Goal: Task Accomplishment & Management: Manage account settings

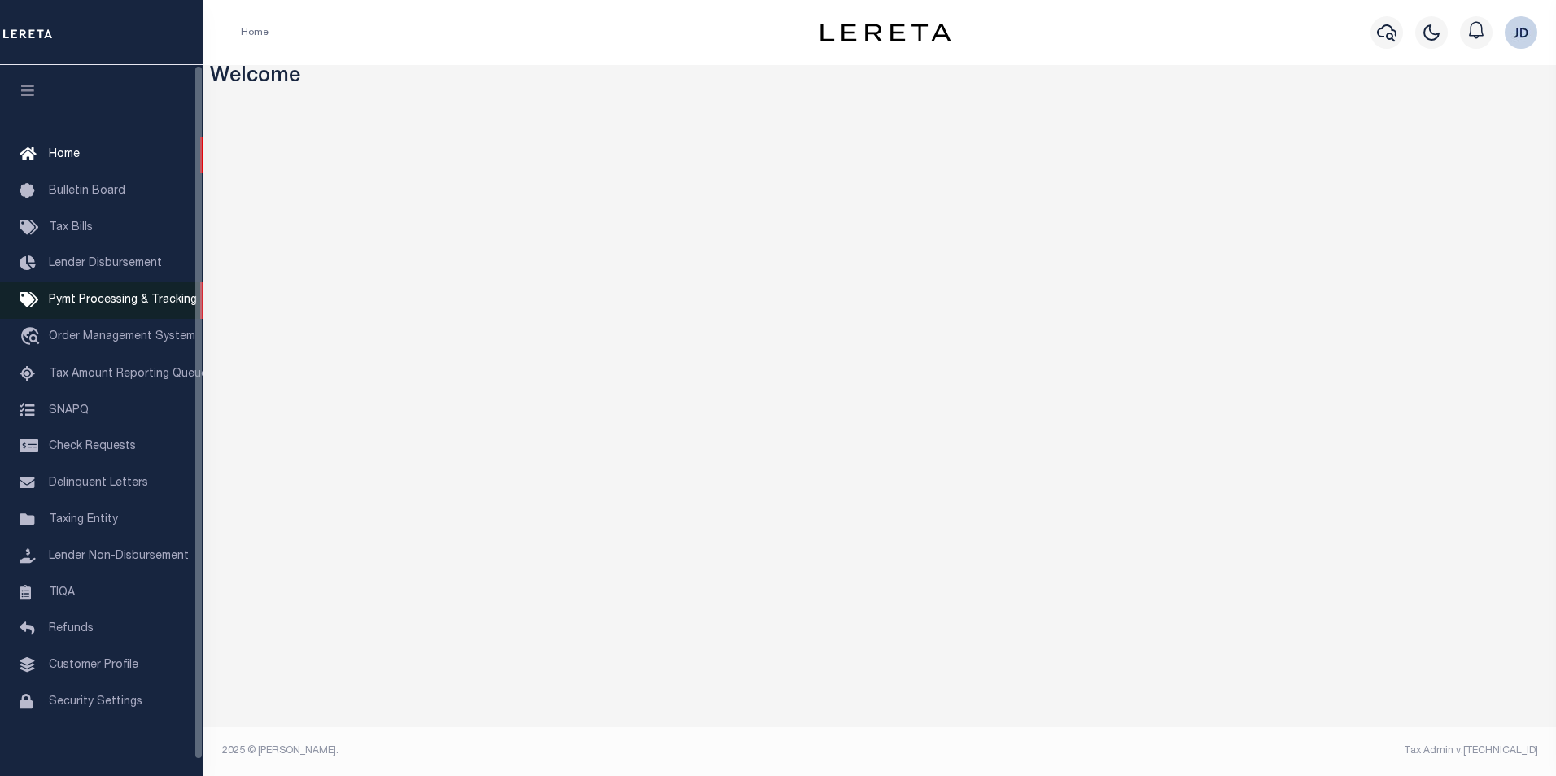
click at [85, 312] on link "Pymt Processing & Tracking" at bounding box center [101, 300] width 203 height 37
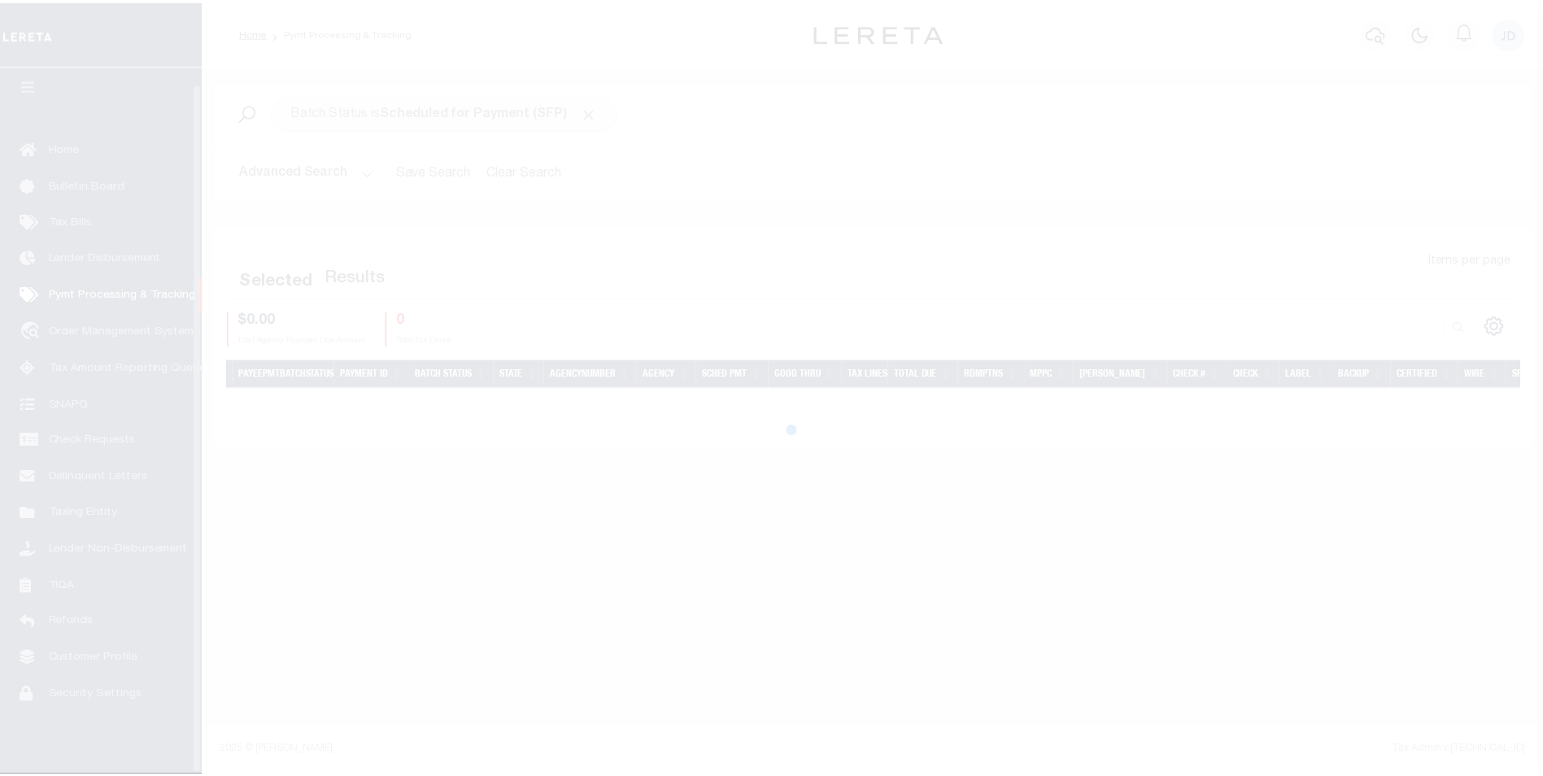
scroll to position [16, 0]
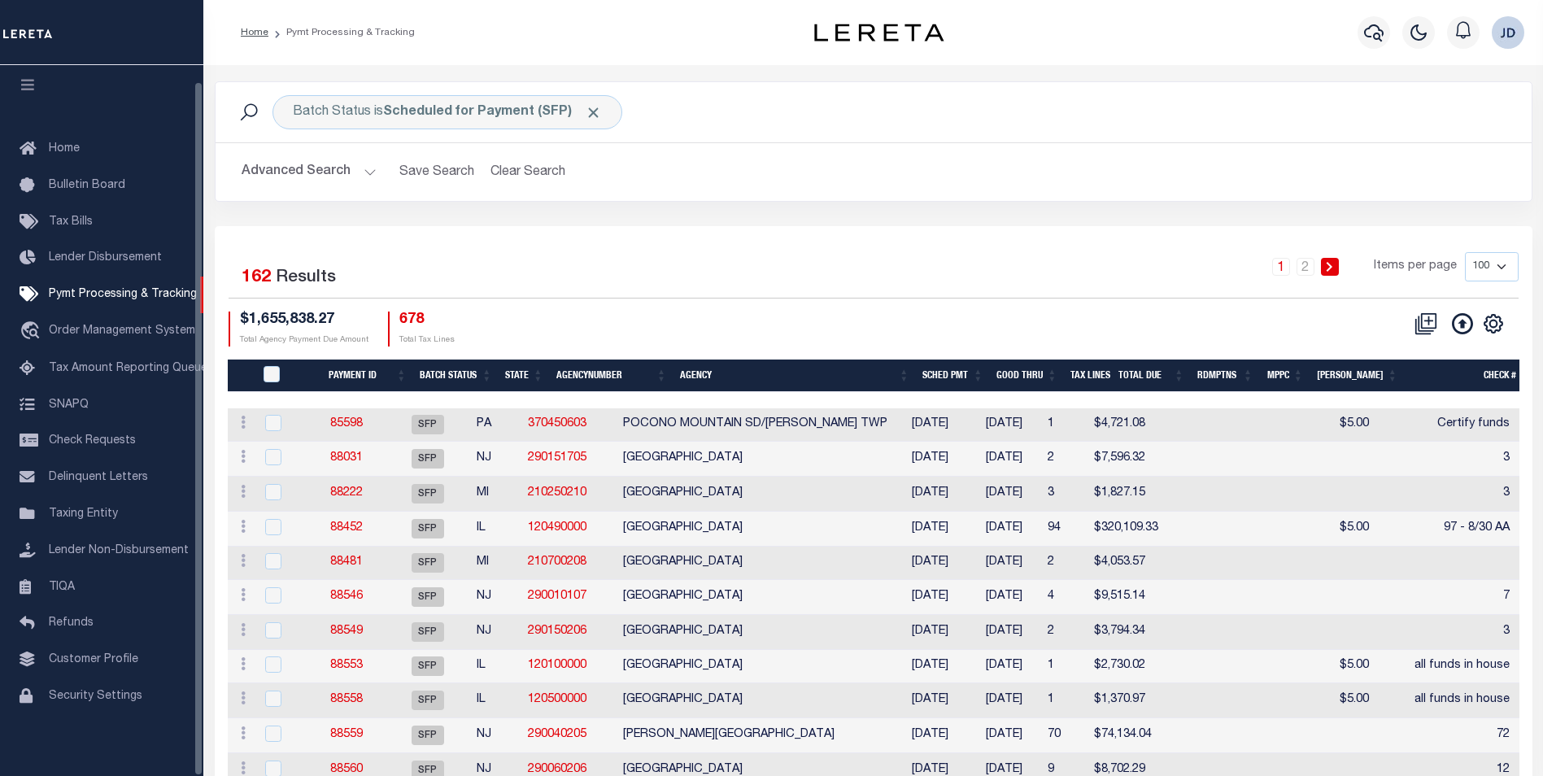
click at [30, 78] on icon "button" at bounding box center [28, 84] width 19 height 15
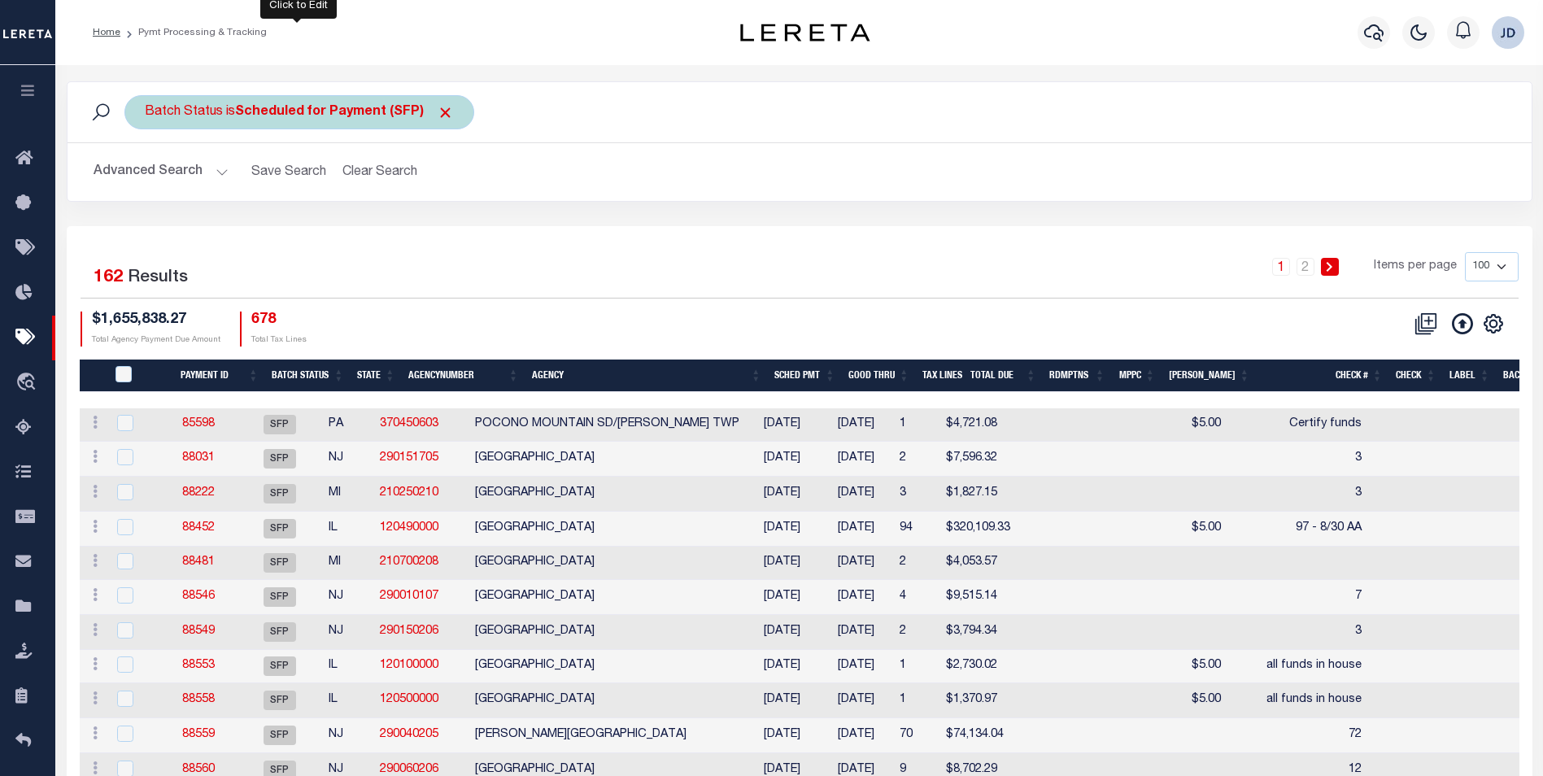
click at [450, 112] on span "Click to Remove" at bounding box center [445, 112] width 17 height 17
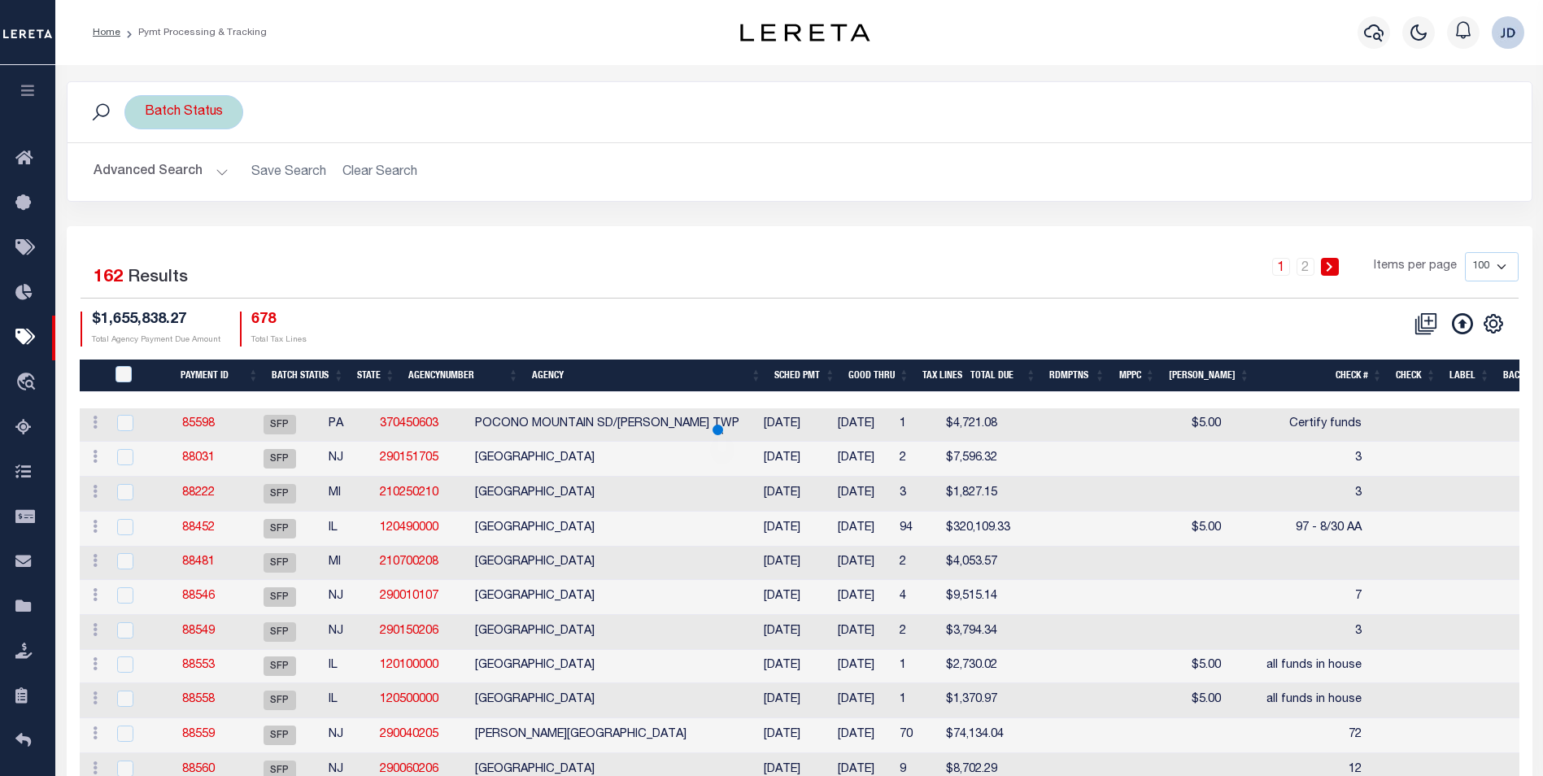
click at [207, 115] on div "Batch Status" at bounding box center [183, 112] width 119 height 34
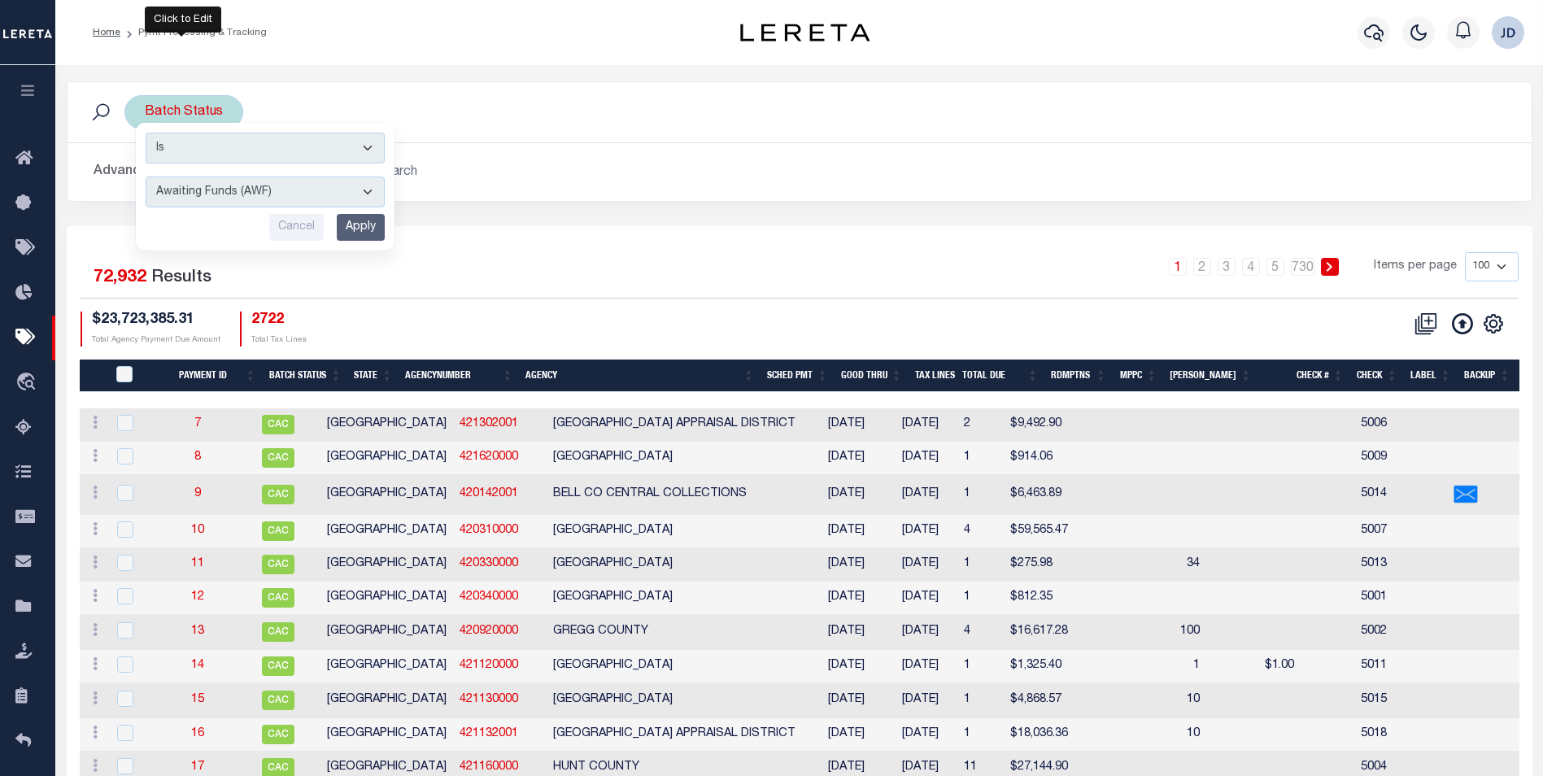
drag, startPoint x: 229, startPoint y: 190, endPoint x: 220, endPoint y: 191, distance: 9.1
click at [229, 190] on select "Awaiting Funds (AWF) Cleared and Complete (CAC) New Check Needed (NCN) Payment …" at bounding box center [265, 192] width 239 height 31
select select "RFP"
click at [146, 177] on select "Awaiting Funds (AWF) Cleared and Complete (CAC) New Check Needed (NCN) Payment …" at bounding box center [265, 192] width 239 height 31
click at [355, 228] on input "Apply" at bounding box center [361, 227] width 48 height 27
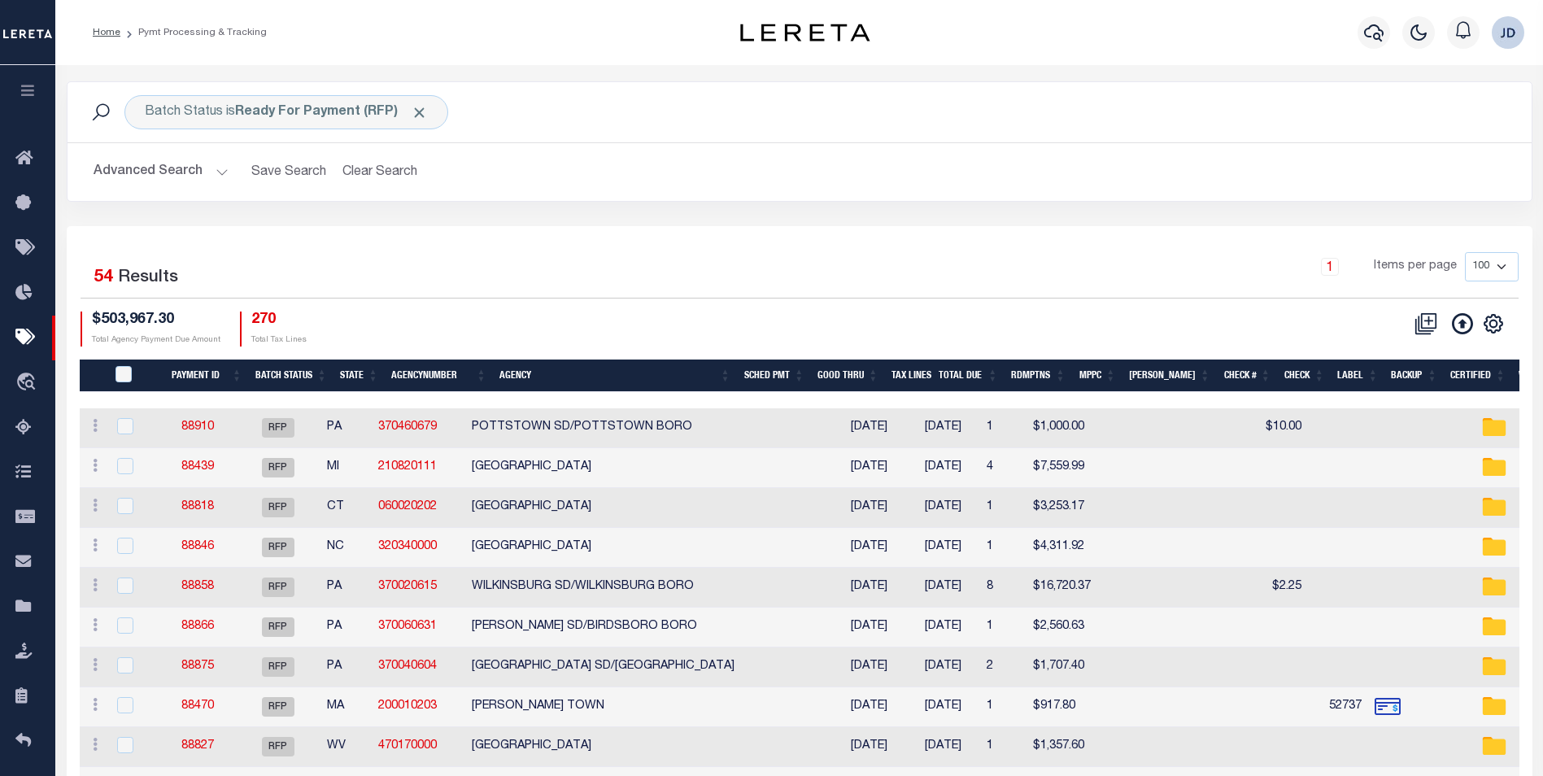
click at [27, 83] on button "button" at bounding box center [27, 92] width 55 height 55
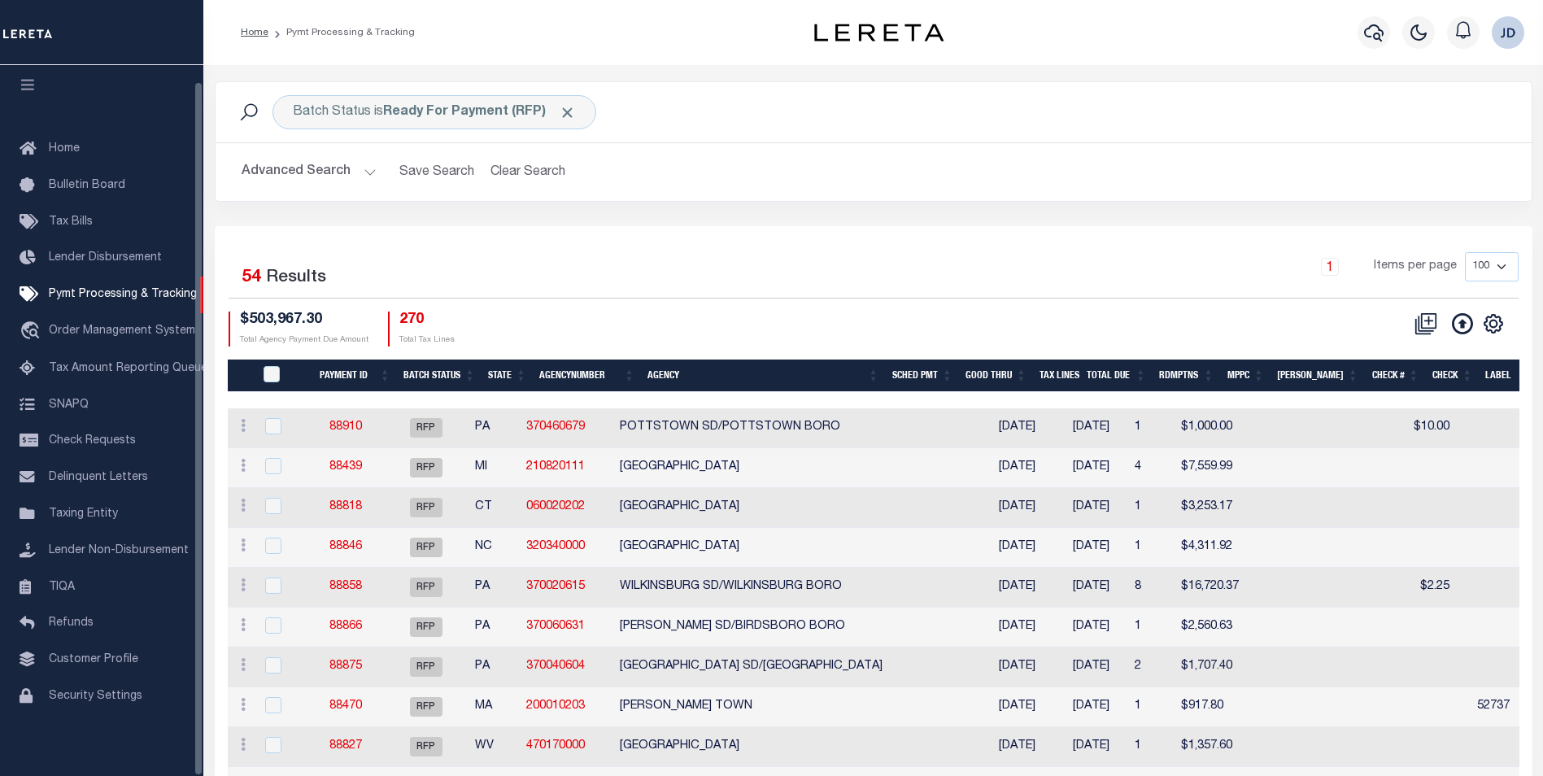
click at [27, 77] on icon "button" at bounding box center [28, 84] width 19 height 15
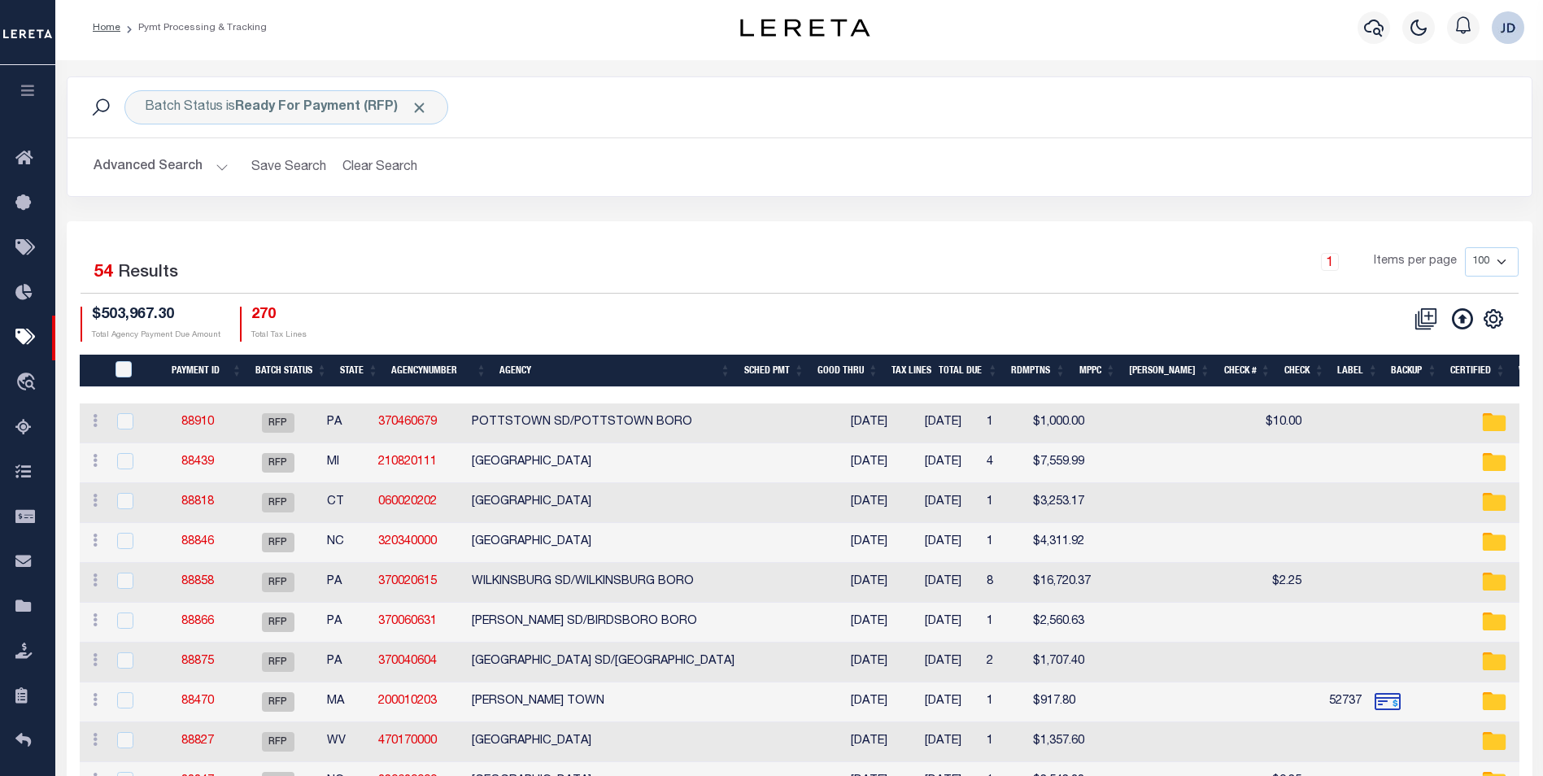
scroll to position [0, 0]
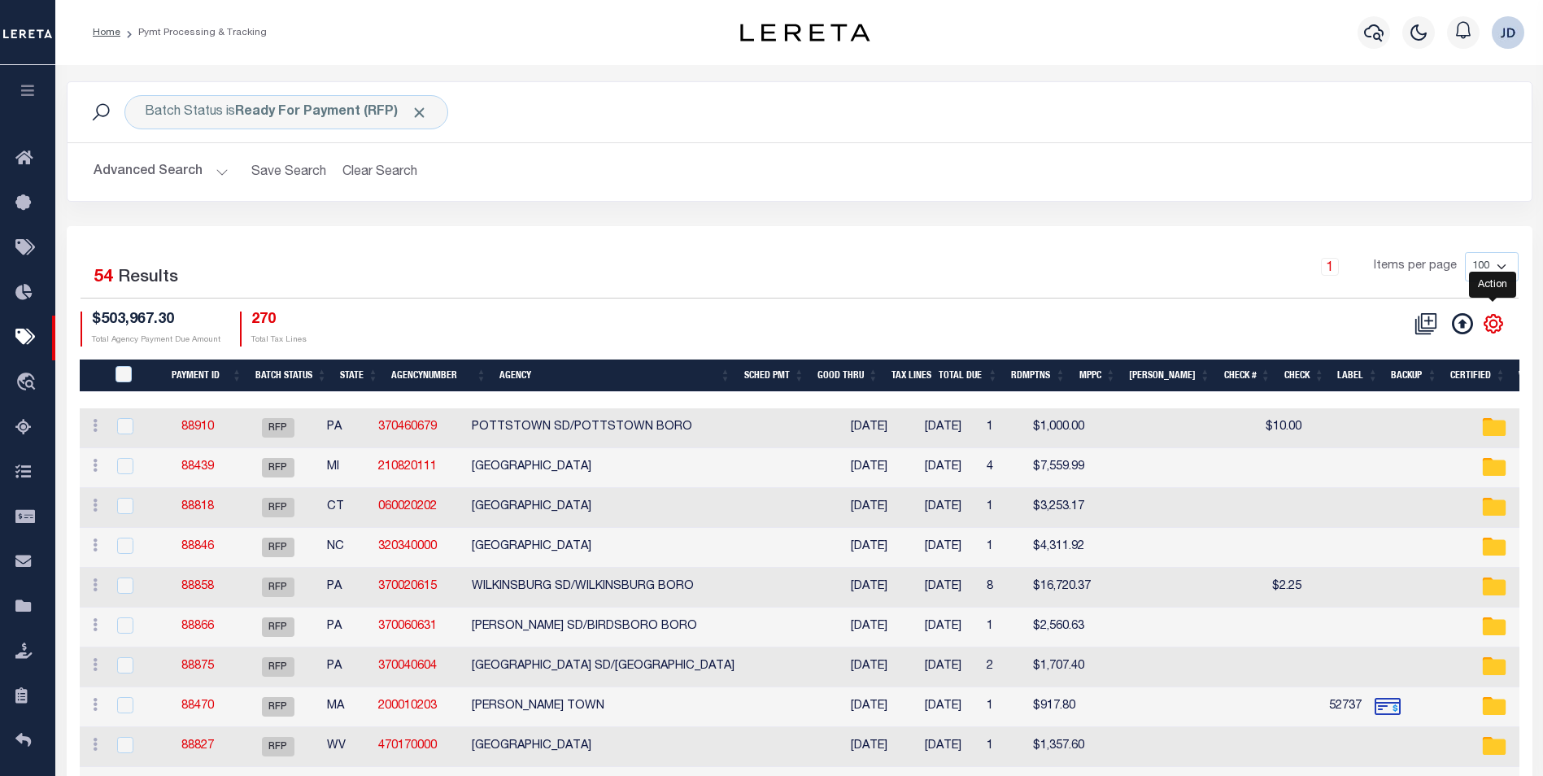
click at [1494, 322] on icon "" at bounding box center [1493, 323] width 21 height 21
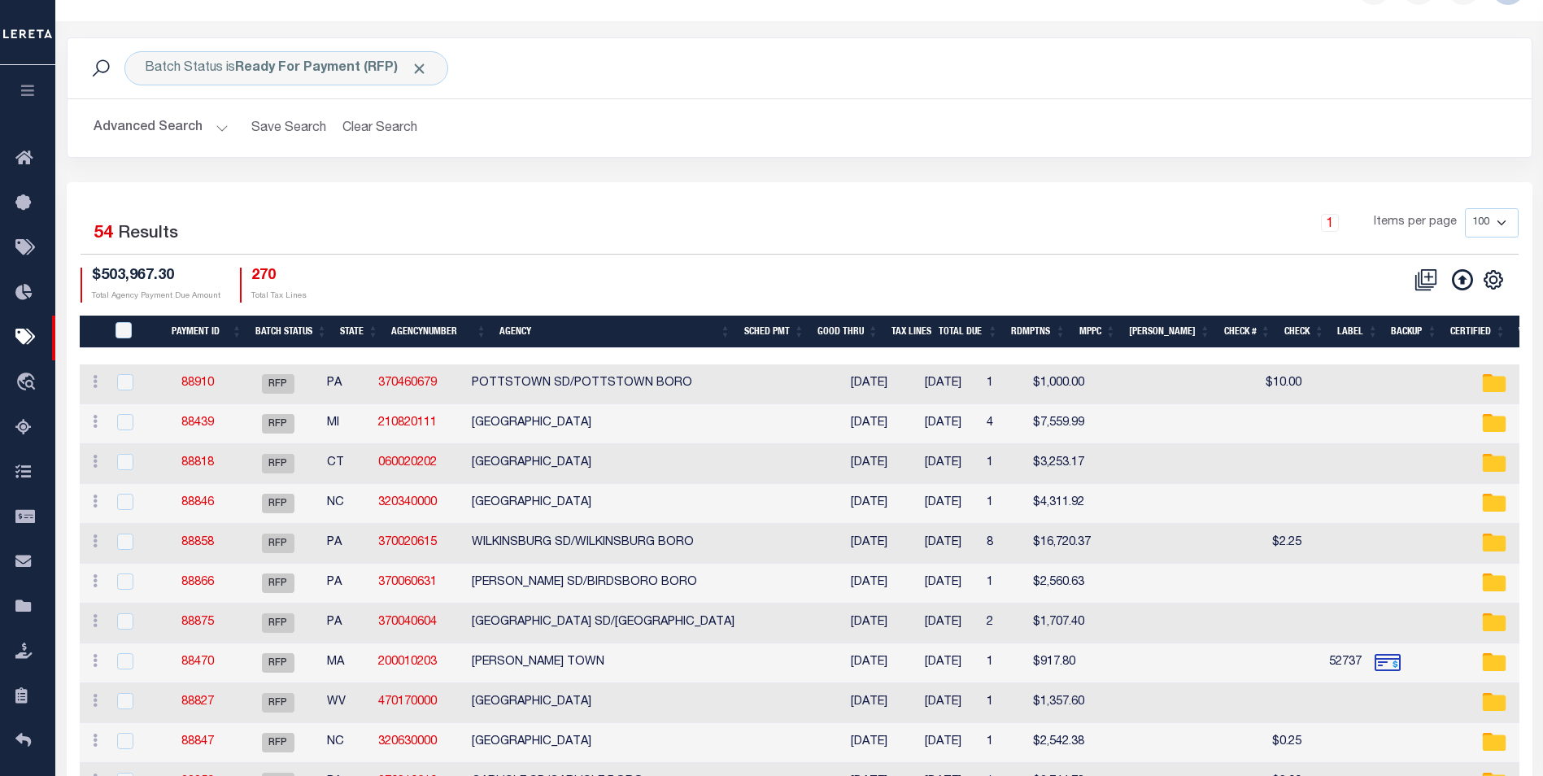
scroll to position [81, 0]
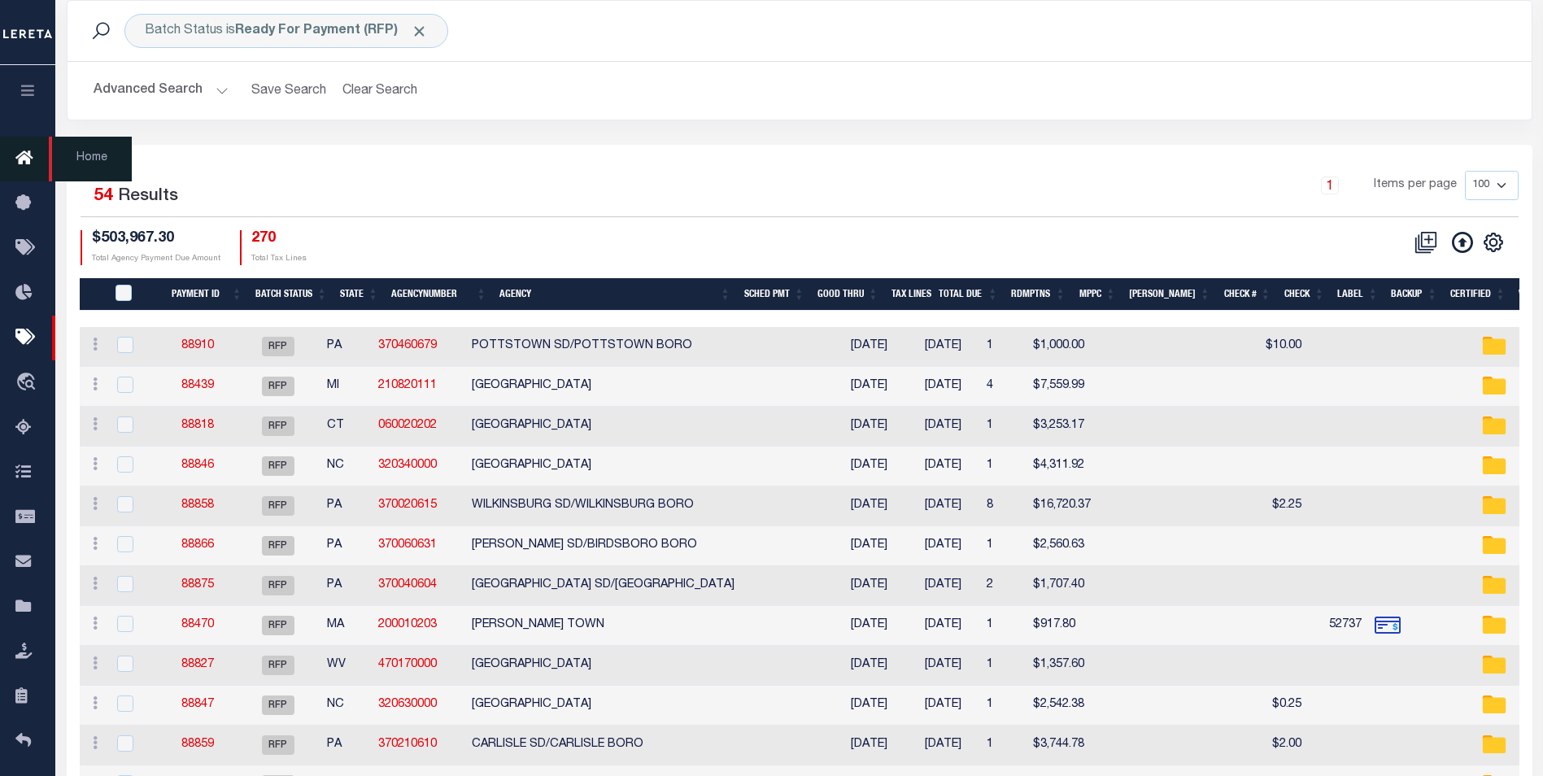
click at [25, 163] on icon at bounding box center [28, 159] width 26 height 20
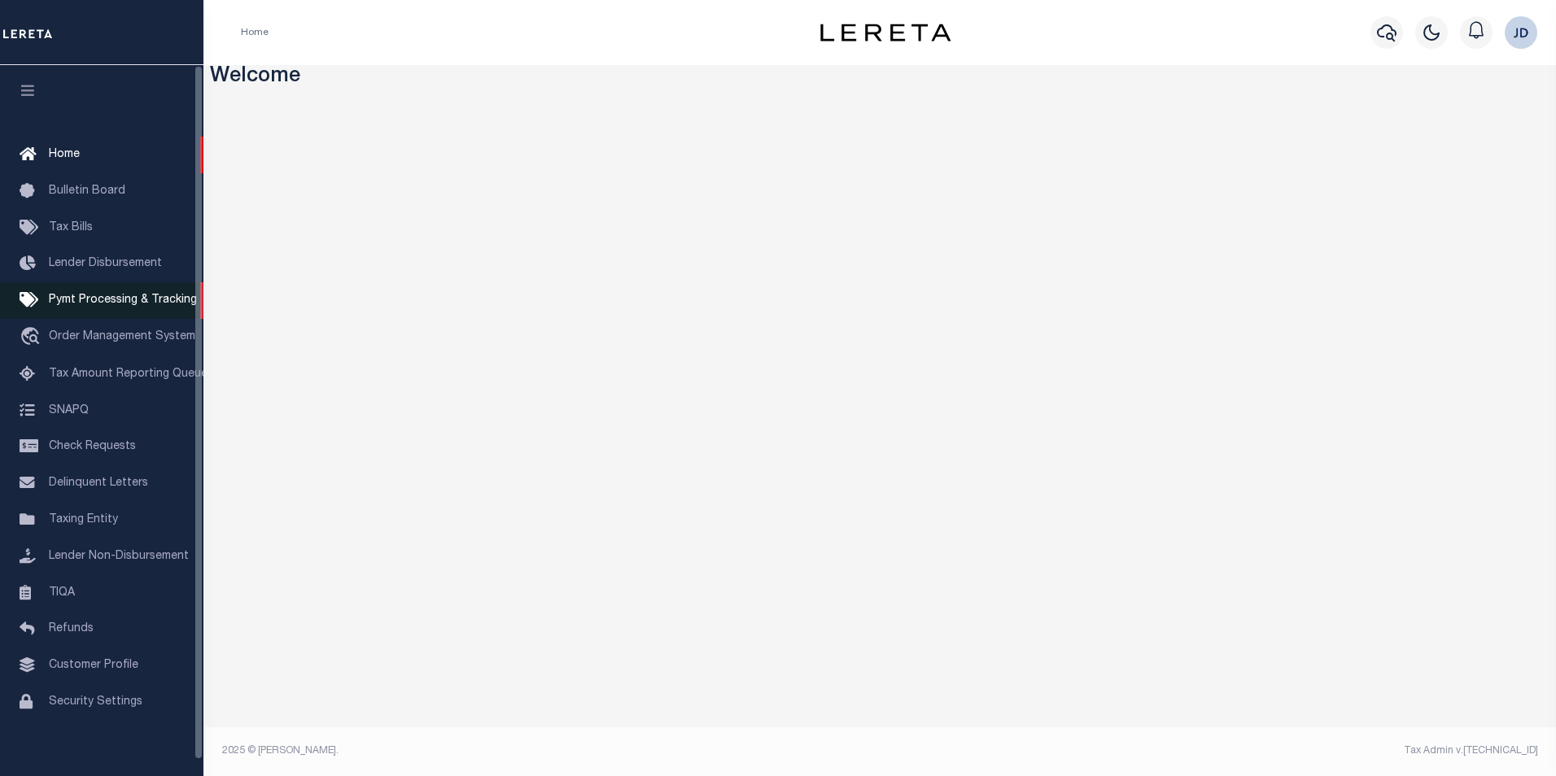
click at [109, 306] on span "Pymt Processing & Tracking" at bounding box center [123, 300] width 148 height 11
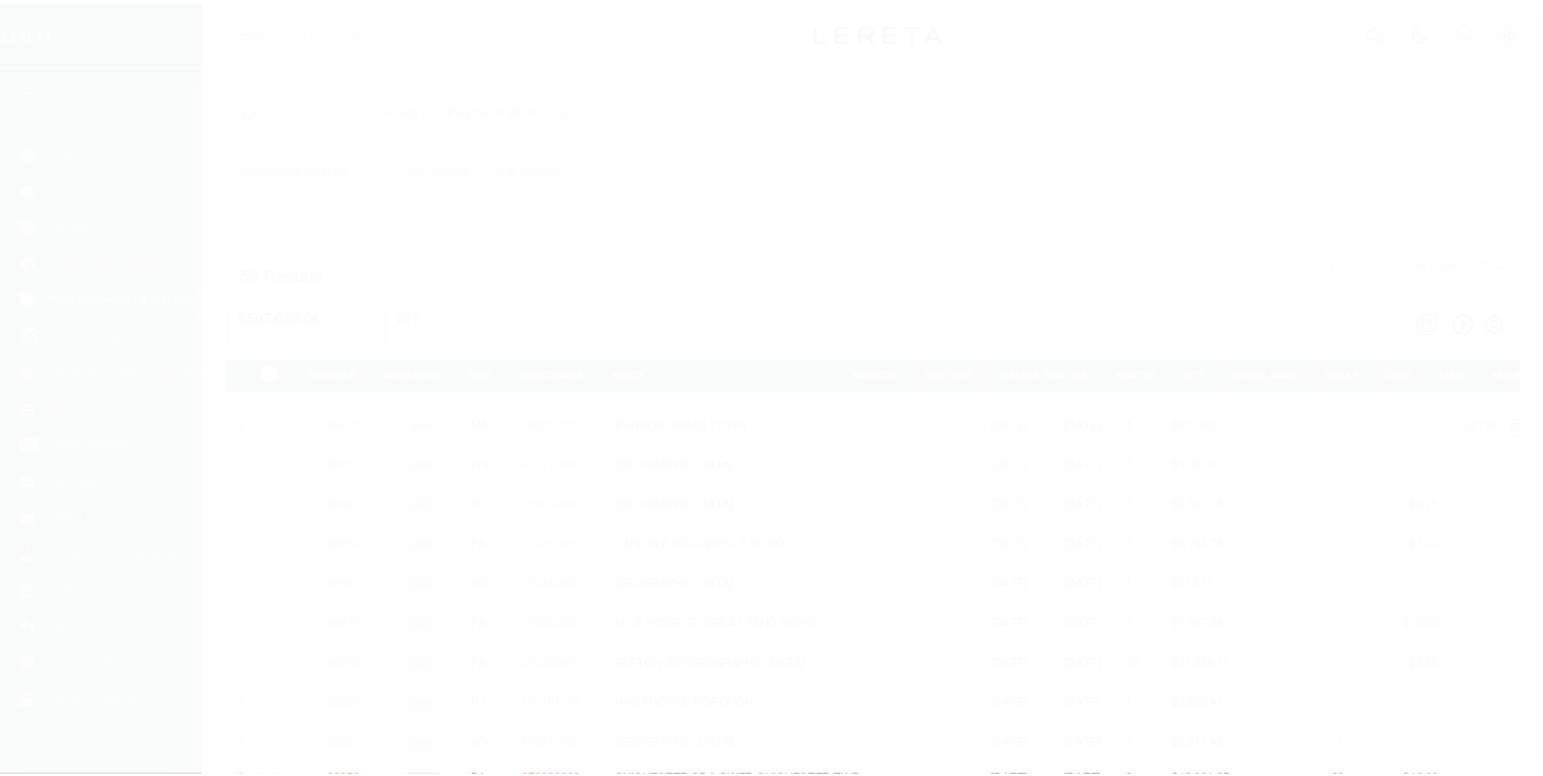
scroll to position [16, 0]
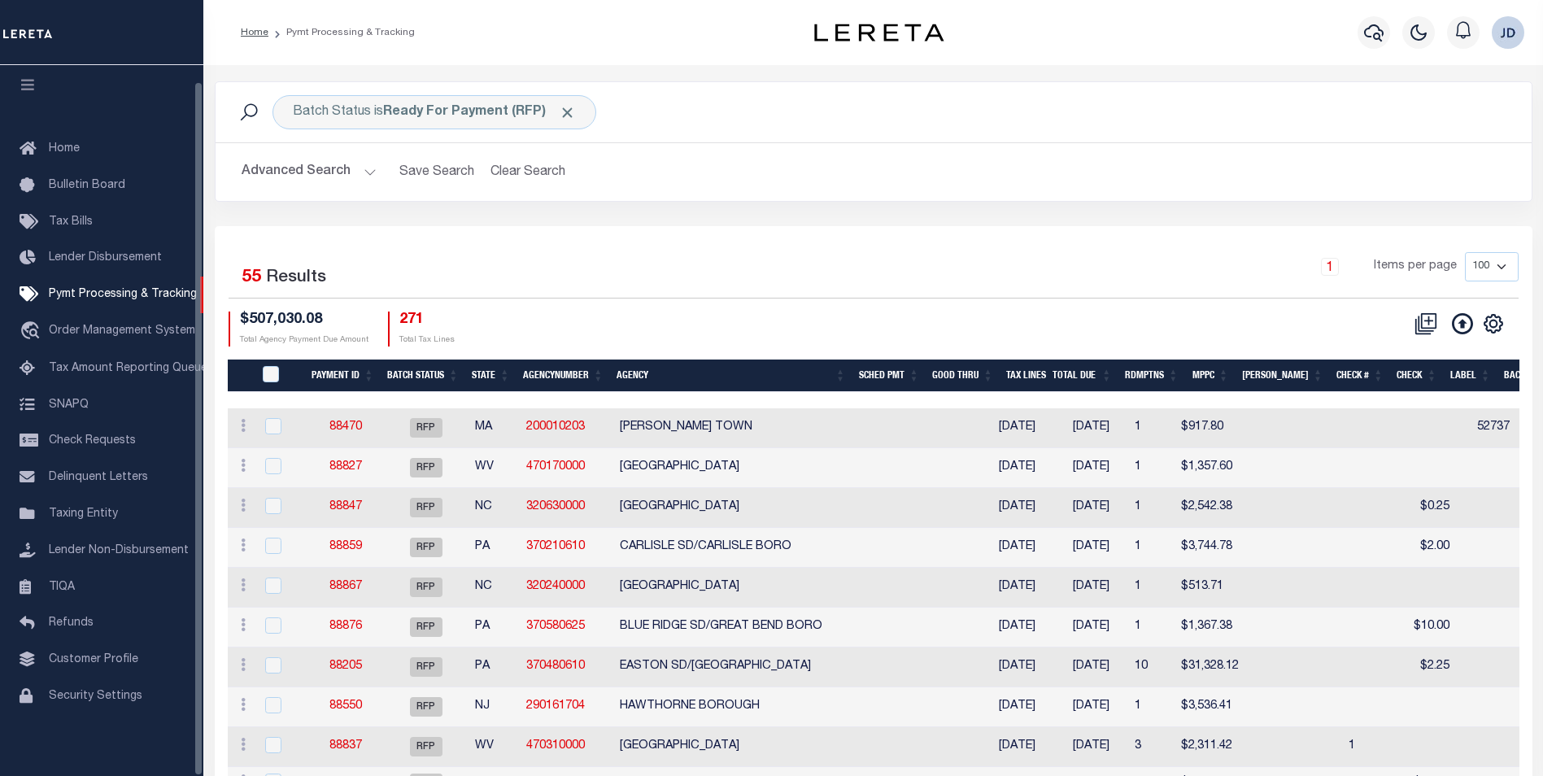
click at [27, 77] on icon "button" at bounding box center [28, 84] width 19 height 15
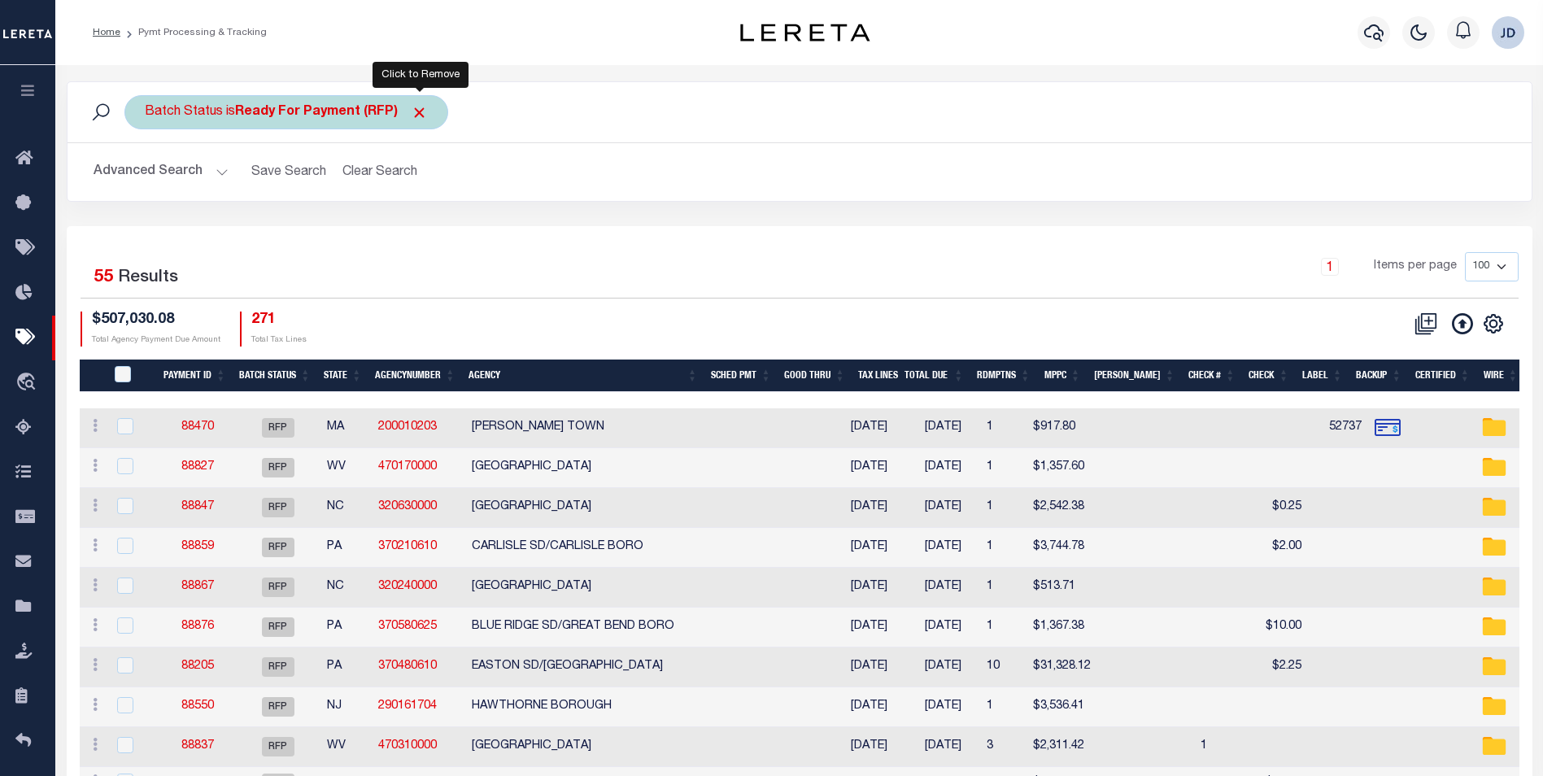
click at [421, 108] on span "Click to Remove" at bounding box center [419, 112] width 17 height 17
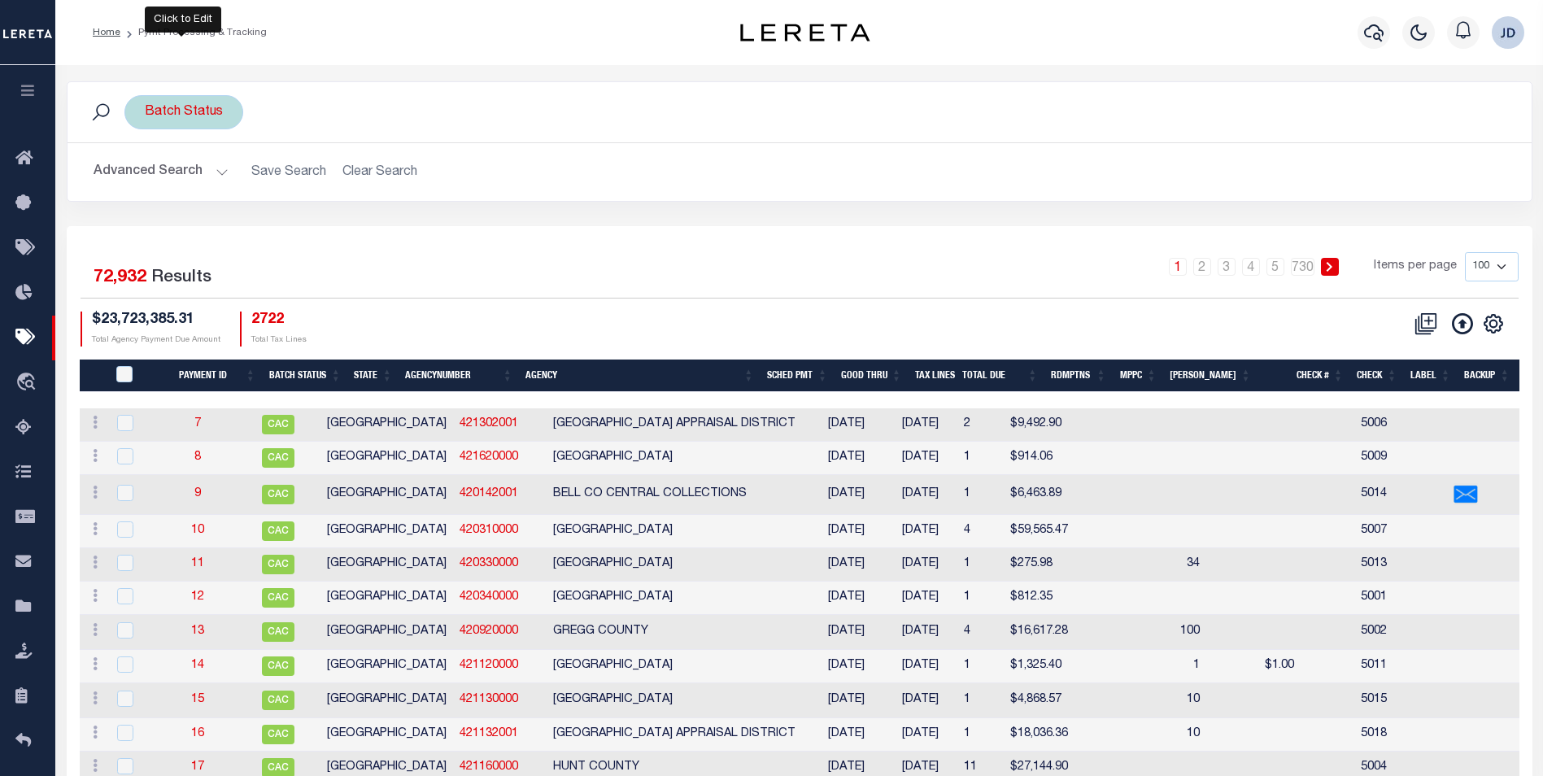
click at [197, 112] on div "Batch Status" at bounding box center [183, 112] width 119 height 34
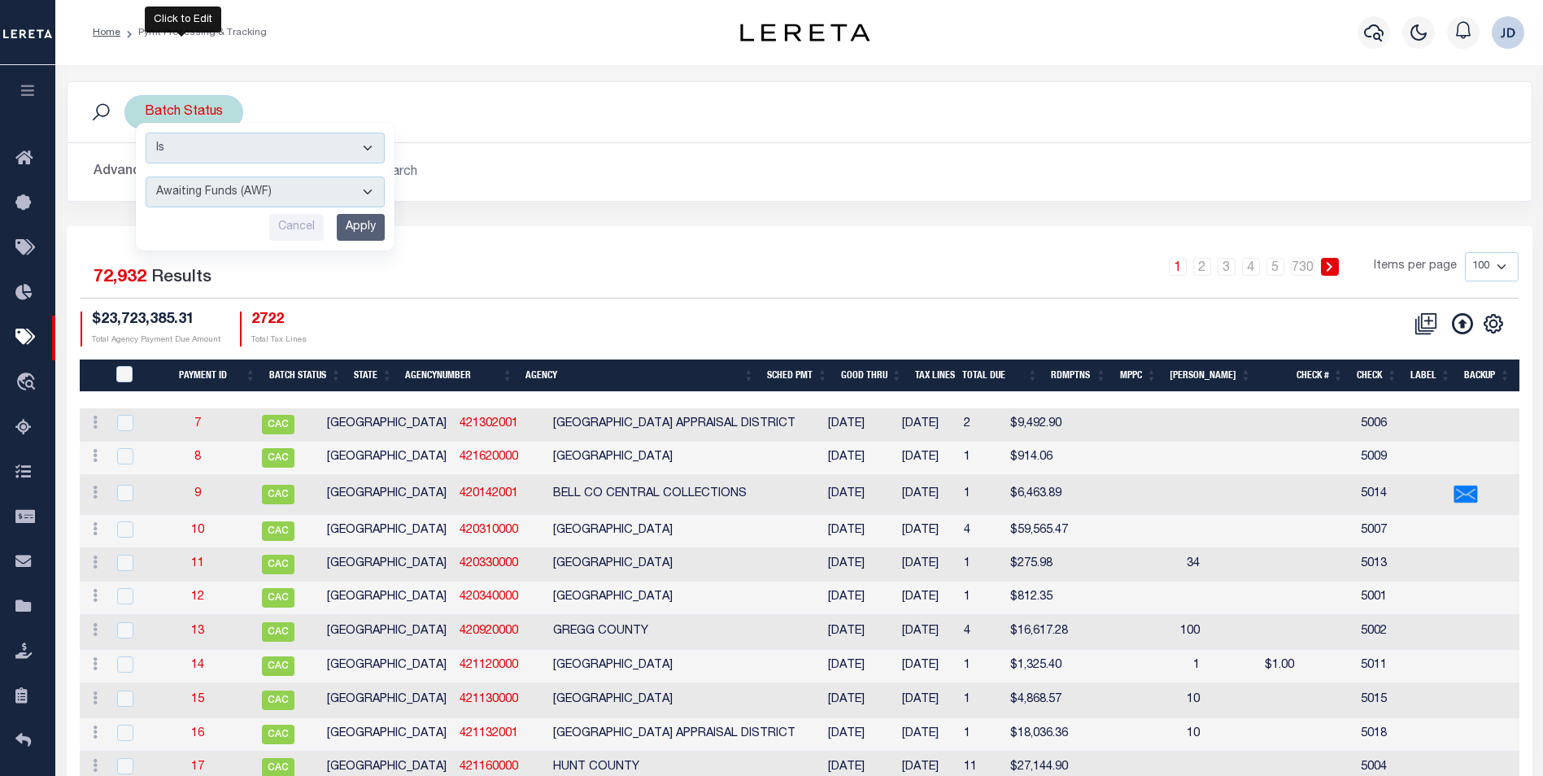
click at [216, 185] on select "Awaiting Funds (AWF) Cleared and Complete (CAC) New Check Needed (NCN) Payment …" at bounding box center [265, 192] width 239 height 31
select select "RFP"
click at [146, 177] on select "Awaiting Funds (AWF) Cleared and Complete (CAC) New Check Needed (NCN) Payment …" at bounding box center [265, 192] width 239 height 31
click at [368, 233] on input "Apply" at bounding box center [361, 227] width 48 height 27
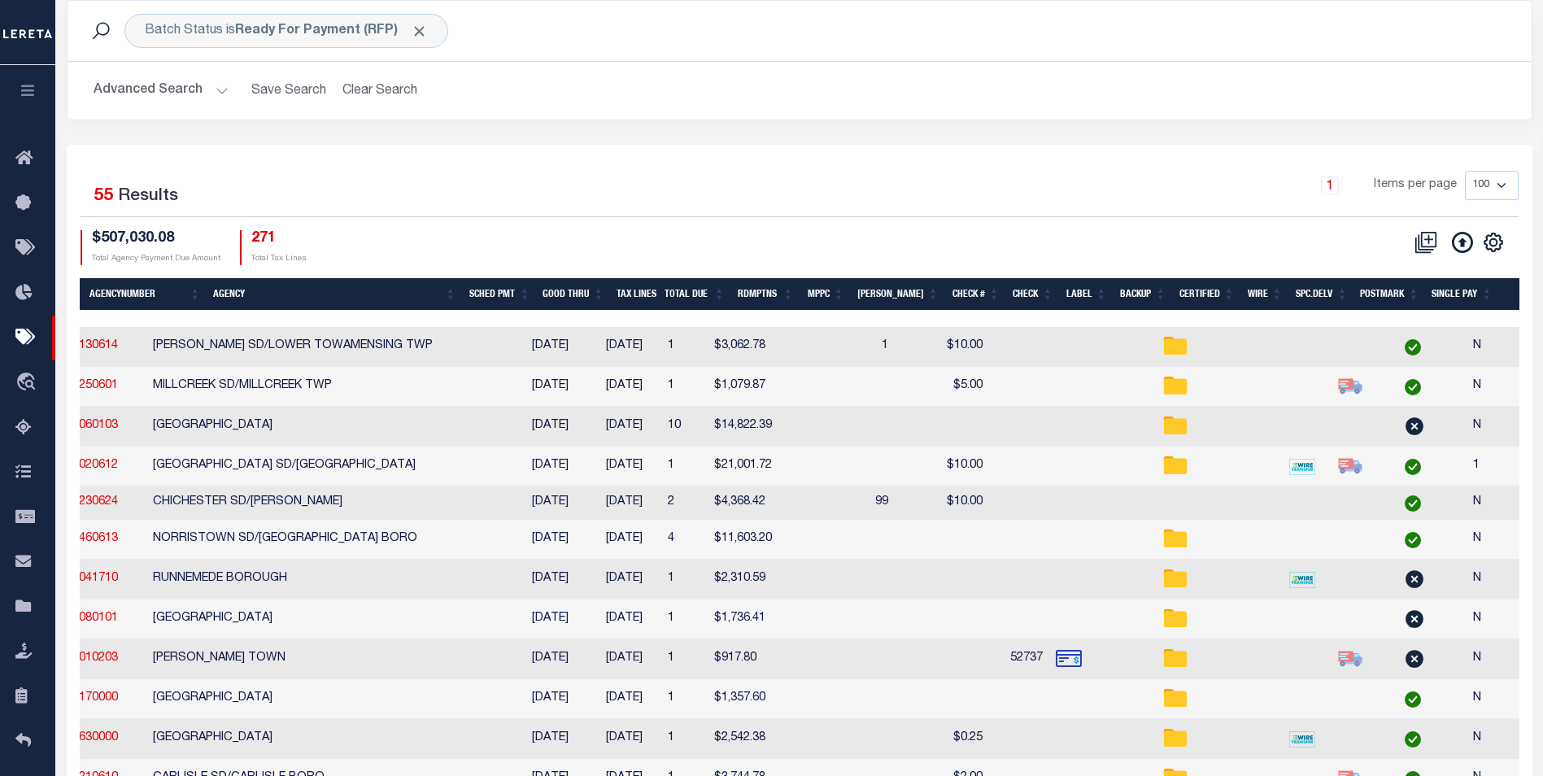
scroll to position [0, 450]
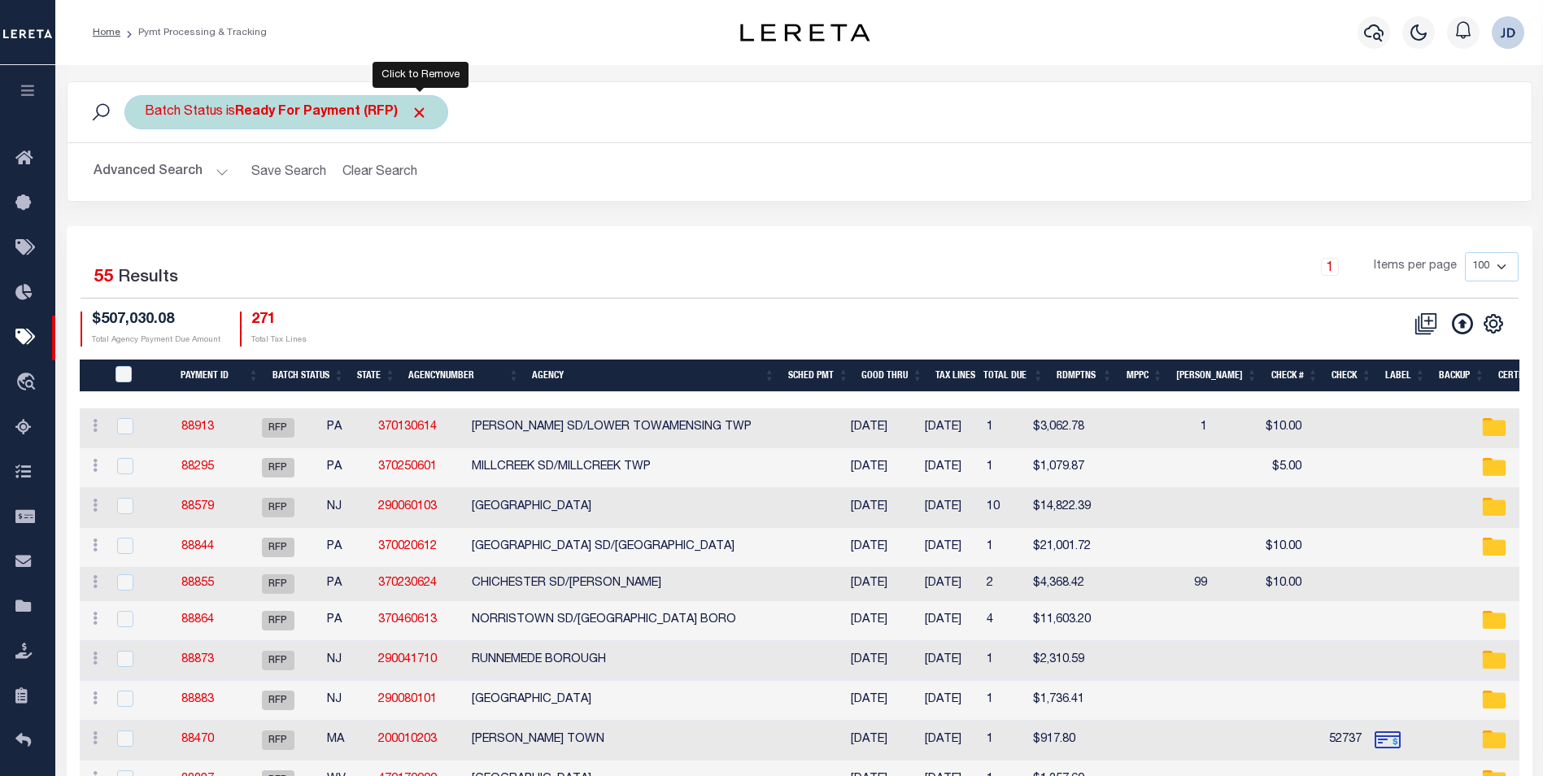
click at [423, 113] on span "Click to Remove" at bounding box center [419, 112] width 17 height 17
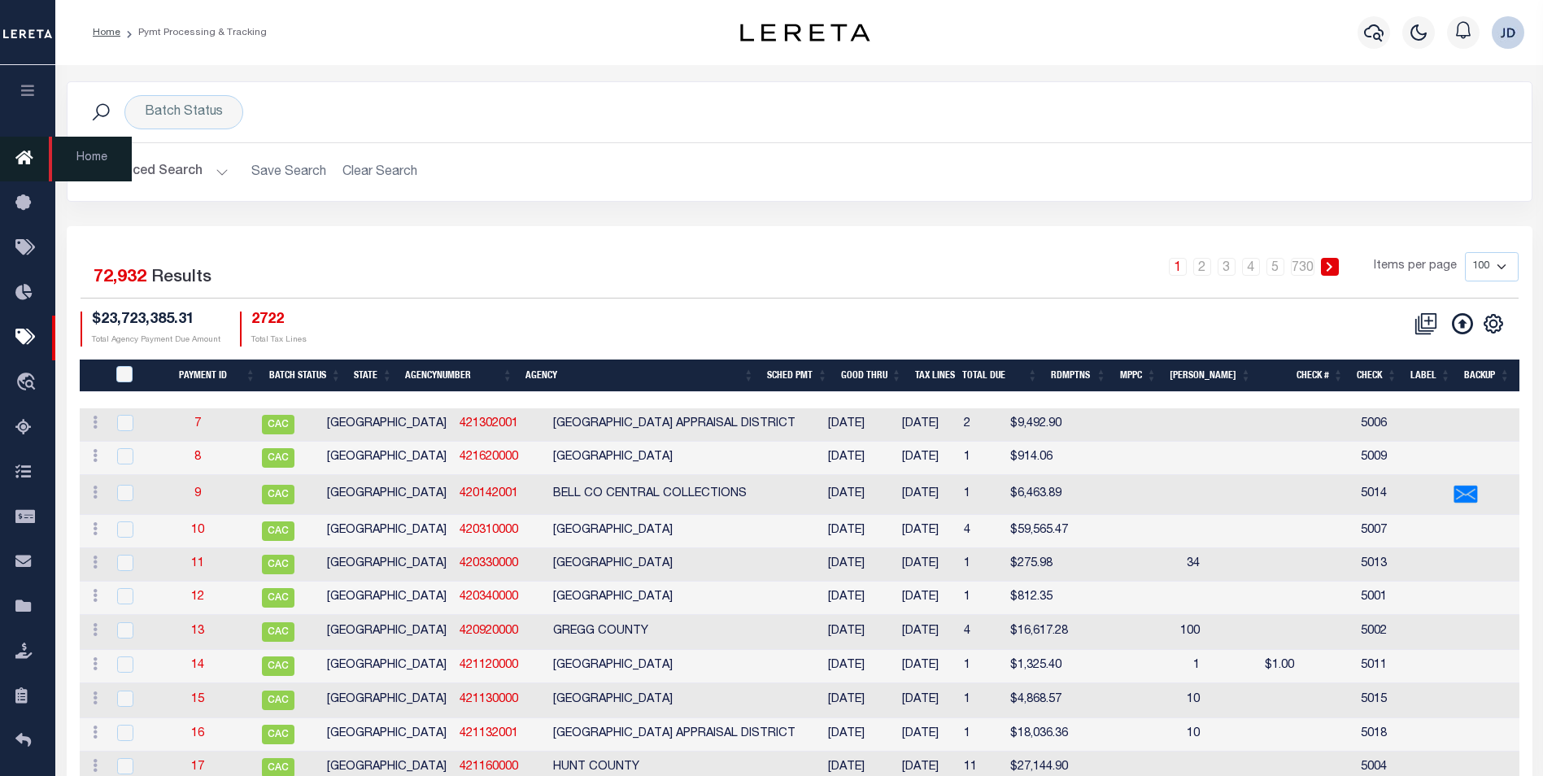
click at [16, 164] on icon at bounding box center [28, 159] width 26 height 20
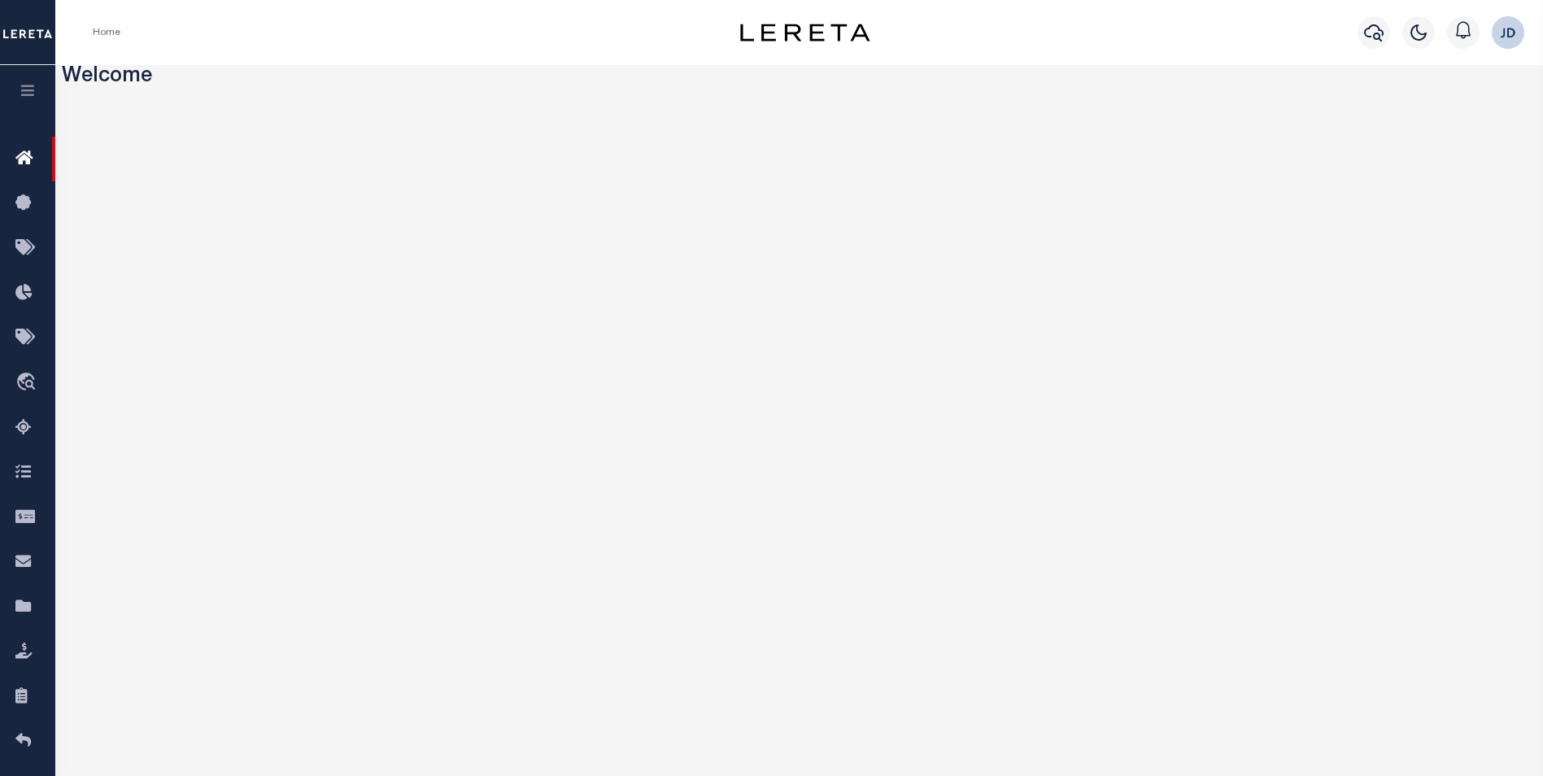
click at [31, 85] on icon "button" at bounding box center [28, 90] width 19 height 15
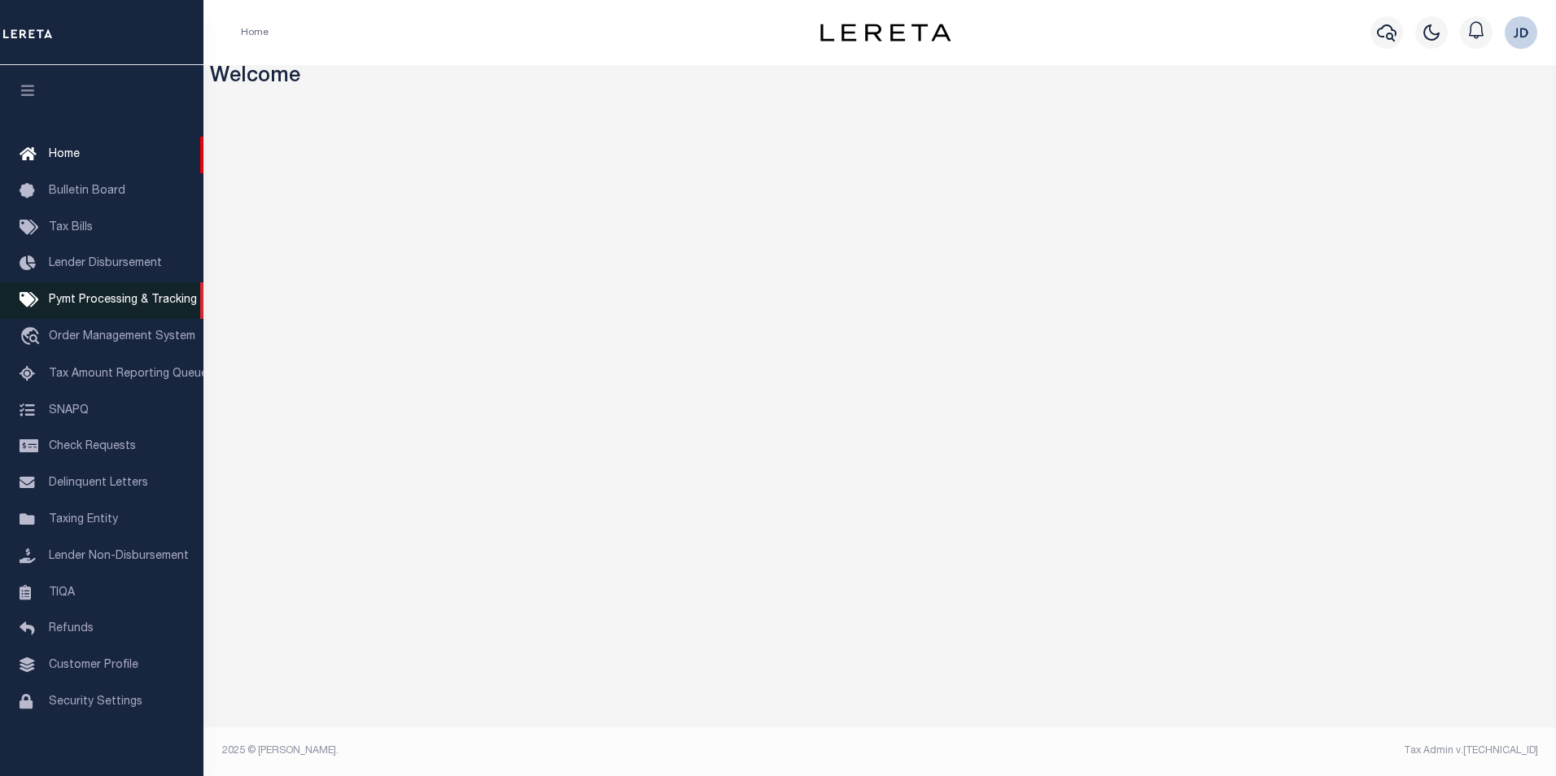
click at [33, 306] on icon at bounding box center [33, 300] width 26 height 20
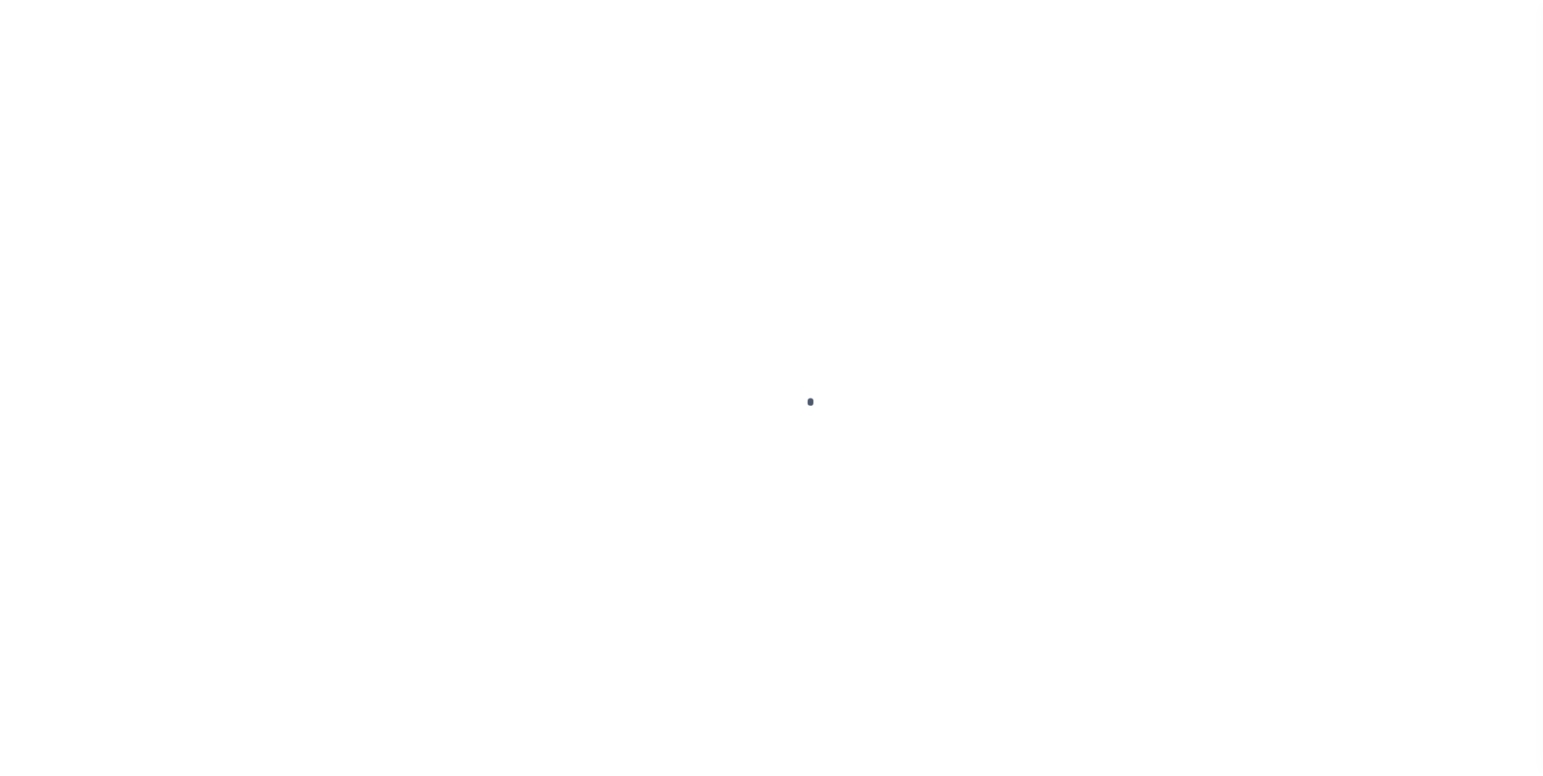
scroll to position [16, 0]
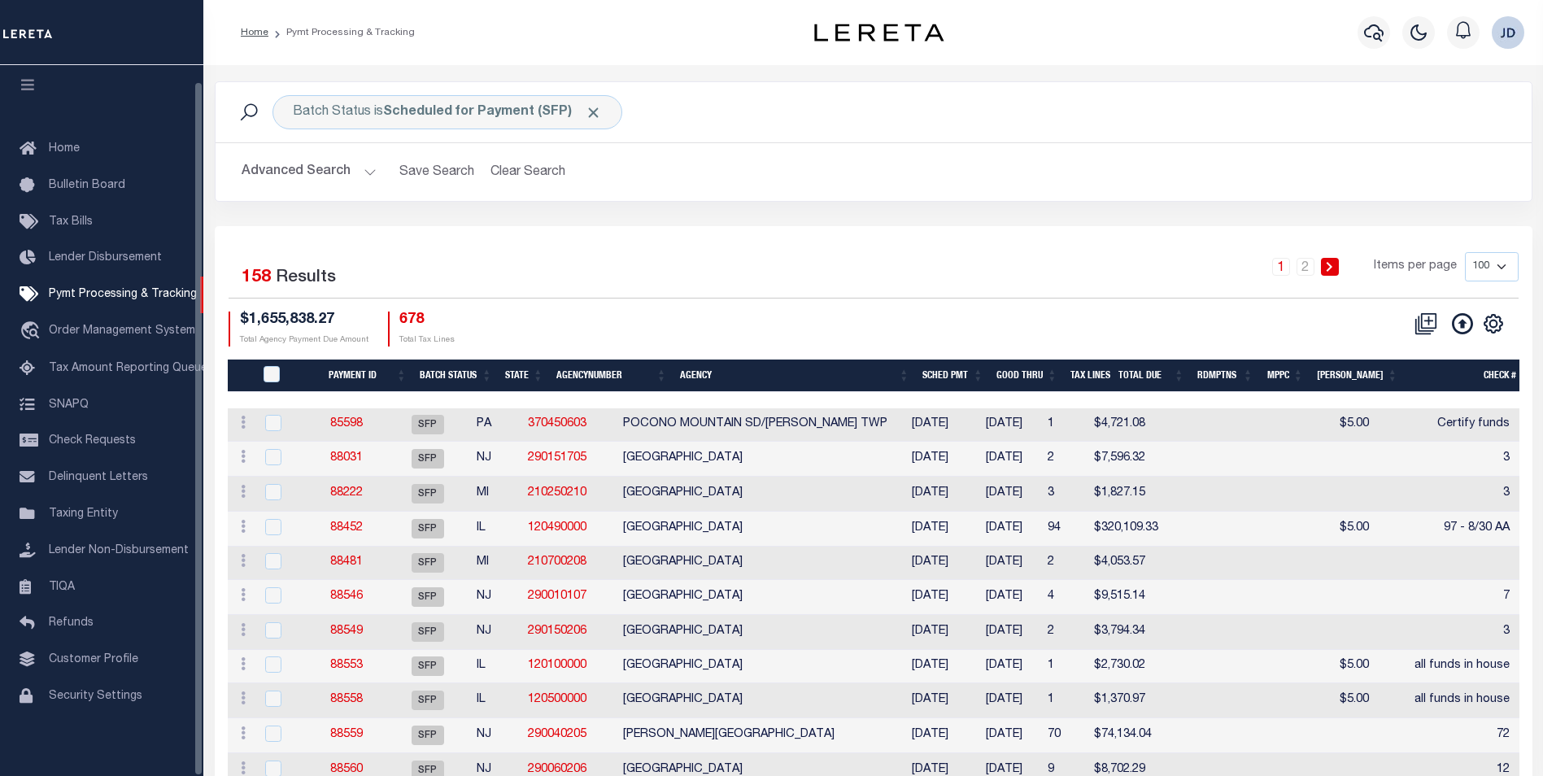
click at [23, 81] on icon "button" at bounding box center [28, 84] width 19 height 15
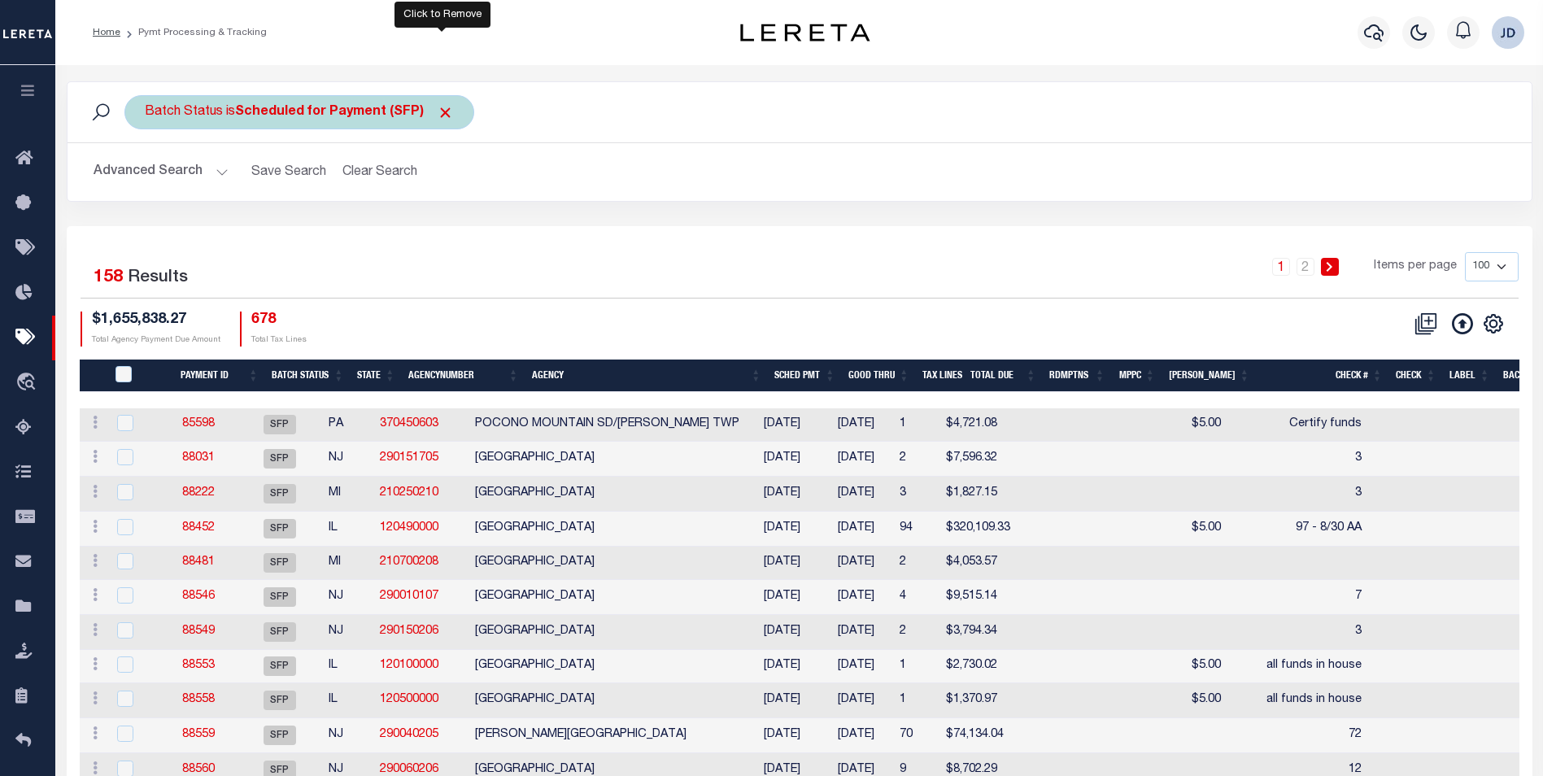
click at [439, 109] on span "Click to Remove" at bounding box center [445, 112] width 17 height 17
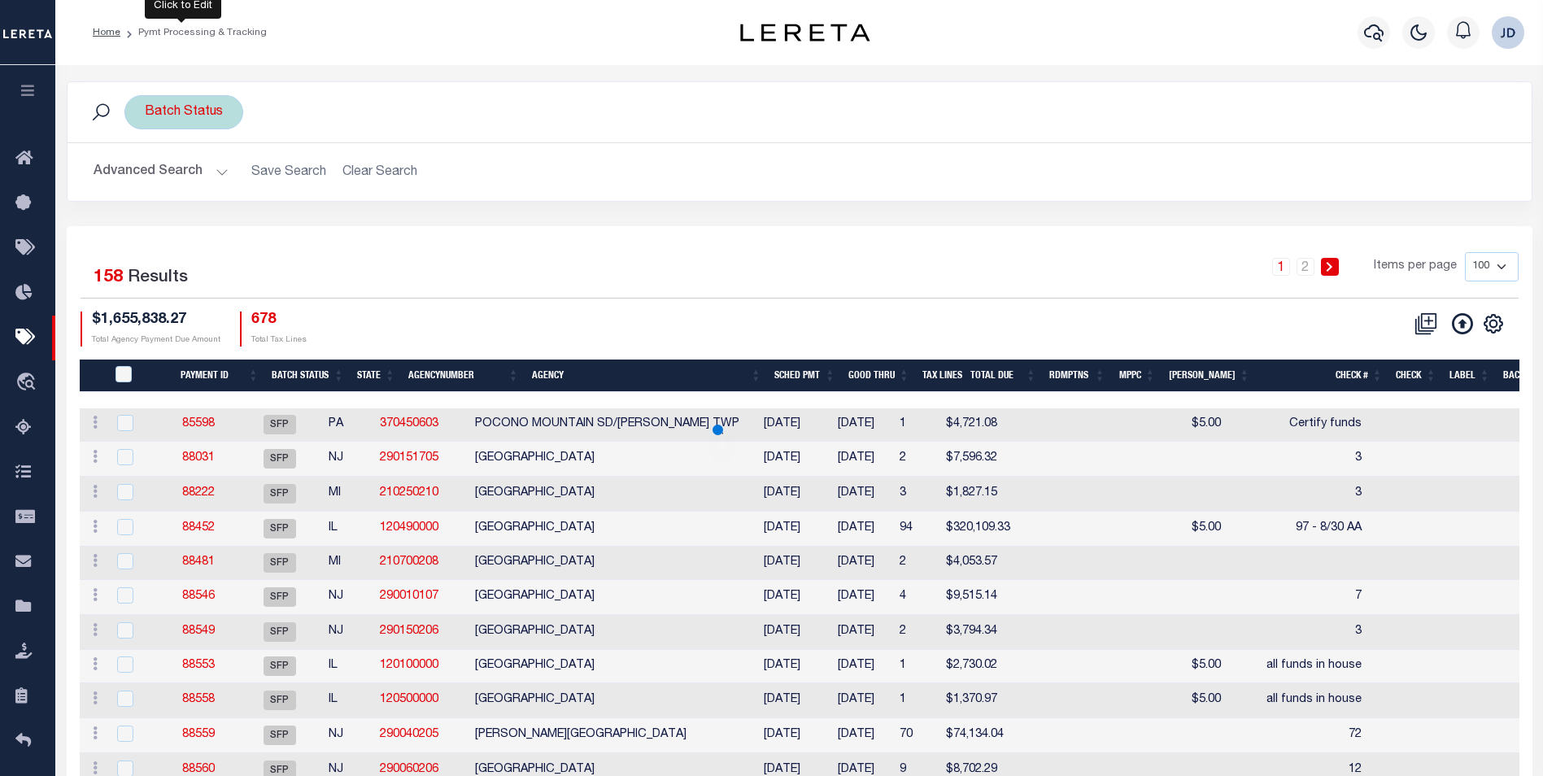
click at [207, 110] on div "Batch Status" at bounding box center [183, 112] width 119 height 34
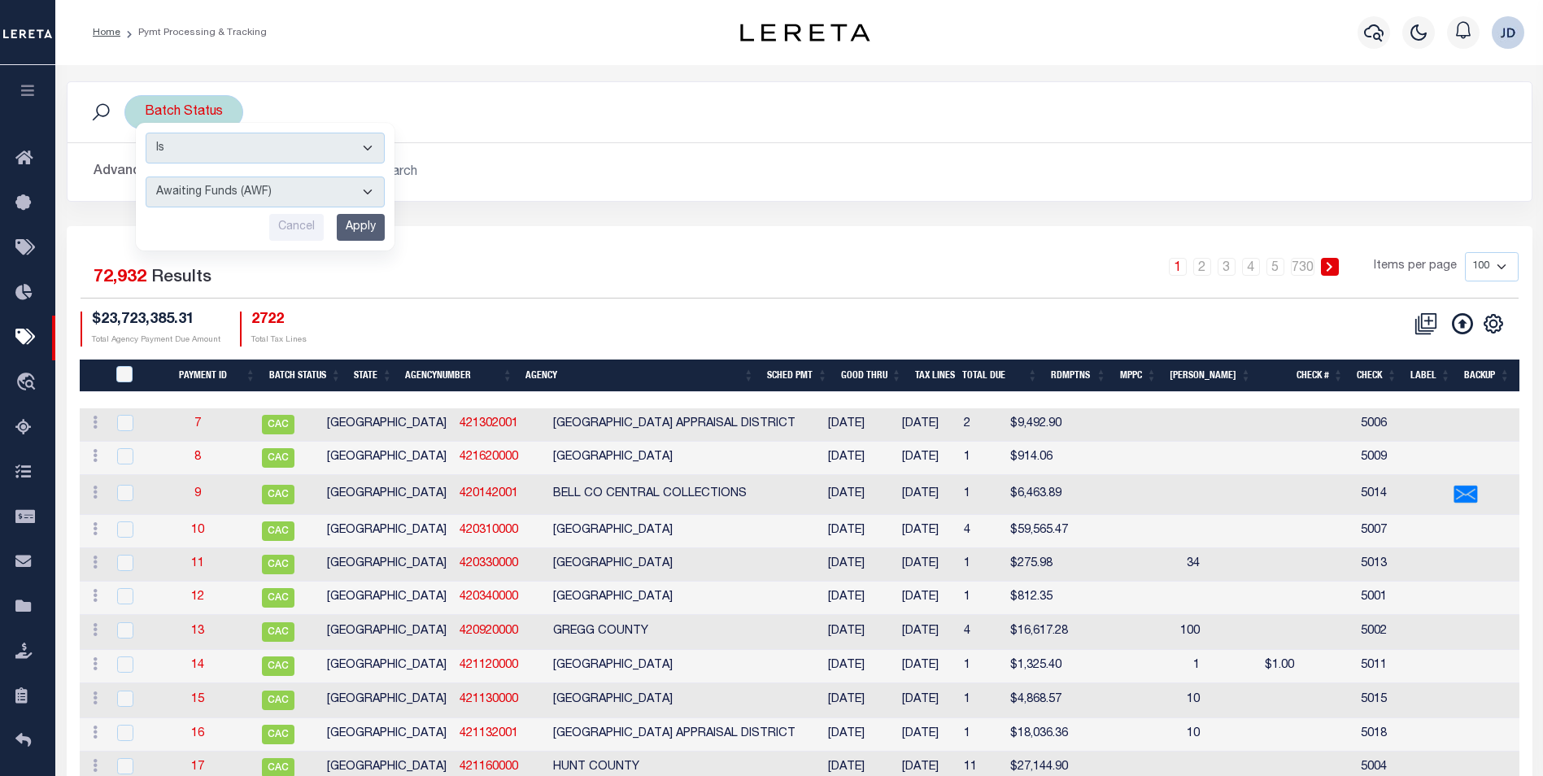
click at [252, 197] on select "Awaiting Funds (AWF) Cleared and Complete (CAC) New Check Needed (NCN) Payment …" at bounding box center [265, 192] width 239 height 31
select select "RFP"
click at [146, 177] on select "Awaiting Funds (AWF) Cleared and Complete (CAC) New Check Needed (NCN) Payment …" at bounding box center [265, 192] width 239 height 31
click at [369, 229] on input "Apply" at bounding box center [361, 227] width 48 height 27
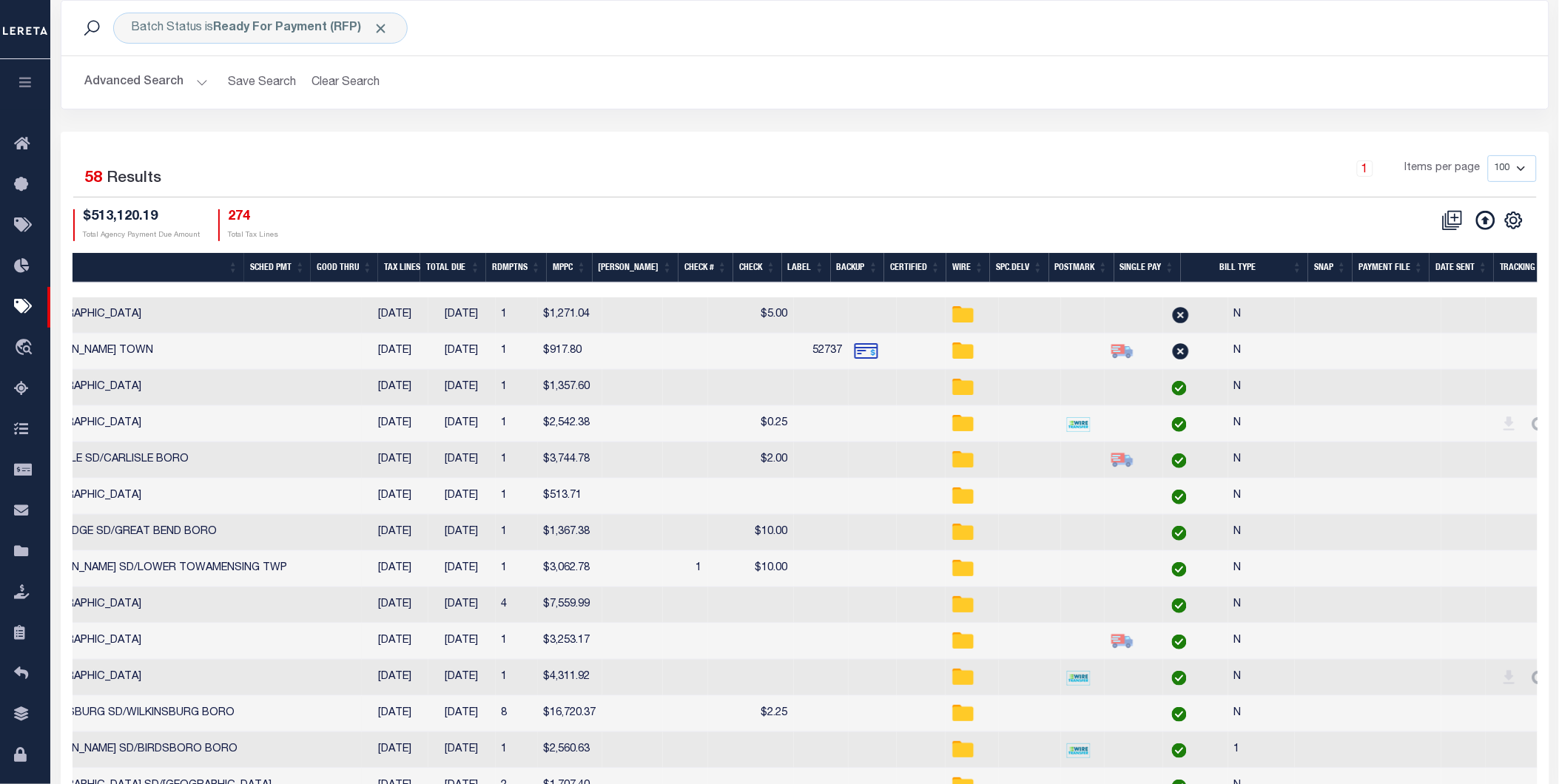
scroll to position [0, 396]
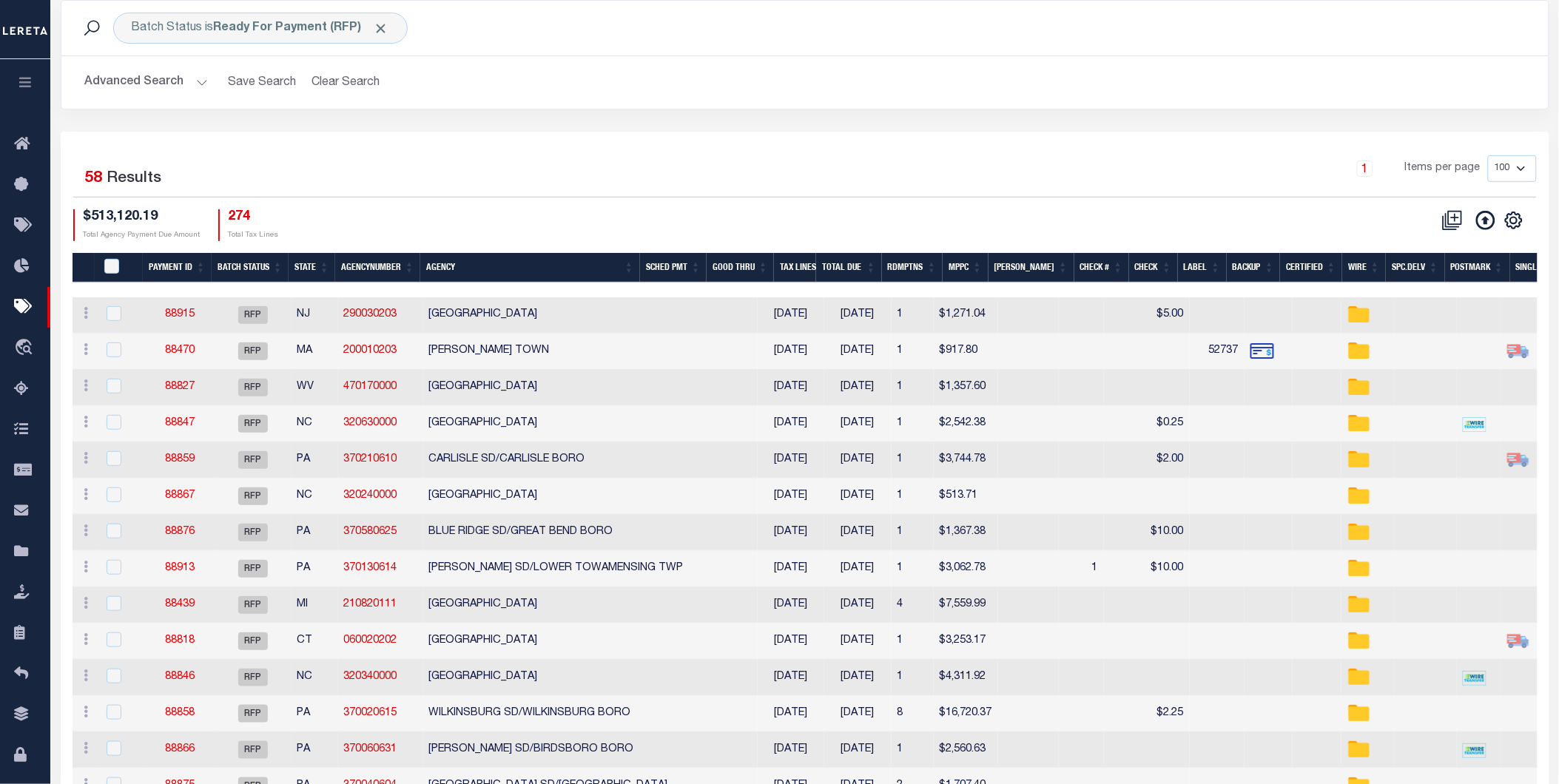
drag, startPoint x: 1400, startPoint y: 265, endPoint x: 1328, endPoint y: 190, distance: 104.0
click at [1400, 265] on th "Spc.Delv" at bounding box center [1415, 267] width 58 height 30
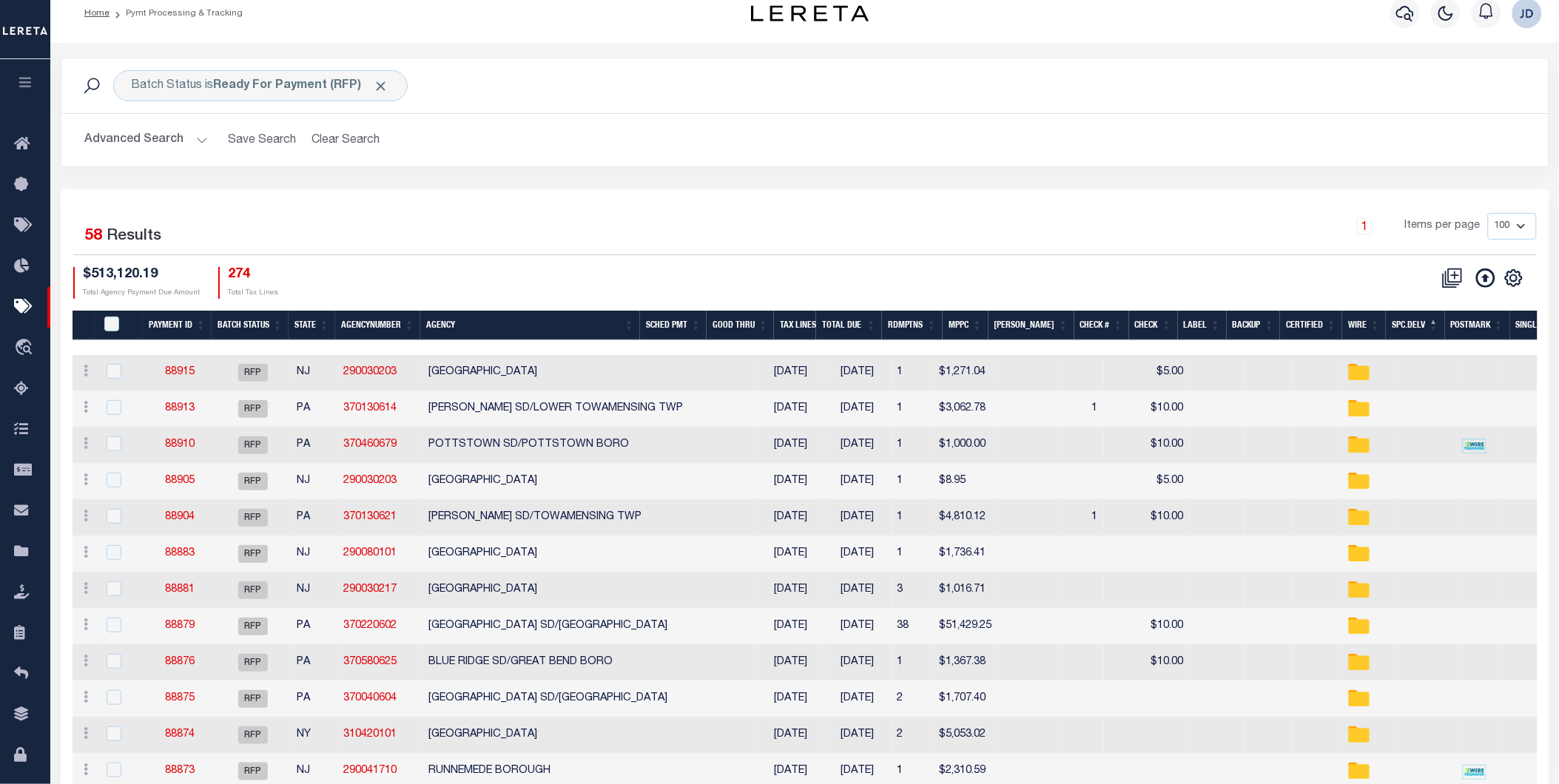
scroll to position [0, 0]
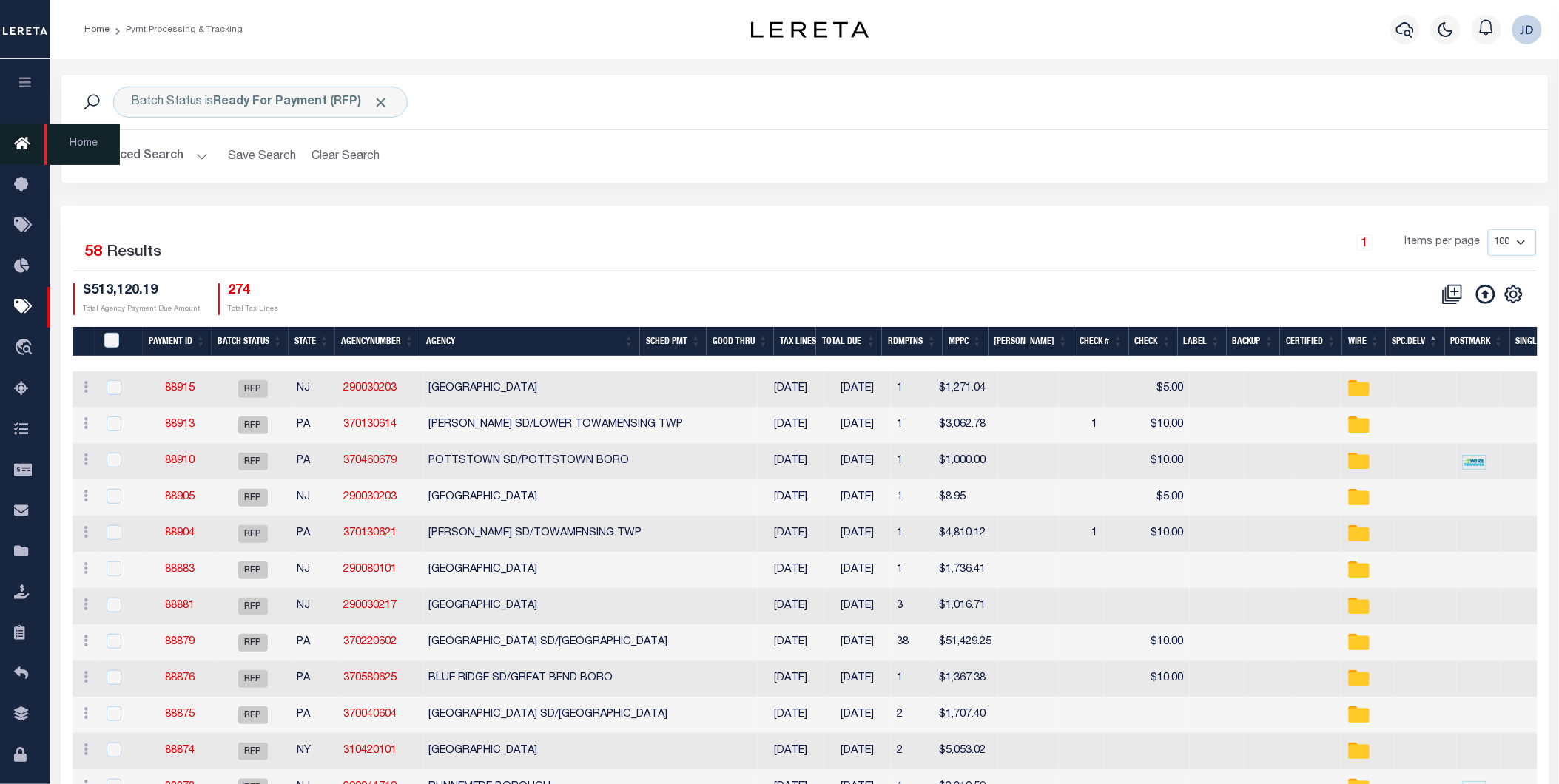
click at [23, 145] on icon at bounding box center [25, 145] width 24 height 18
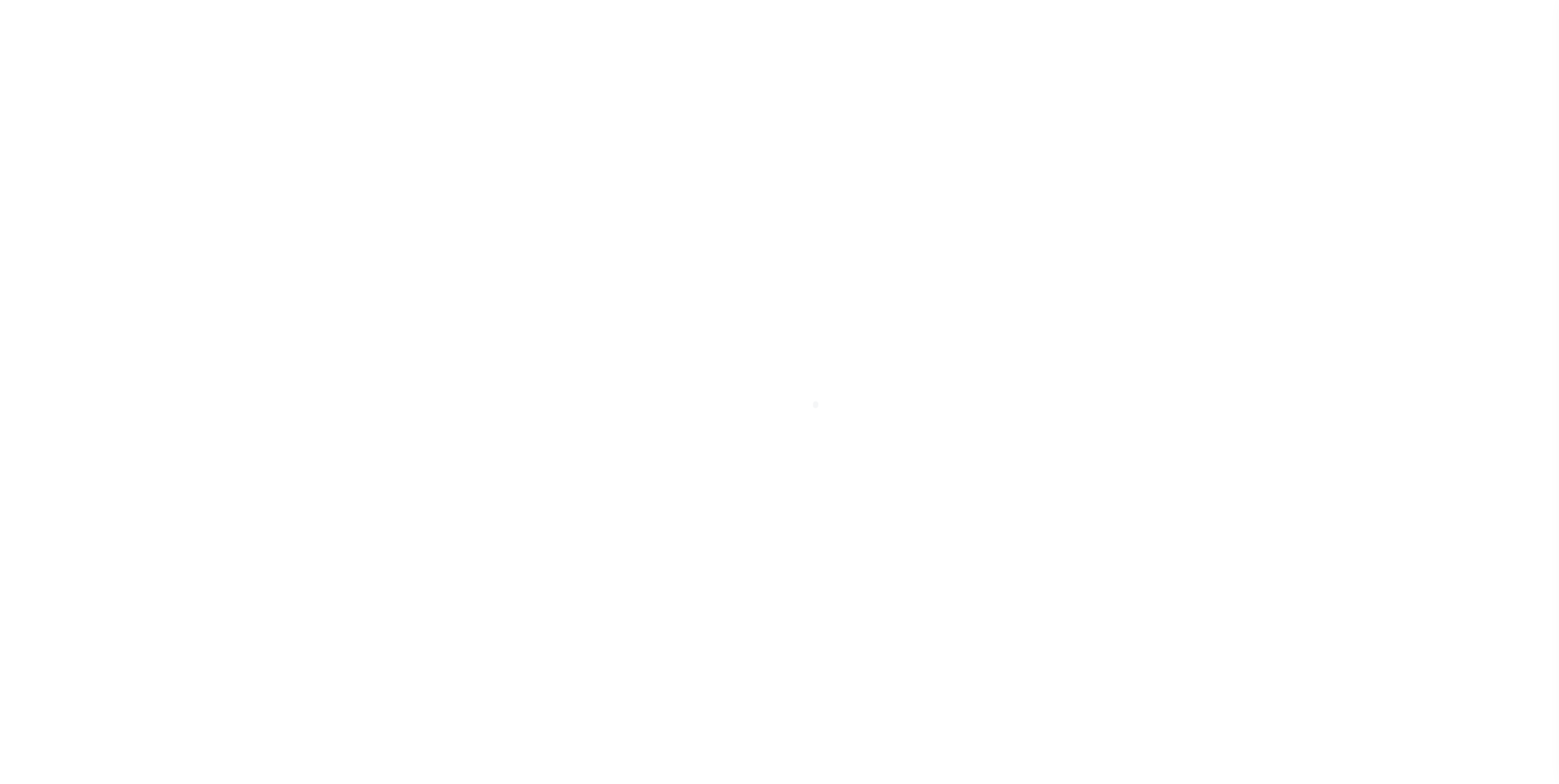
select select "RFP"
select select "CHK"
select select "[PERSON_NAME]"
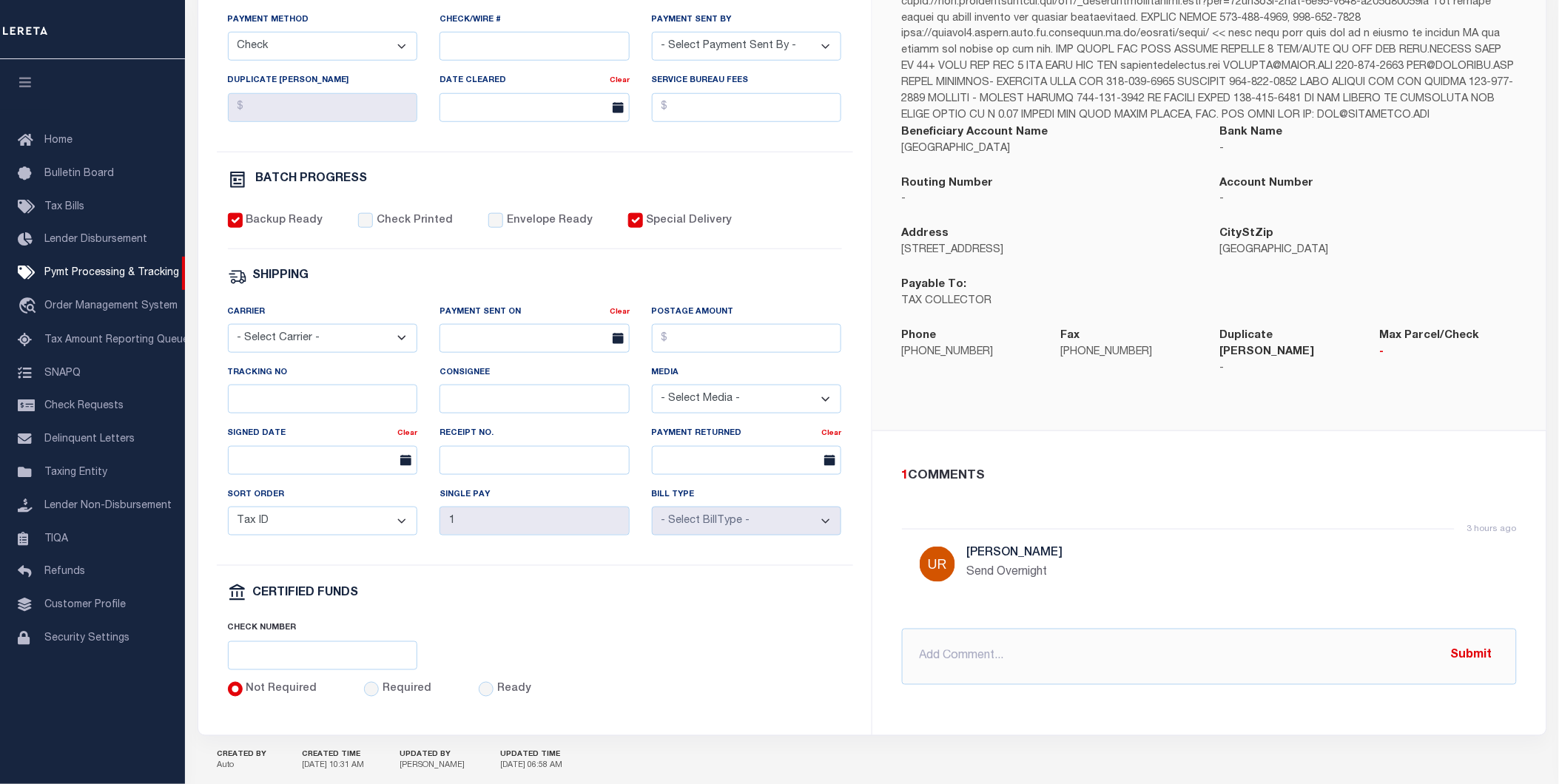
scroll to position [463, 0]
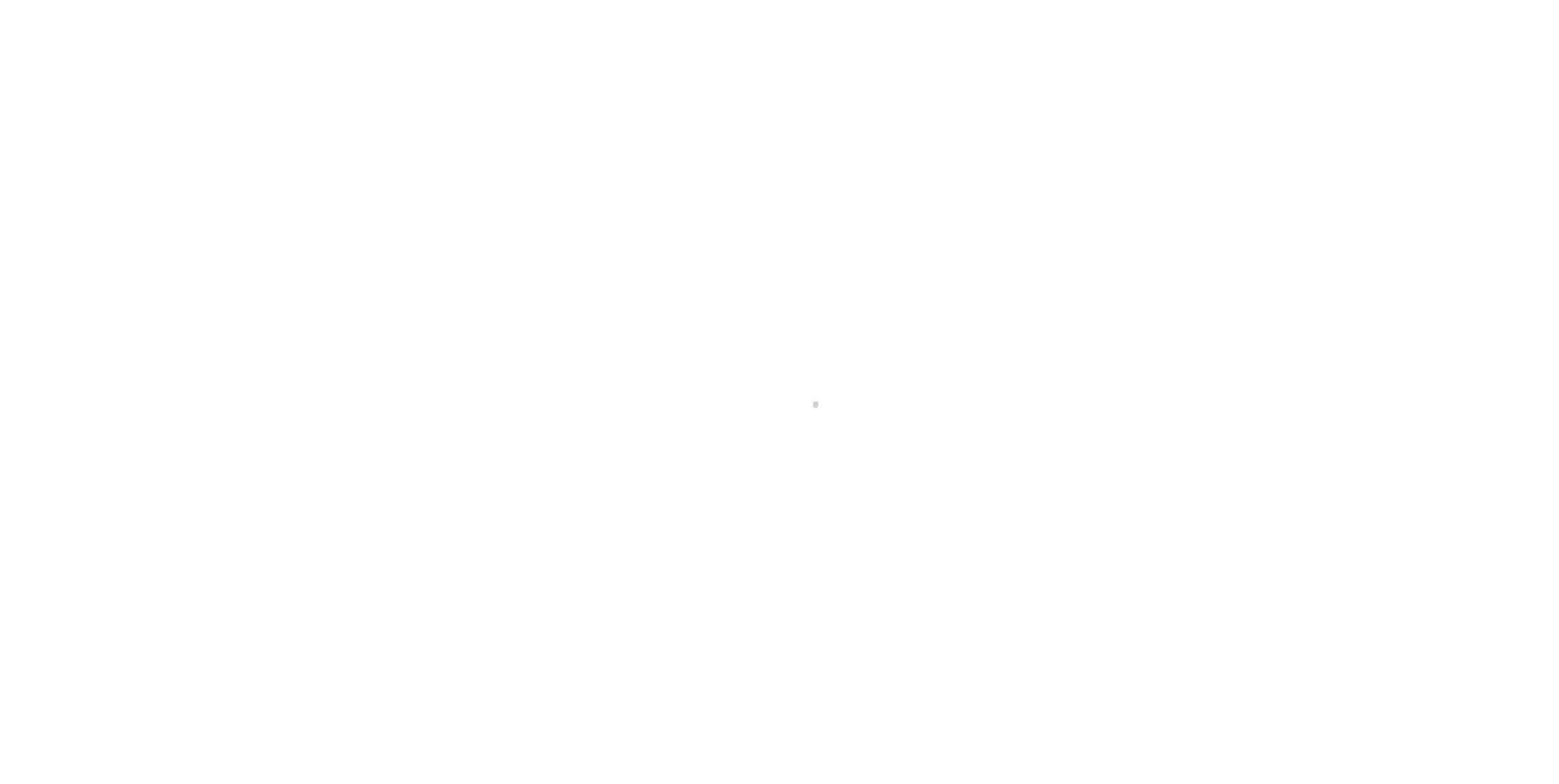
select select "RFP"
select select "CHK"
select select "[PERSON_NAME]"
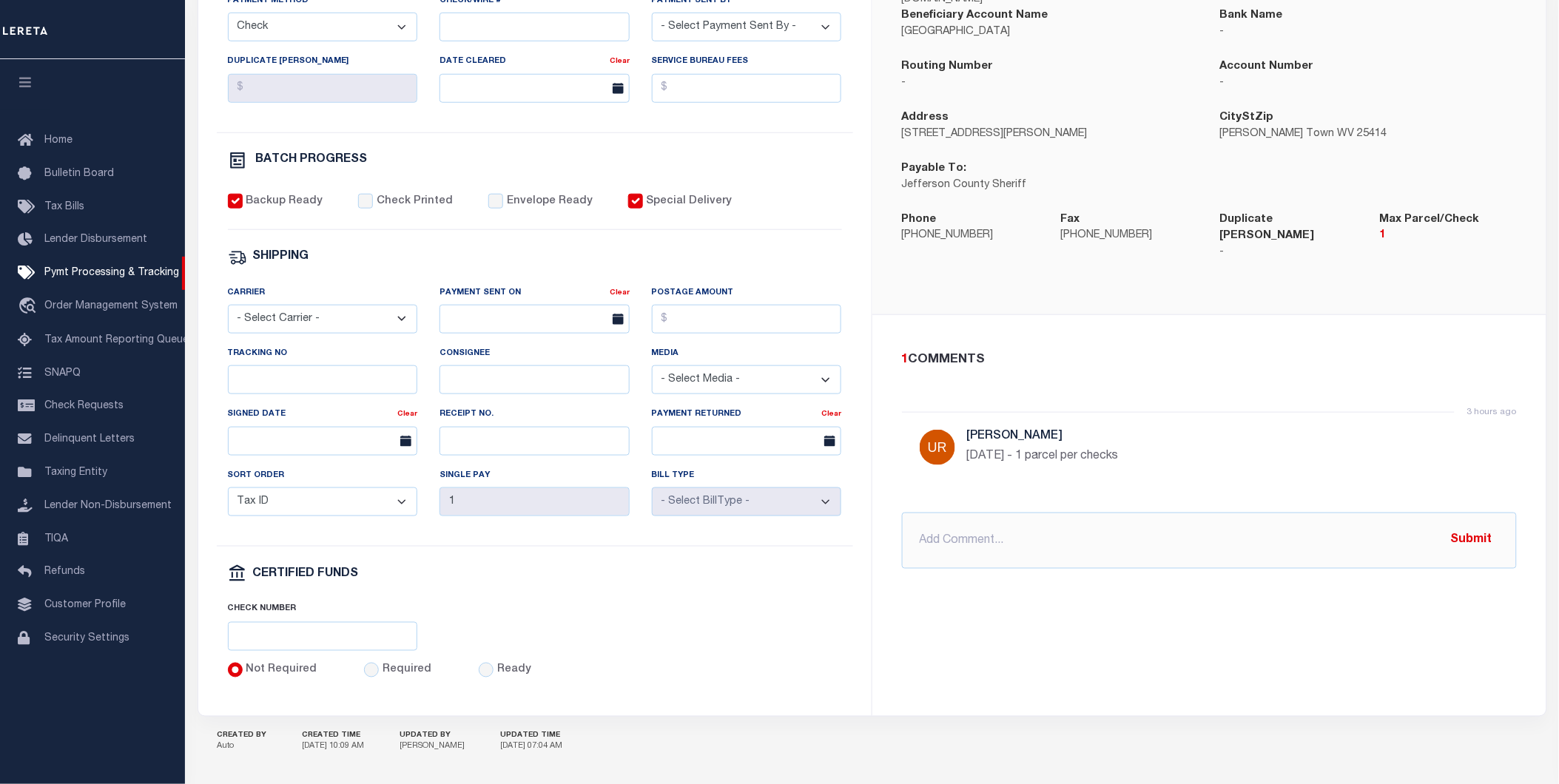
scroll to position [411, 0]
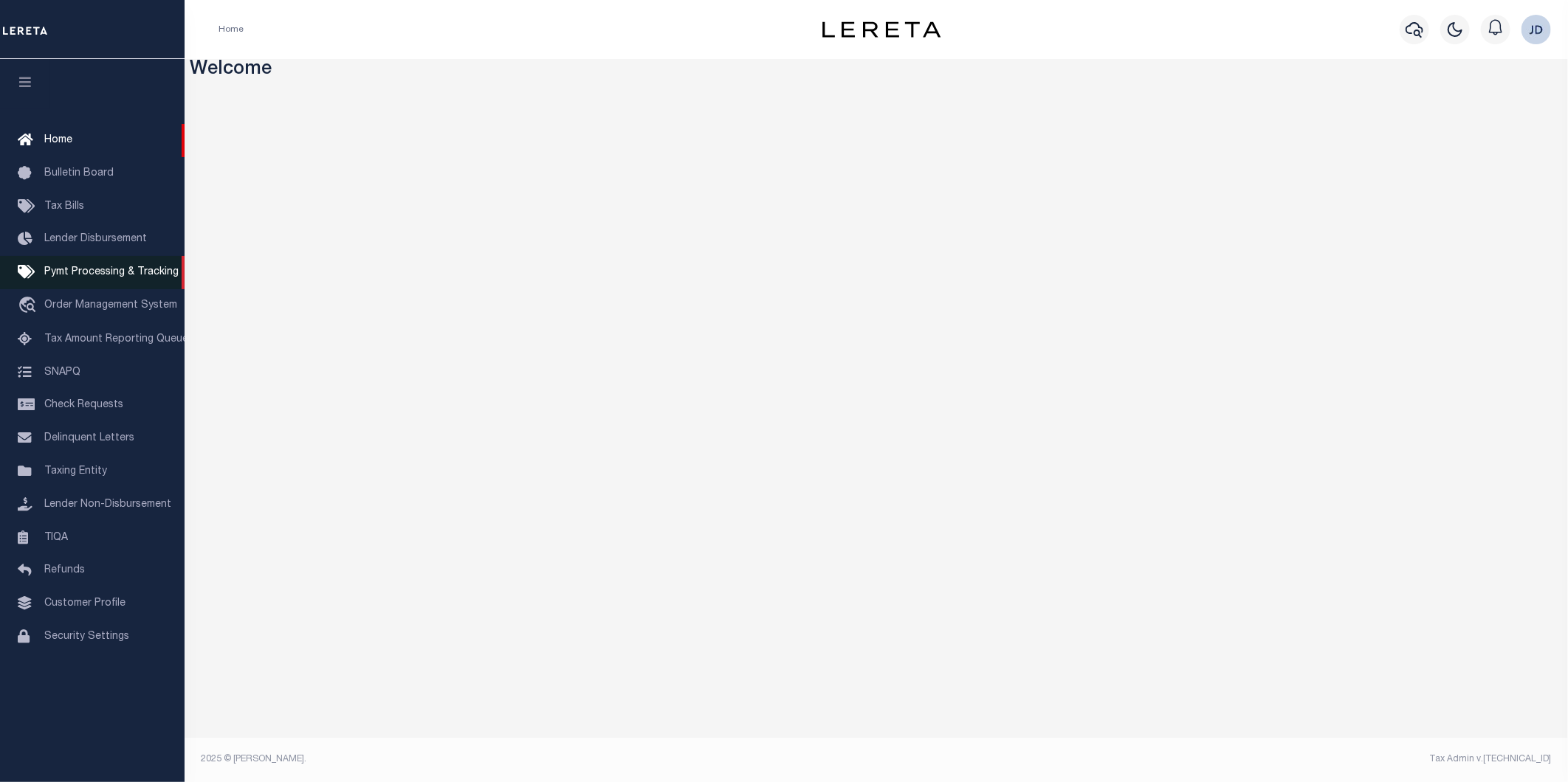
click at [102, 274] on span "Pymt Processing & Tracking" at bounding box center [112, 272] width 134 height 10
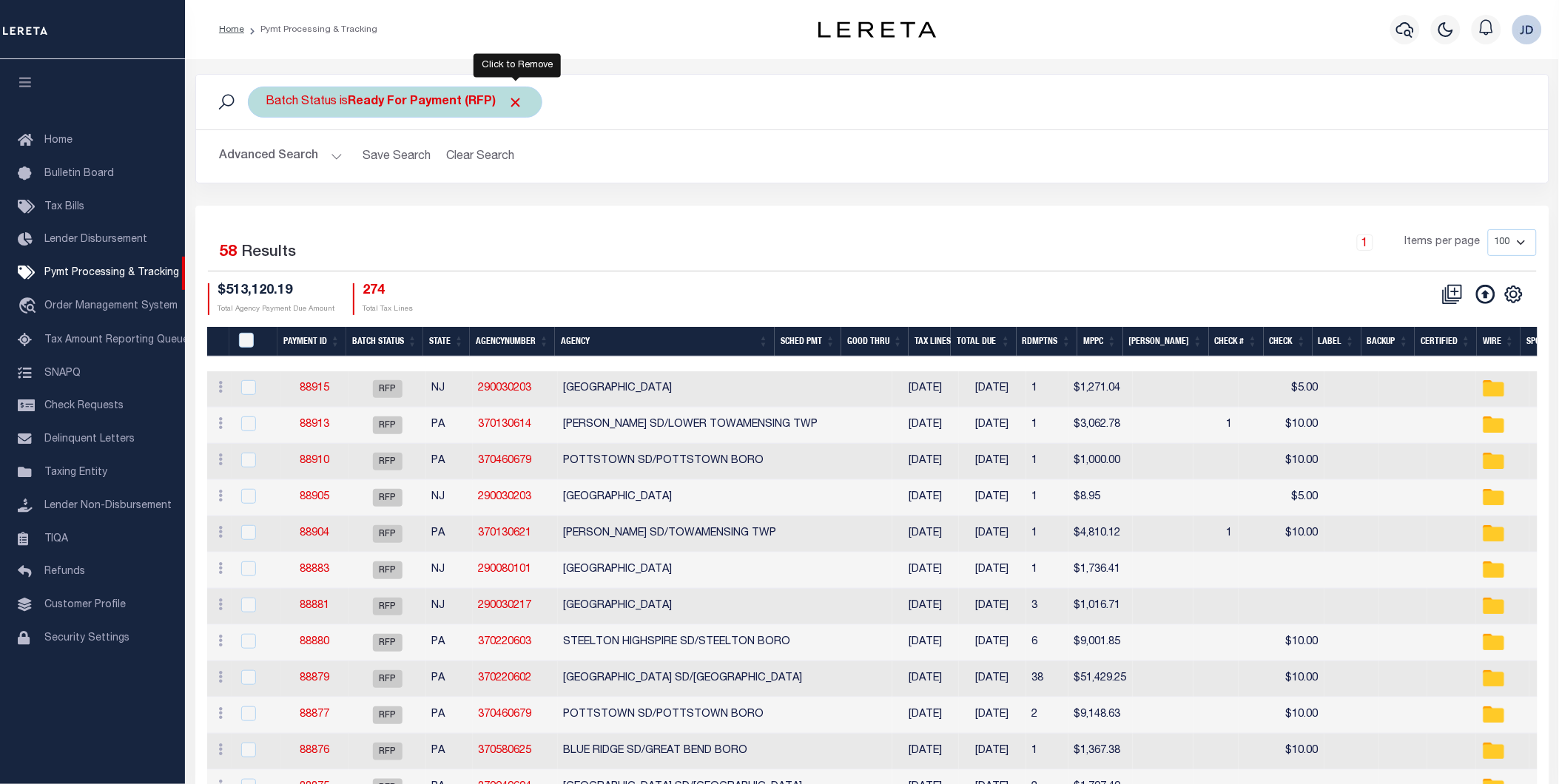
click at [516, 99] on span "Click to Remove" at bounding box center [516, 102] width 15 height 15
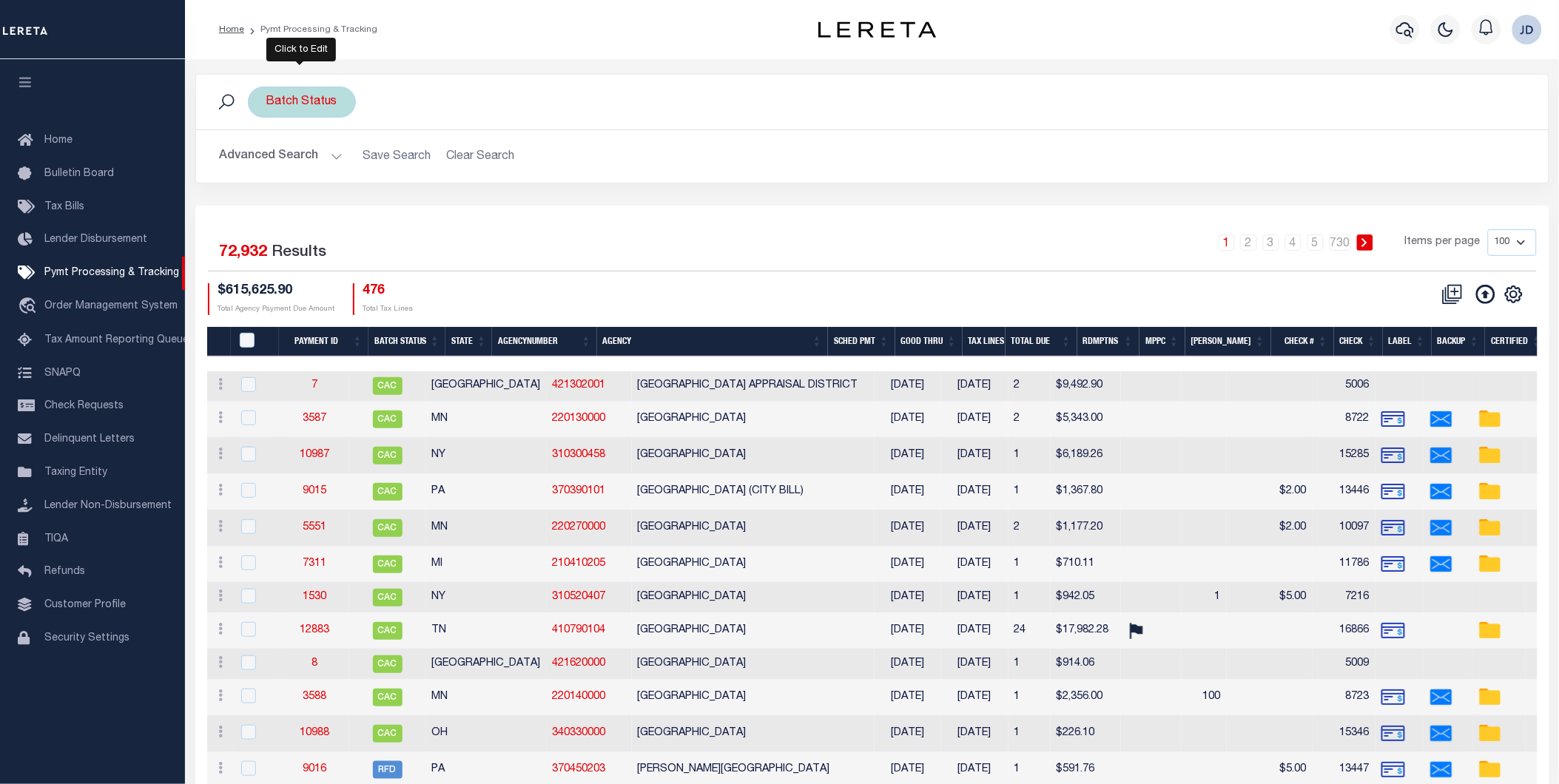
click at [327, 105] on div "Batch Status" at bounding box center [302, 102] width 108 height 31
click at [379, 183] on select "Awaiting Funds (AWF) Cleared and Complete (CAC) New Check Needed (NCN) Payment …" at bounding box center [376, 175] width 217 height 28
select select "RFP"
click at [267, 161] on select "Awaiting Funds (AWF) Cleared and Complete (CAC) New Check Needed (NCN) Payment …" at bounding box center [376, 175] width 217 height 28
click at [458, 206] on input "Apply" at bounding box center [463, 206] width 44 height 25
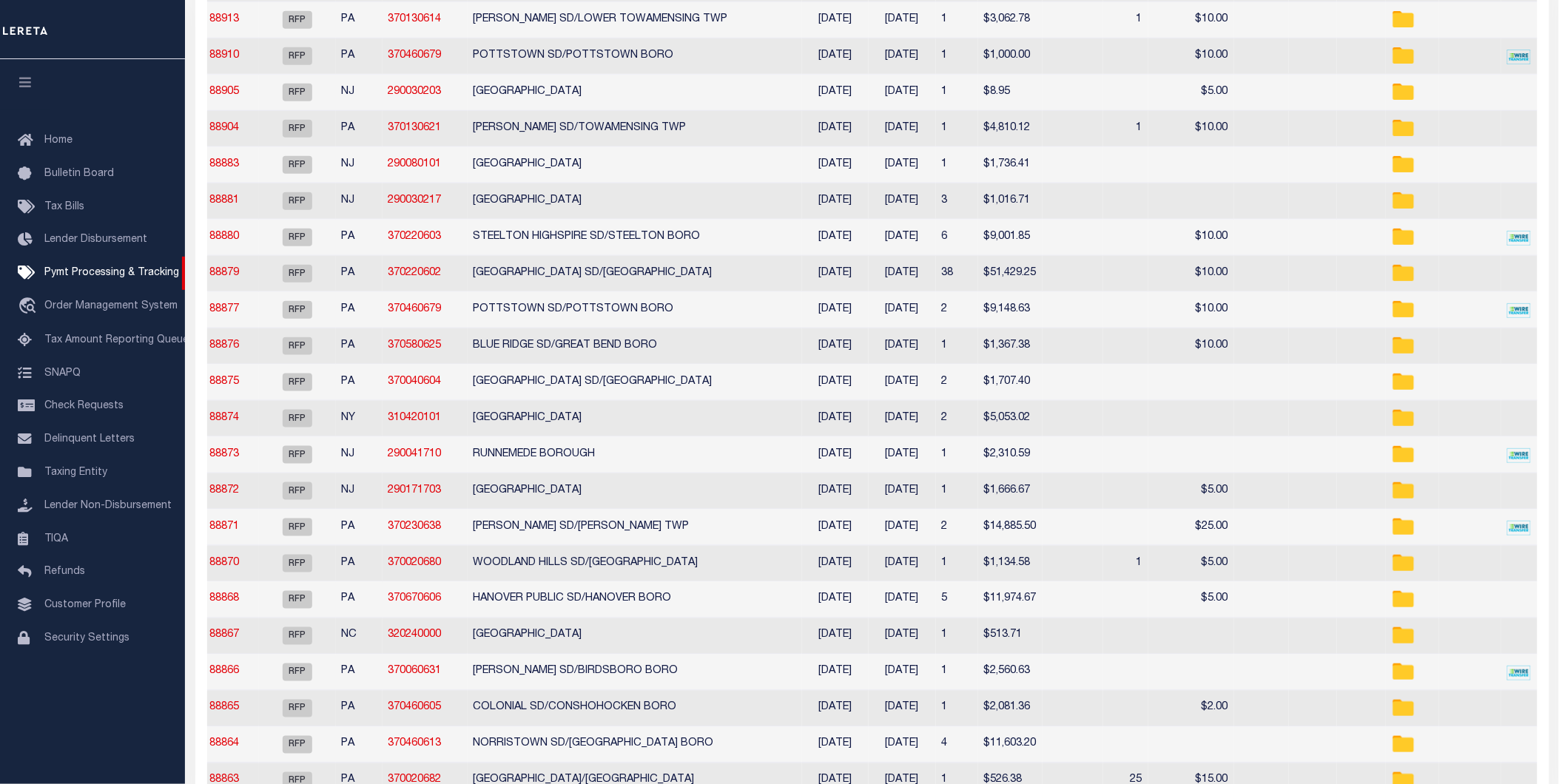
scroll to position [0, 90]
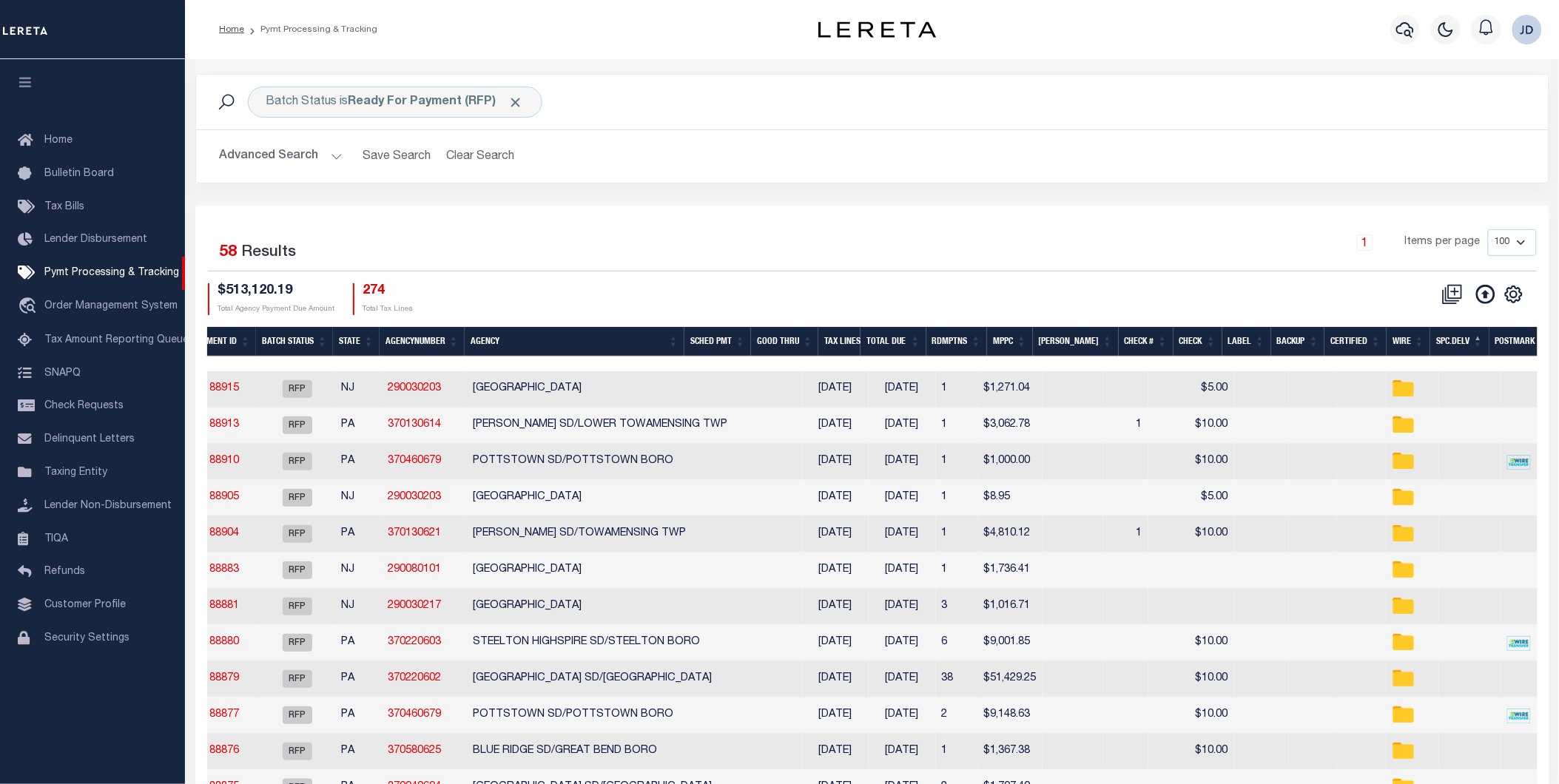
click at [1454, 343] on th "Spc.Delv" at bounding box center [1460, 342] width 58 height 30
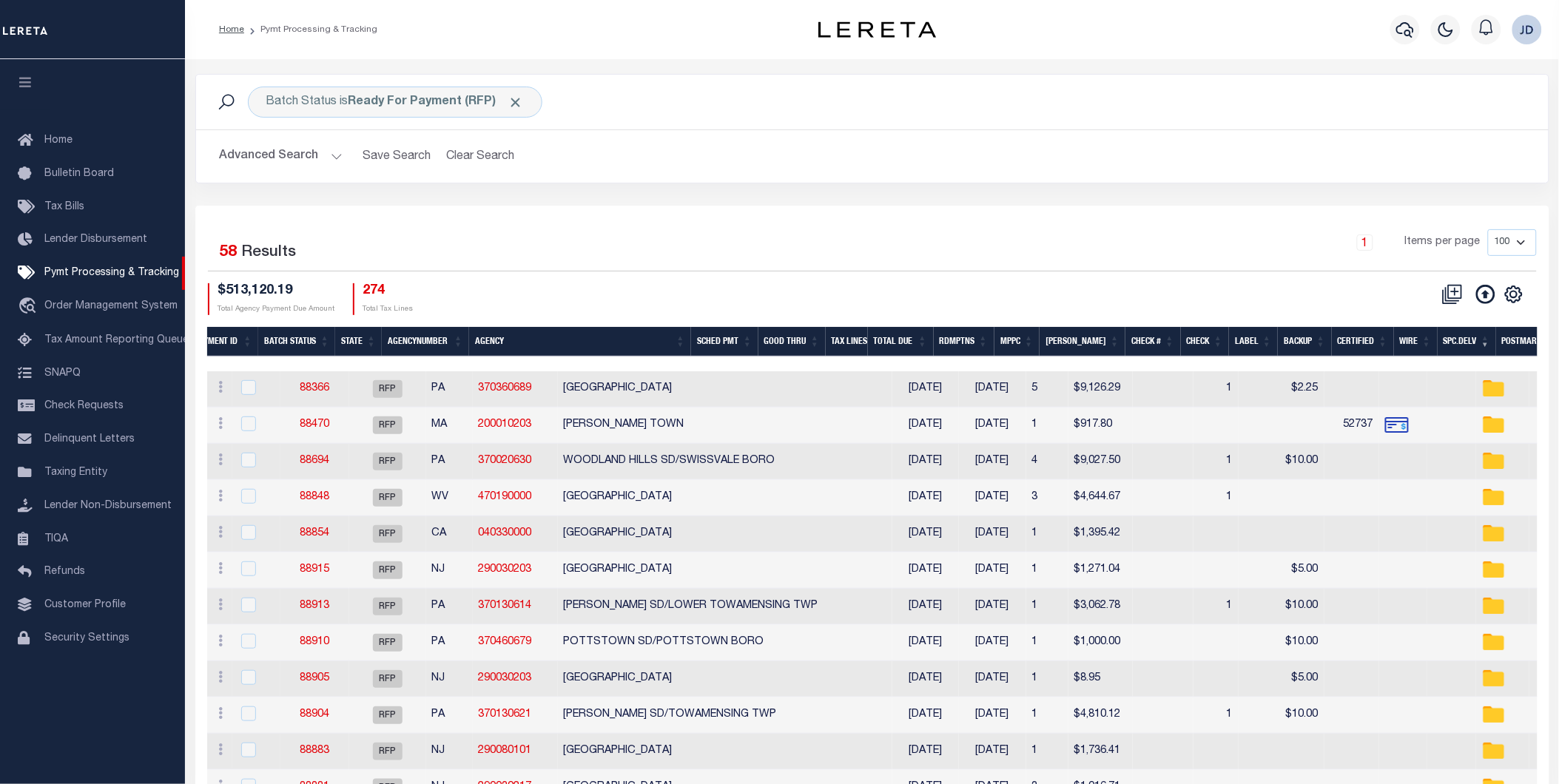
scroll to position [0, 0]
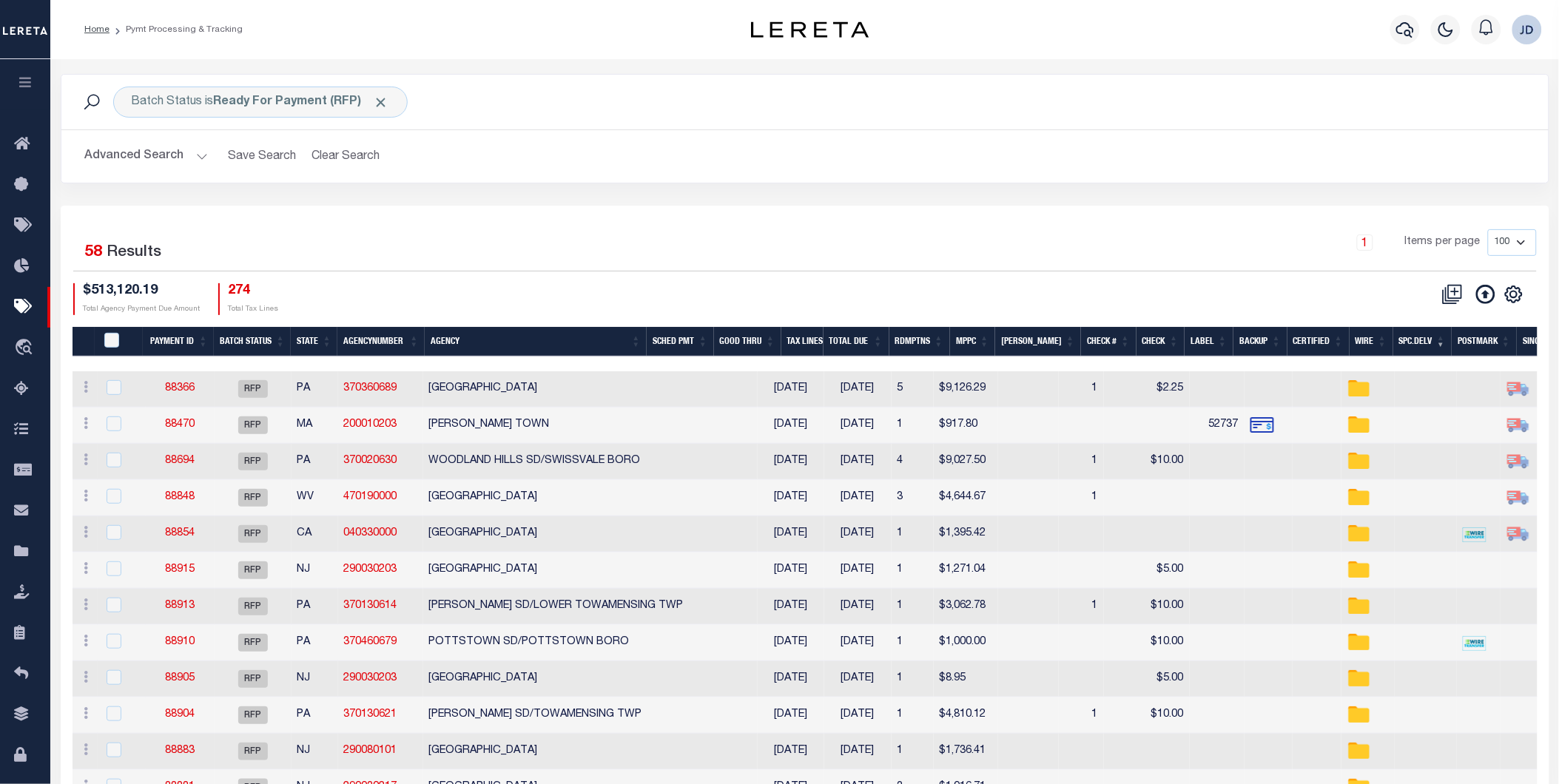
click at [596, 200] on div "Batch Status is Ready For Payment (RFP) Search Advanced Search Save Search Clea…" at bounding box center [805, 139] width 1511 height 132
click at [145, 161] on button "Advanced Search" at bounding box center [146, 156] width 123 height 29
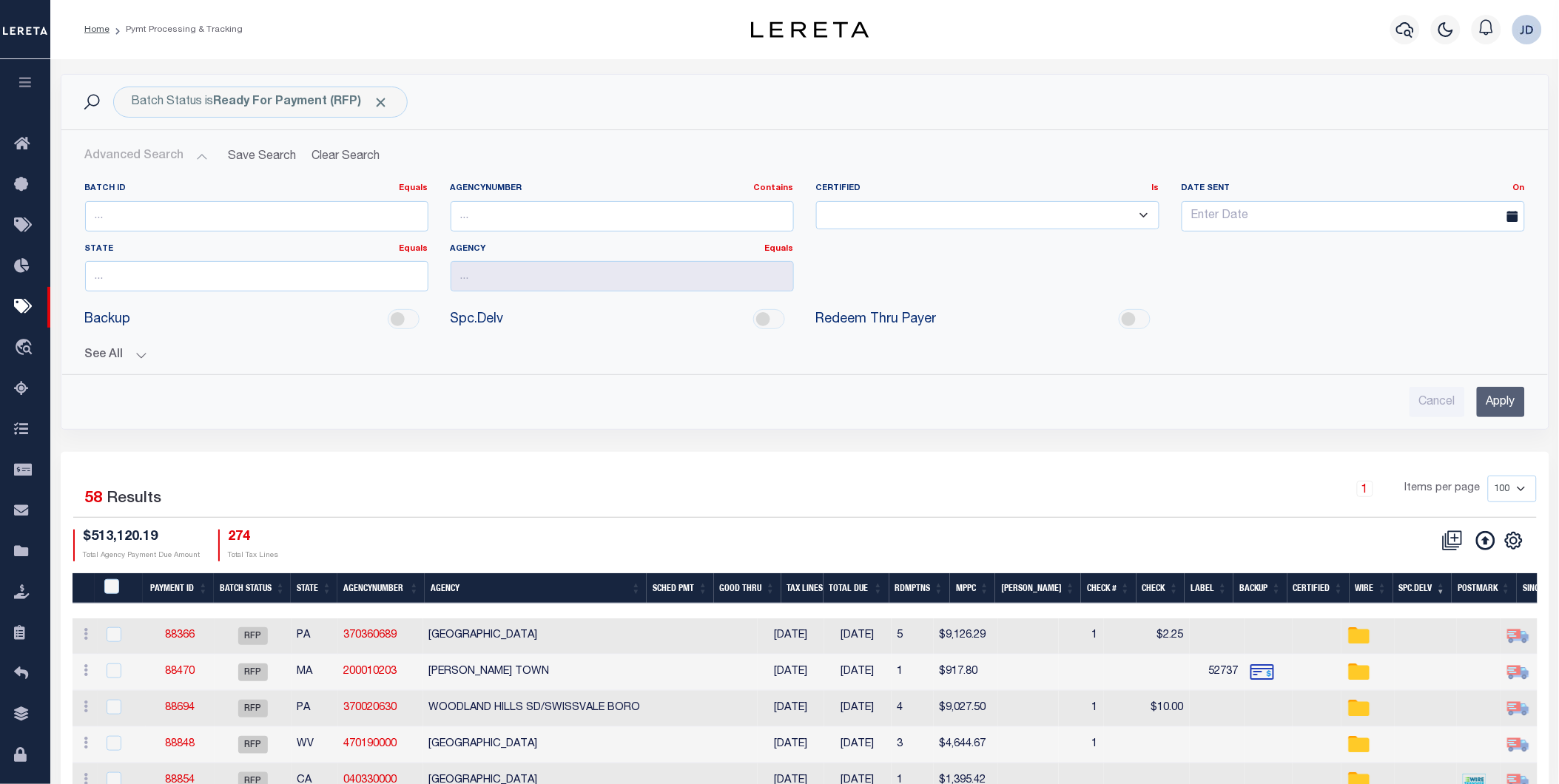
click at [161, 161] on button "Advanced Search" at bounding box center [146, 156] width 123 height 29
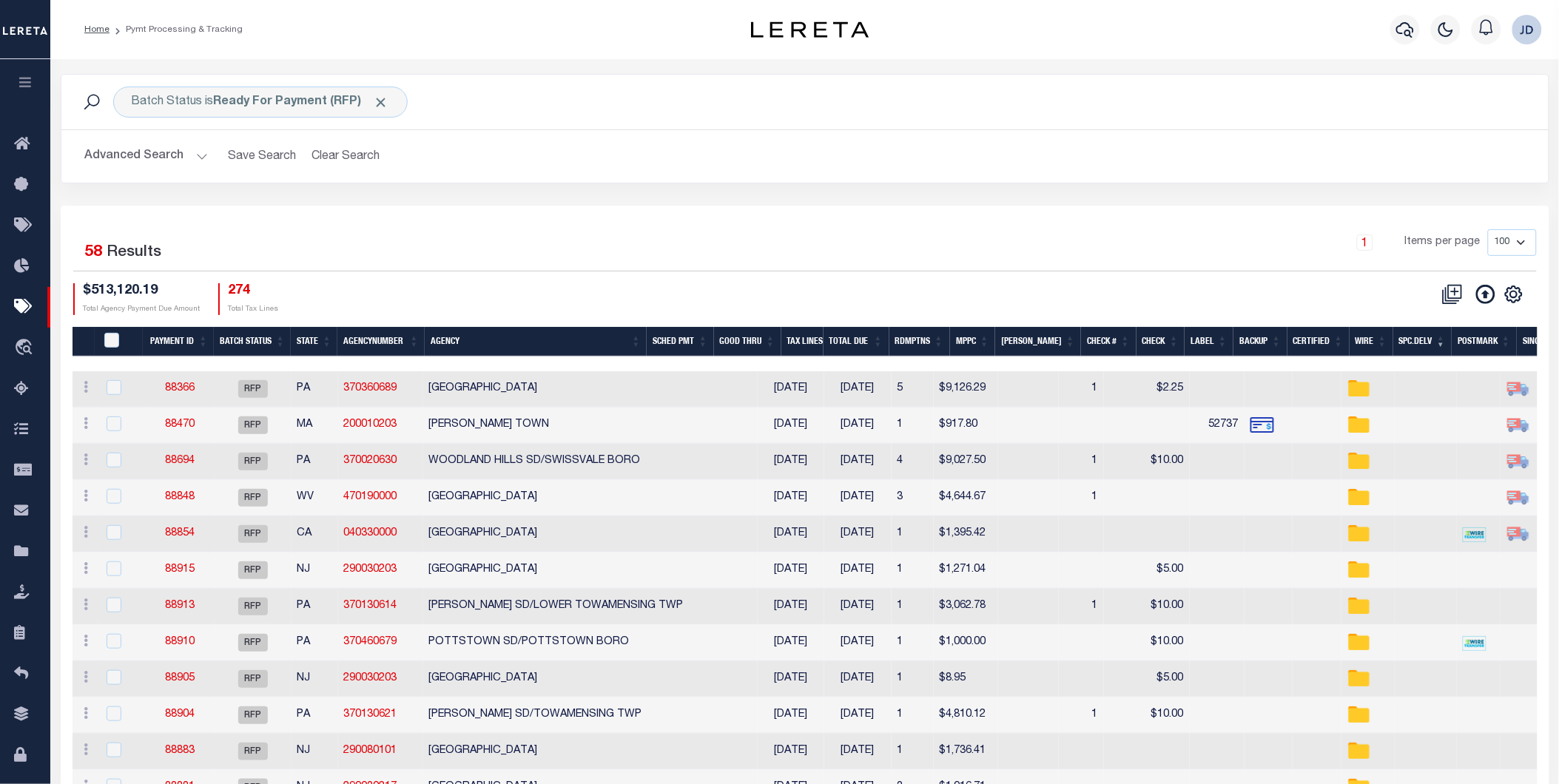
click at [130, 161] on button "Advanced Search" at bounding box center [146, 156] width 123 height 29
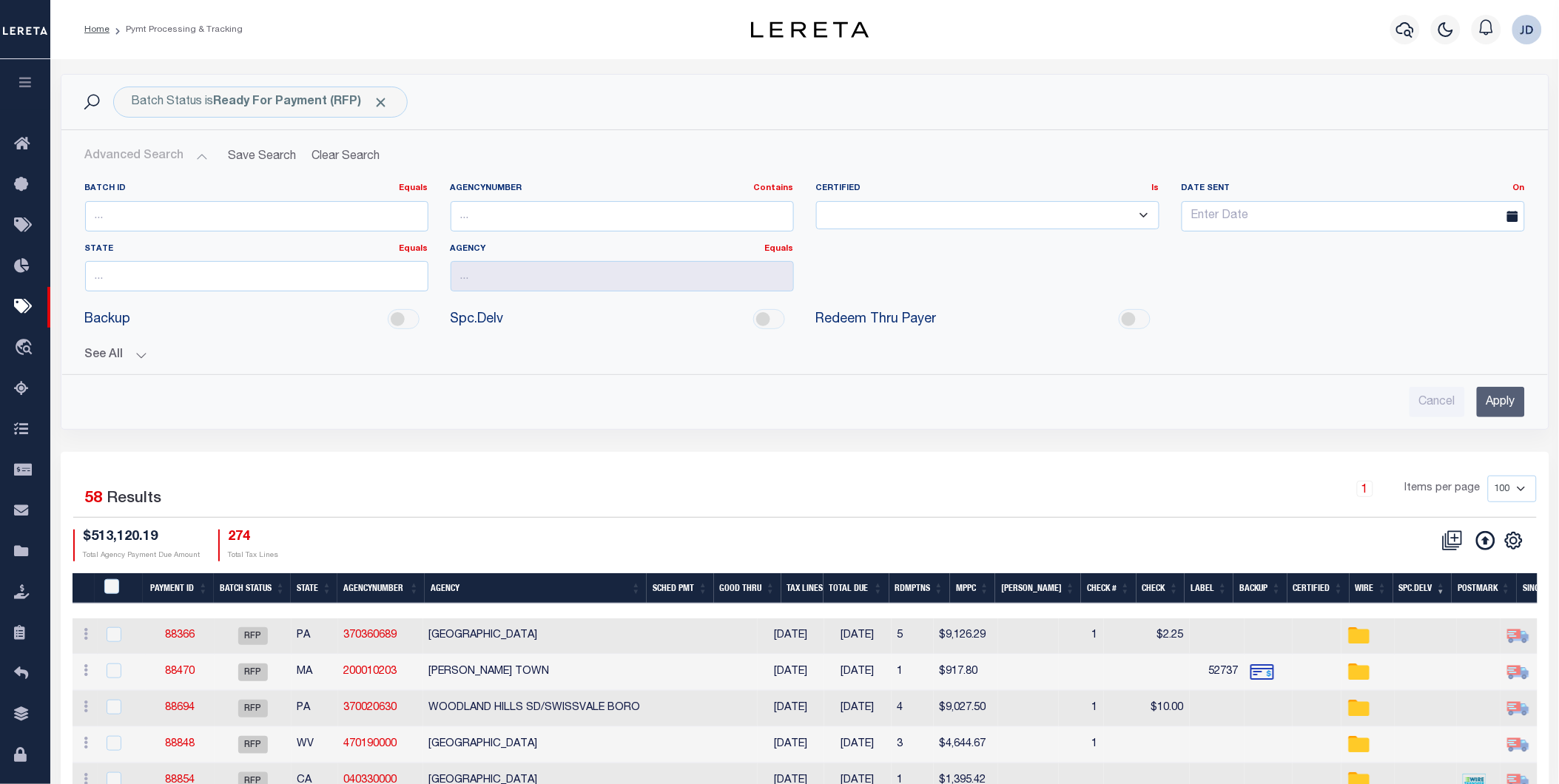
click at [113, 358] on button "See All" at bounding box center [805, 355] width 1440 height 14
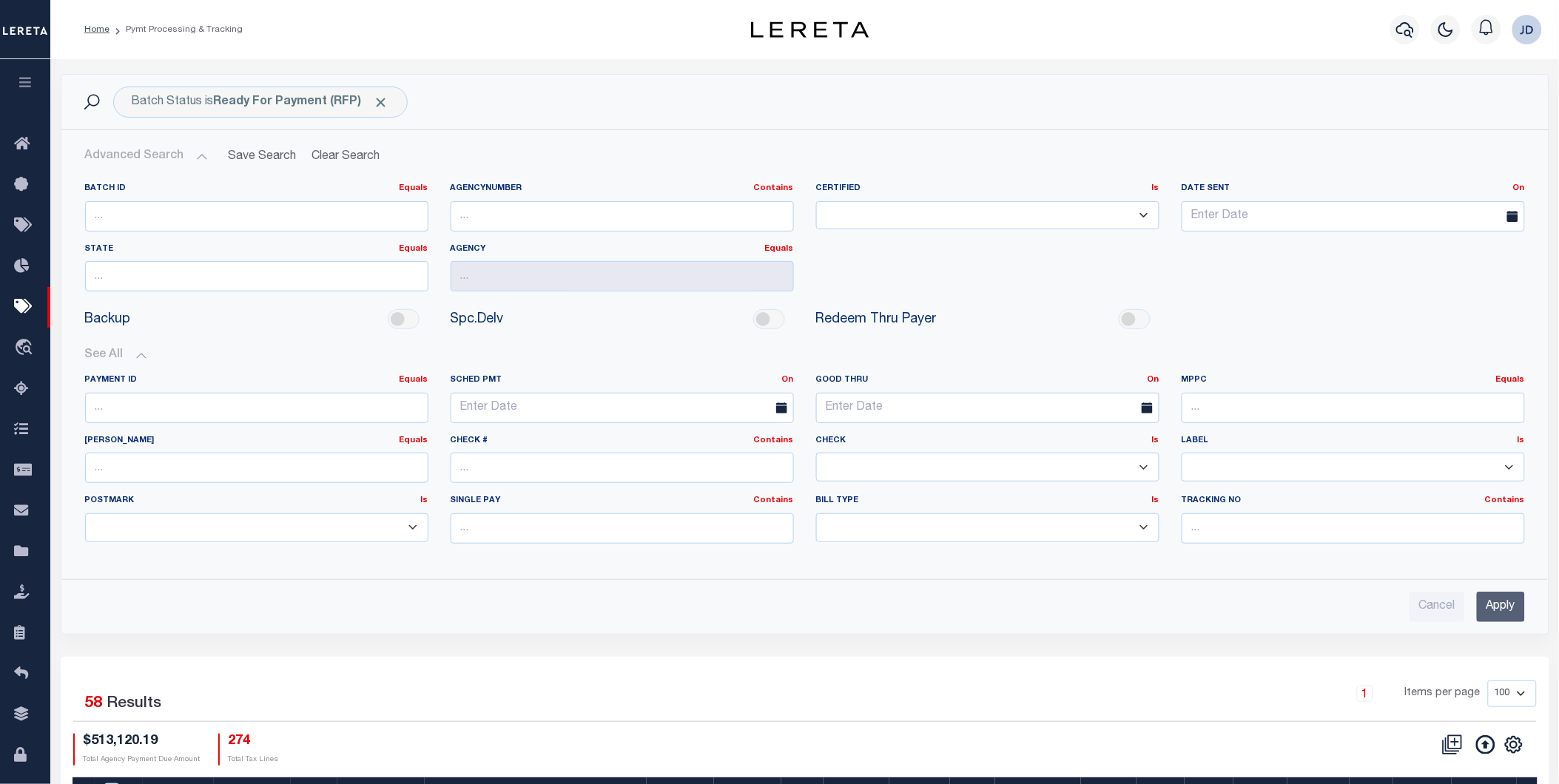
click at [1141, 475] on select "Yes No" at bounding box center [987, 467] width 343 height 29
select select "false"
click at [816, 454] on select "Yes No" at bounding box center [987, 467] width 343 height 29
click at [1497, 601] on input "Apply" at bounding box center [1501, 607] width 48 height 30
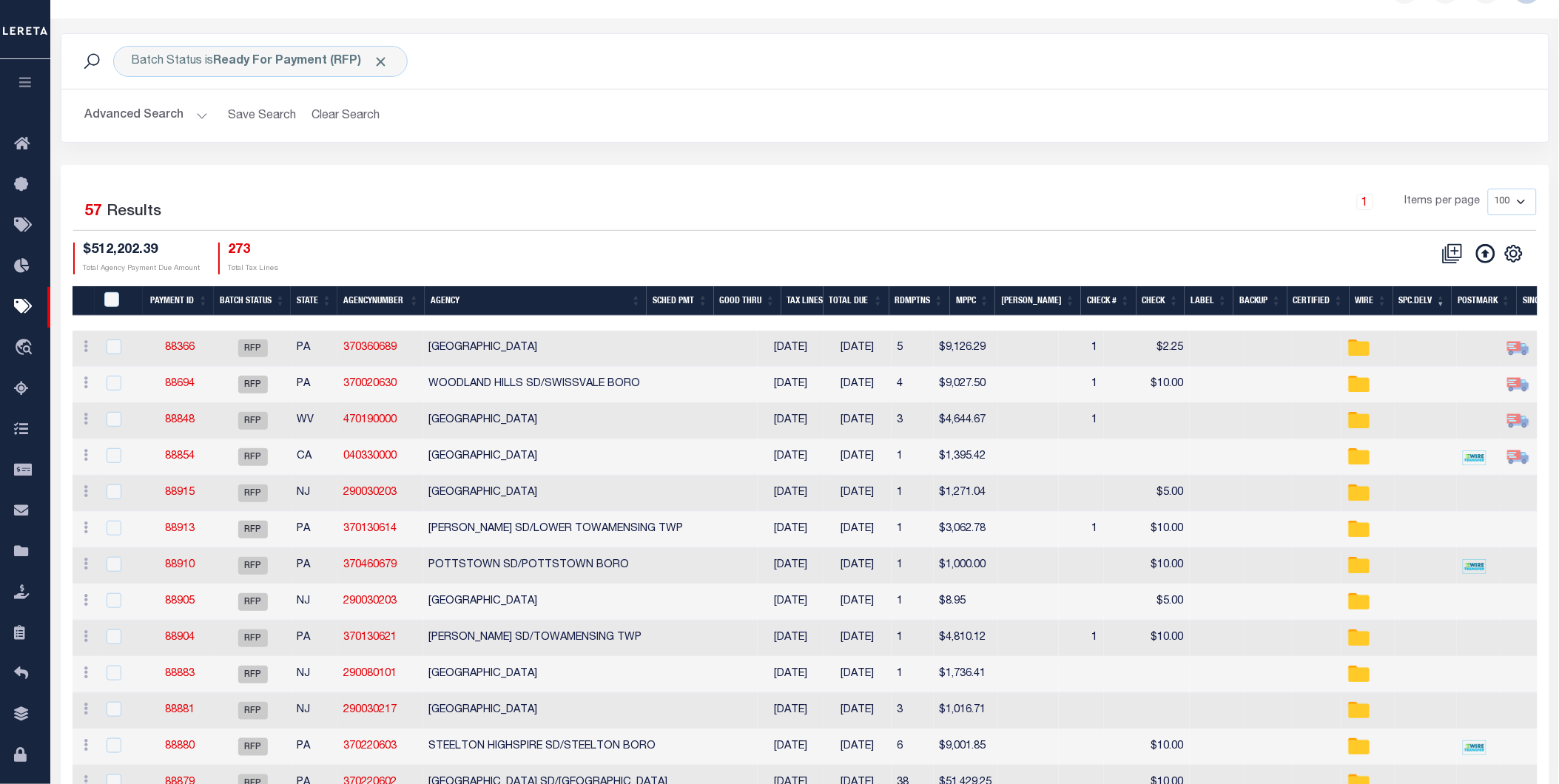
scroll to position [82, 0]
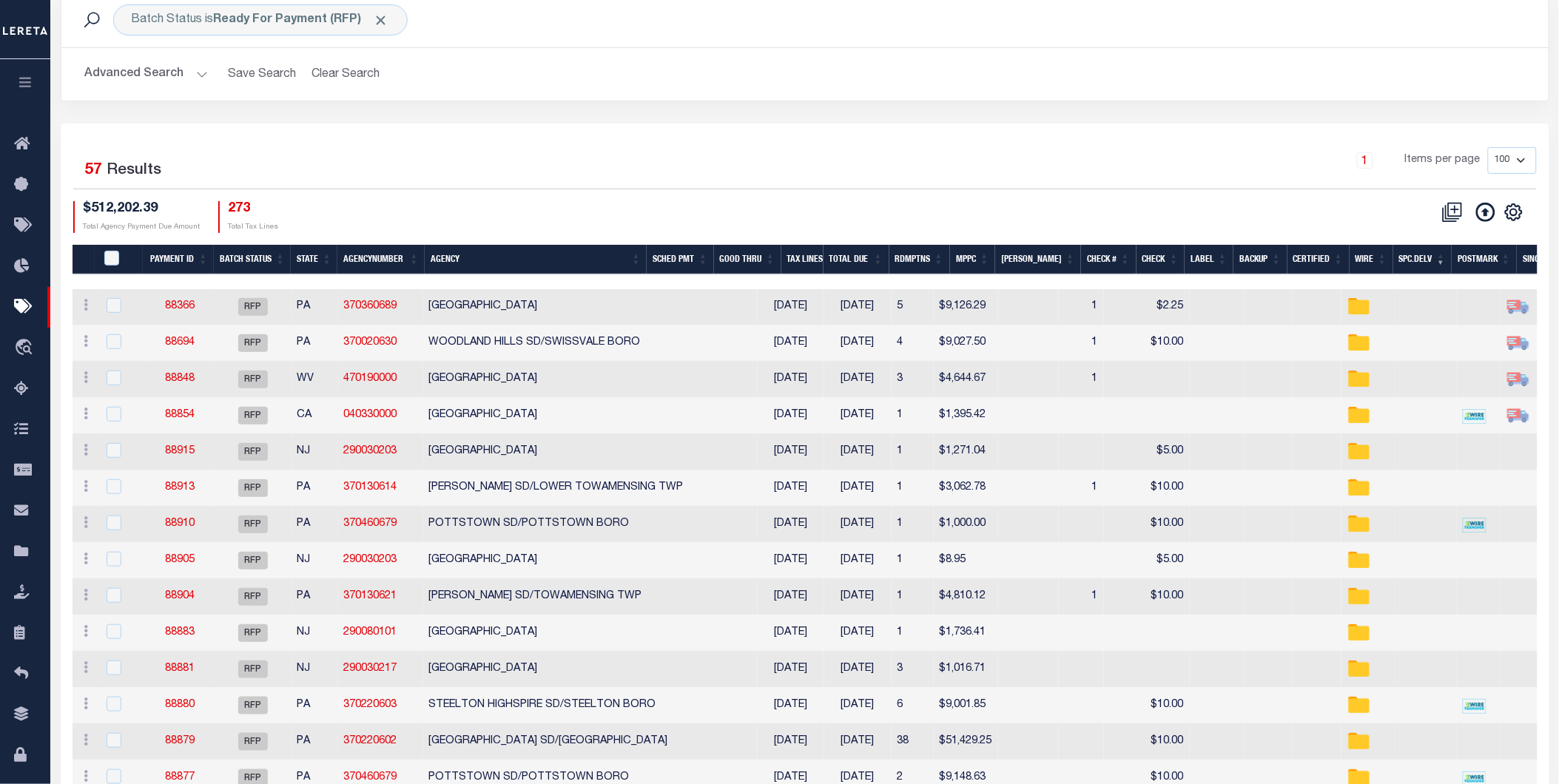
click at [483, 257] on th "Agency" at bounding box center [536, 259] width 222 height 30
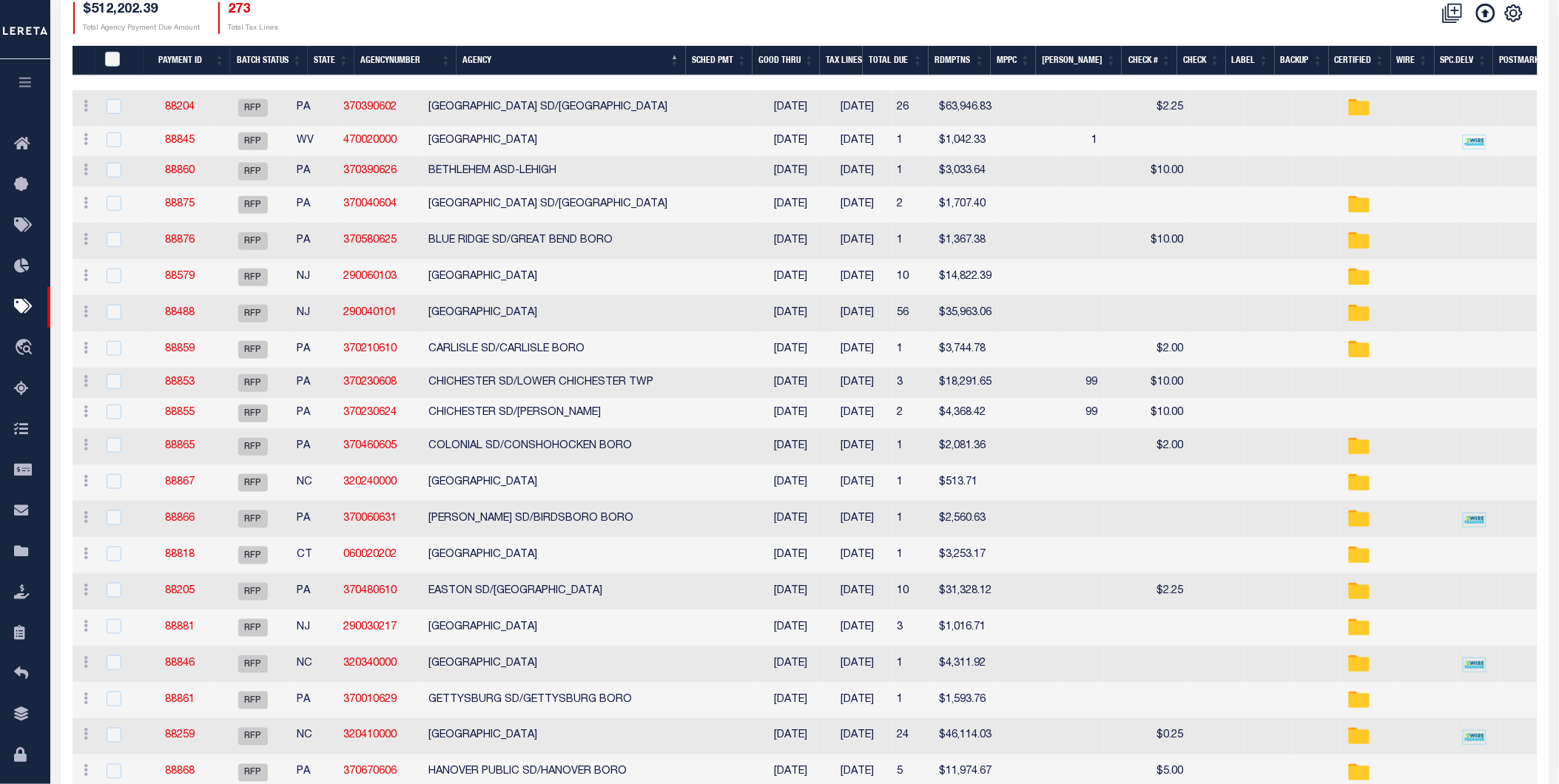
scroll to position [0, 0]
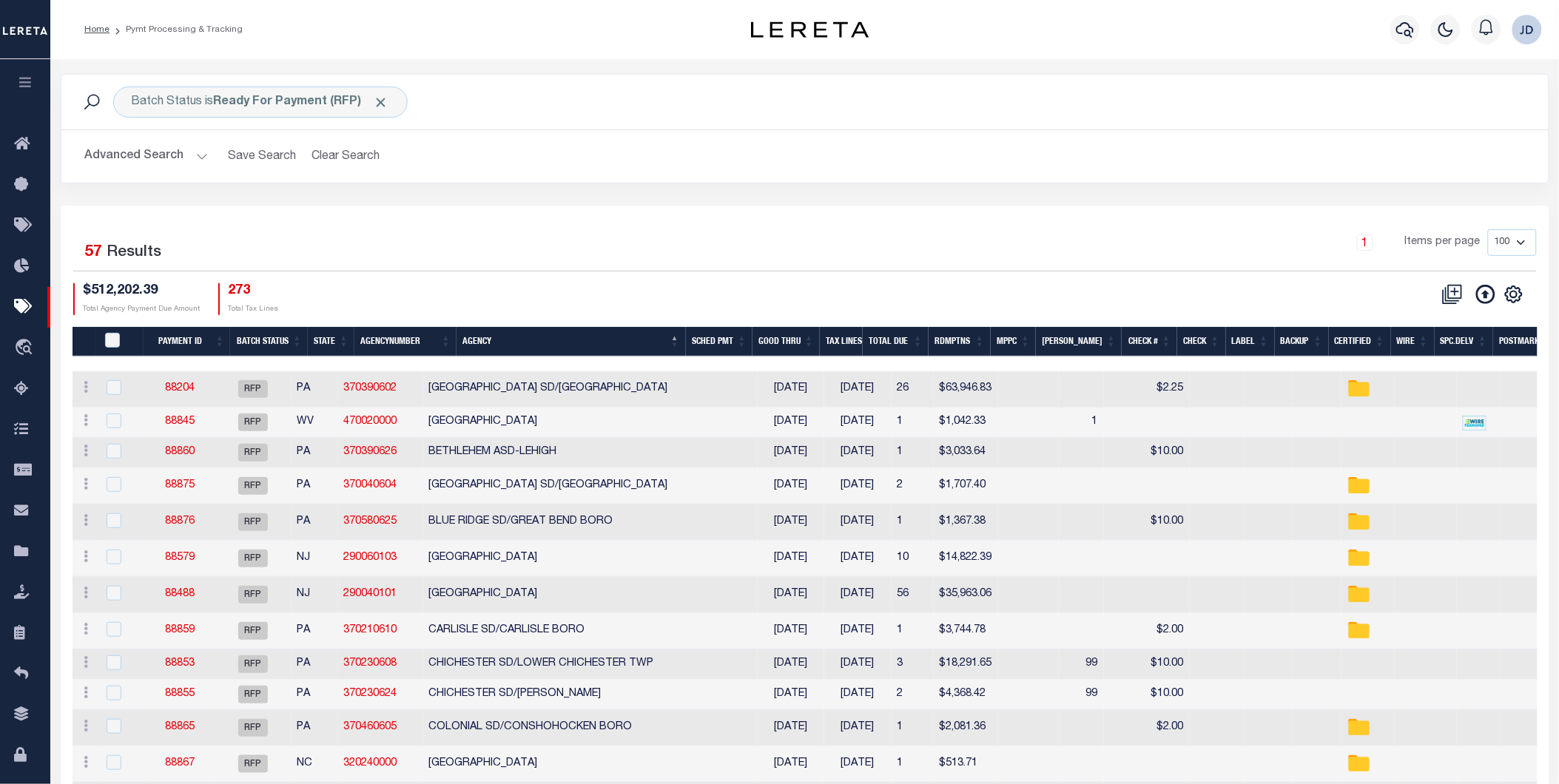
click at [25, 80] on icon "button" at bounding box center [25, 82] width 17 height 14
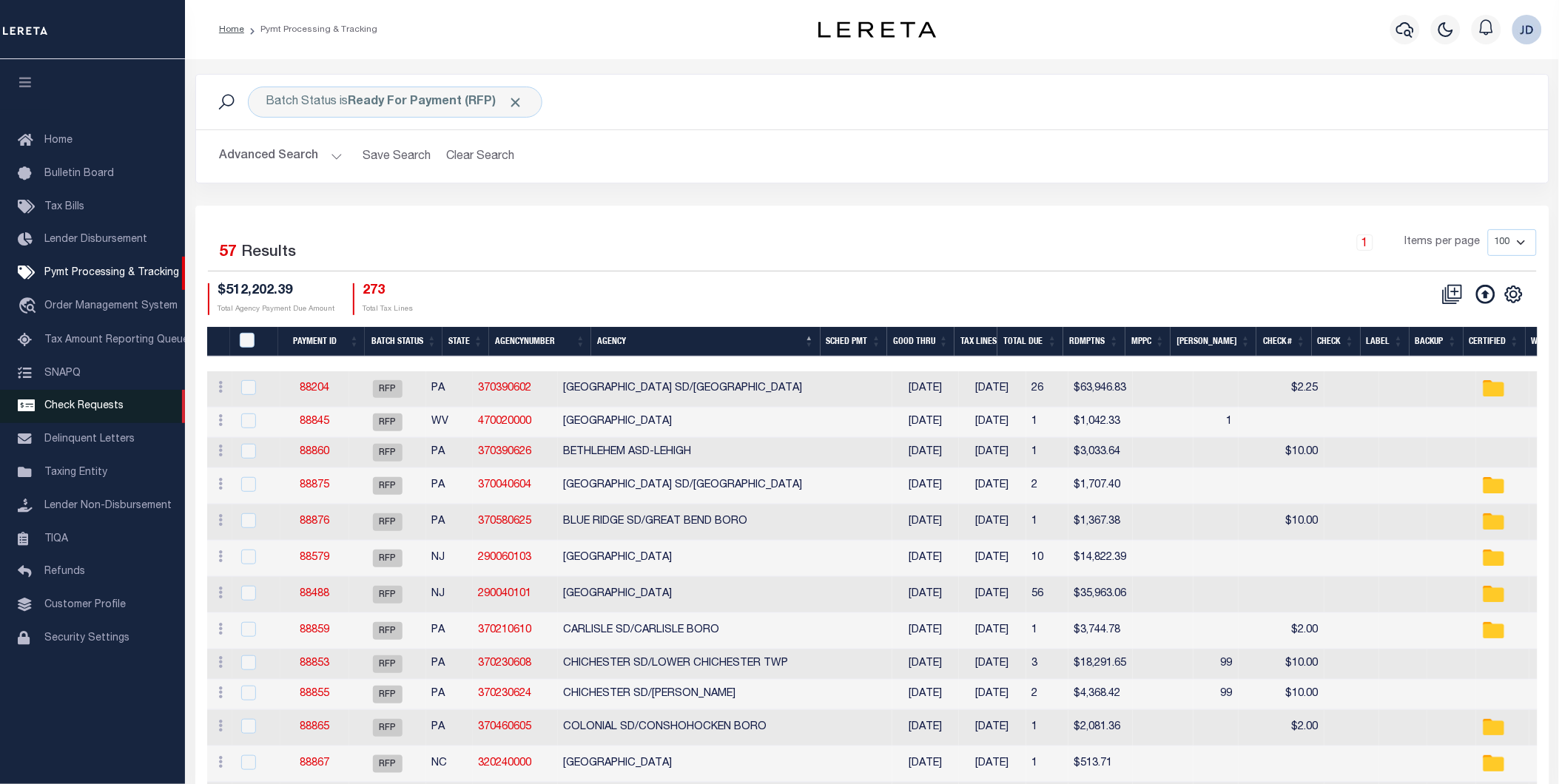
click at [60, 399] on link "Check Requests" at bounding box center [92, 407] width 185 height 34
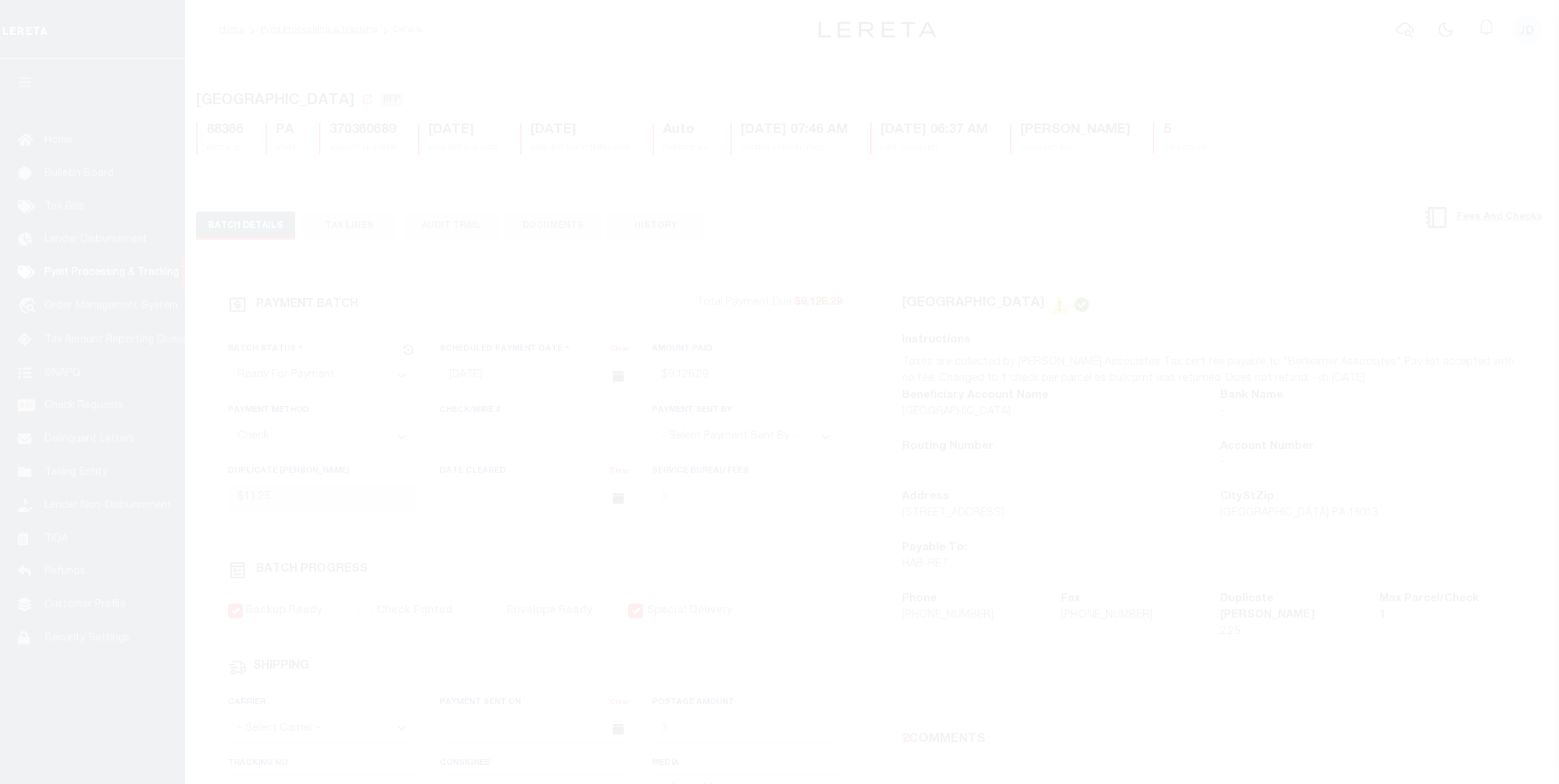
select select "RFP"
select select "CHK"
select select "[PERSON_NAME]"
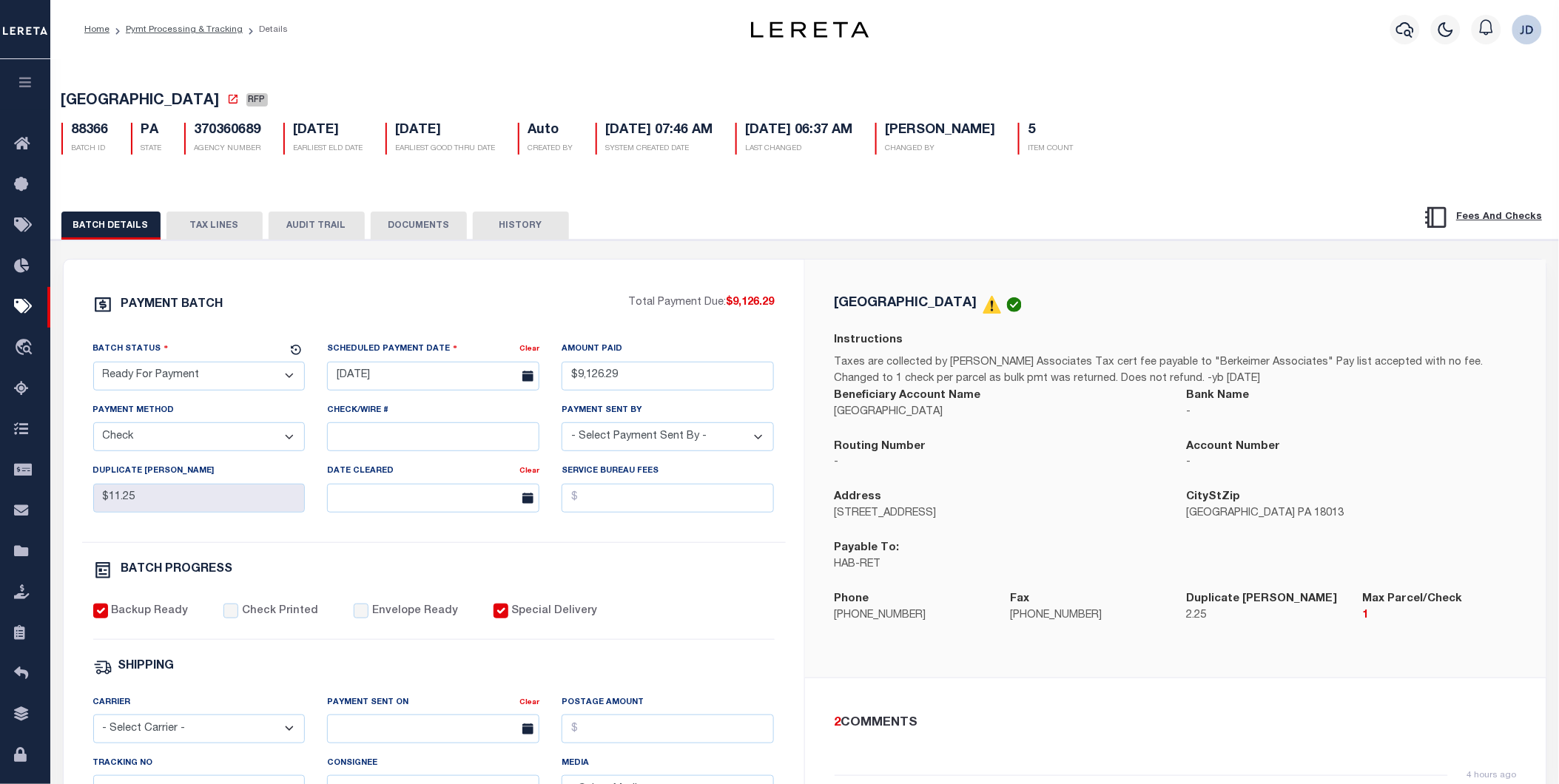
click at [213, 224] on button "TAX LINES" at bounding box center [215, 226] width 96 height 28
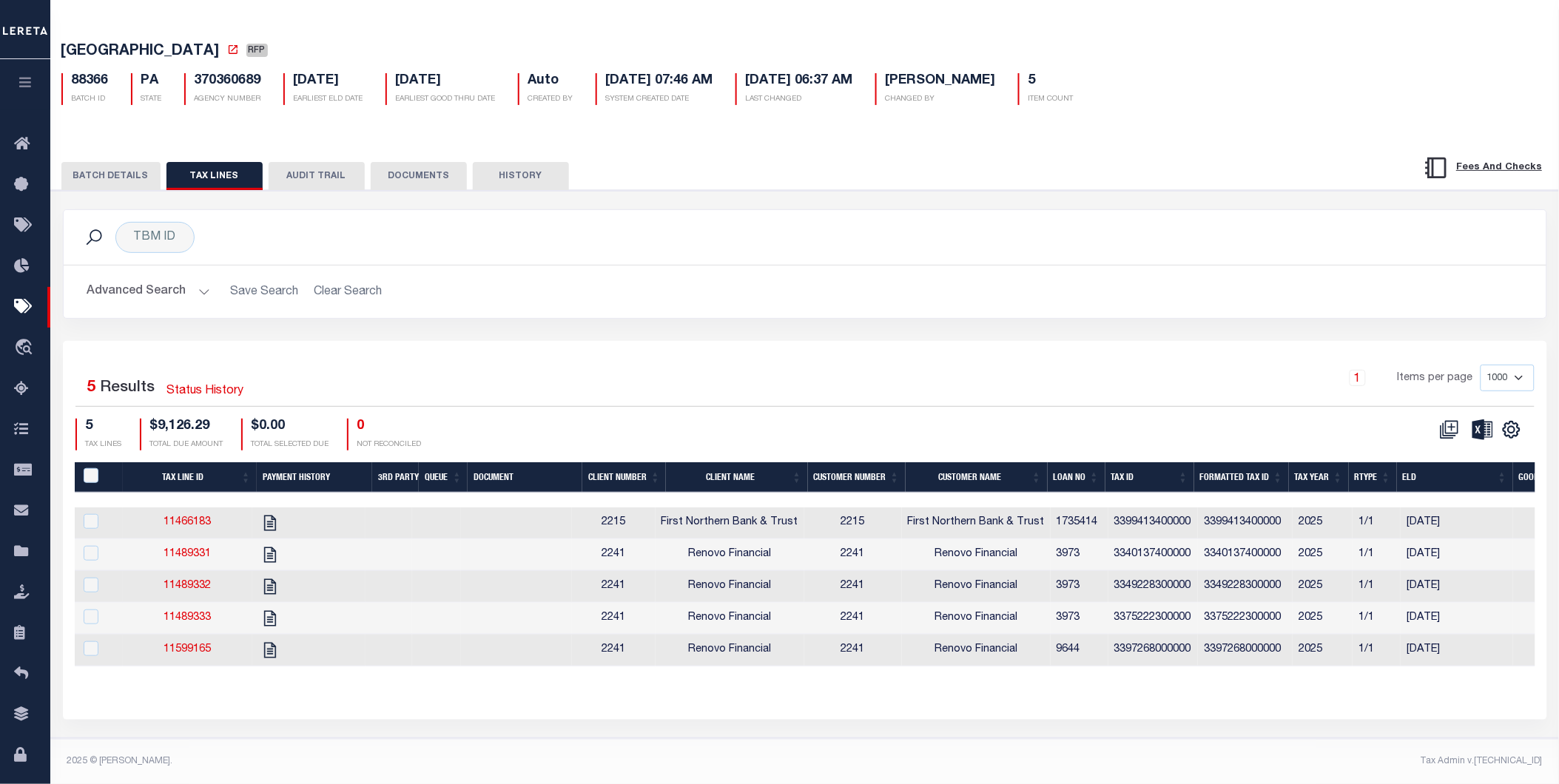
scroll to position [62, 0]
click at [1130, 463] on th "Tax ID" at bounding box center [1150, 477] width 89 height 30
click at [1512, 422] on icon "" at bounding box center [1512, 429] width 19 height 19
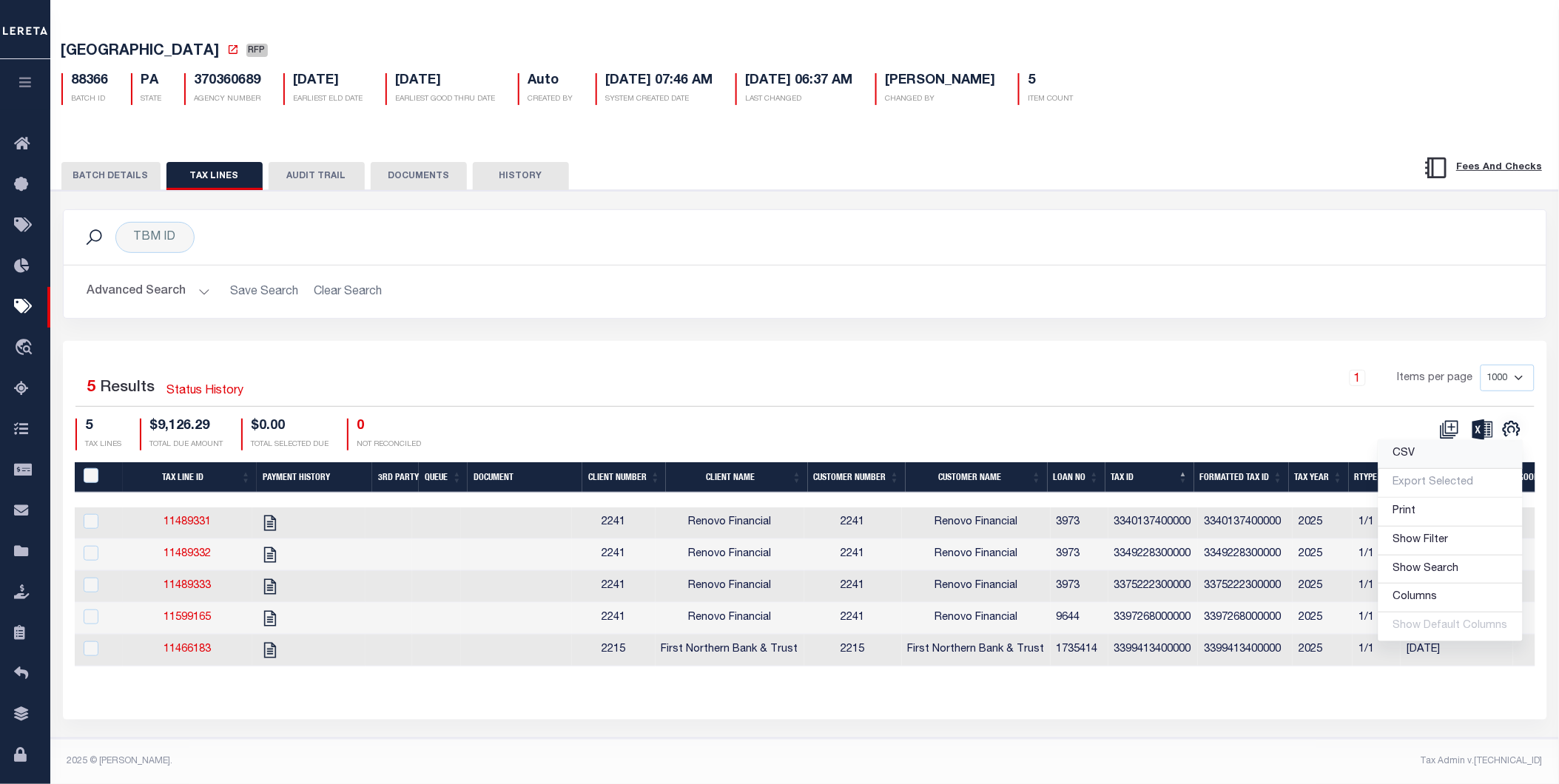
click at [1401, 448] on span "CSV" at bounding box center [1404, 453] width 22 height 10
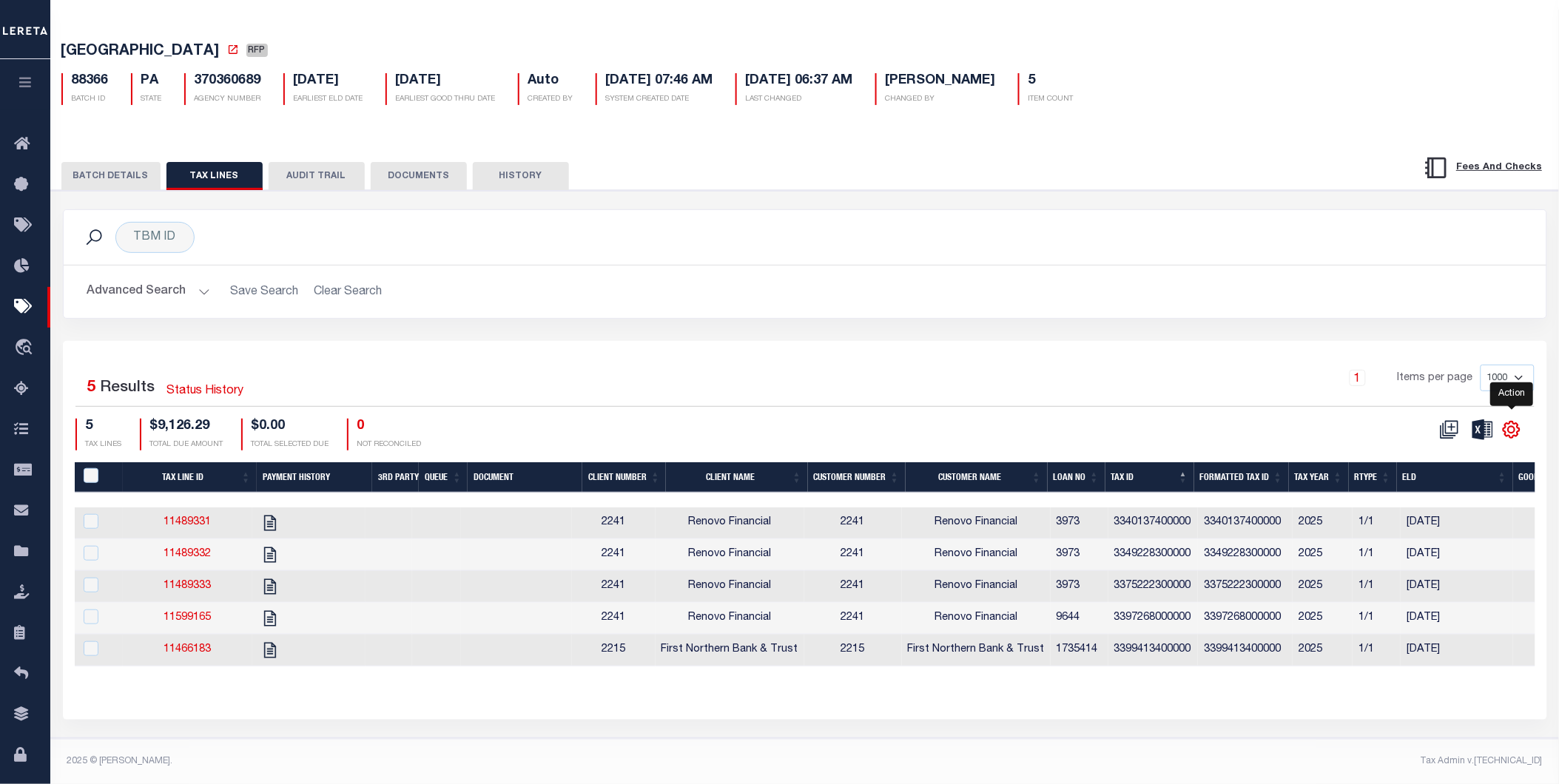
click at [1512, 424] on icon "" at bounding box center [1512, 429] width 19 height 19
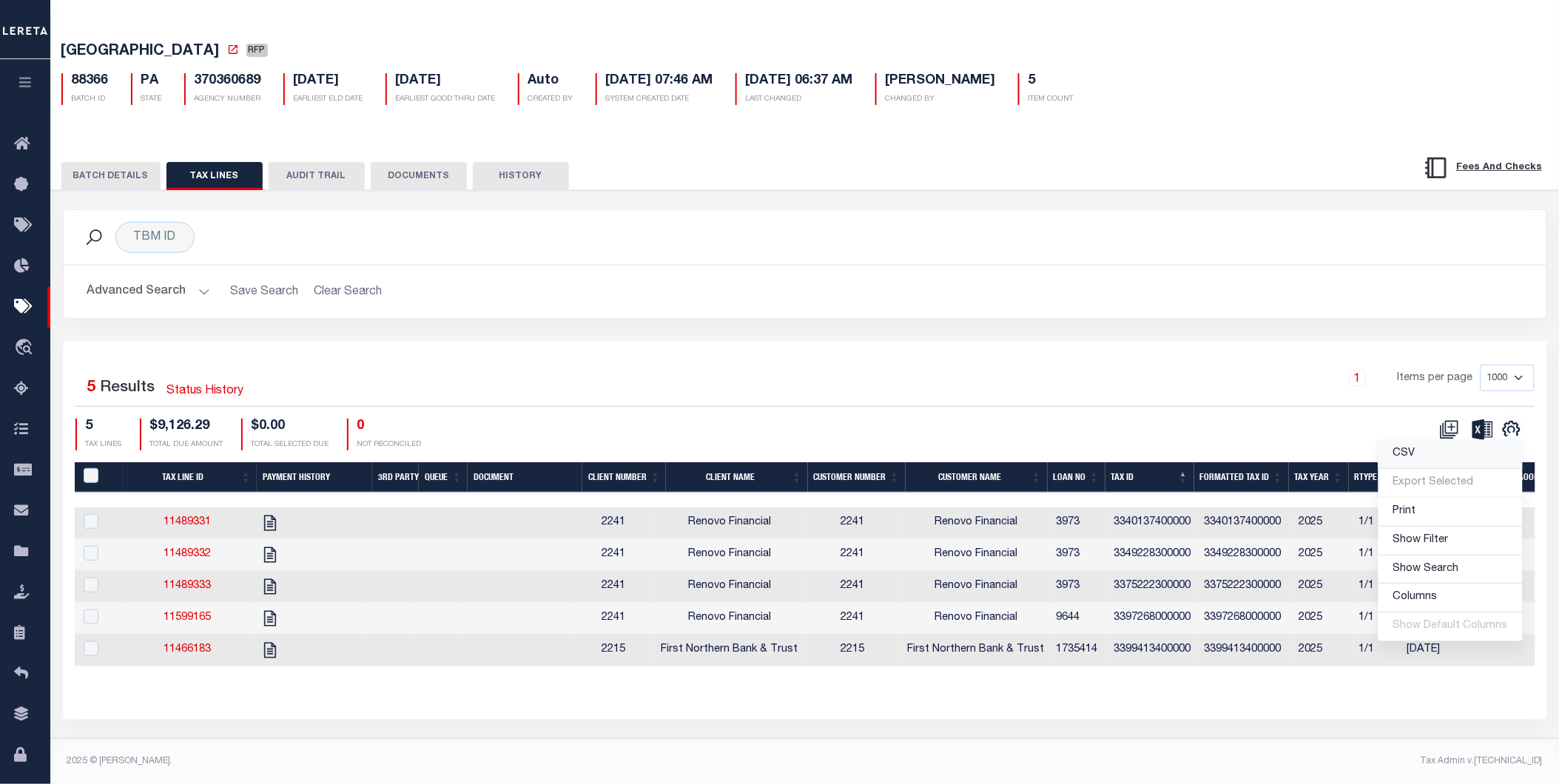
click at [1397, 448] on span "CSV" at bounding box center [1404, 453] width 22 height 10
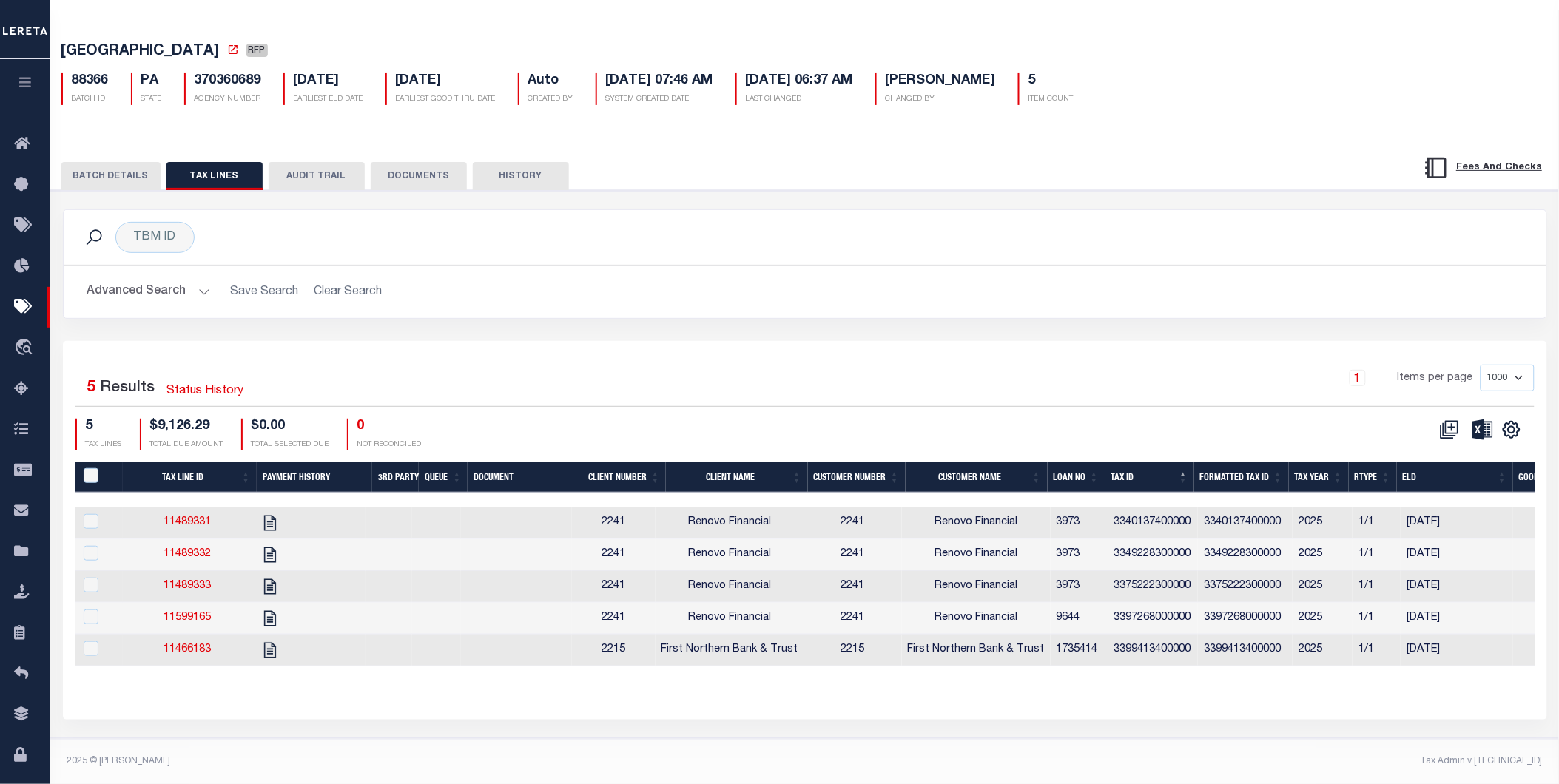
click at [1222, 323] on div "TBM ID Search Advanced Search Save Search Clear Search Equals Equals Is Not Equ…" at bounding box center [805, 275] width 1506 height 132
click at [1523, 424] on link at bounding box center [1512, 428] width 24 height 10
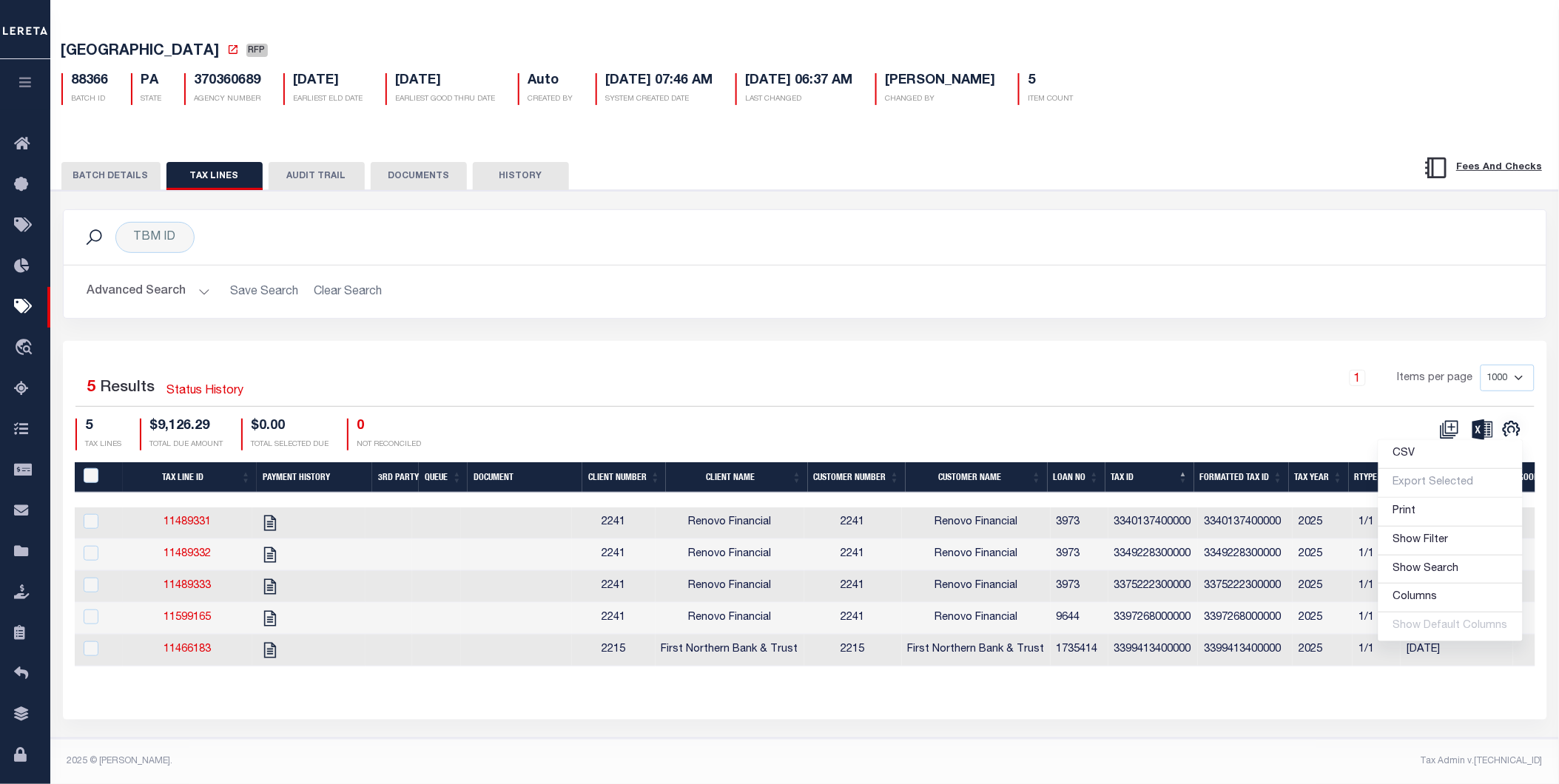
click at [1178, 321] on div "TBM ID Search Advanced Search Save Search Clear Search Equals Equals Is Not Equ…" at bounding box center [805, 275] width 1506 height 132
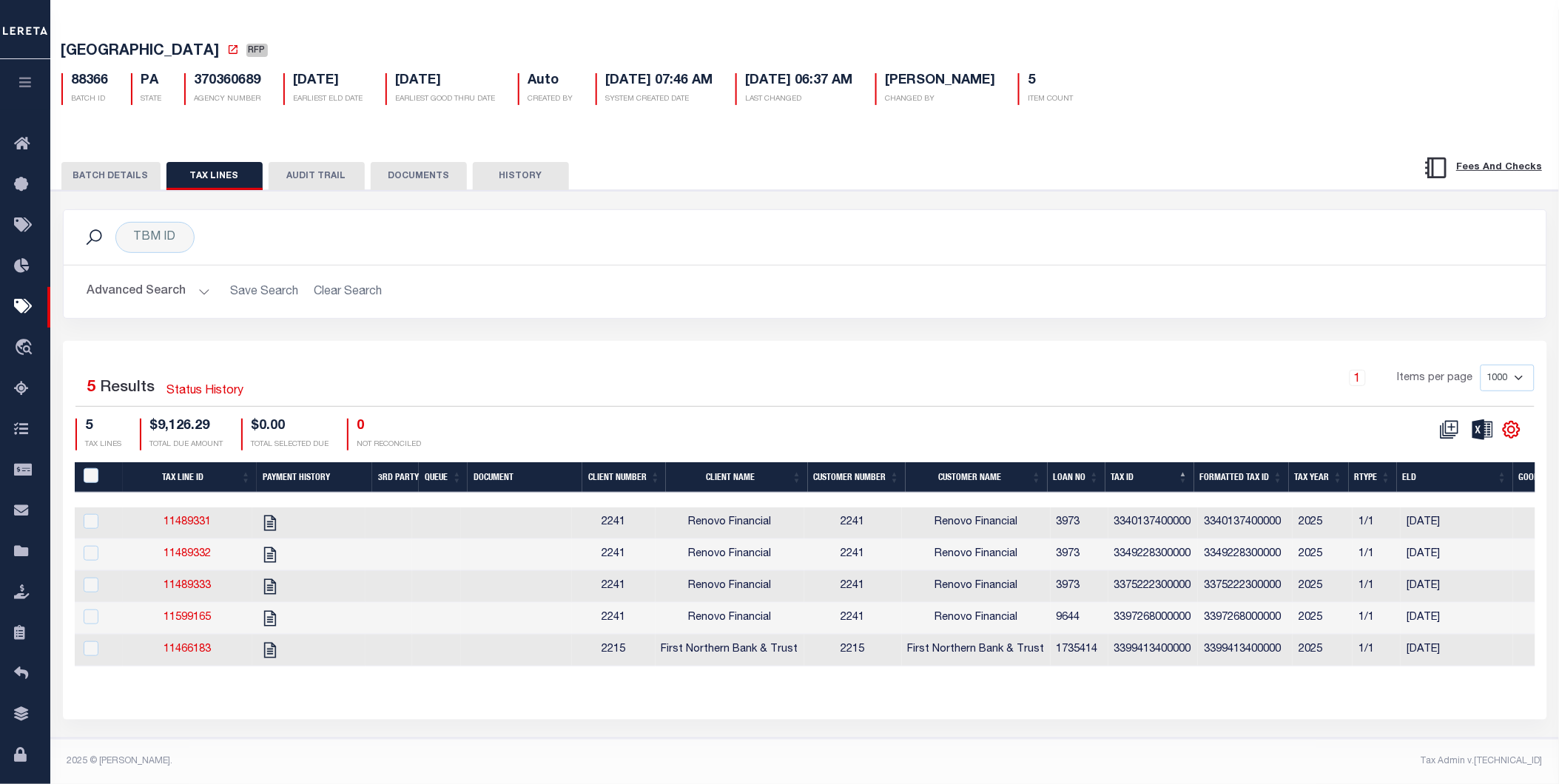
click at [1511, 427] on icon "" at bounding box center [1511, 429] width 6 height 6
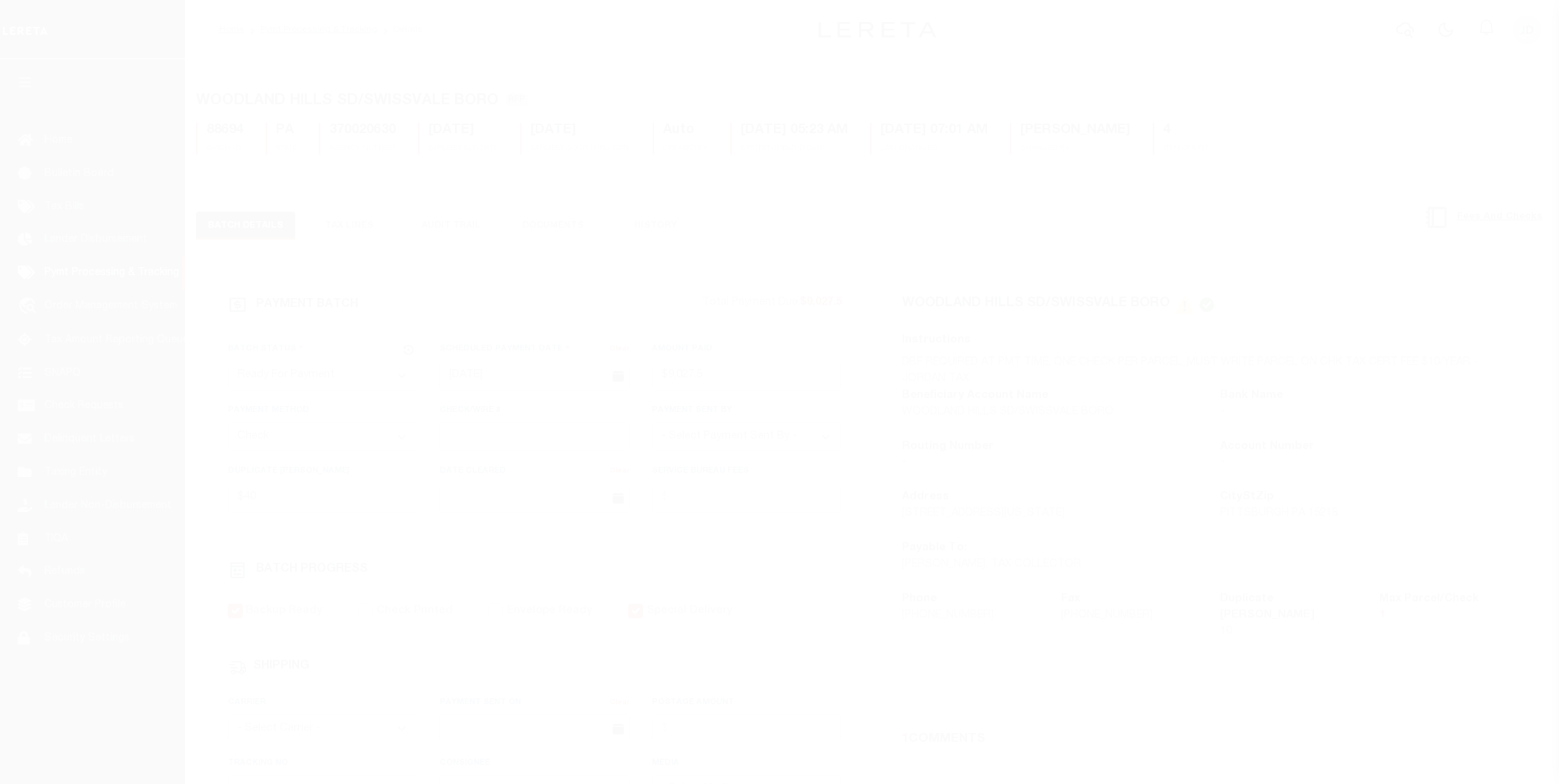
select select "RFP"
select select "CHK"
select select "[PERSON_NAME]"
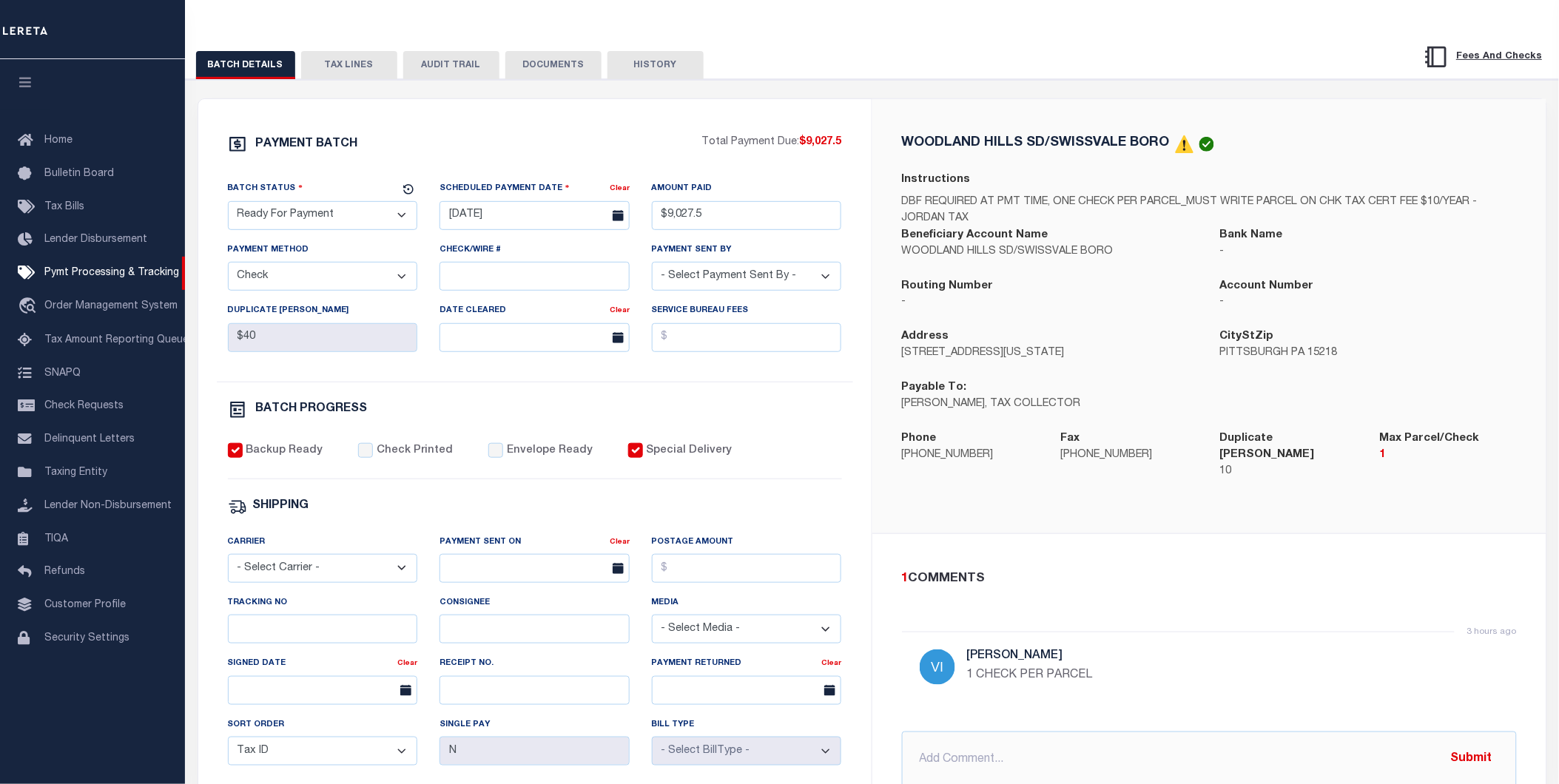
scroll to position [82, 0]
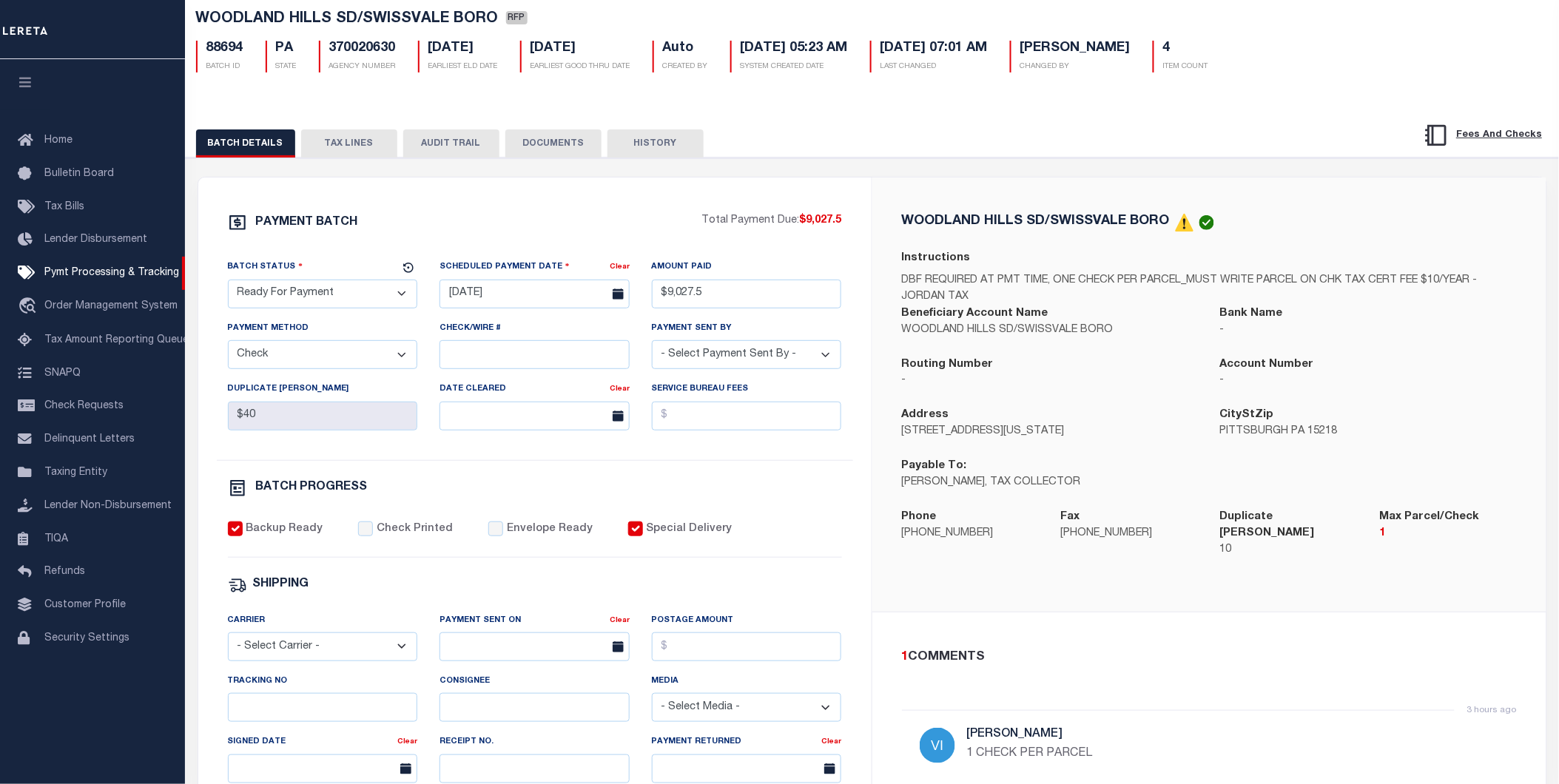
click at [342, 149] on button "TAX LINES" at bounding box center [349, 143] width 96 height 28
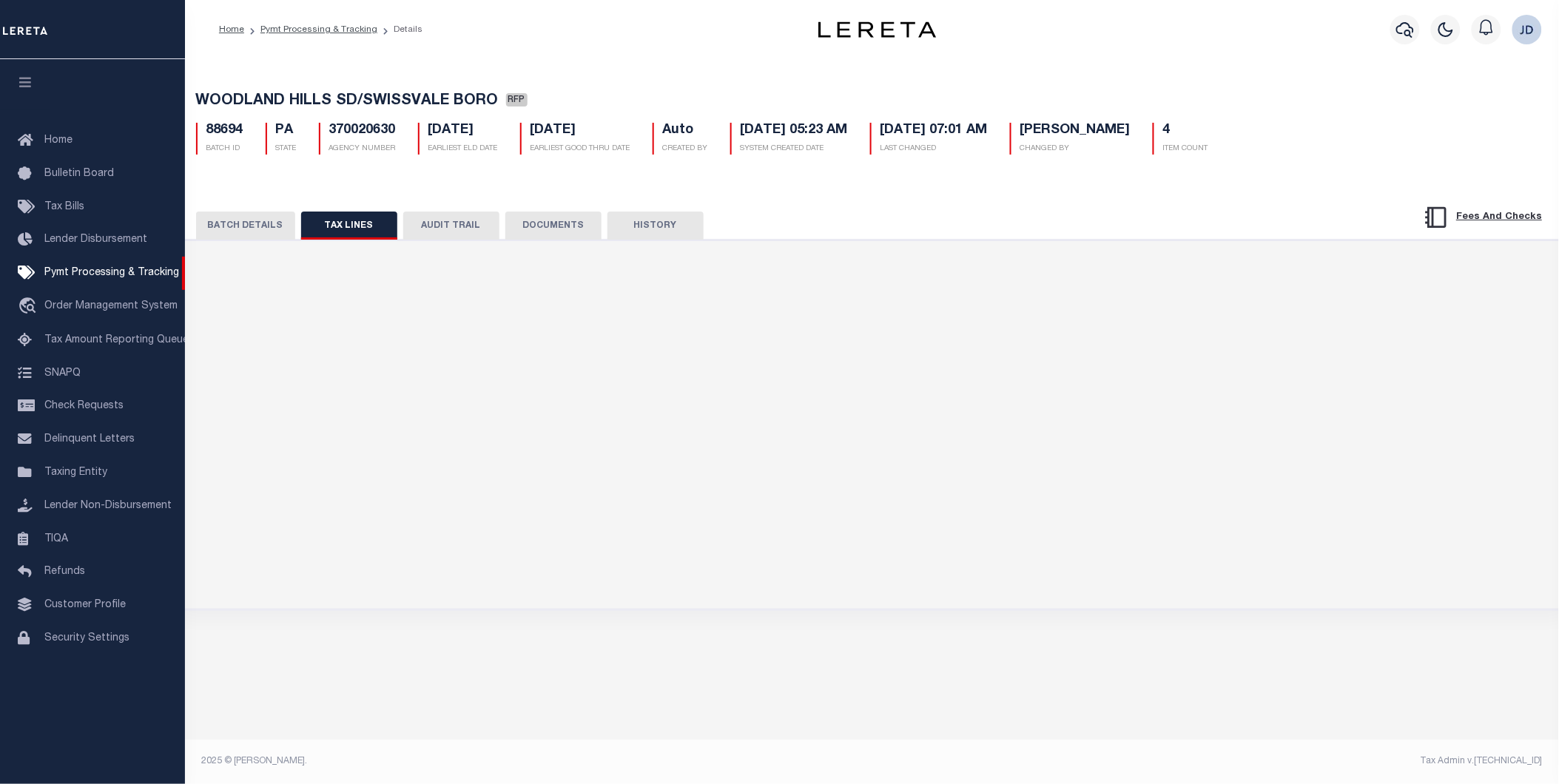
scroll to position [0, 0]
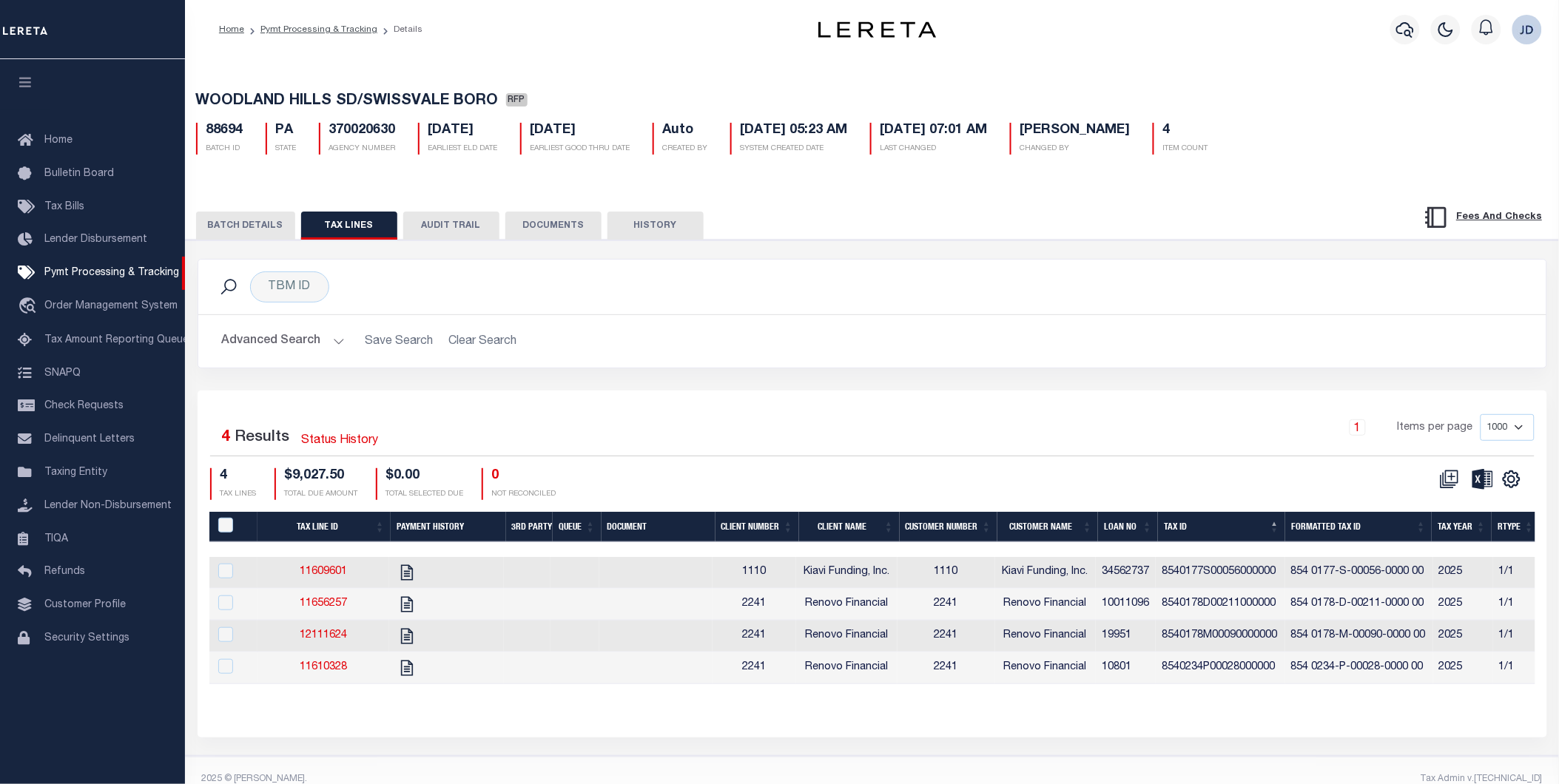
click at [1219, 531] on th "Tax ID" at bounding box center [1222, 527] width 127 height 30
click at [1518, 487] on icon "" at bounding box center [1512, 479] width 16 height 16
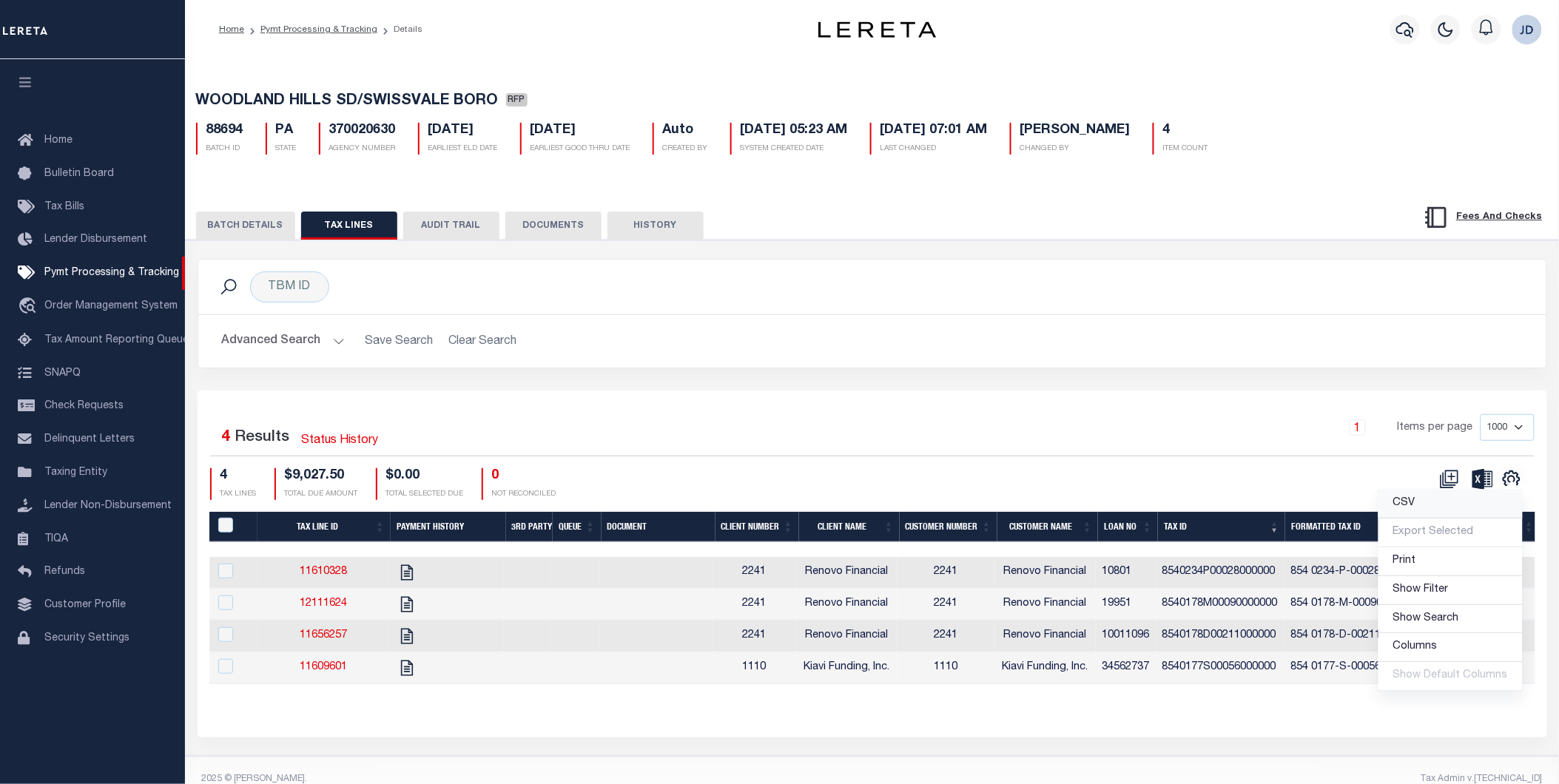
click at [1435, 505] on link "CSV" at bounding box center [1451, 505] width 145 height 29
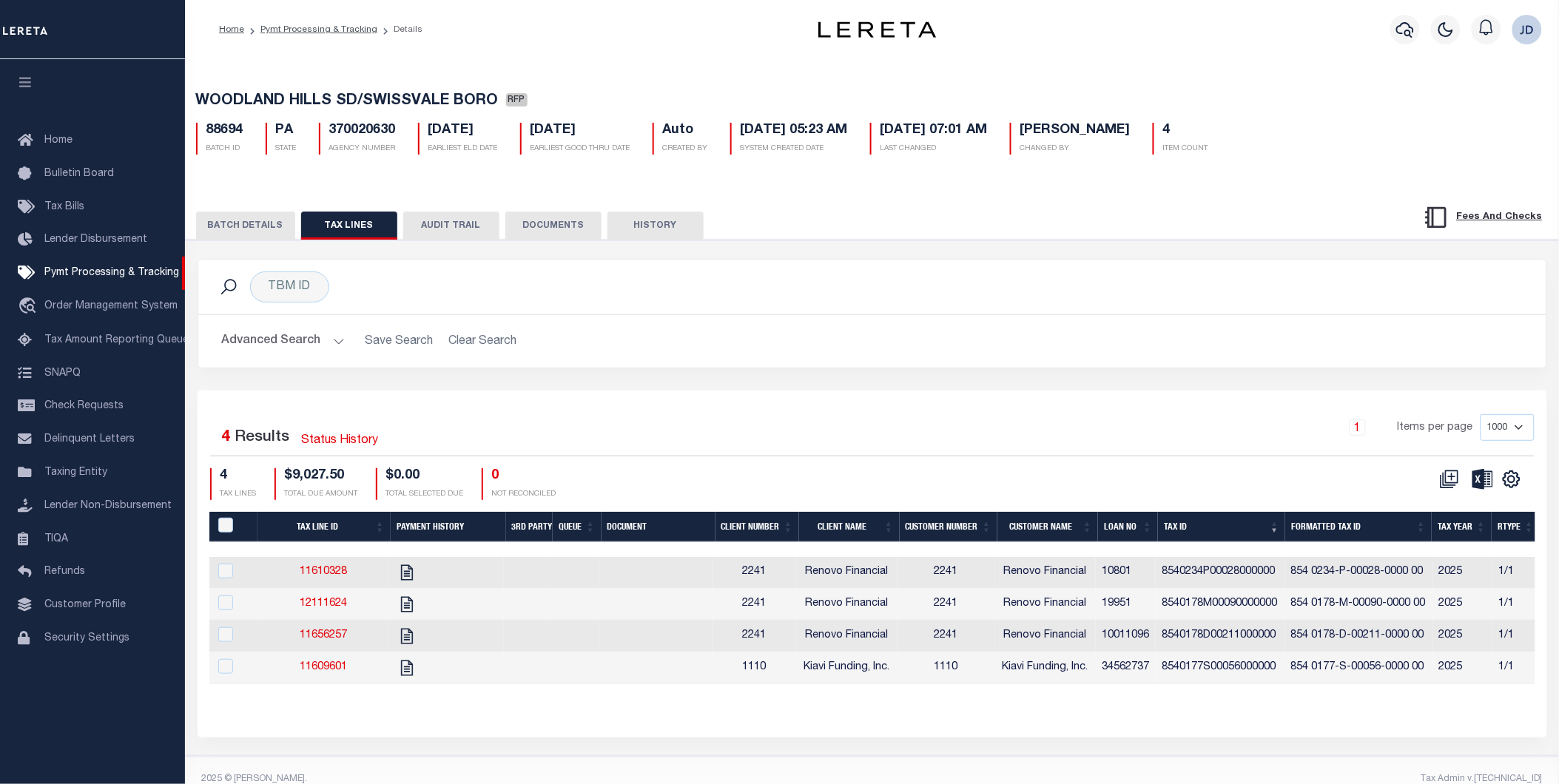
drag, startPoint x: 1180, startPoint y: 137, endPoint x: 1003, endPoint y: 248, distance: 208.9
click at [1003, 248] on div "PAYMENT BATCH Total Payment Due: $9,027.5 Batch Status" at bounding box center [872, 498] width 1388 height 517
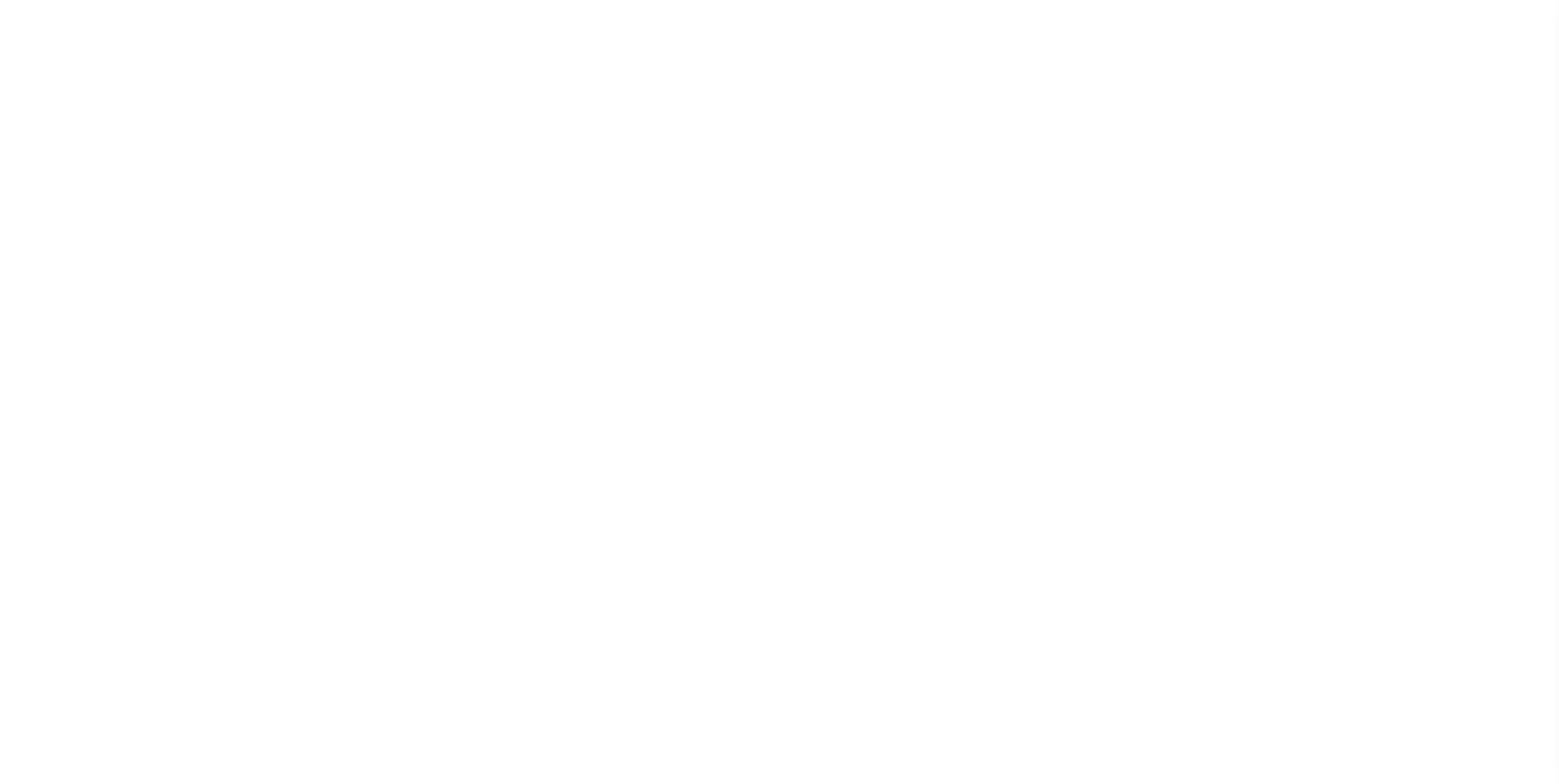
select select "RFP"
select select "CHK"
select select "[PERSON_NAME]"
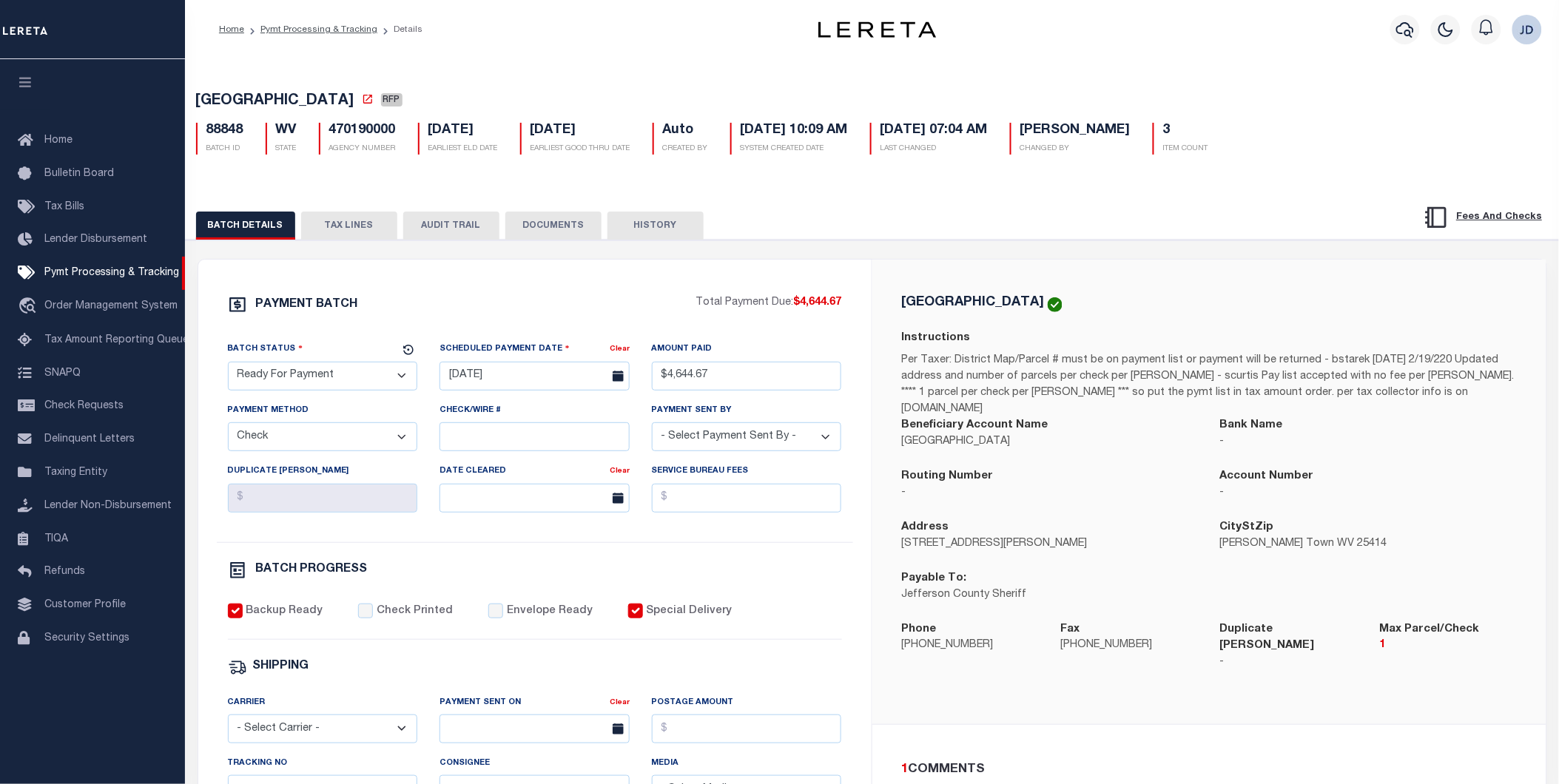
click at [358, 225] on button "TAX LINES" at bounding box center [349, 226] width 96 height 28
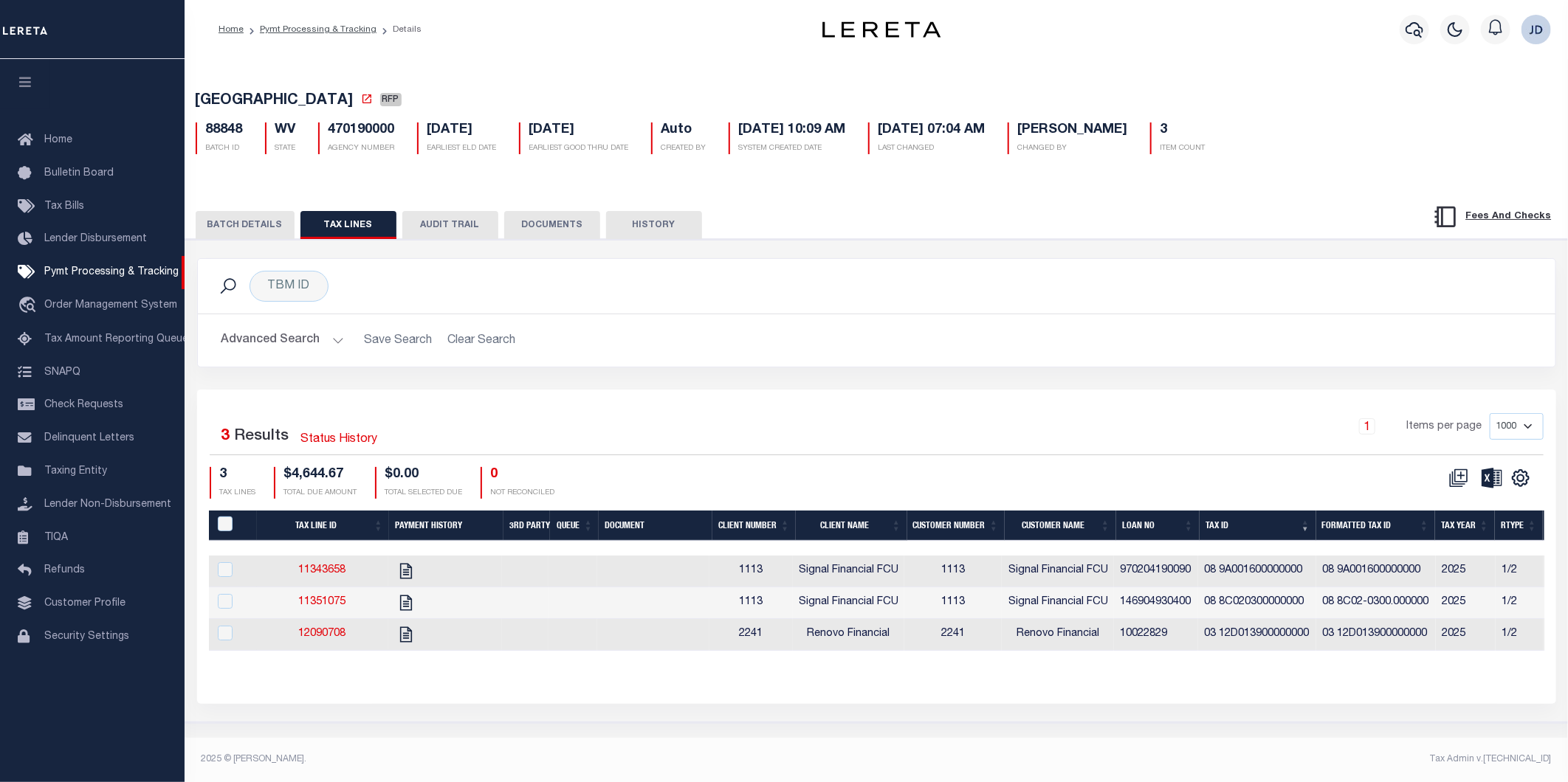
click at [1258, 524] on th "Tax ID" at bounding box center [1258, 525] width 117 height 30
click at [1523, 482] on icon "" at bounding box center [1520, 478] width 6 height 6
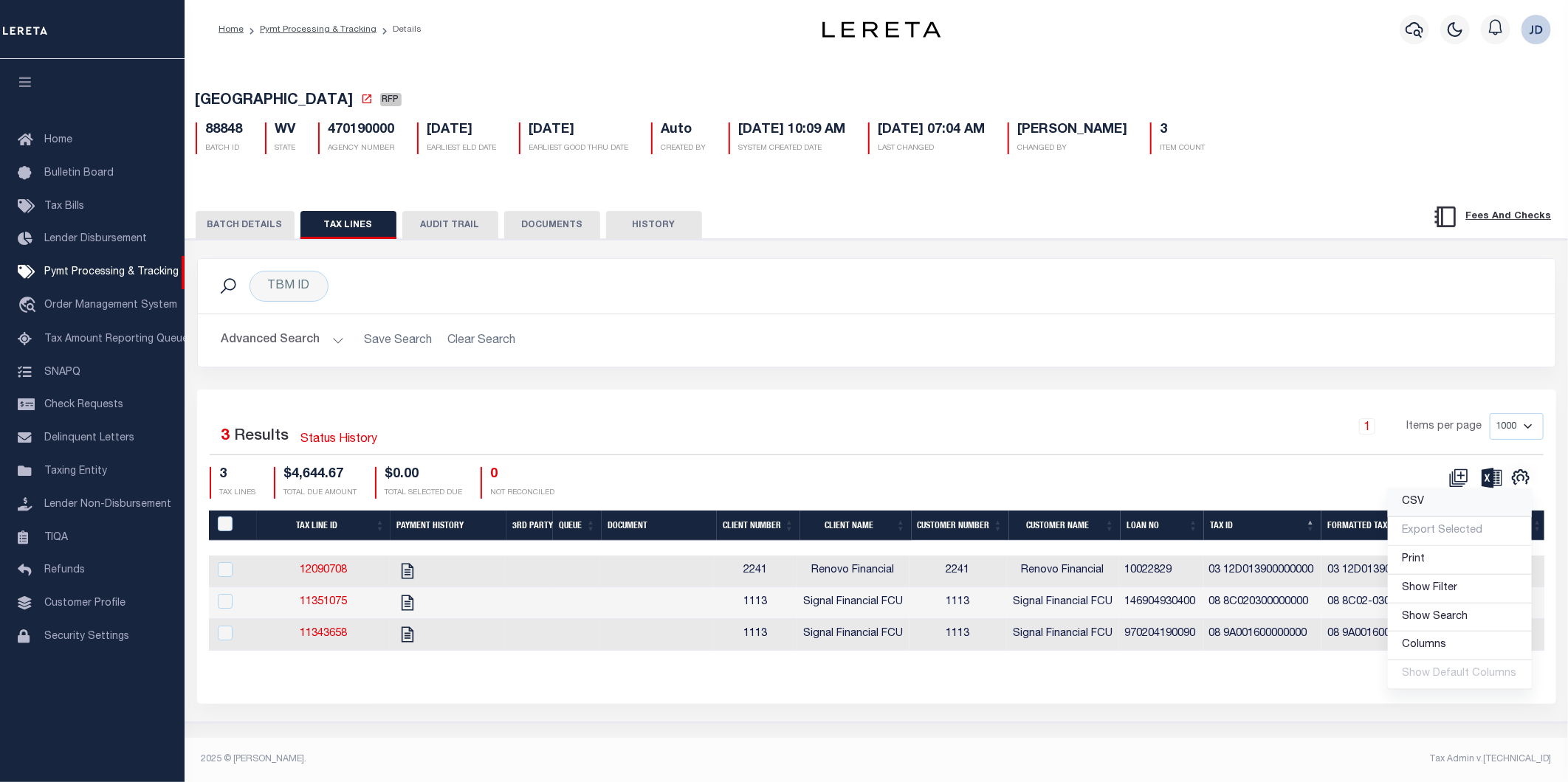
click at [1422, 512] on link "CSV" at bounding box center [1460, 503] width 144 height 29
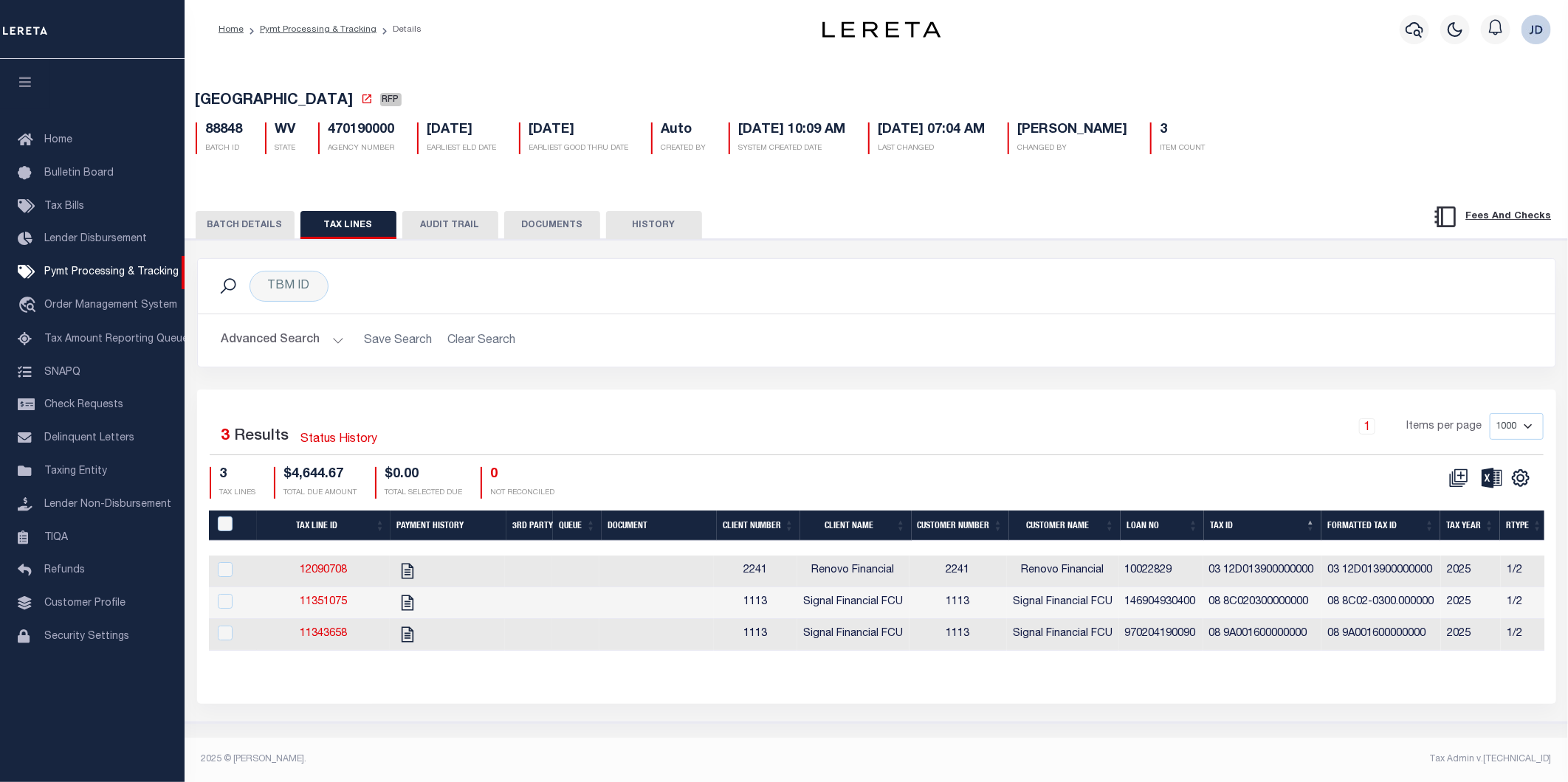
click at [905, 385] on div "TBM ID Search Advanced Search Save Search Clear Search Equals Equals Is Not Equ…" at bounding box center [877, 324] width 1381 height 132
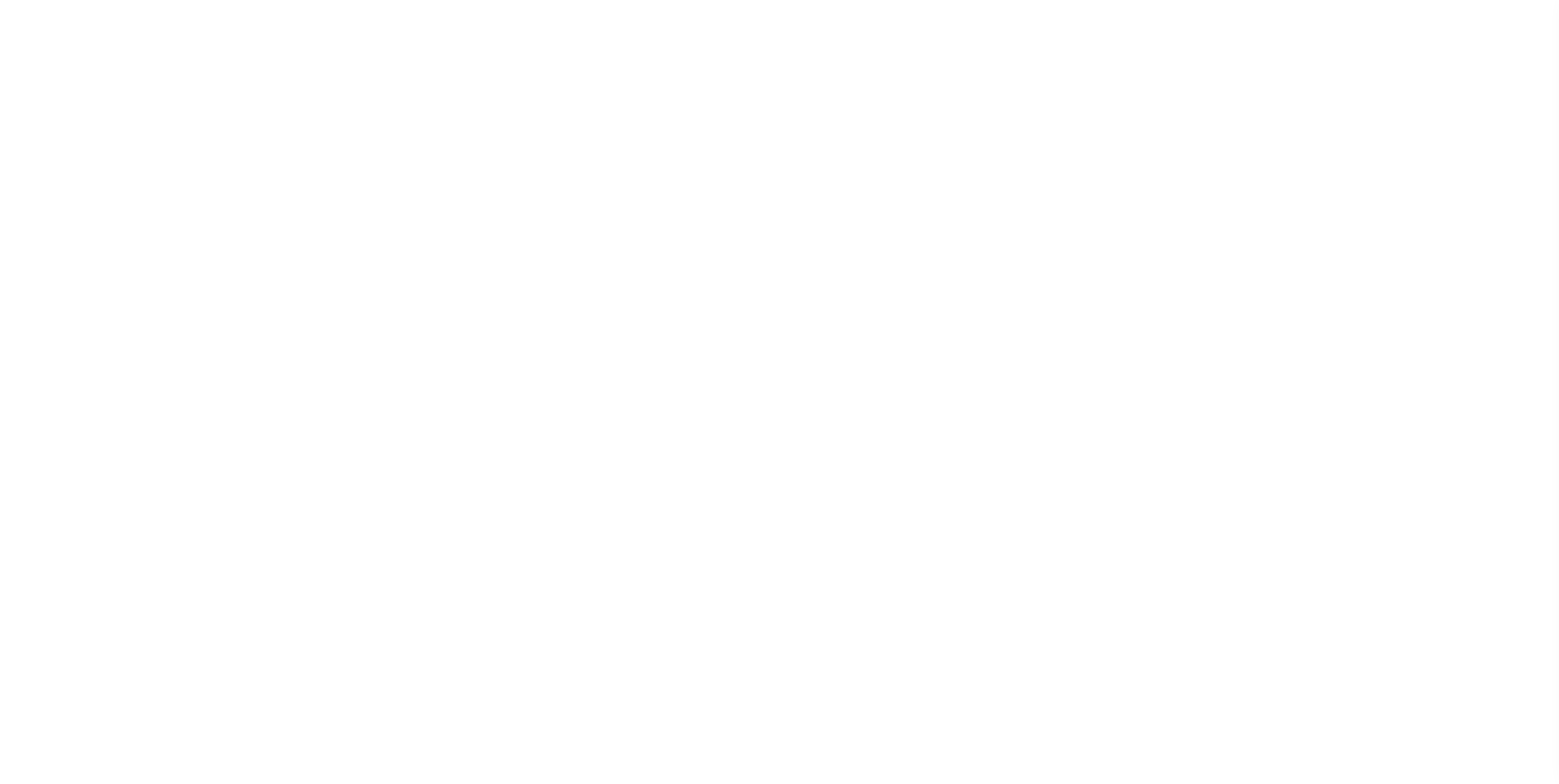
select select "RFP"
select select "CHK"
select select "[PERSON_NAME]"
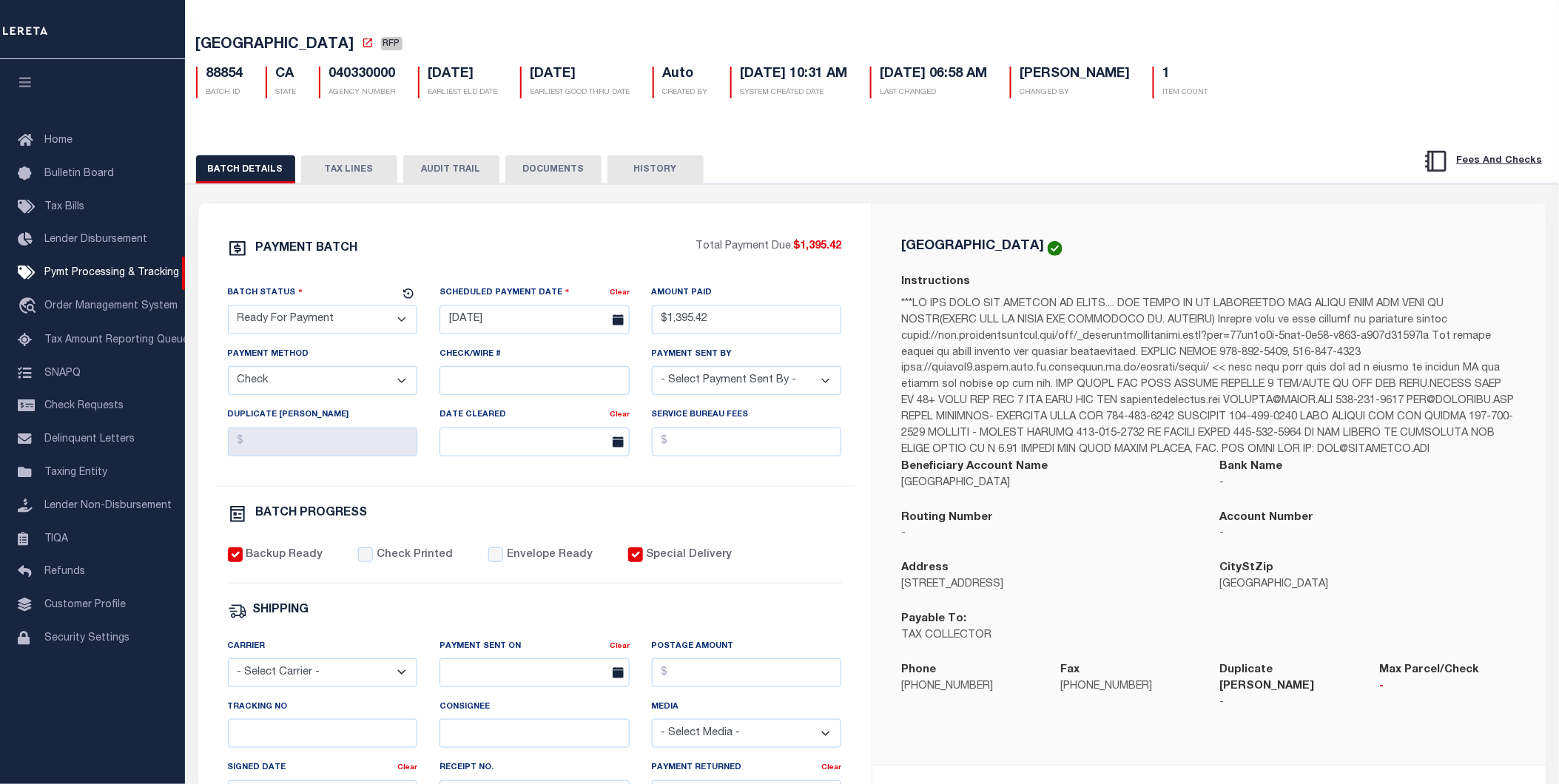
scroll to position [53, 0]
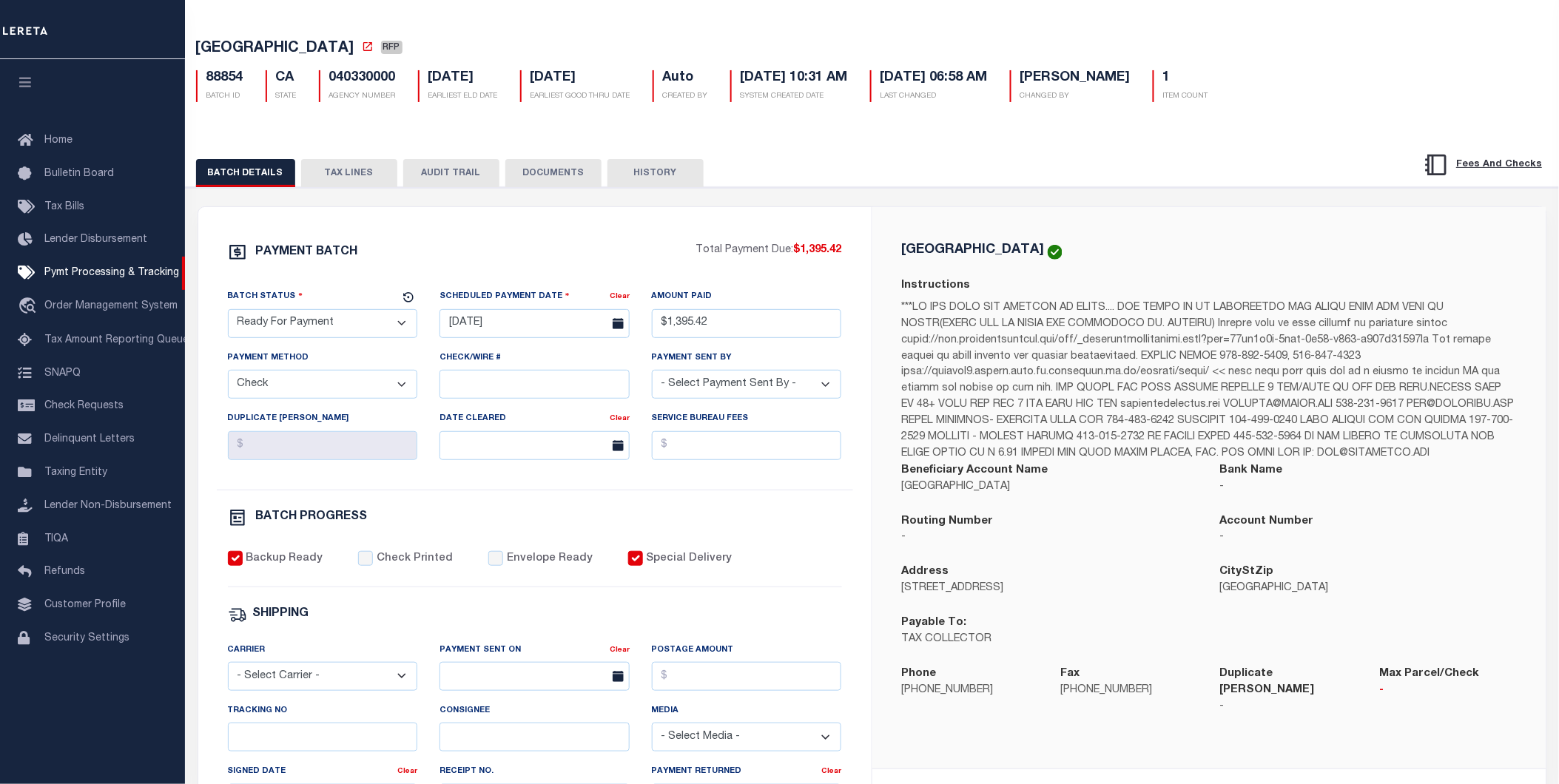
click at [346, 174] on button "TAX LINES" at bounding box center [349, 173] width 96 height 28
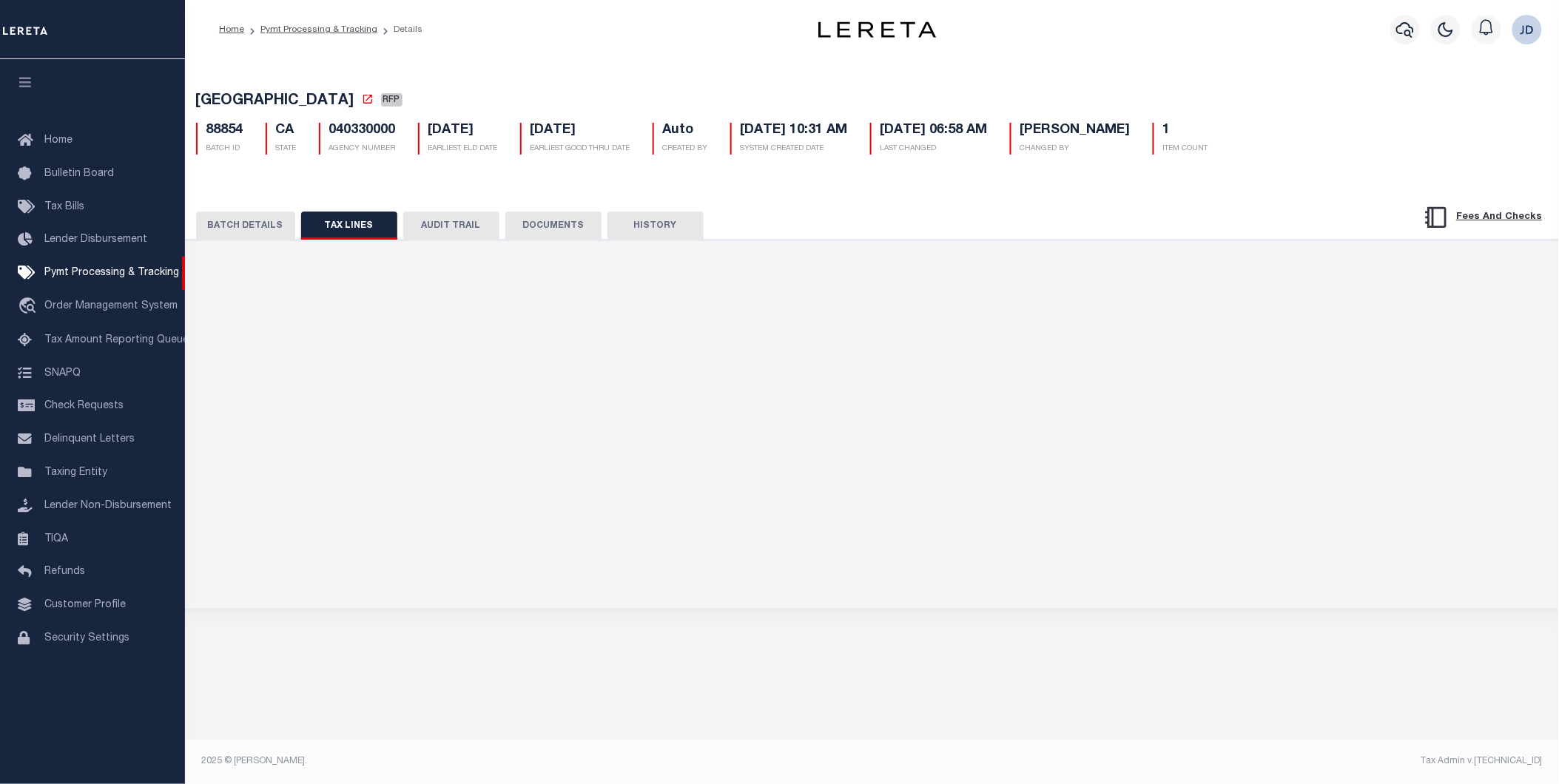
scroll to position [0, 0]
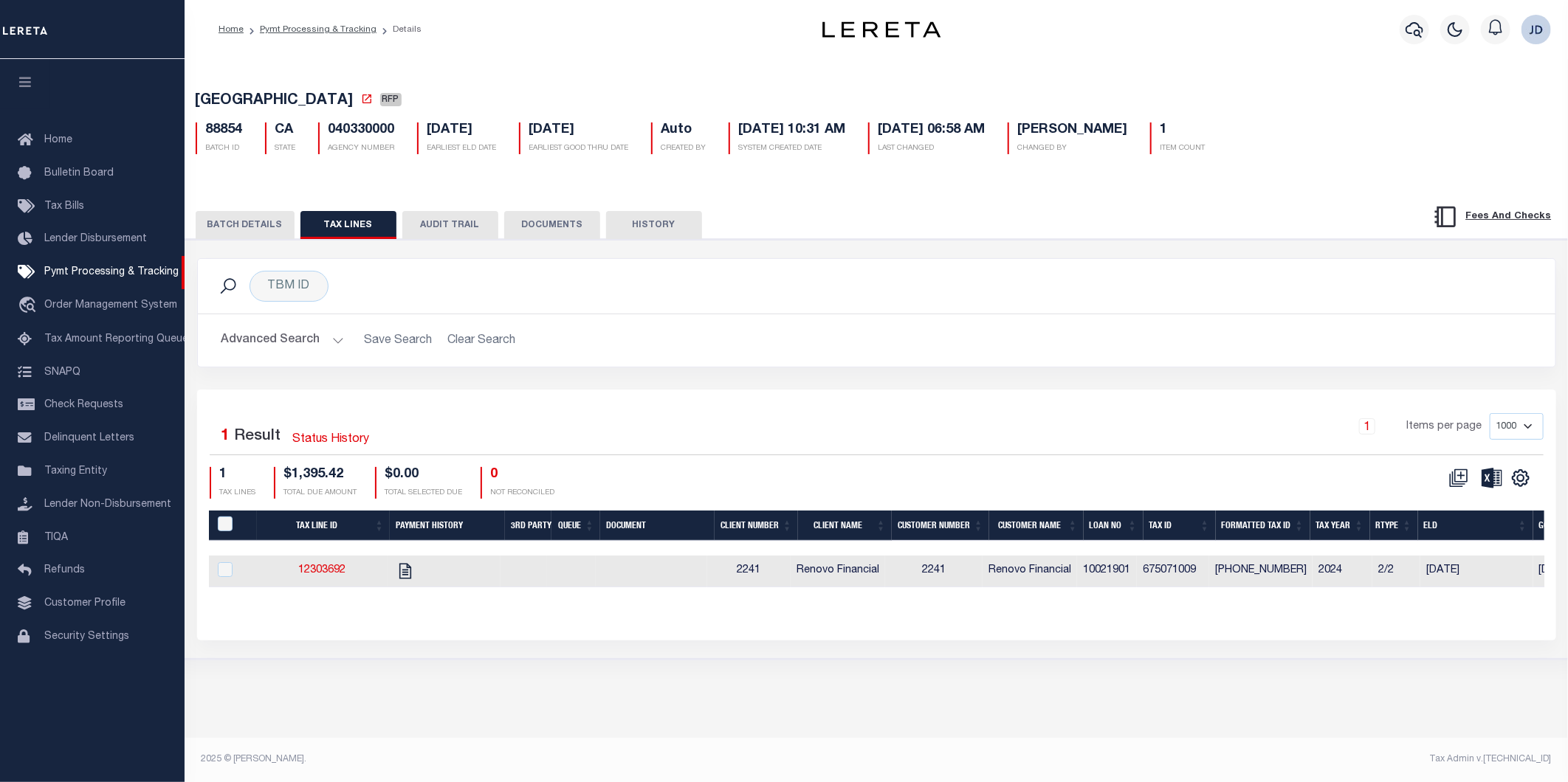
click at [242, 226] on button "BATCH DETAILS" at bounding box center [245, 225] width 99 height 28
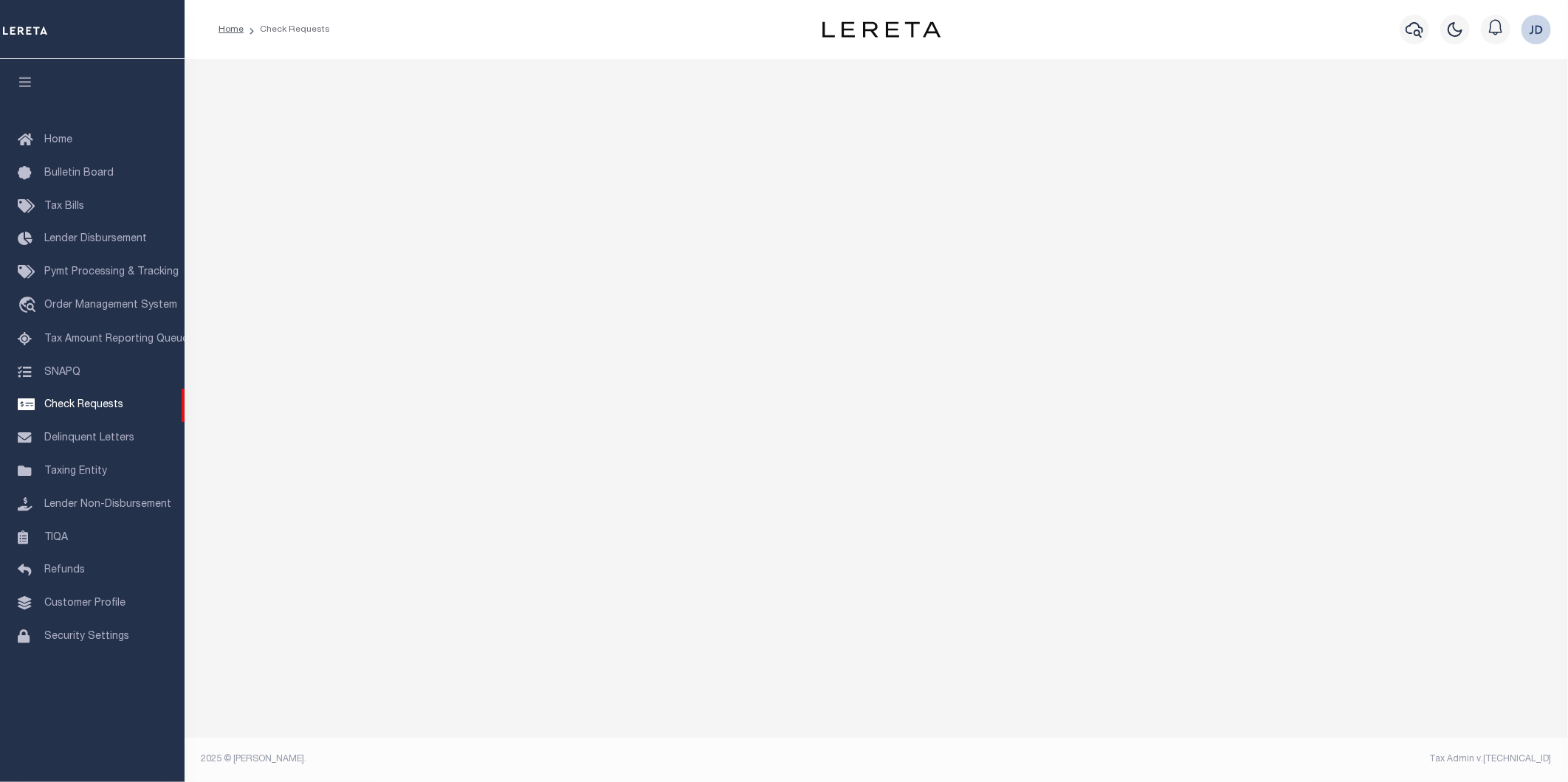
select select "50"
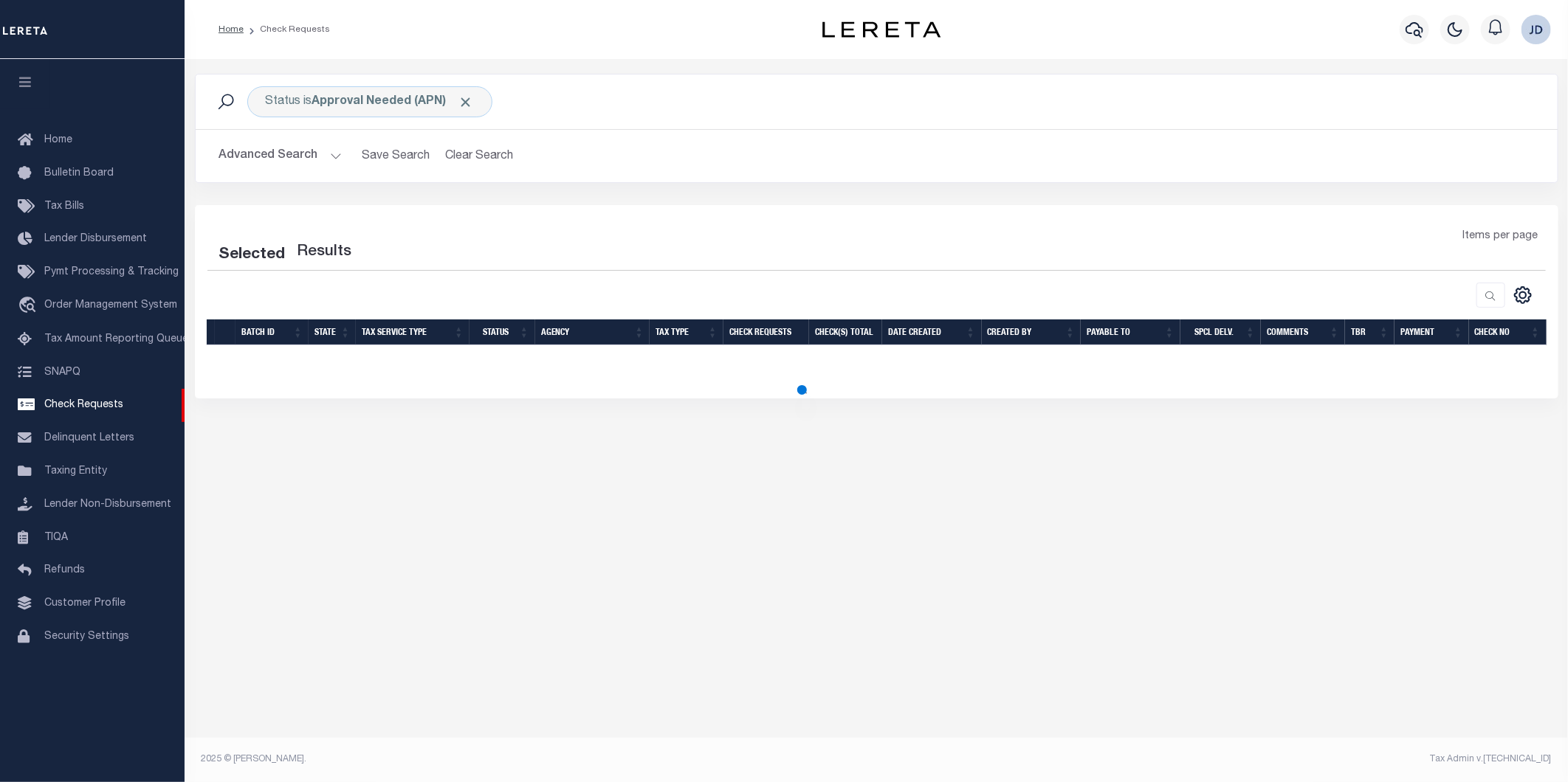
select select "50"
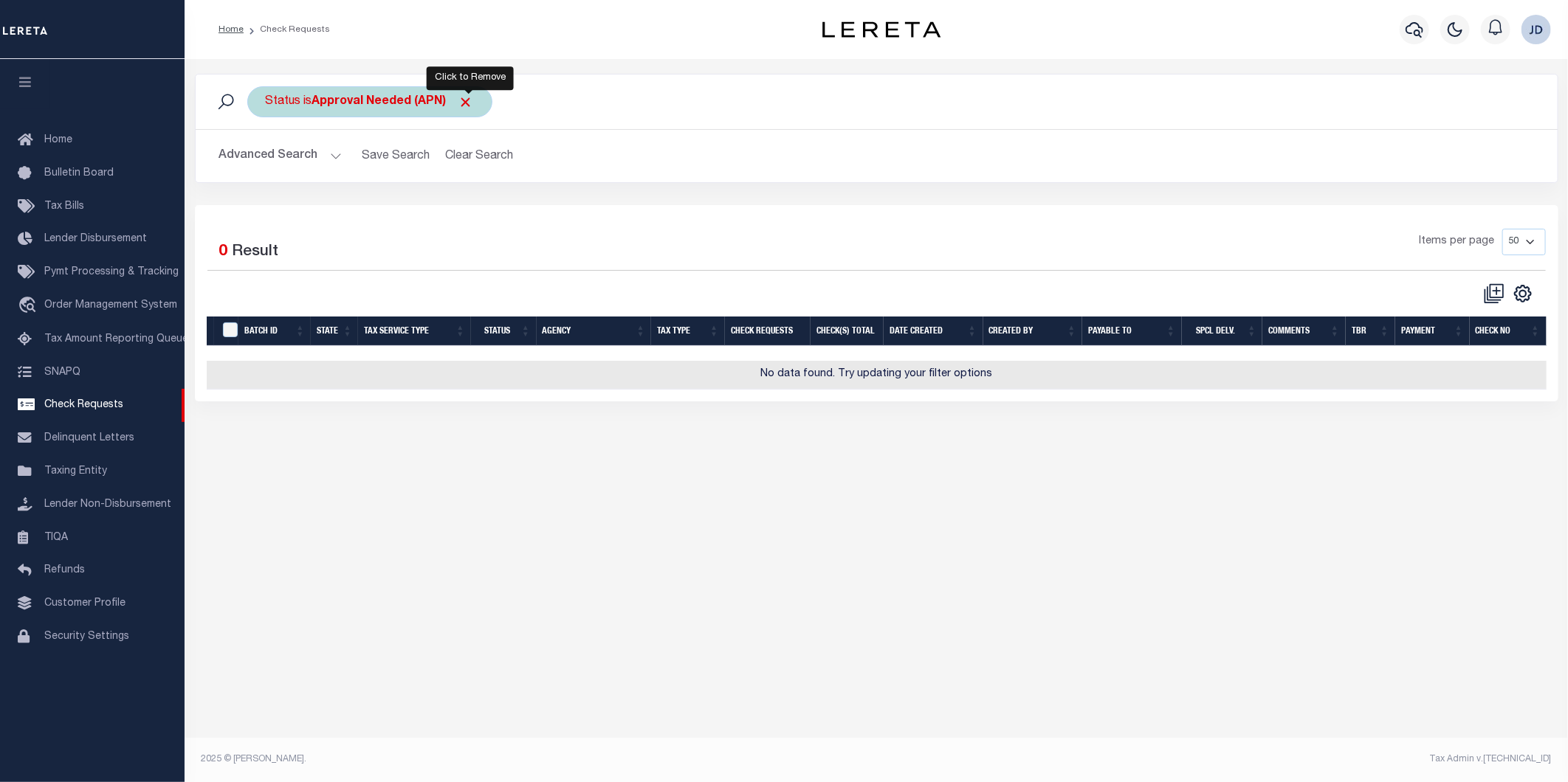
click at [470, 102] on span "Click to Remove" at bounding box center [466, 102] width 15 height 15
click at [286, 107] on div "Status" at bounding box center [284, 102] width 73 height 31
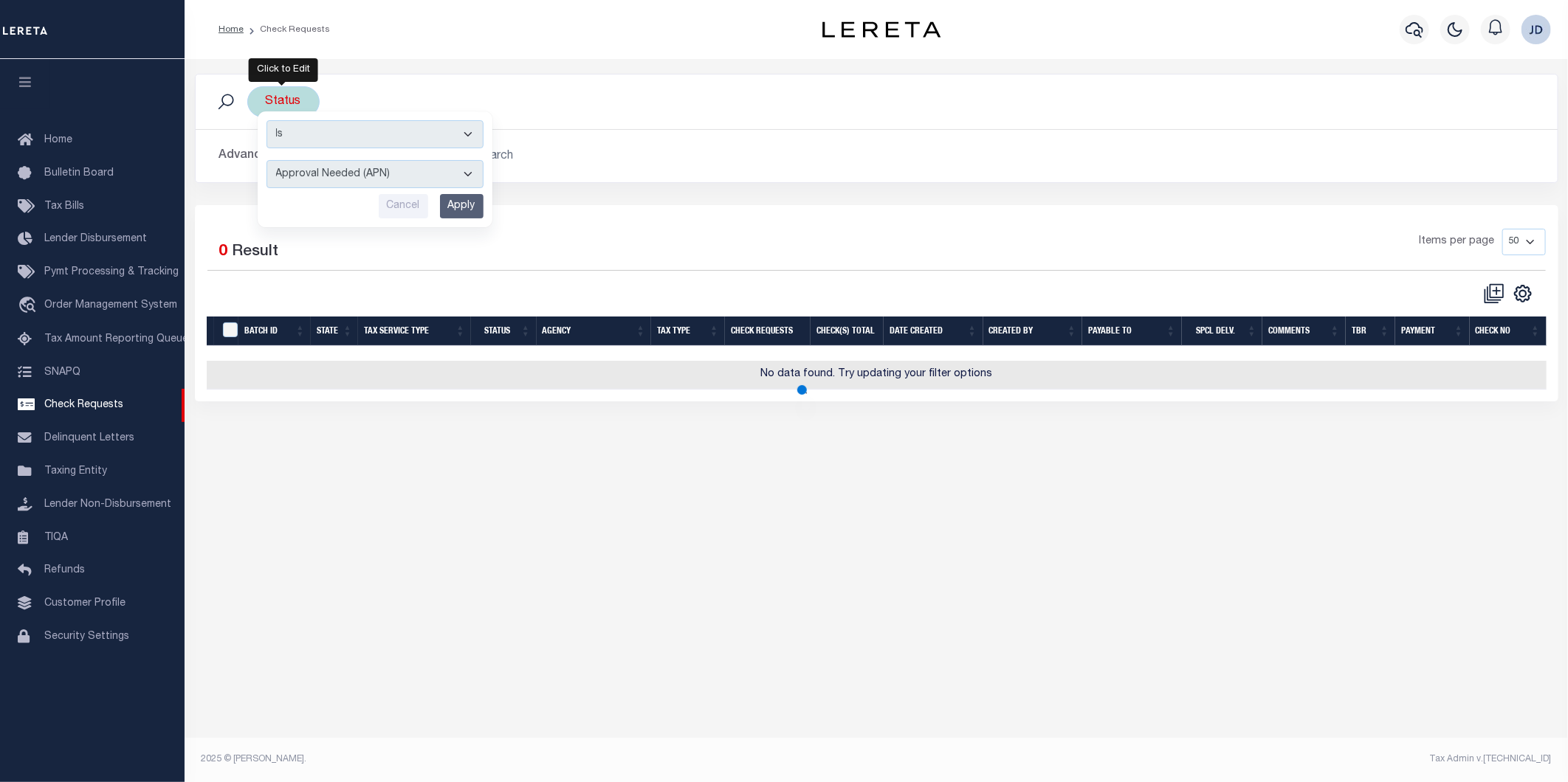
click at [352, 179] on select "Approval Needed (APN) Batching In Progress (BIP) Check Returned (CKR) Cleared a…" at bounding box center [375, 174] width 217 height 28
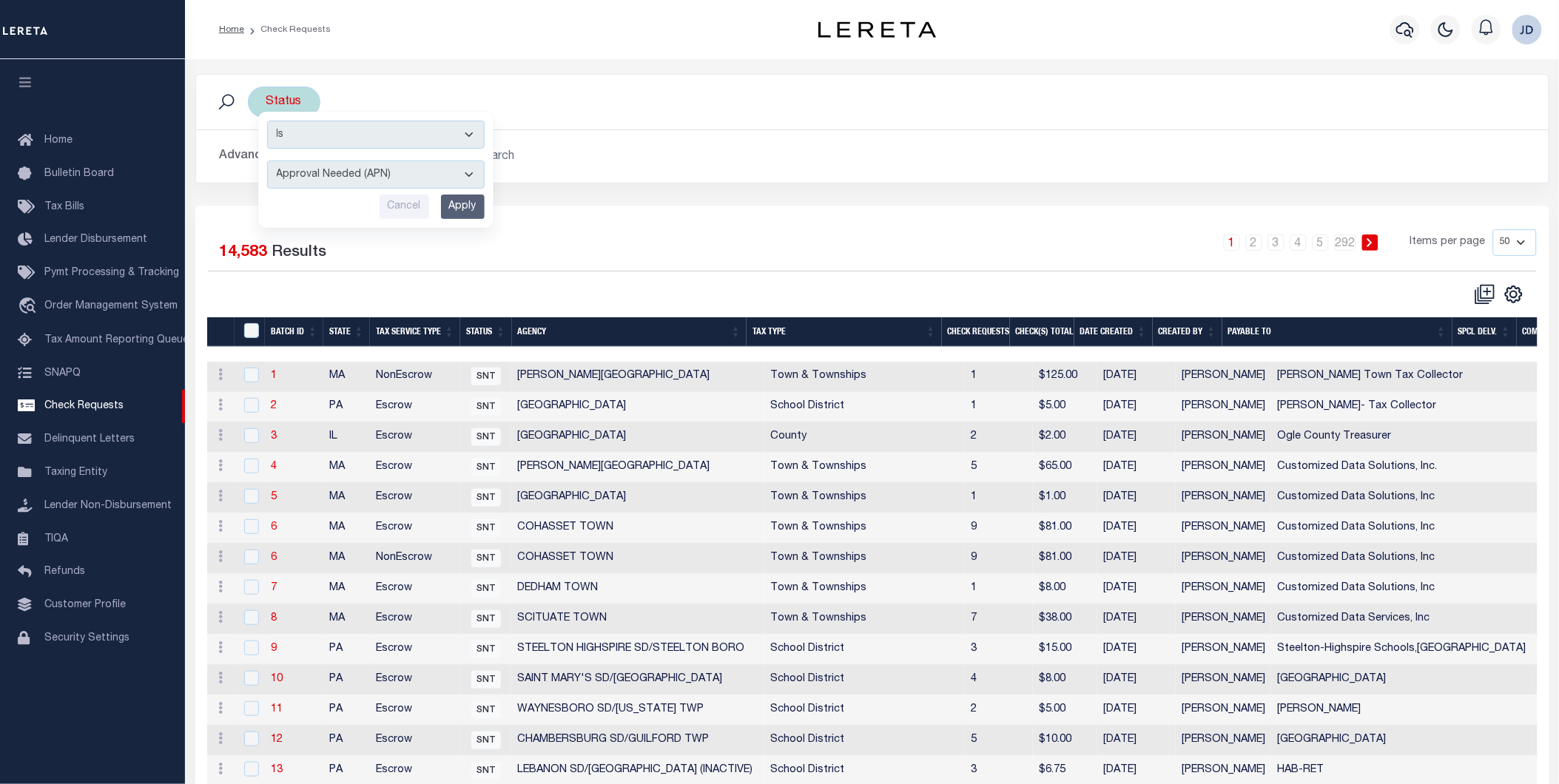
select select "RTS"
click at [267, 161] on select "Approval Needed (APN) Batching In Progress (BIP) Check Returned (CKR) Cleared a…" at bounding box center [376, 175] width 217 height 28
click at [459, 208] on input "Apply" at bounding box center [463, 206] width 44 height 25
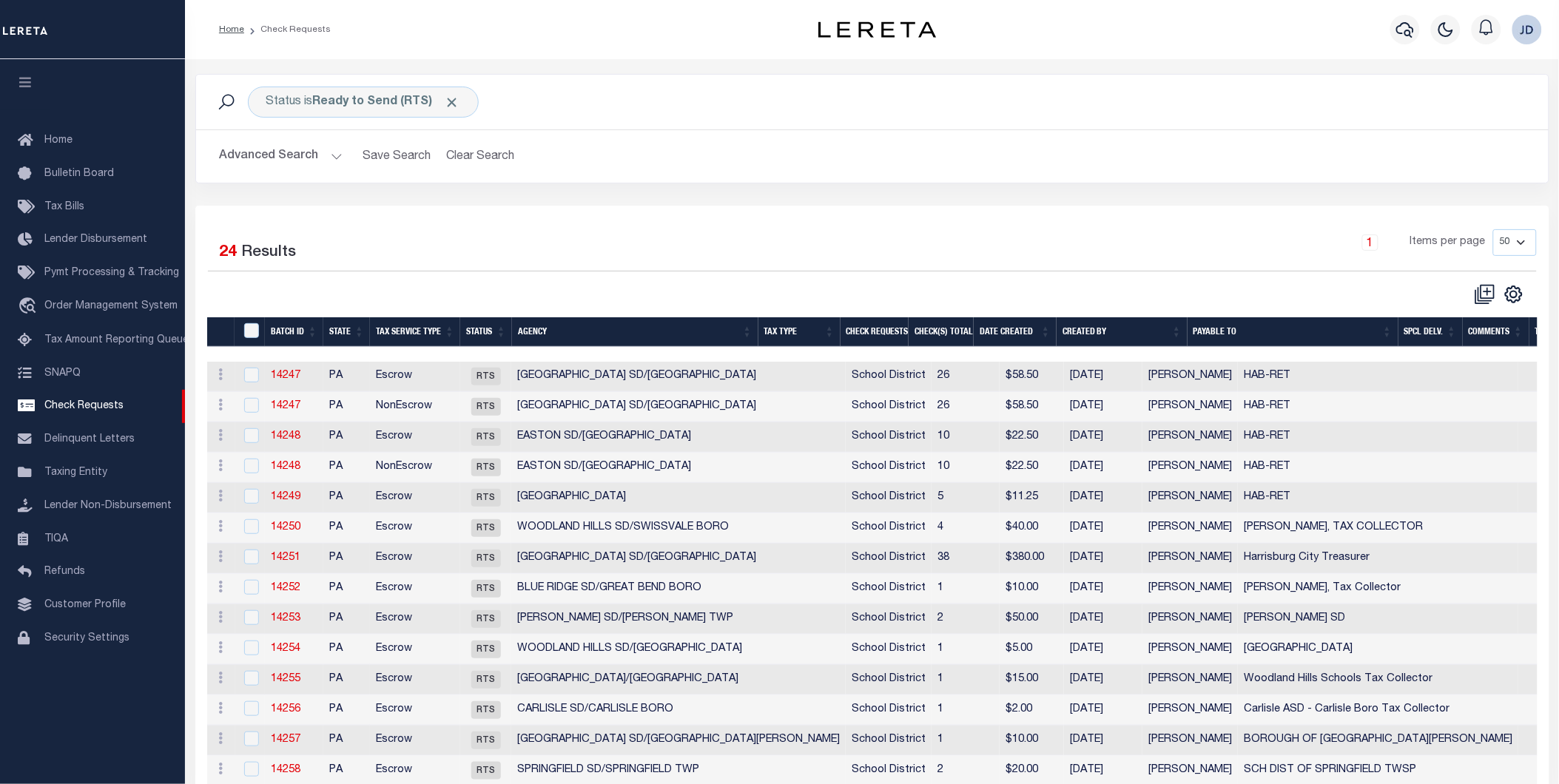
click at [575, 337] on th "Agency" at bounding box center [635, 332] width 246 height 30
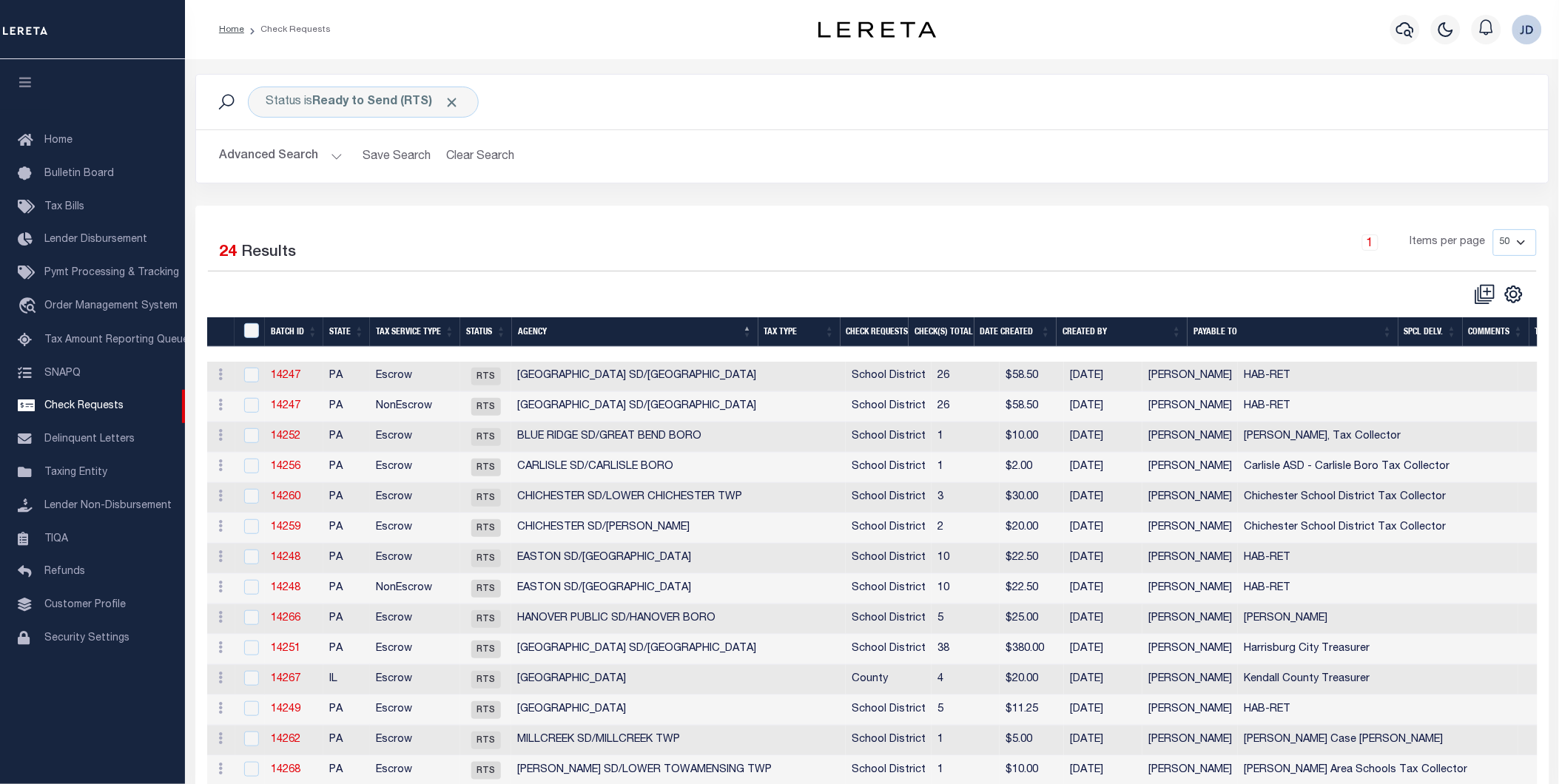
click at [407, 329] on th "Tax Service Type" at bounding box center [415, 332] width 90 height 30
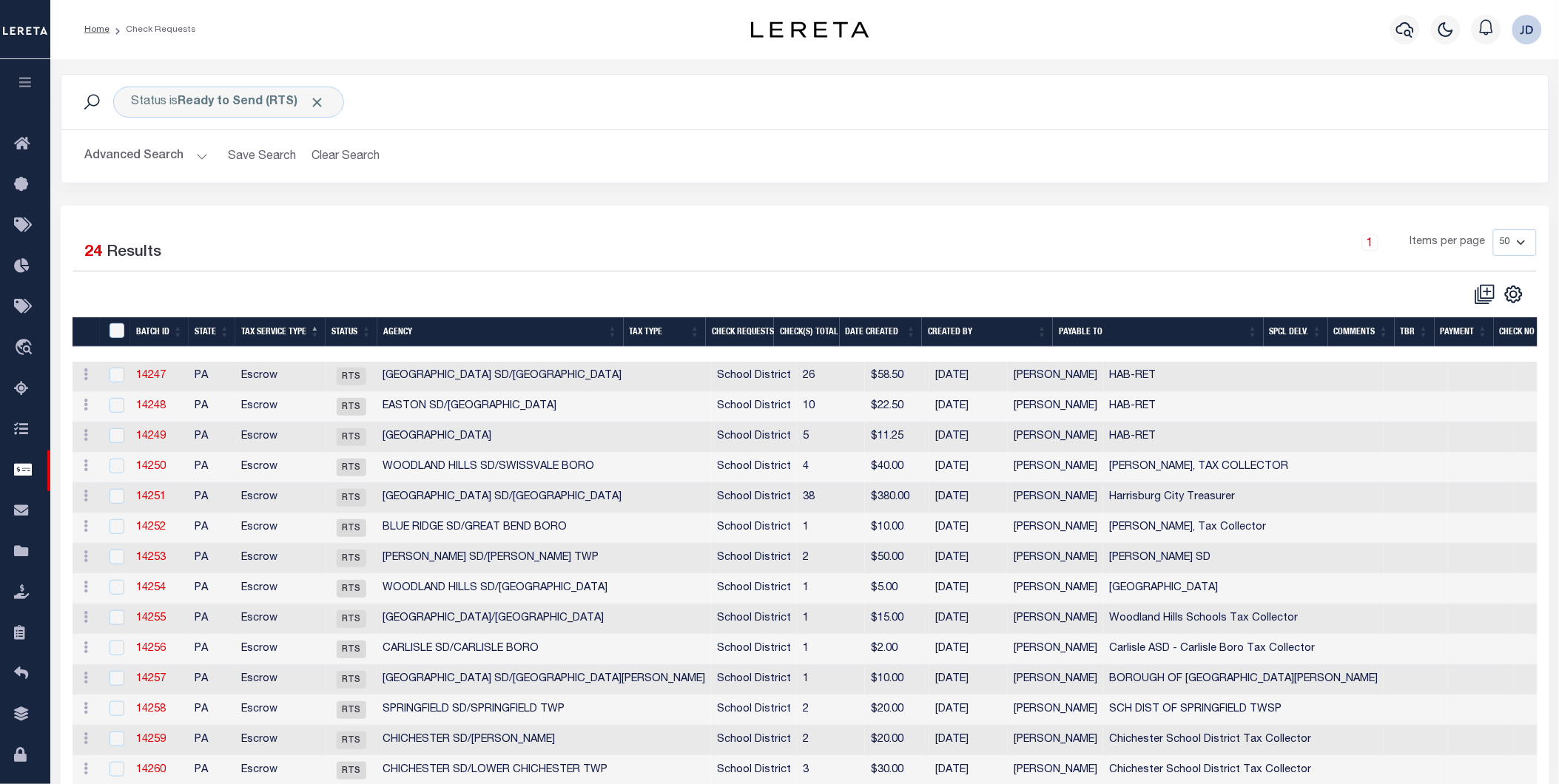
click at [554, 216] on div "Selected 24 Results 1 Items per page 10 25 50 100" at bounding box center [805, 653] width 1489 height 896
click at [1125, 42] on div "Profile Sign out" at bounding box center [1241, 29] width 615 height 52
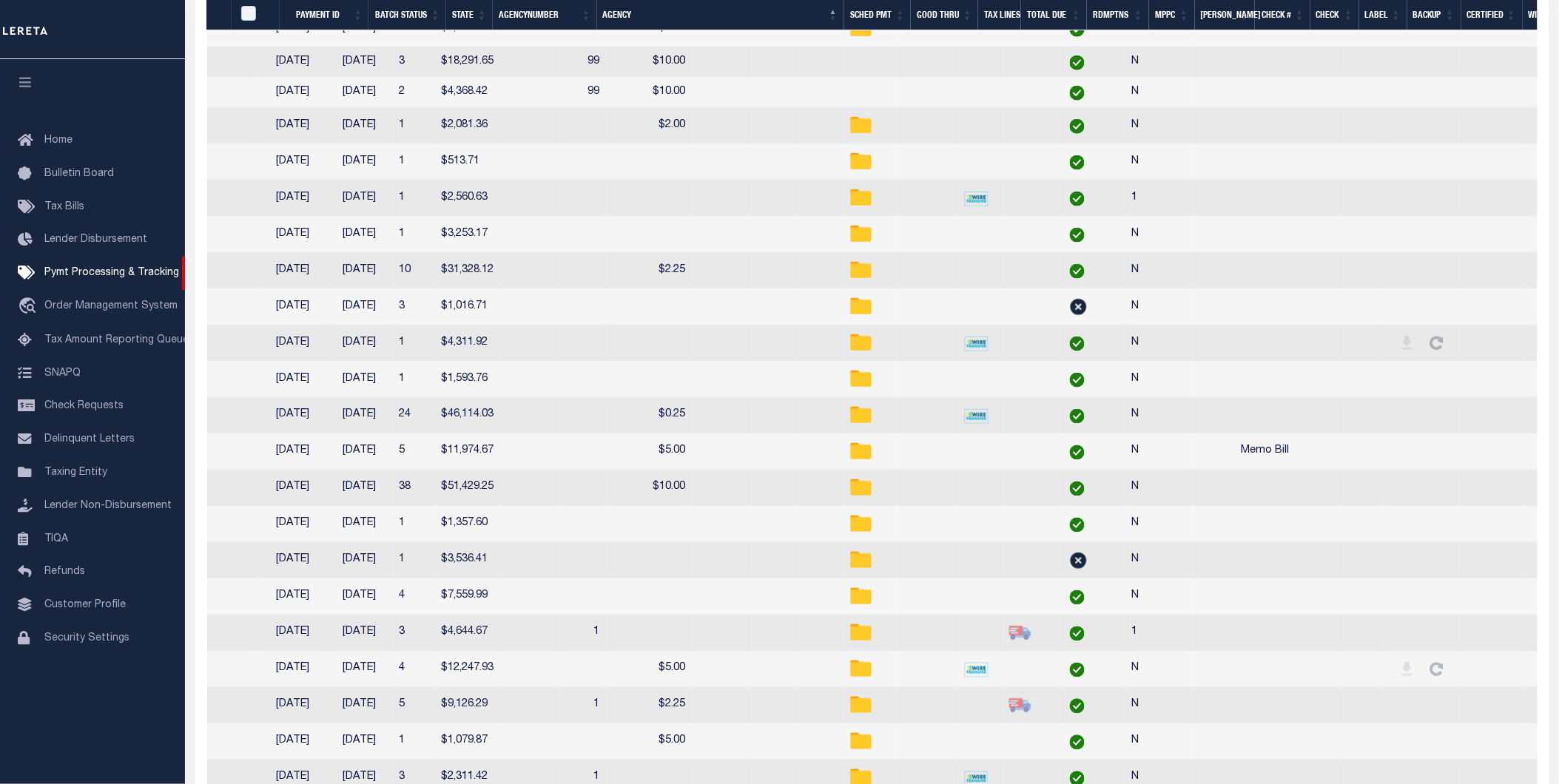
scroll to position [0, 633]
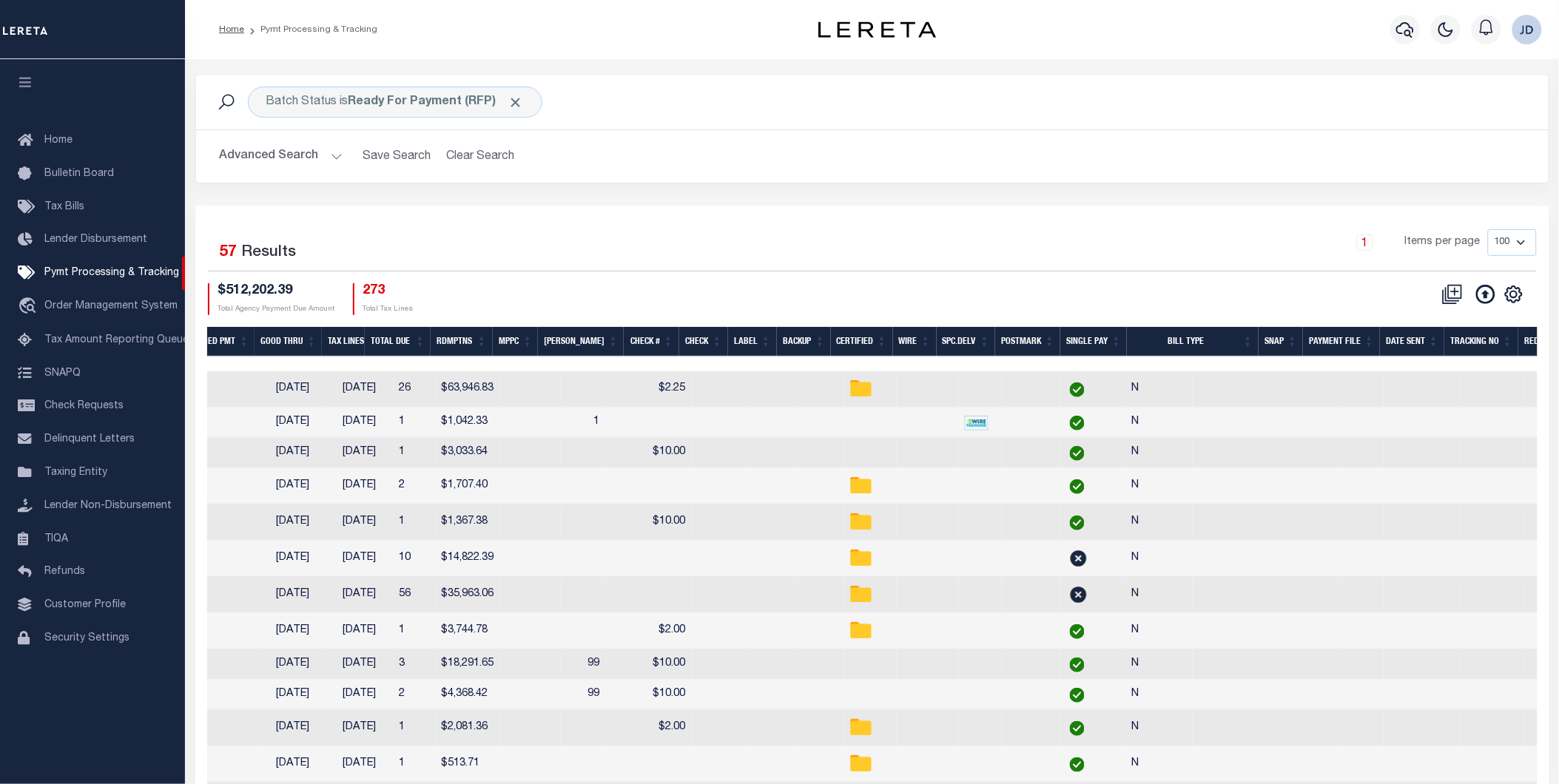
click at [971, 363] on div at bounding box center [598, 364] width 2047 height 15
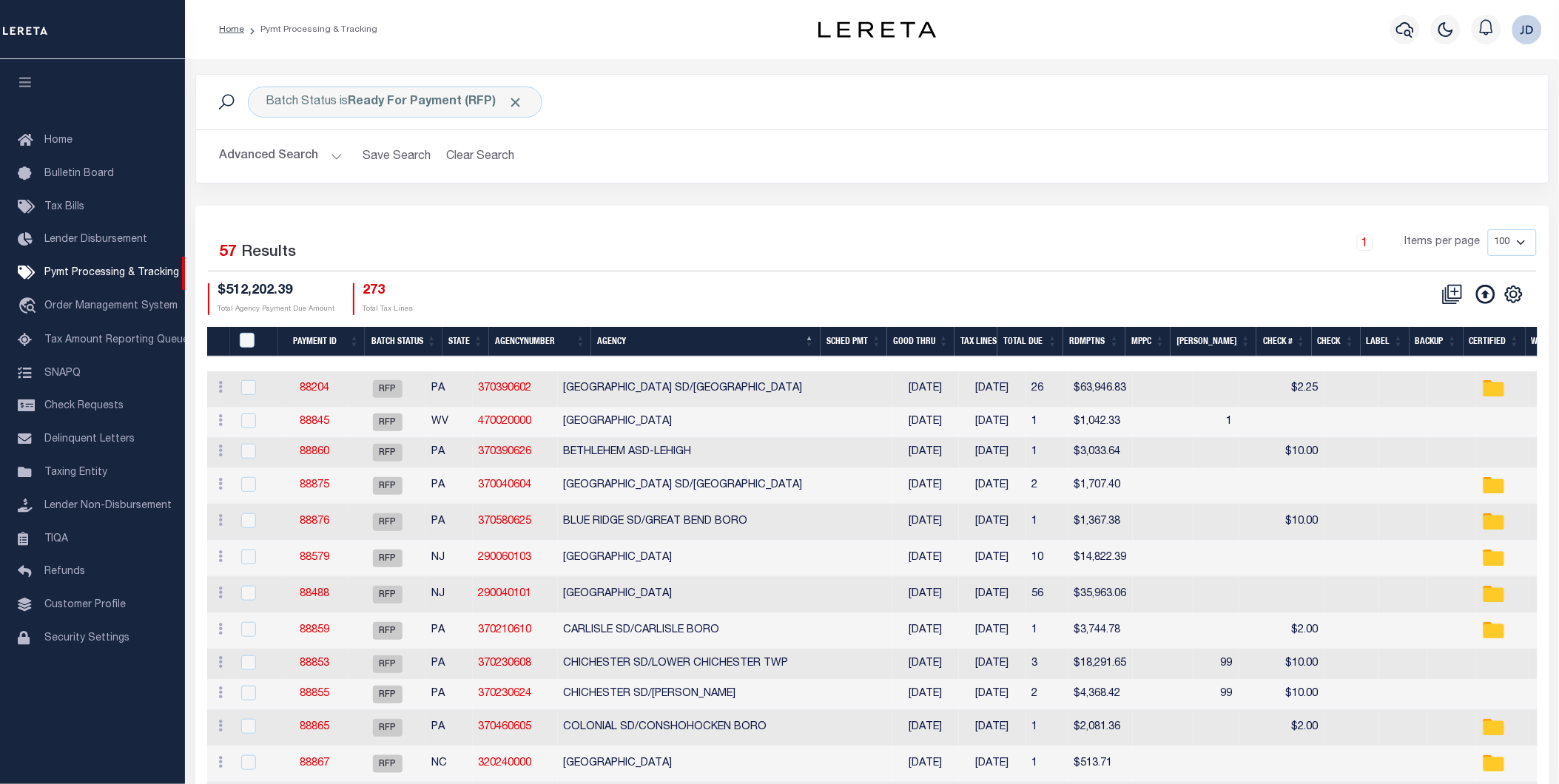
click at [572, 255] on div "1 Items per page 100 200 500 1000" at bounding box center [1041, 248] width 991 height 38
click at [25, 74] on button "button" at bounding box center [25, 84] width 50 height 50
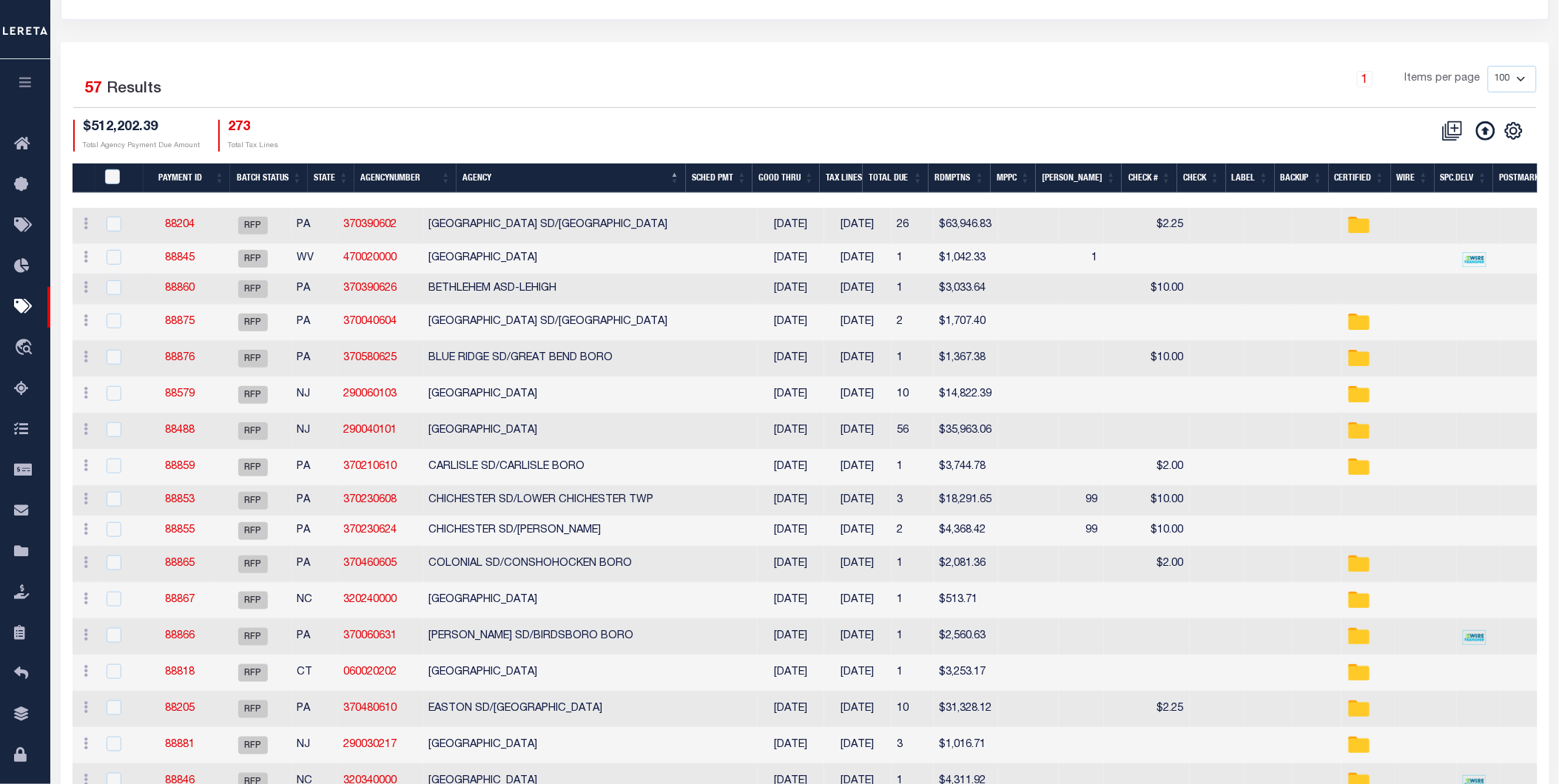
scroll to position [165, 0]
click at [111, 175] on input "PayeePmtBatchStatus" at bounding box center [113, 176] width 15 height 15
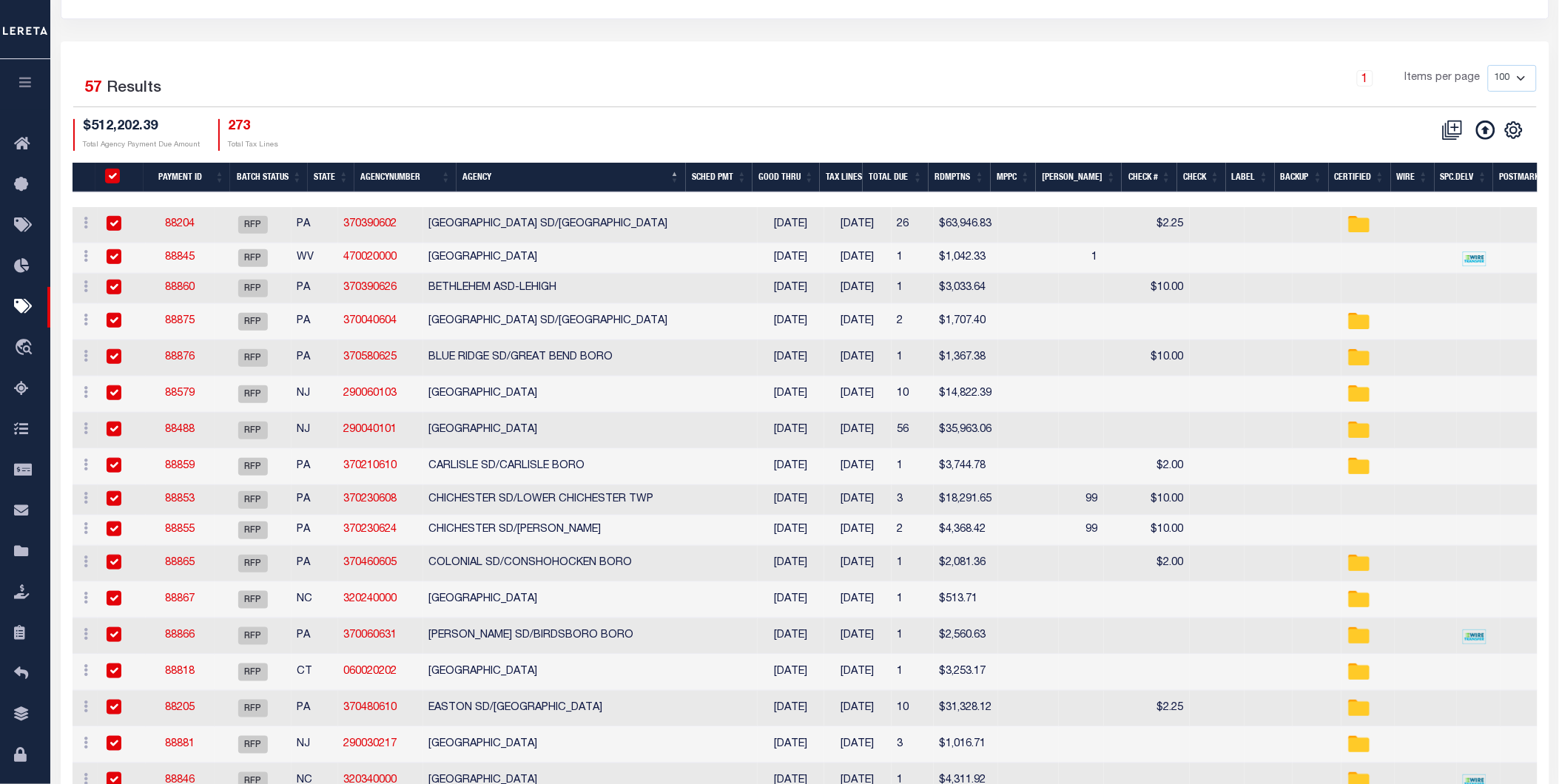
checkbox input "true"
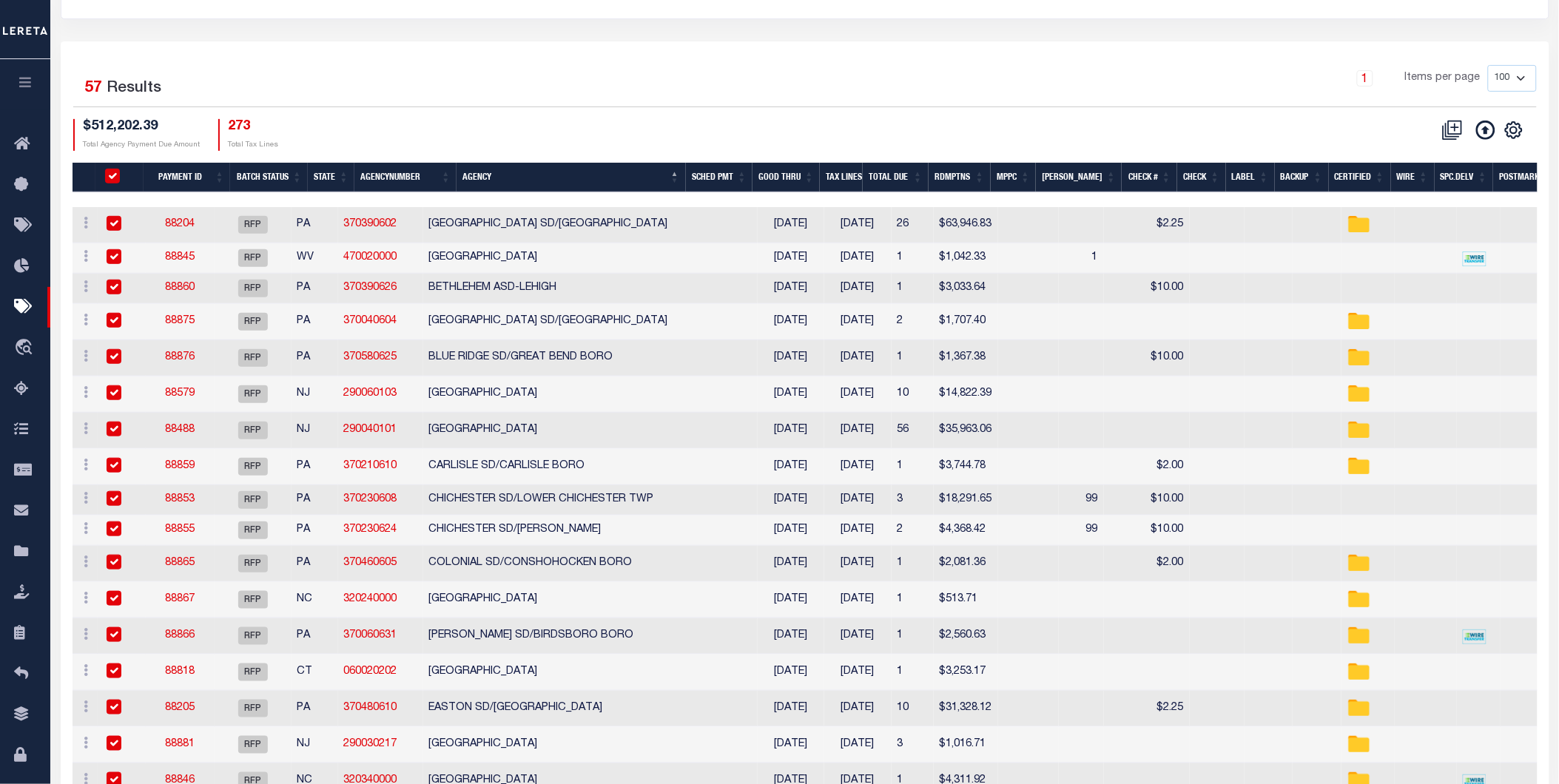
checkbox input "true"
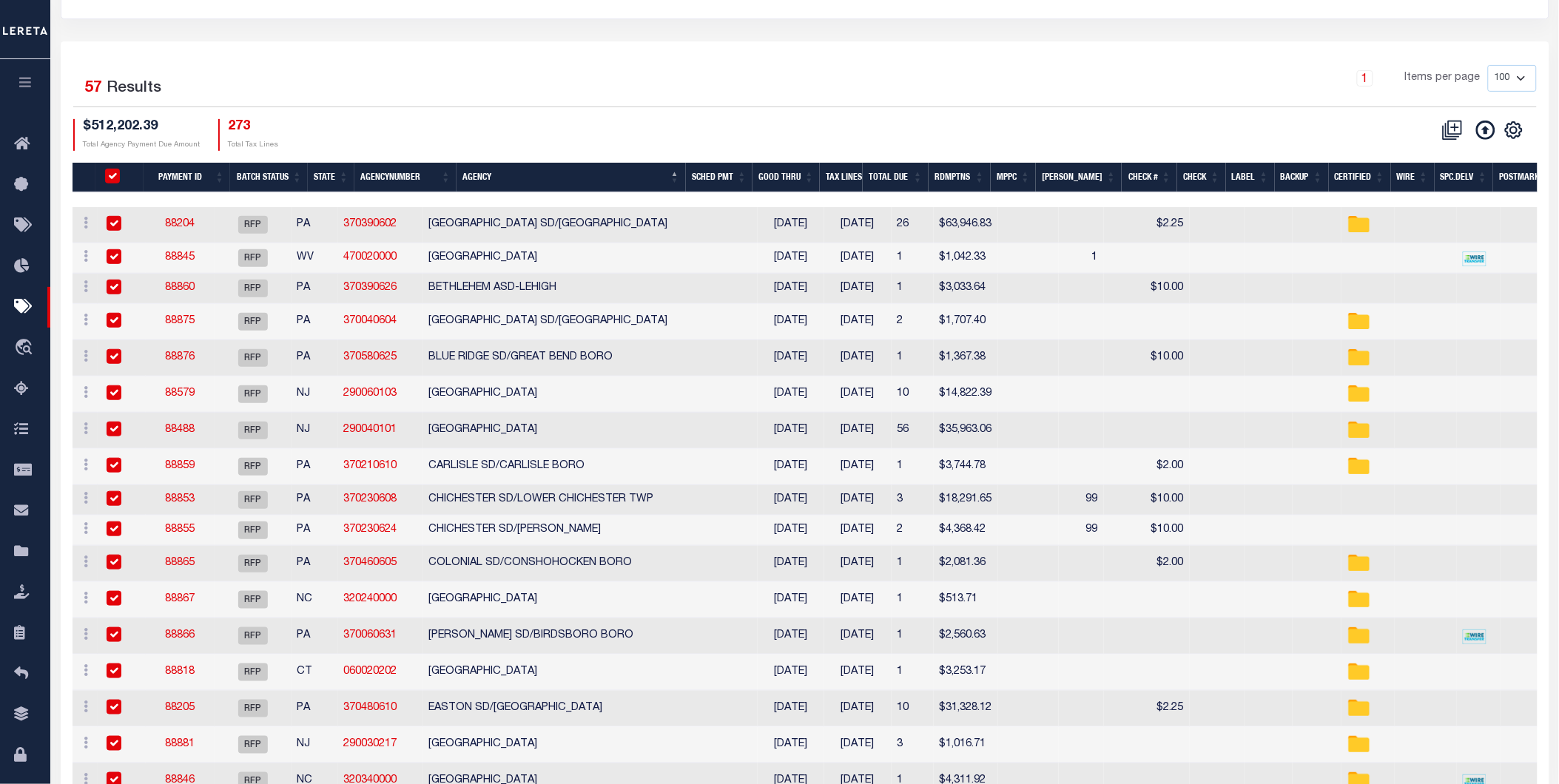
checkbox input "true"
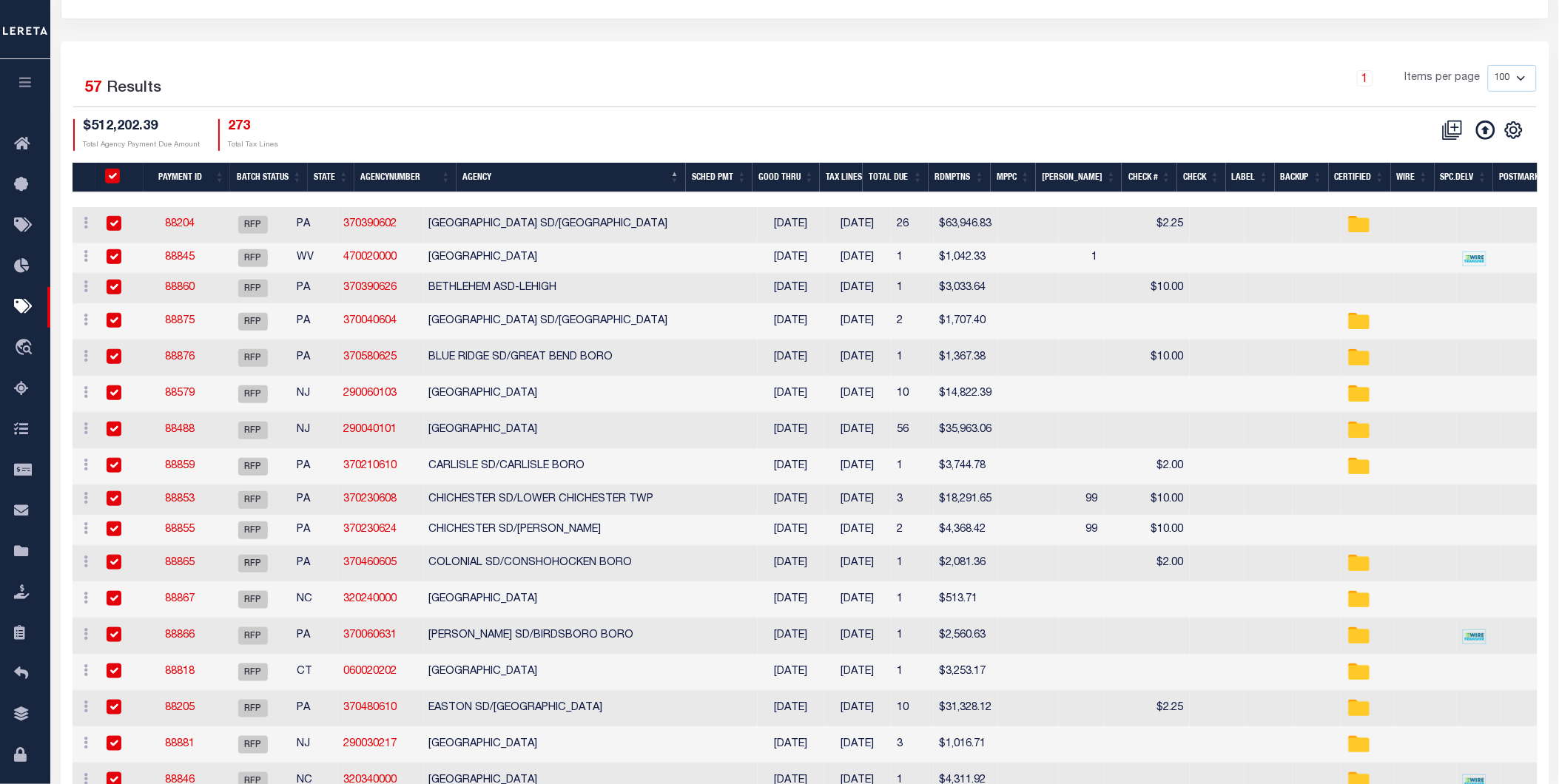
checkbox input "true"
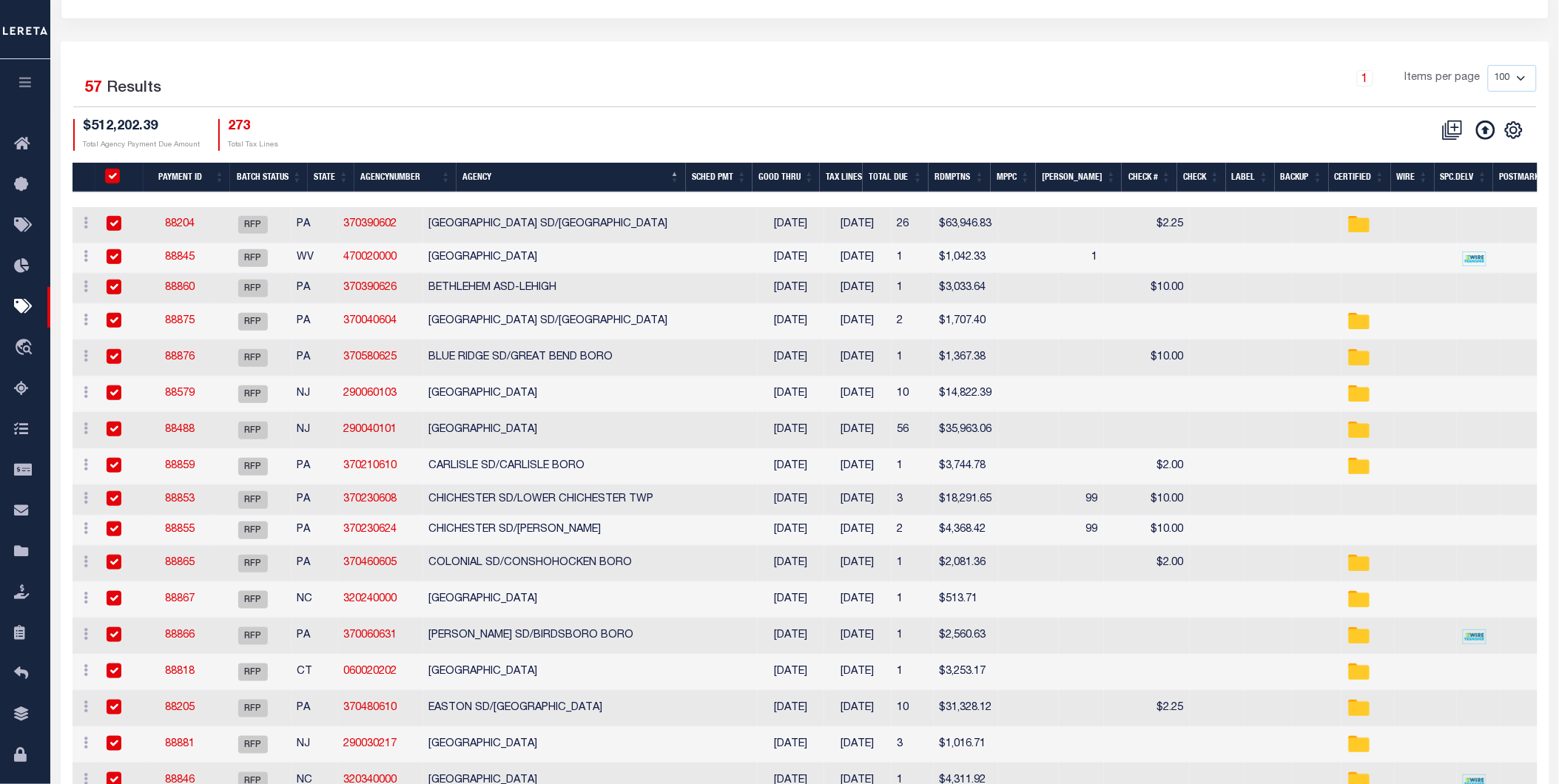
checkbox input "true"
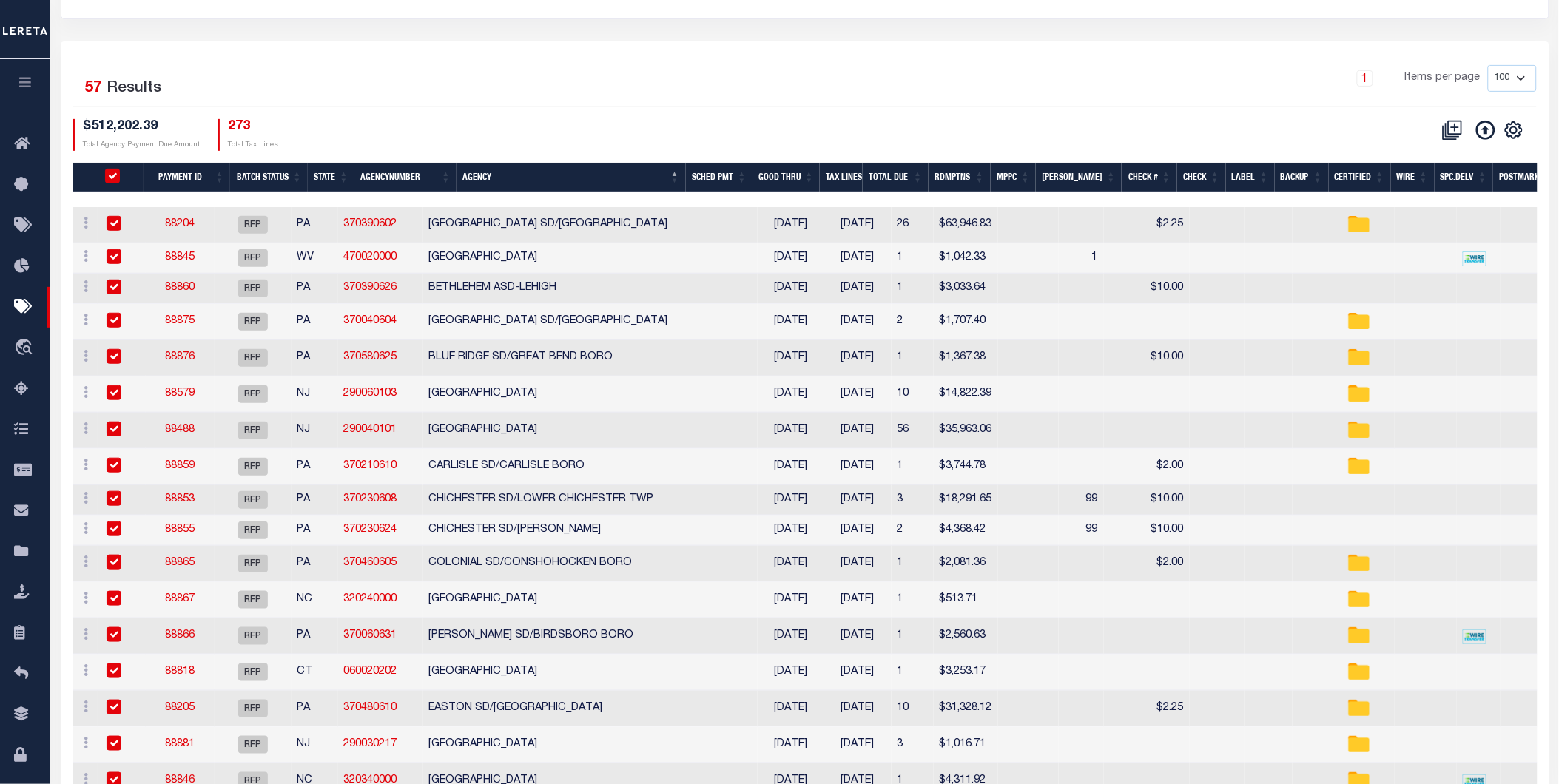
checkbox input "true"
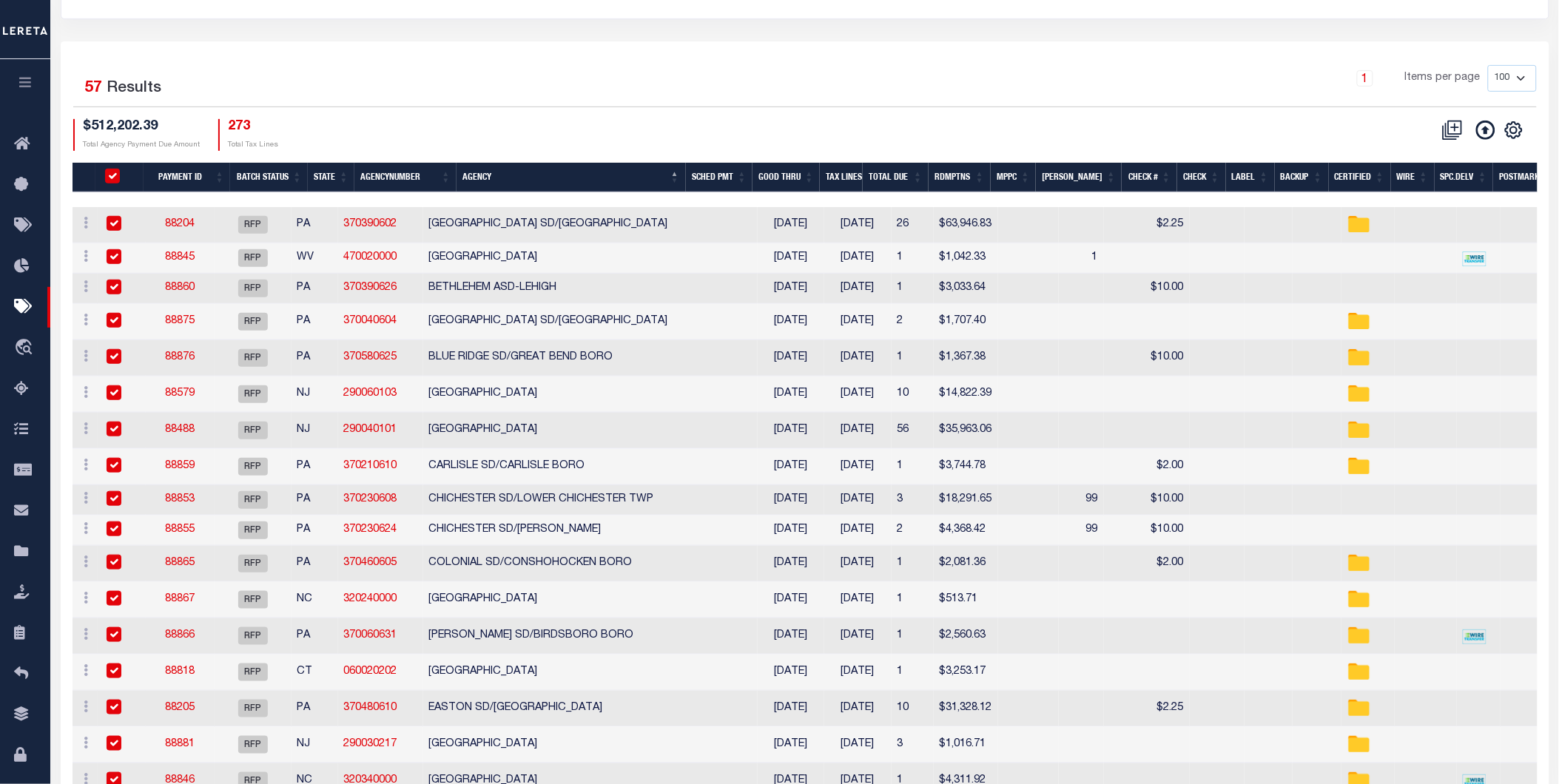
checkbox input "true"
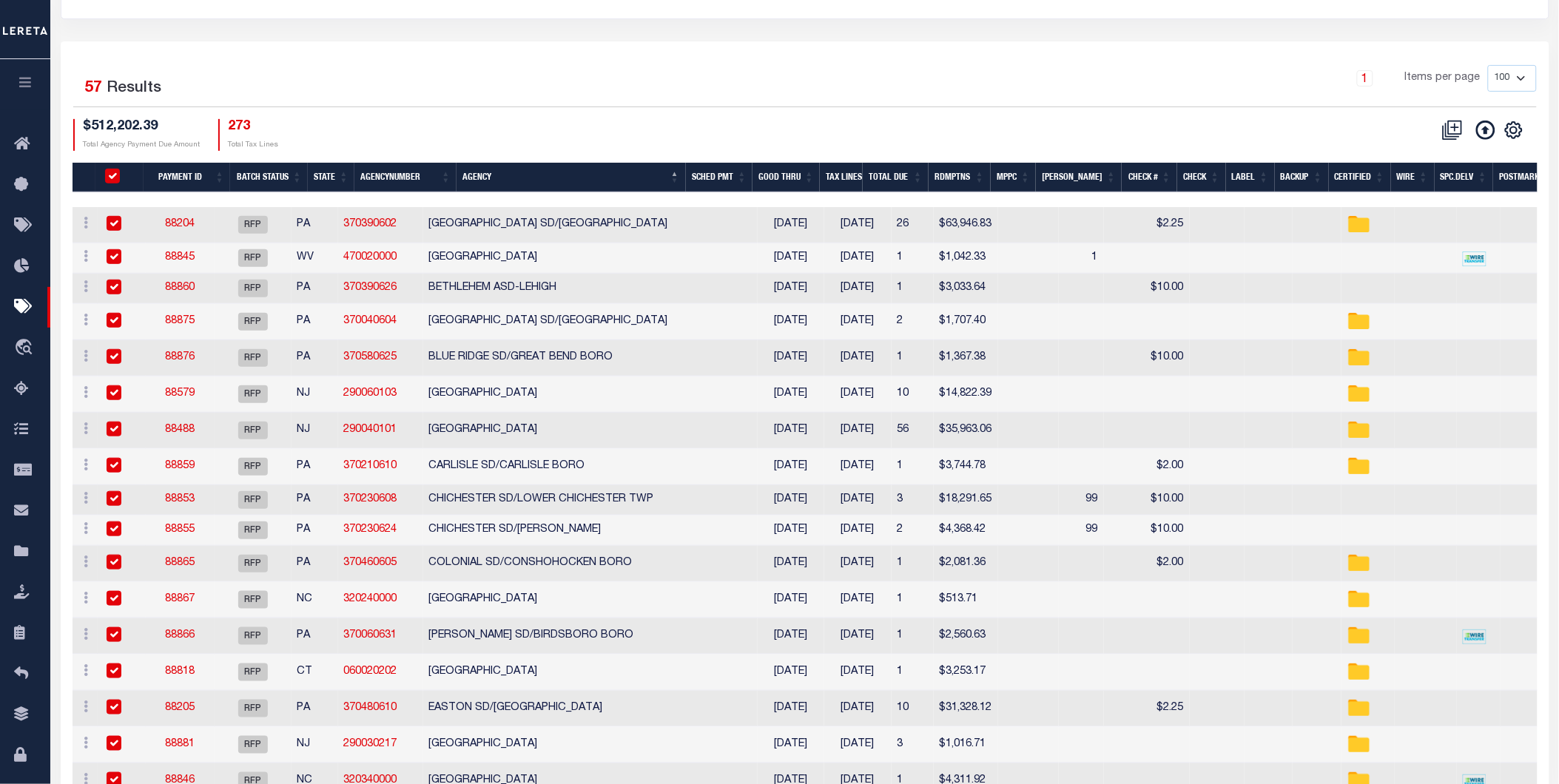
checkbox input "true"
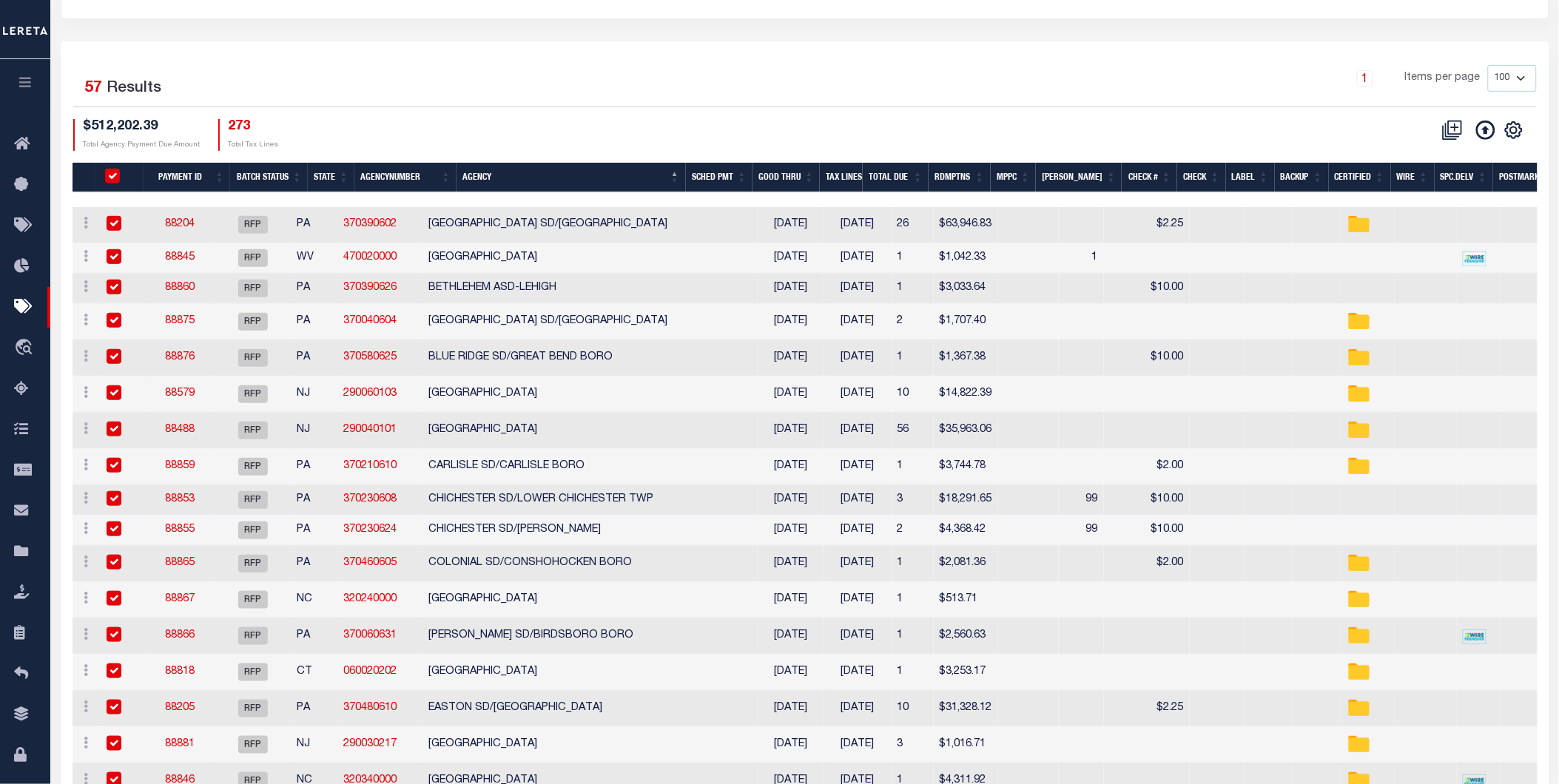
checkbox input "true"
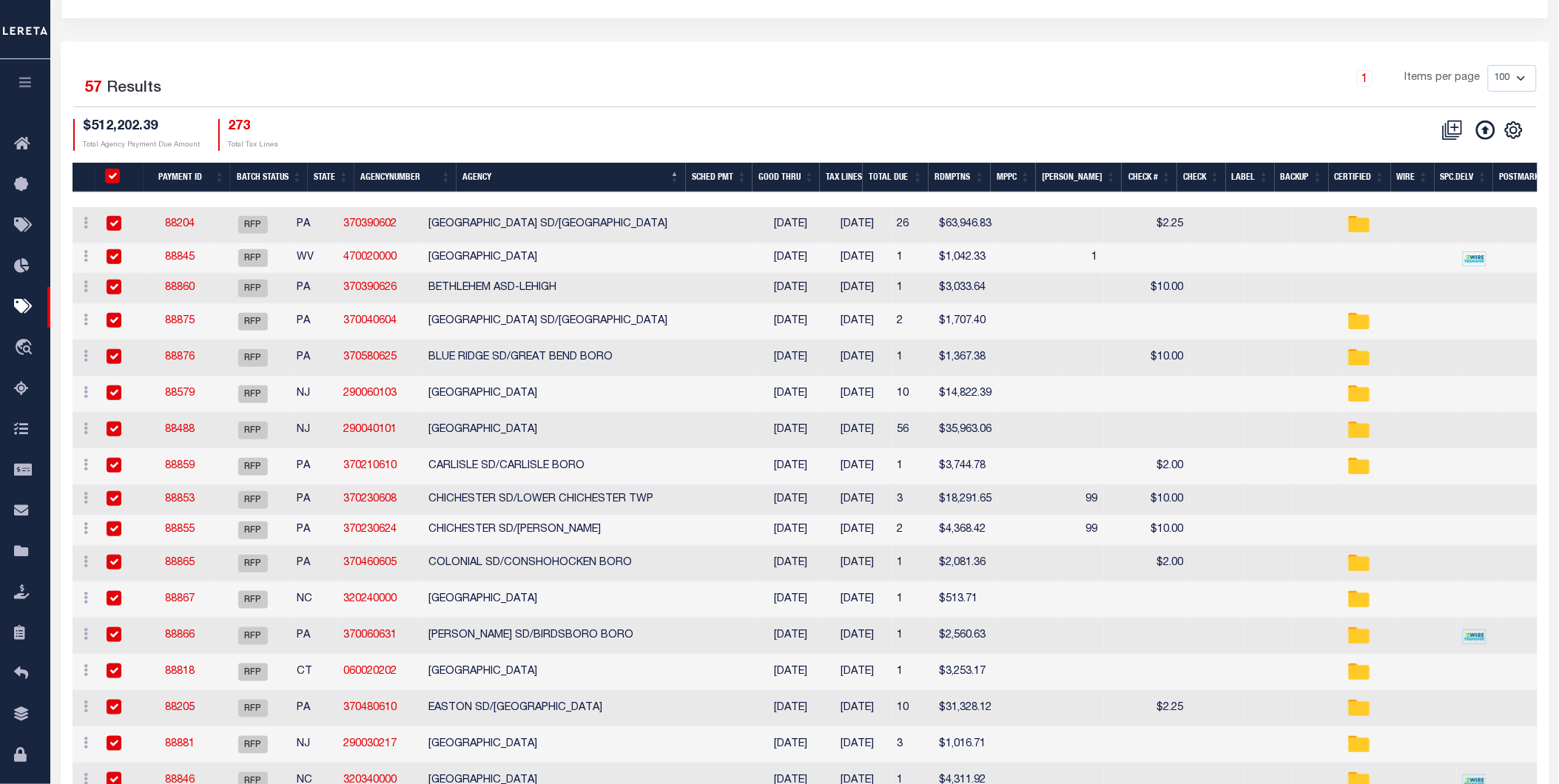
checkbox input "true"
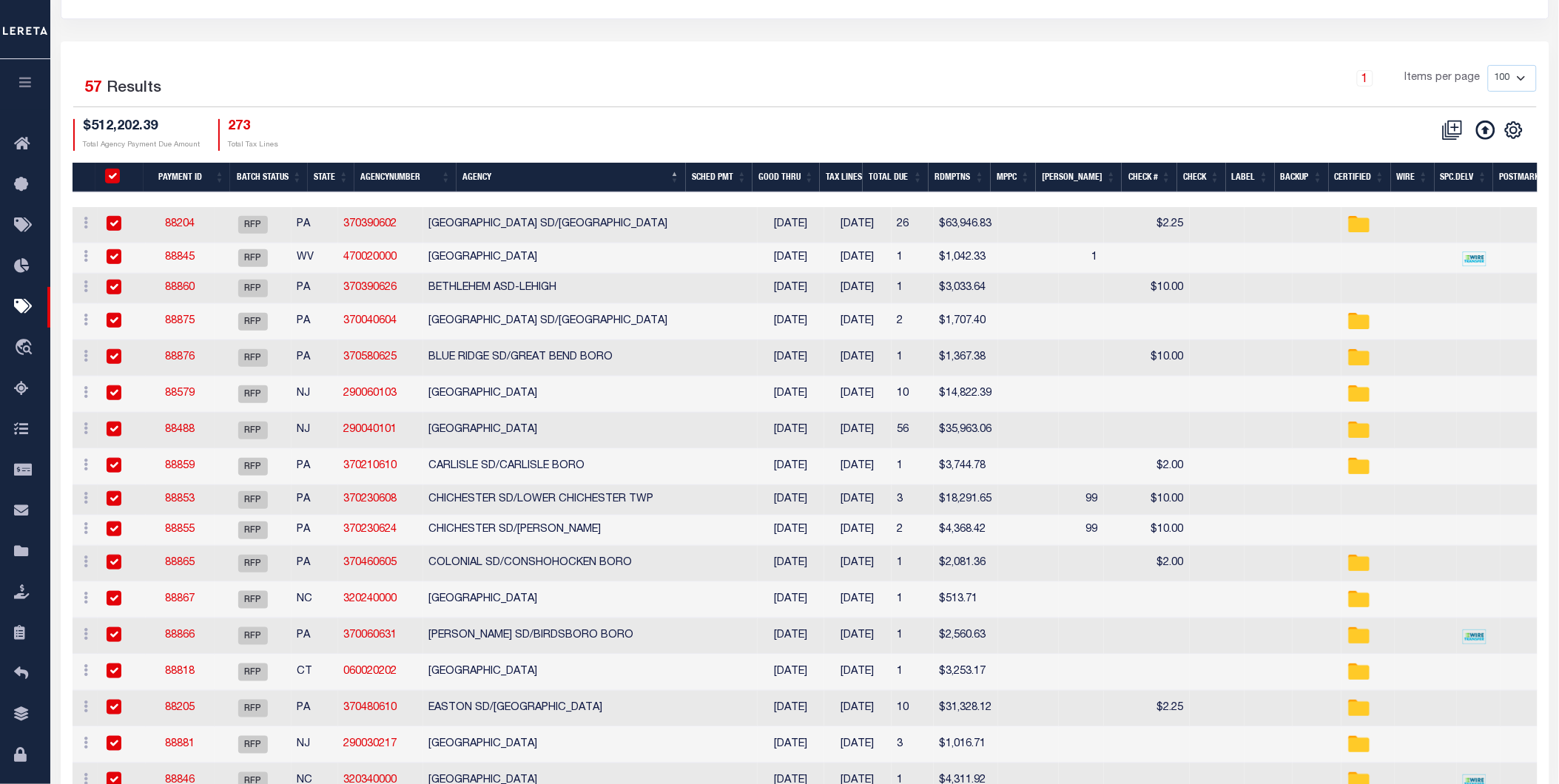
checkbox input "true"
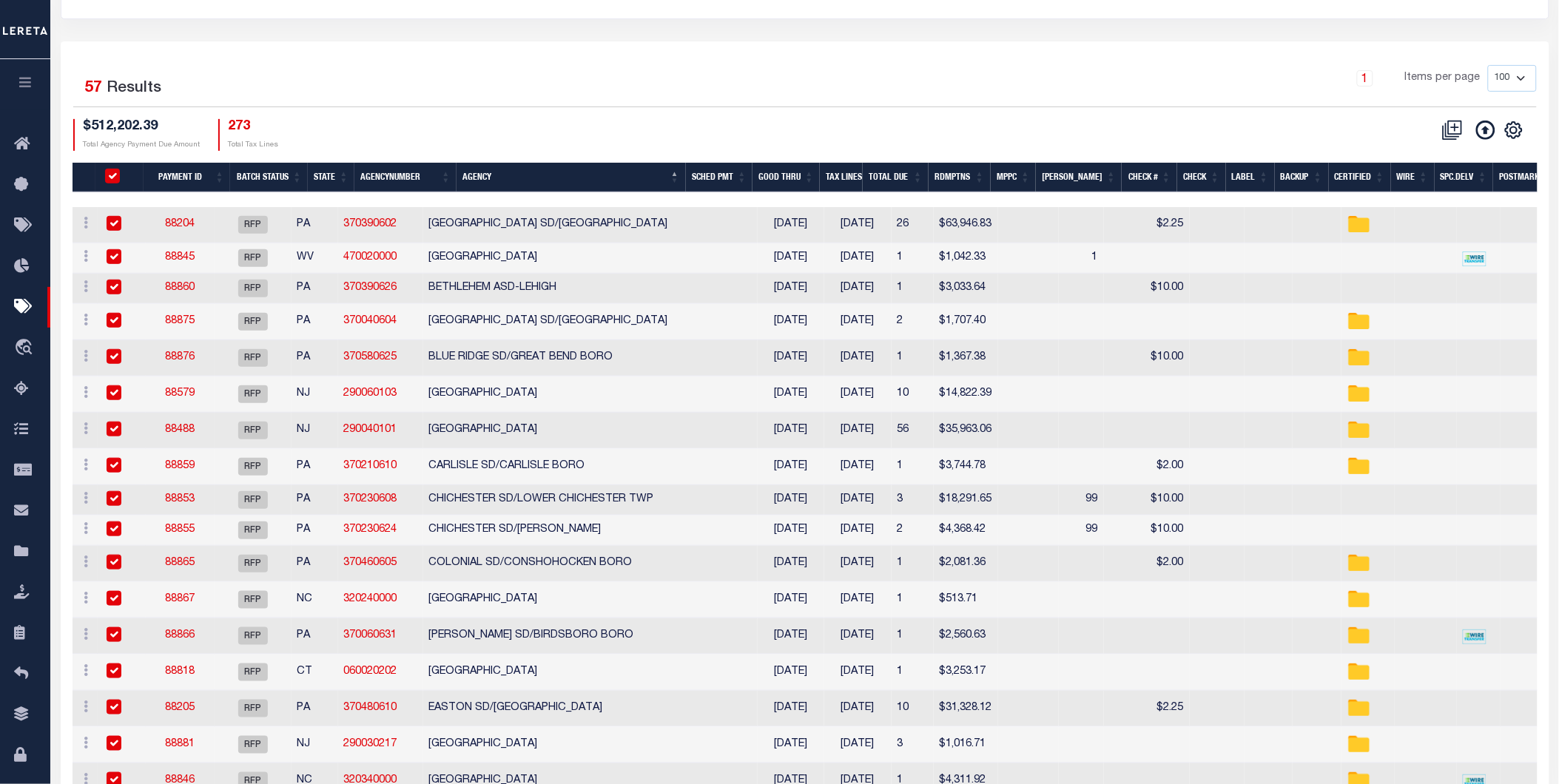
checkbox input "true"
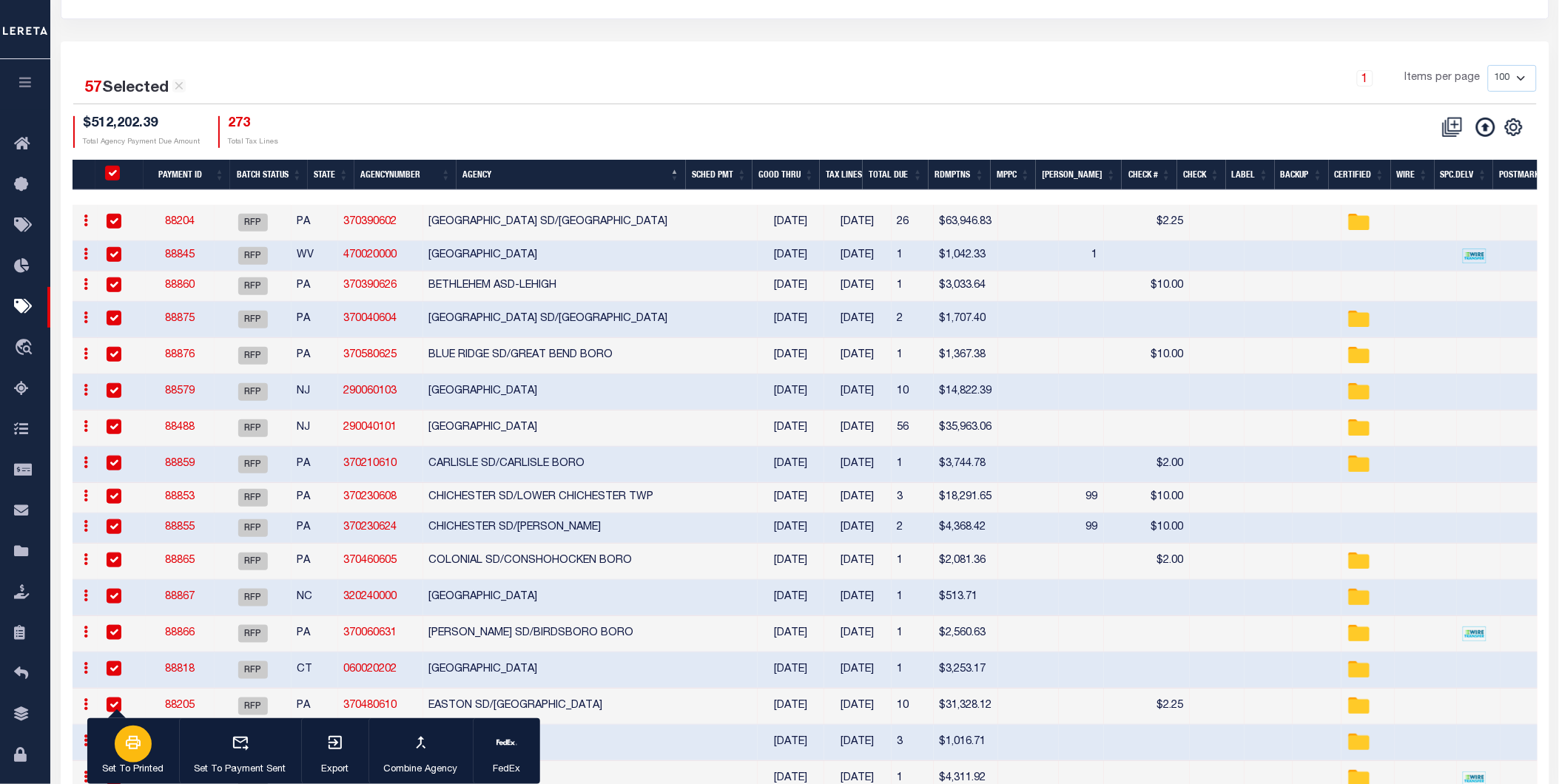
click at [143, 756] on div "button" at bounding box center [133, 744] width 37 height 37
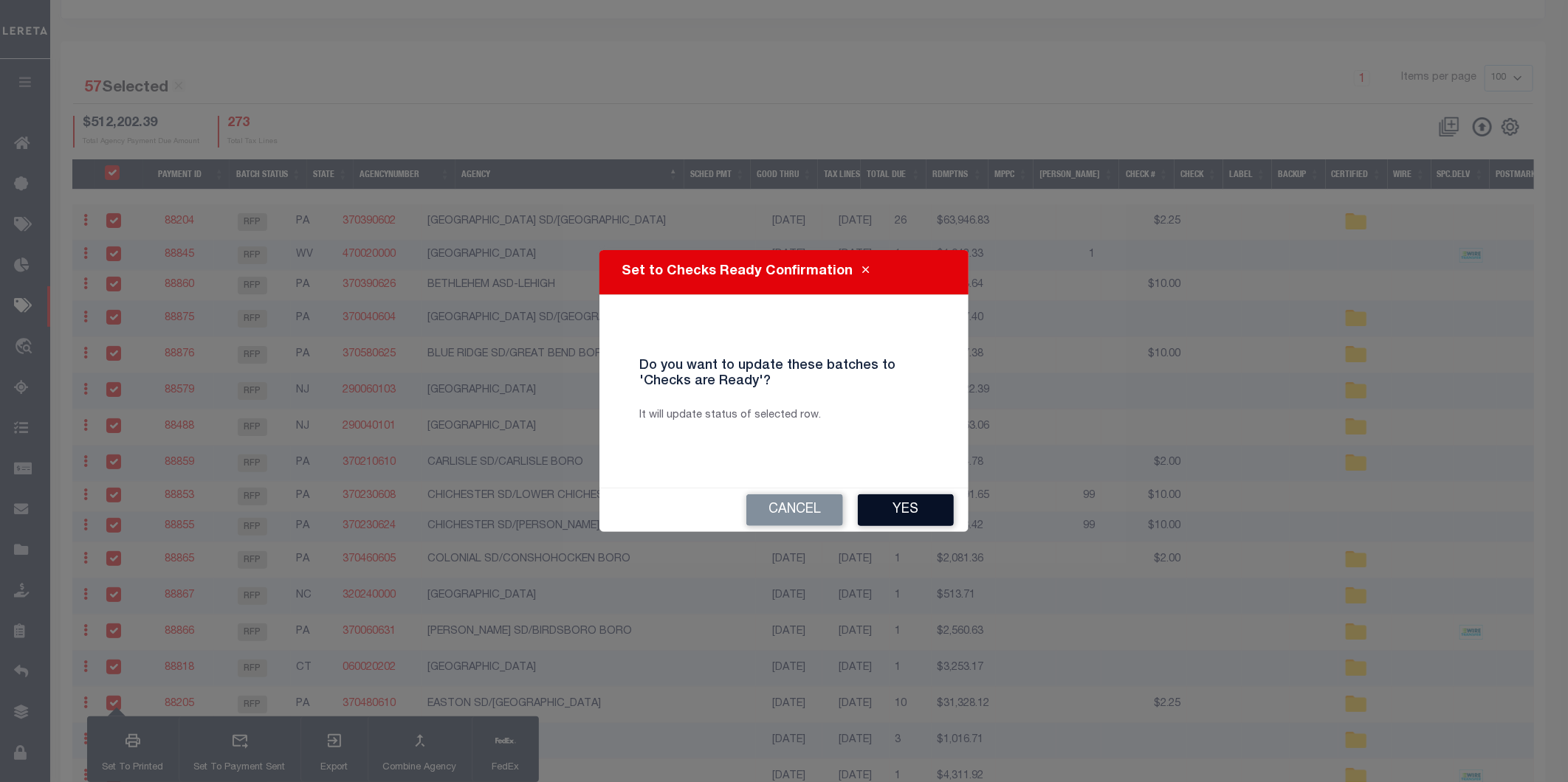
click at [932, 508] on button "Yes" at bounding box center [906, 510] width 96 height 32
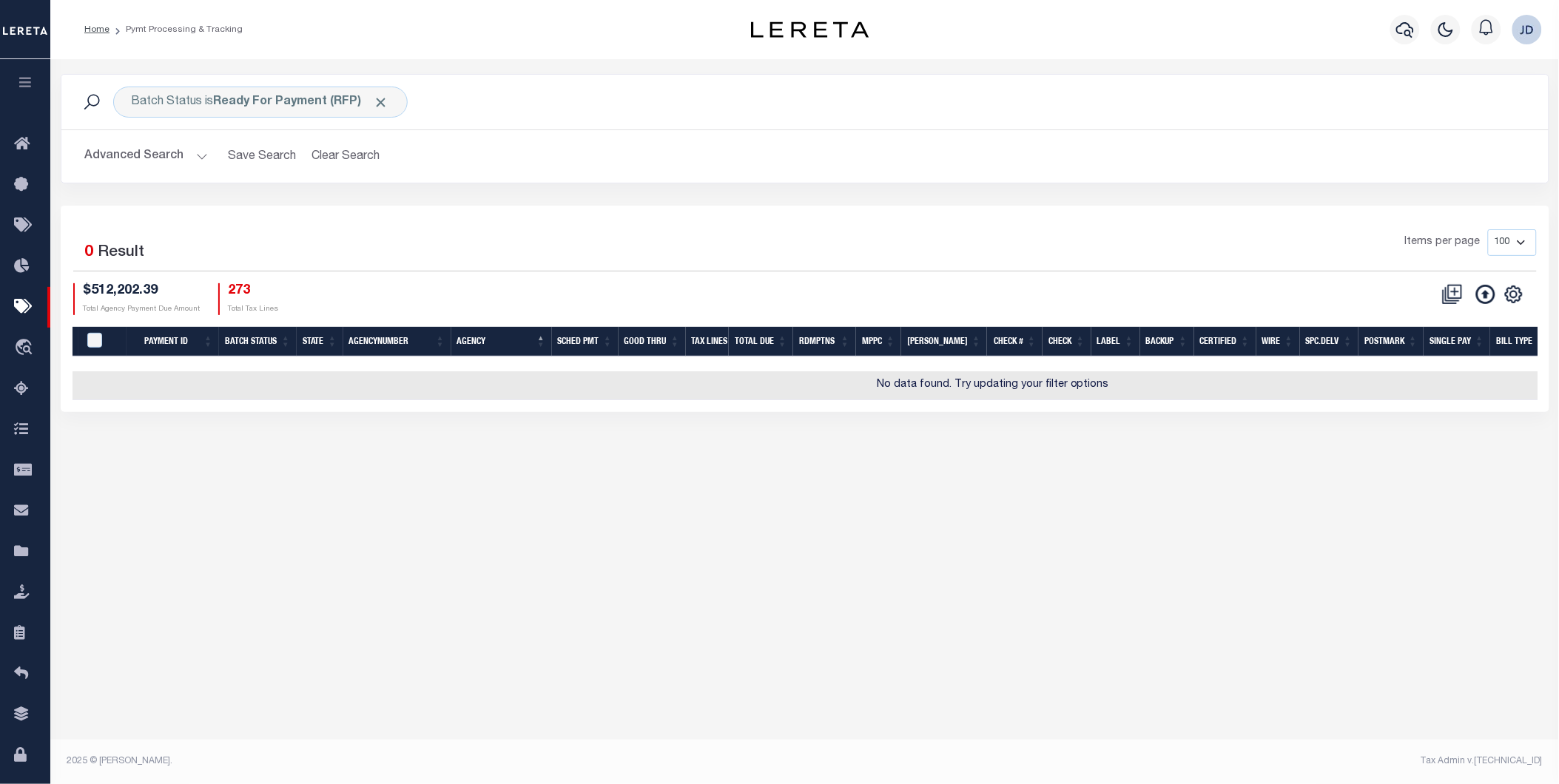
scroll to position [0, 0]
click at [178, 151] on button "Advanced Search" at bounding box center [146, 156] width 123 height 29
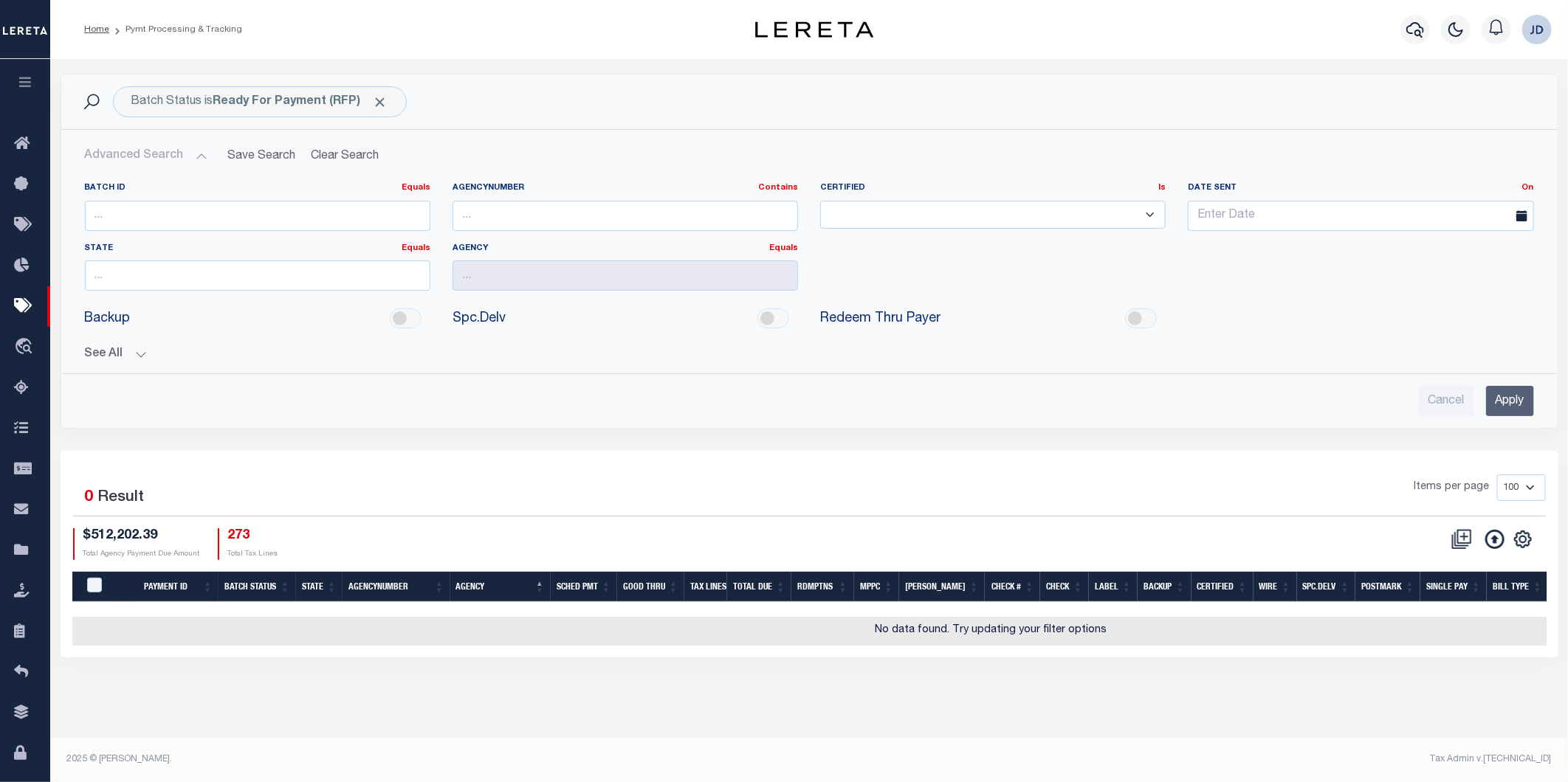
click at [105, 353] on button "See All" at bounding box center [809, 354] width 1449 height 14
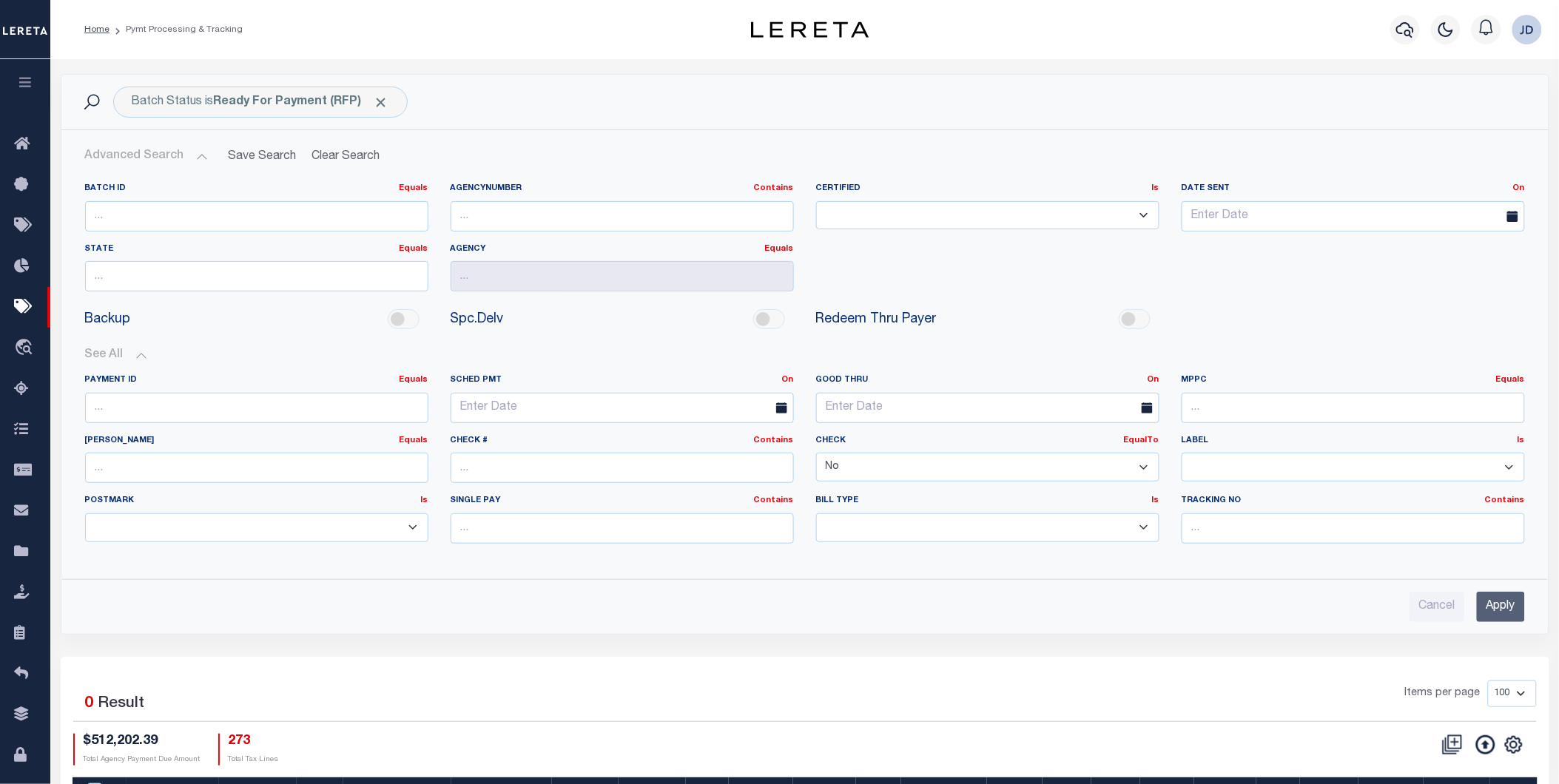
click at [992, 467] on select "Yes No" at bounding box center [987, 467] width 343 height 29
select select "true"
click at [816, 454] on select "Yes No" at bounding box center [987, 467] width 343 height 29
click at [1489, 609] on input "Apply" at bounding box center [1501, 607] width 48 height 30
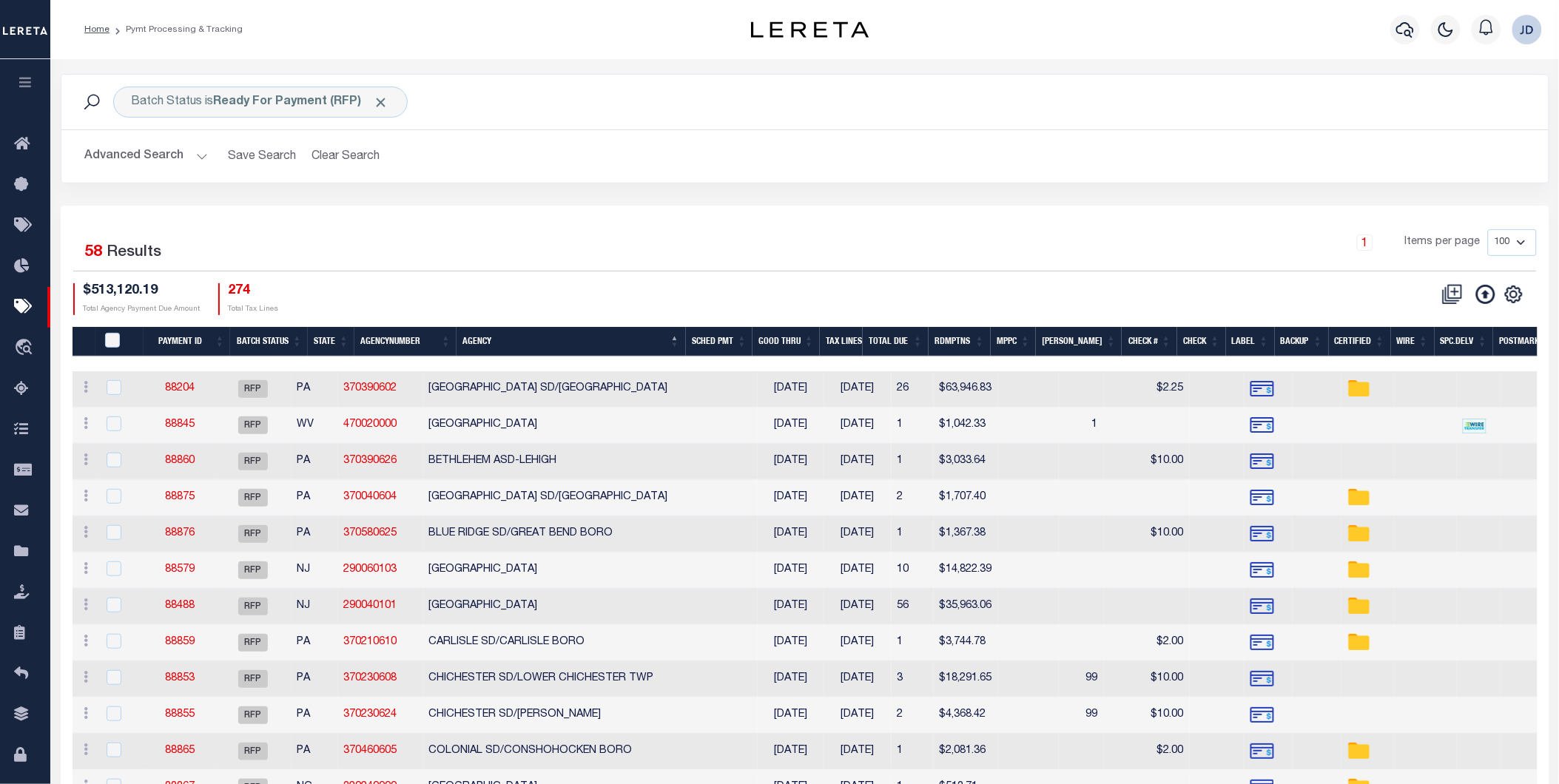
click at [161, 159] on button "Advanced Search" at bounding box center [146, 156] width 123 height 29
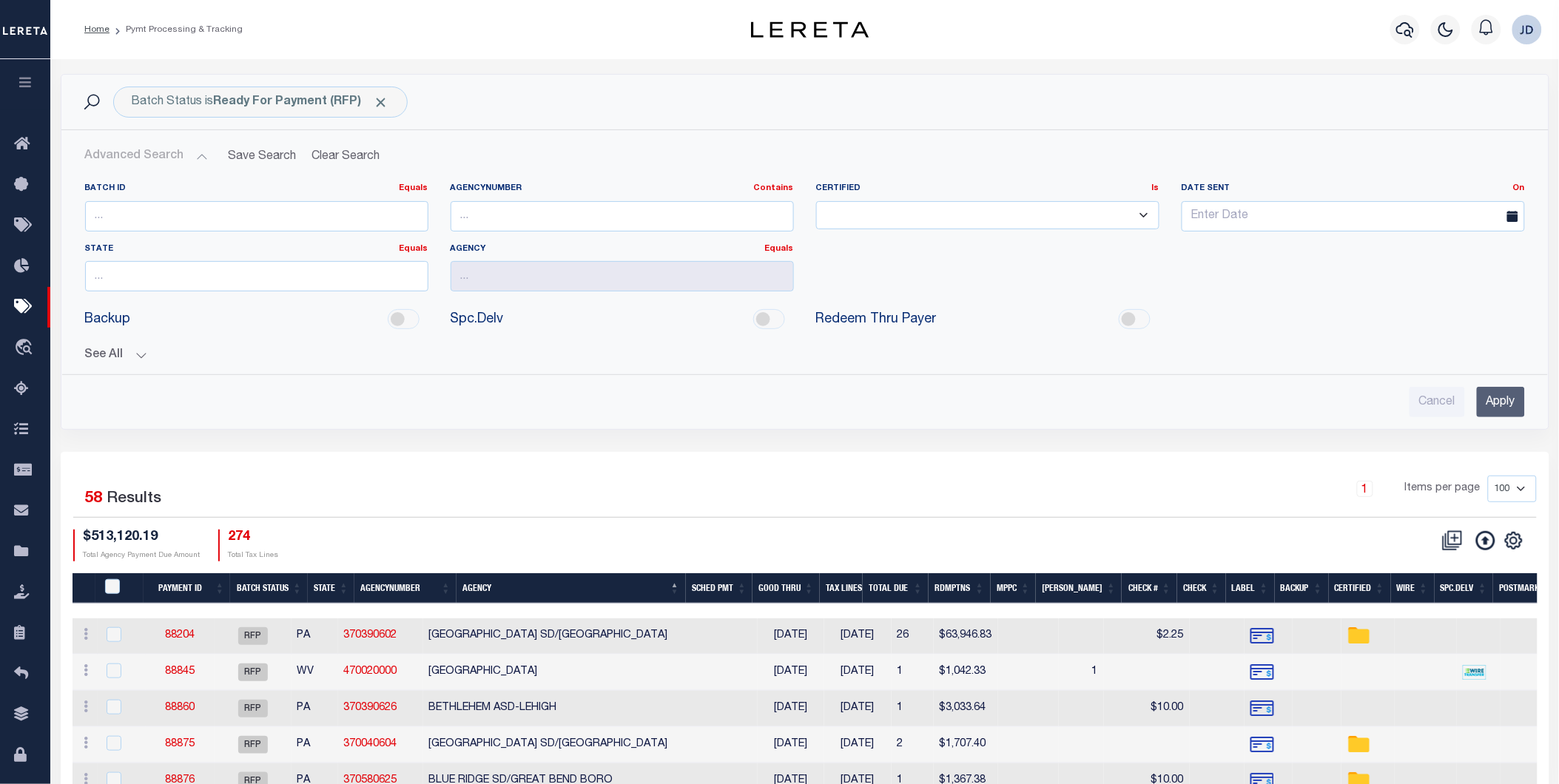
click at [107, 353] on button "See All" at bounding box center [805, 355] width 1440 height 14
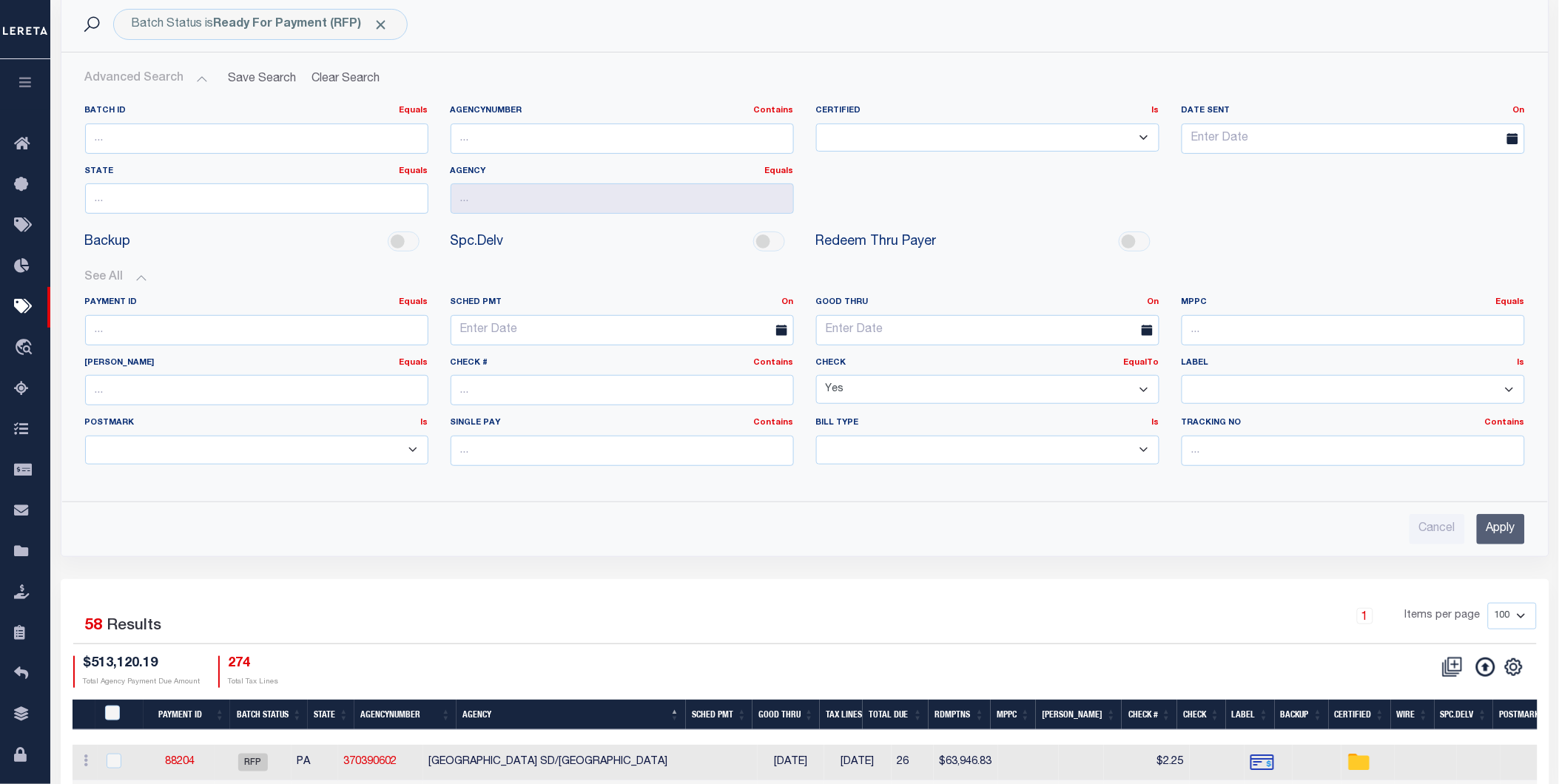
scroll to position [82, 0]
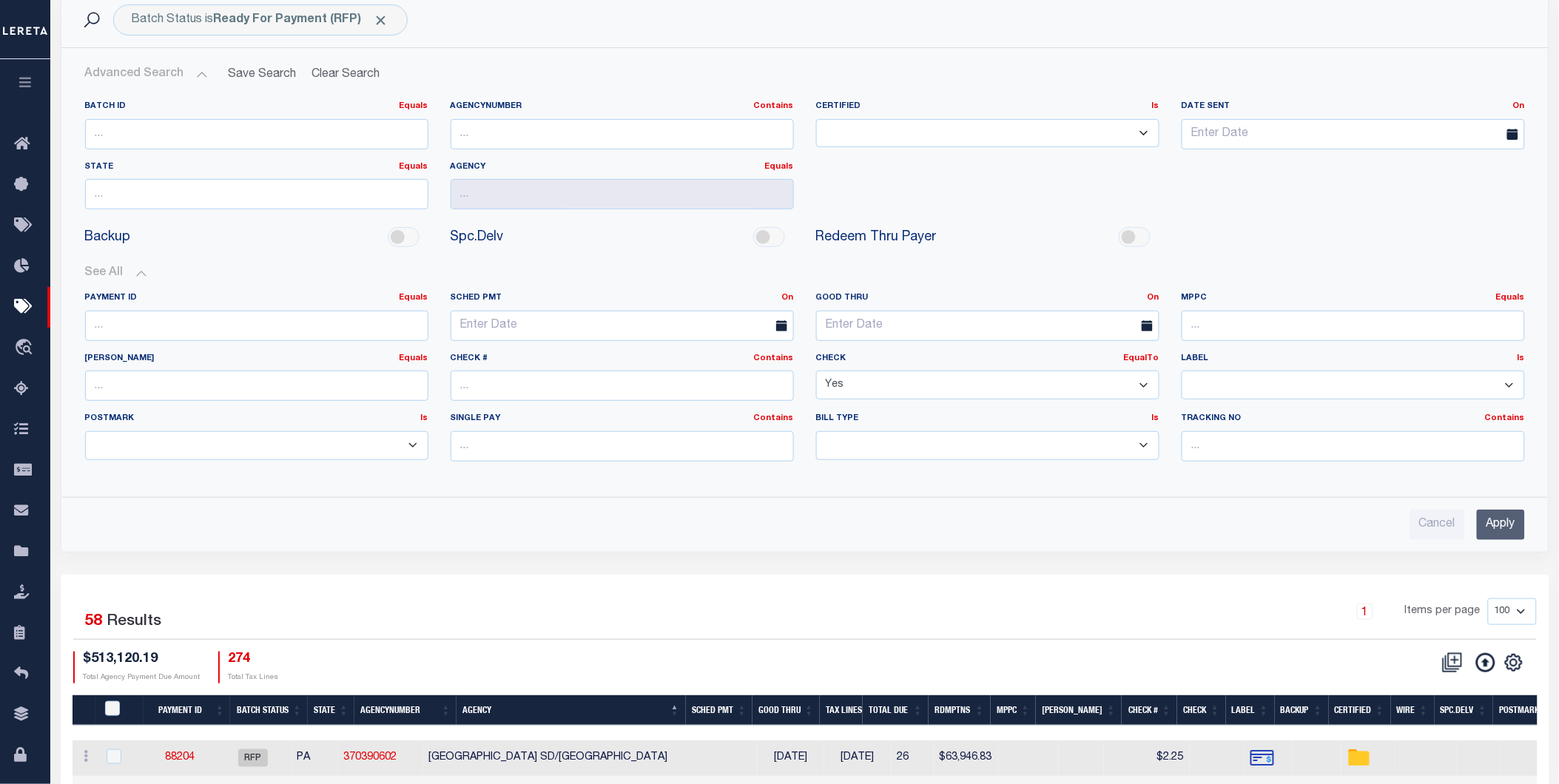
click at [860, 380] on select "Yes No" at bounding box center [987, 386] width 343 height 29
select select
click at [816, 371] on select "Yes No" at bounding box center [987, 386] width 343 height 29
click at [1500, 530] on input "Apply" at bounding box center [1501, 525] width 48 height 30
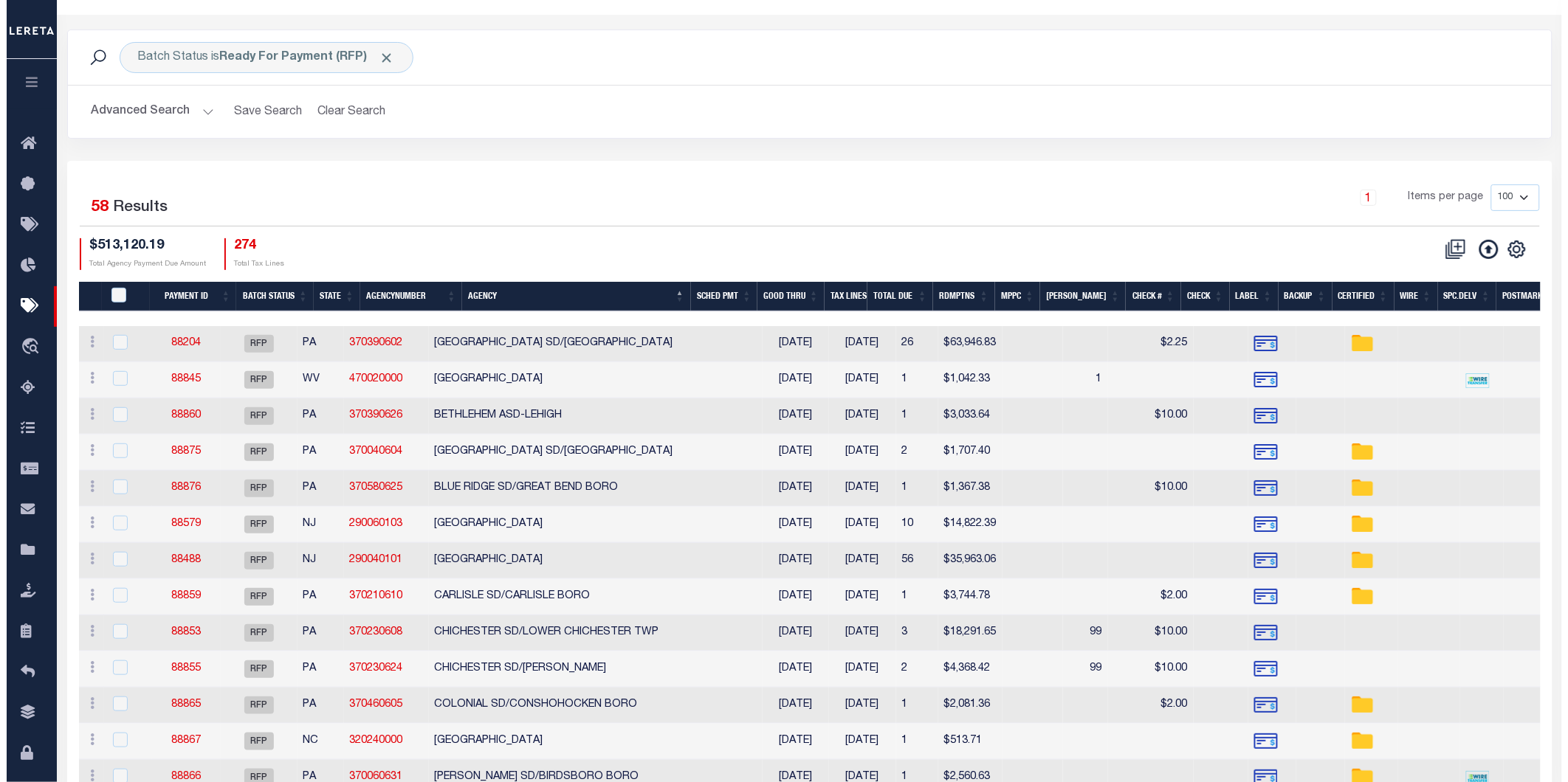
scroll to position [0, 0]
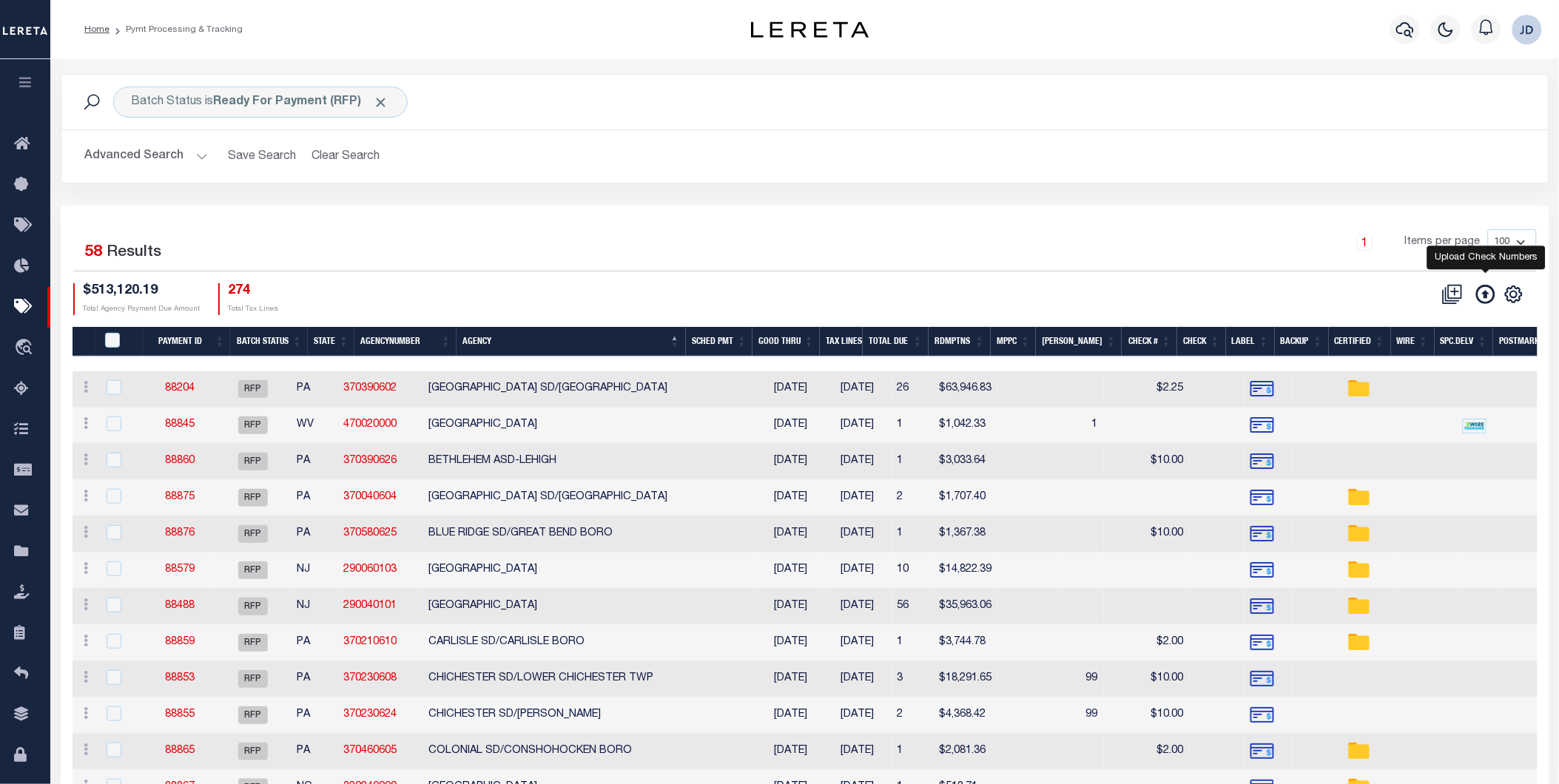
click at [1485, 299] on icon at bounding box center [1485, 294] width 19 height 19
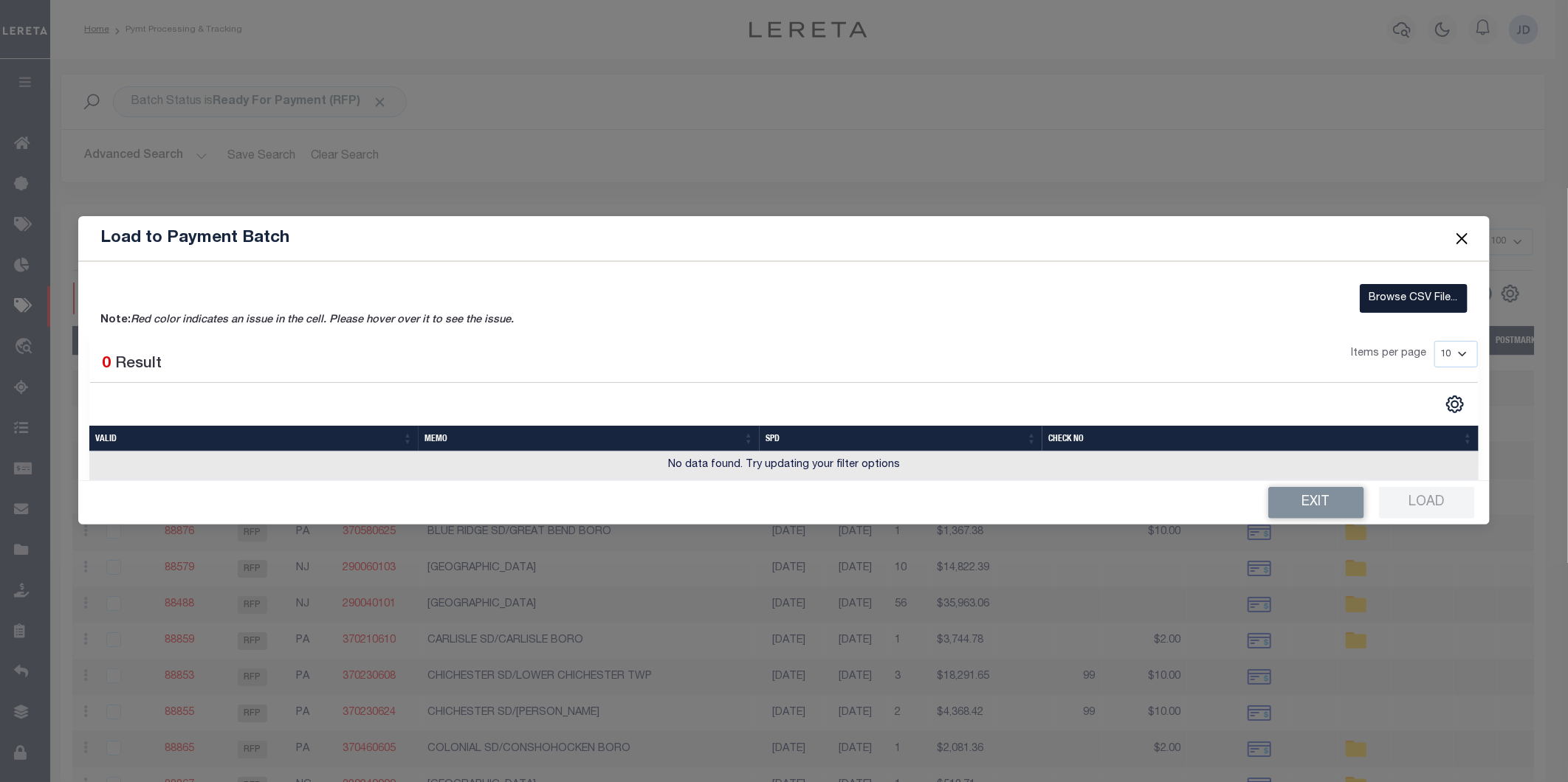
click at [1378, 301] on label "Browse CSV File..." at bounding box center [1414, 298] width 108 height 29
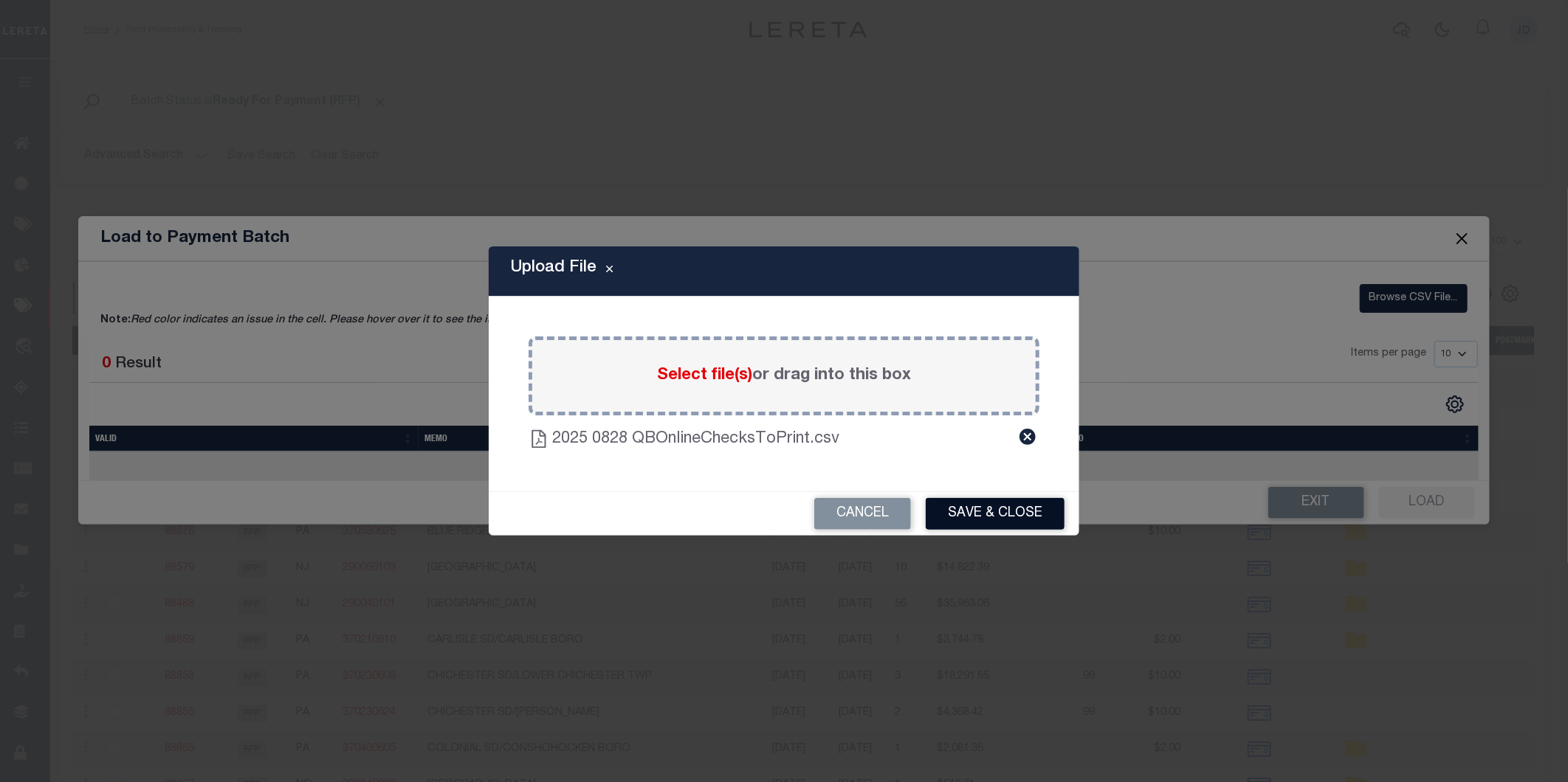
click at [992, 511] on button "Save & Close" at bounding box center [995, 513] width 139 height 32
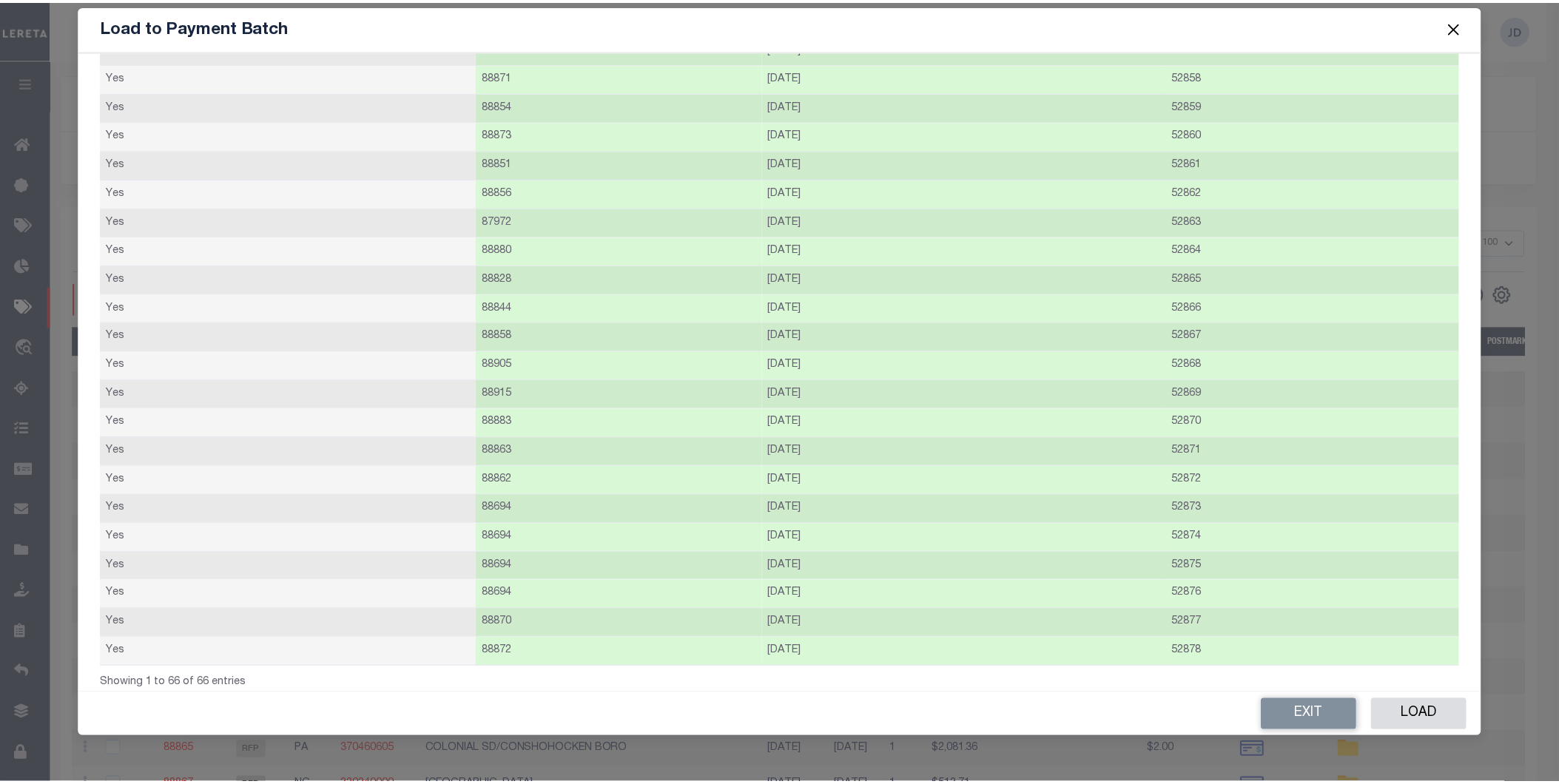
scroll to position [1387, 0]
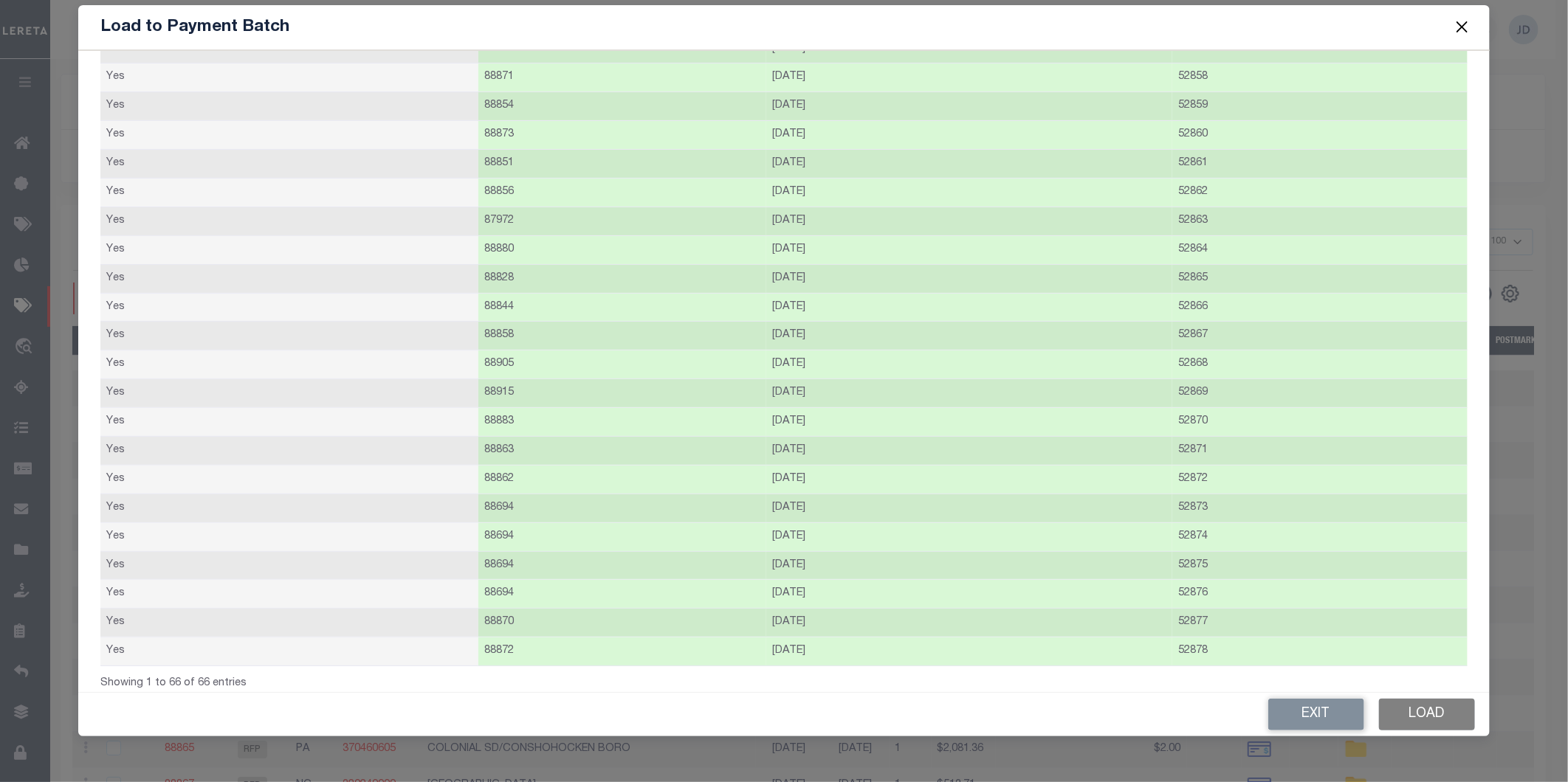
click at [1416, 713] on button "Load" at bounding box center [1427, 714] width 96 height 32
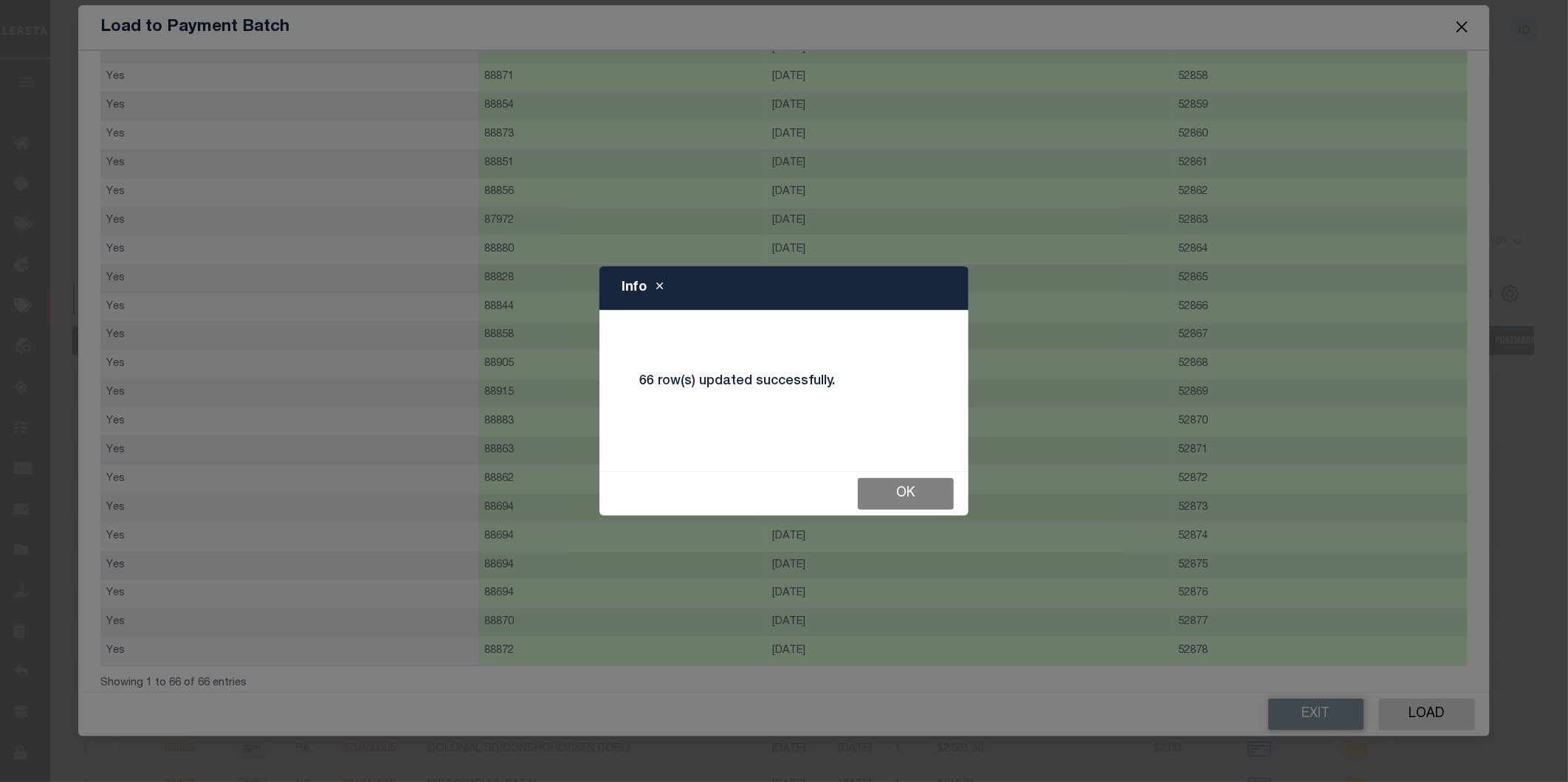
click at [896, 494] on button "Ok" at bounding box center [906, 494] width 96 height 32
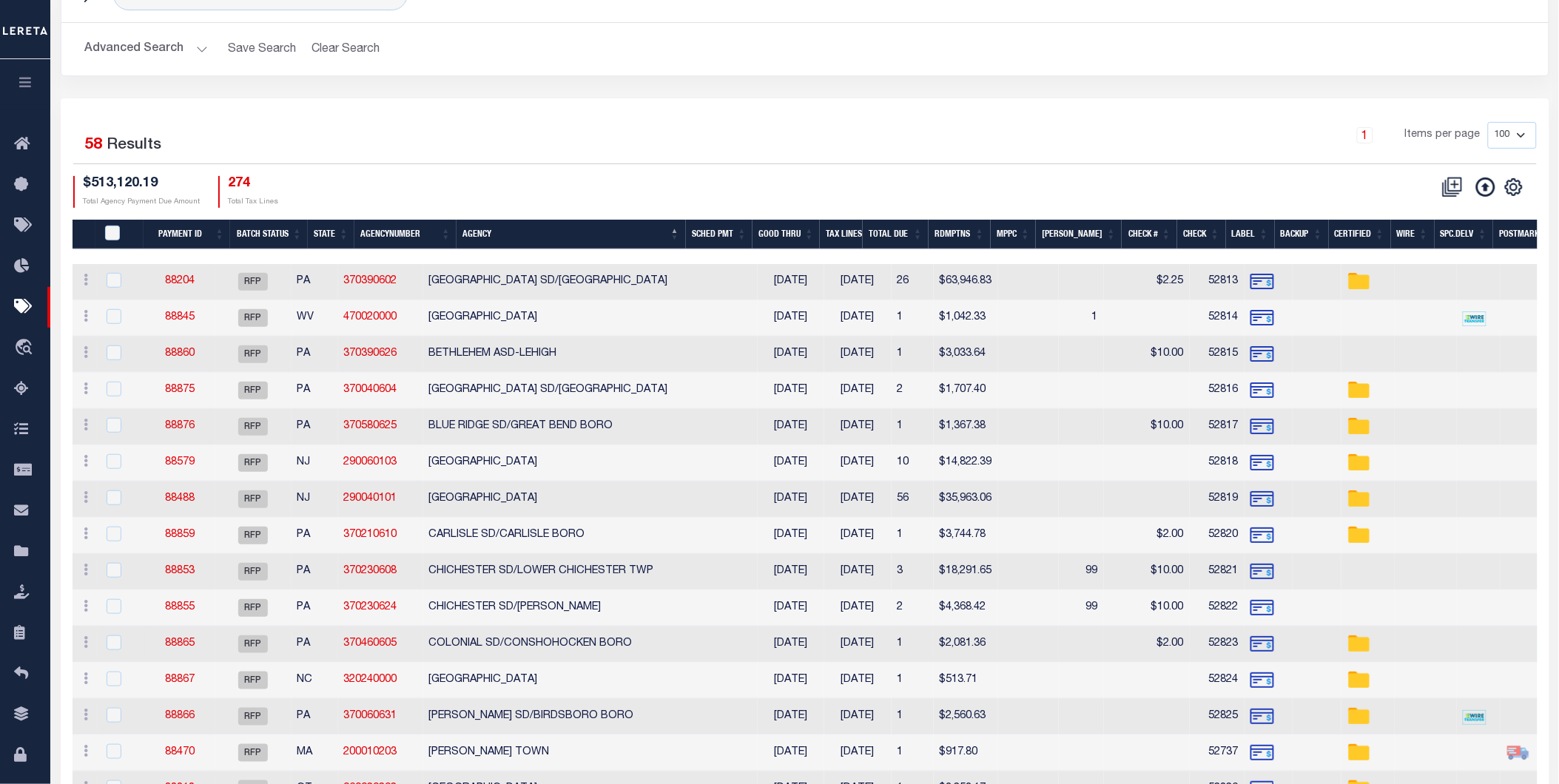
scroll to position [0, 0]
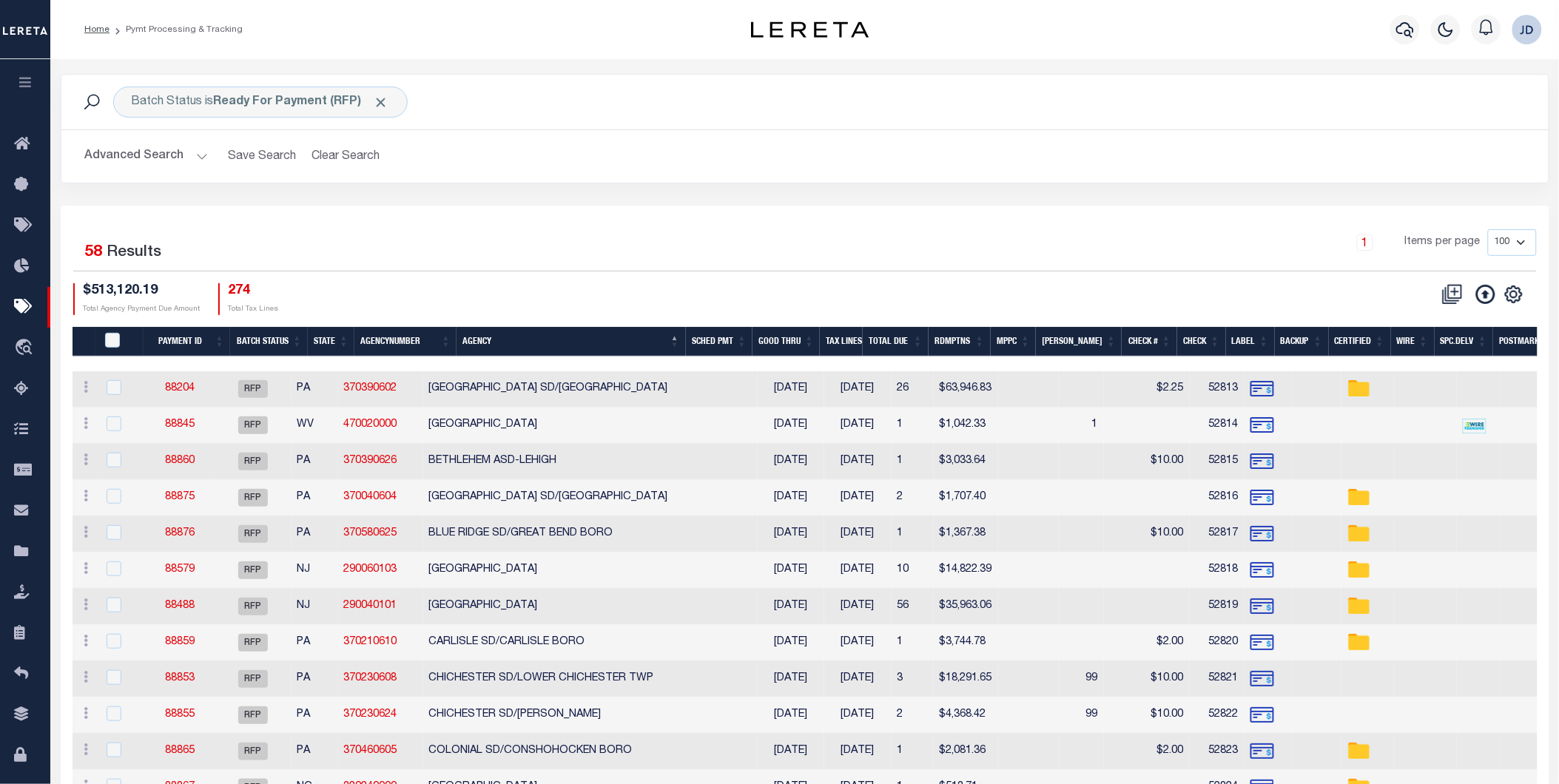
click at [1033, 344] on th "MPPC" at bounding box center [1013, 342] width 45 height 30
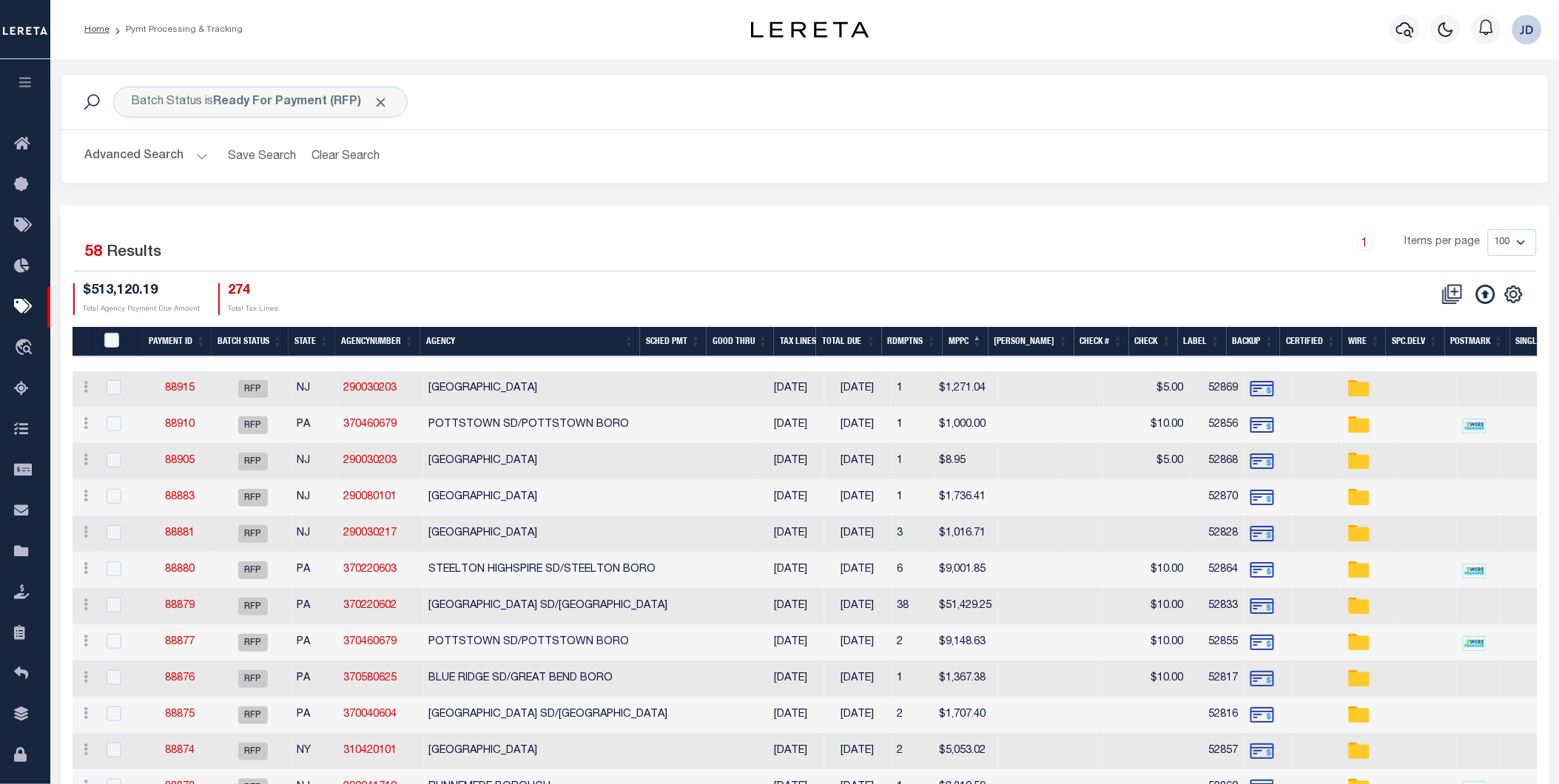
click at [984, 337] on th "MPPC" at bounding box center [965, 342] width 45 height 30
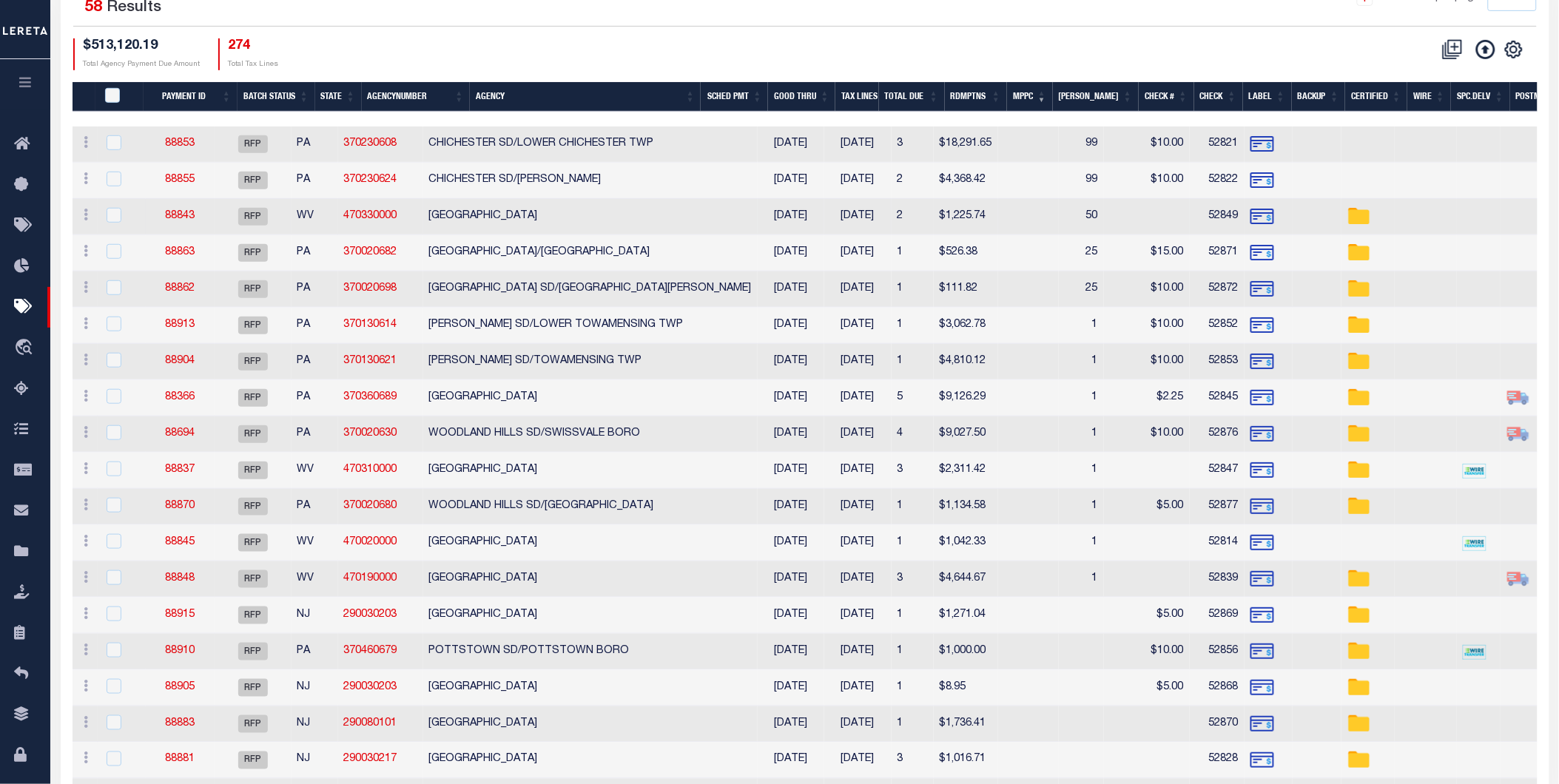
scroll to position [246, 0]
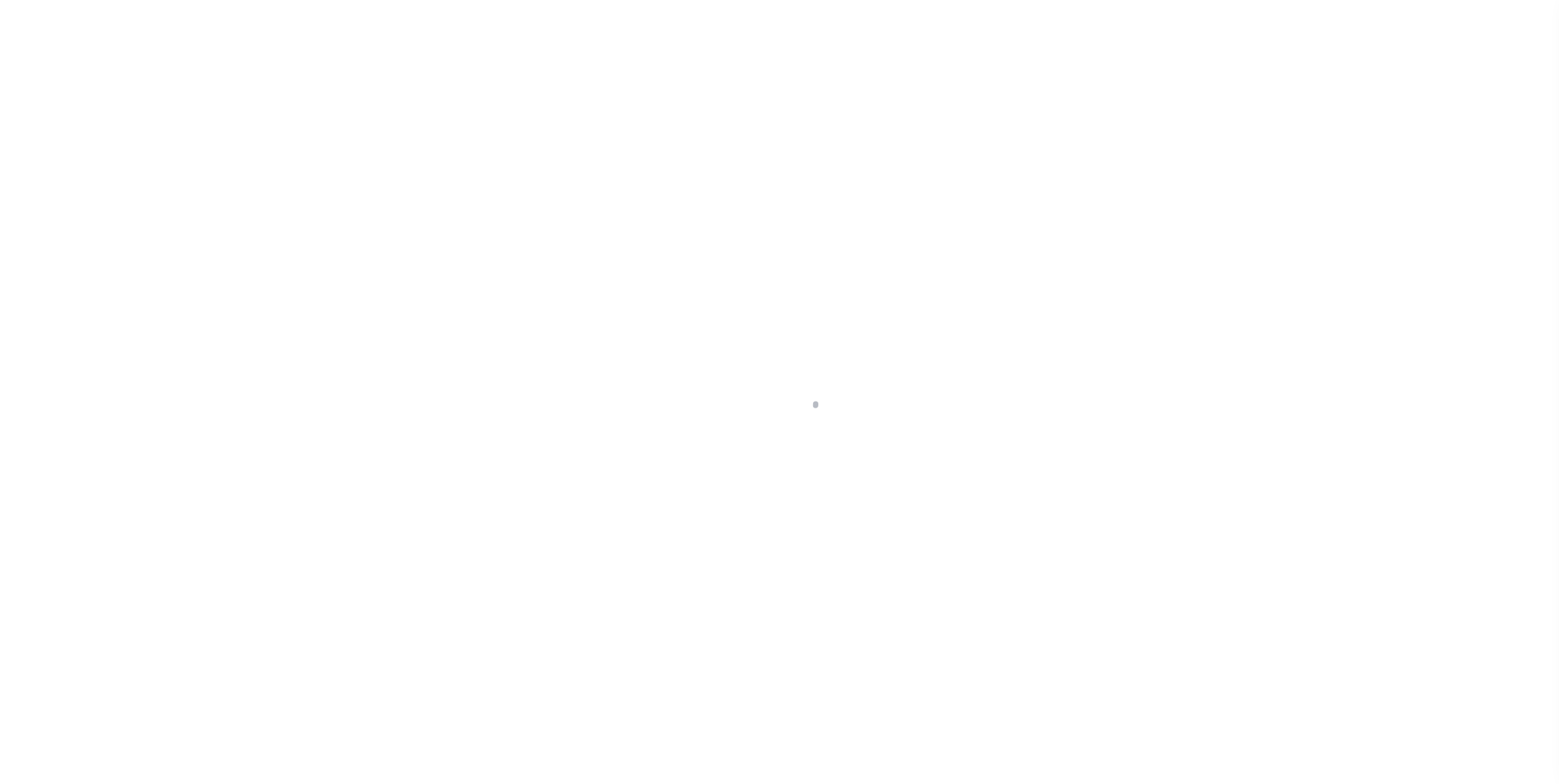
select select "RFP"
select select "CHK"
select select "[PERSON_NAME]"
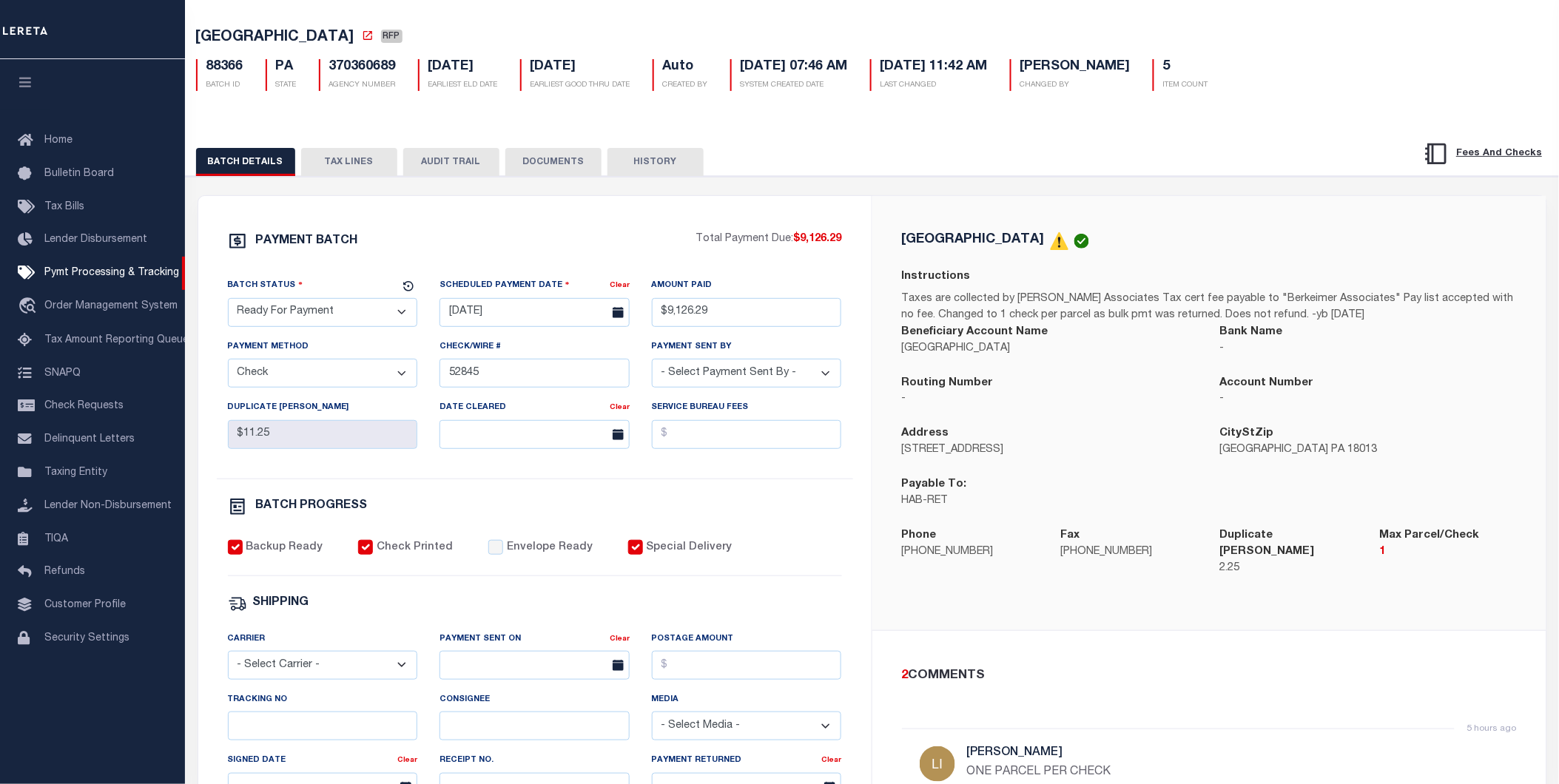
scroll to position [82, 0]
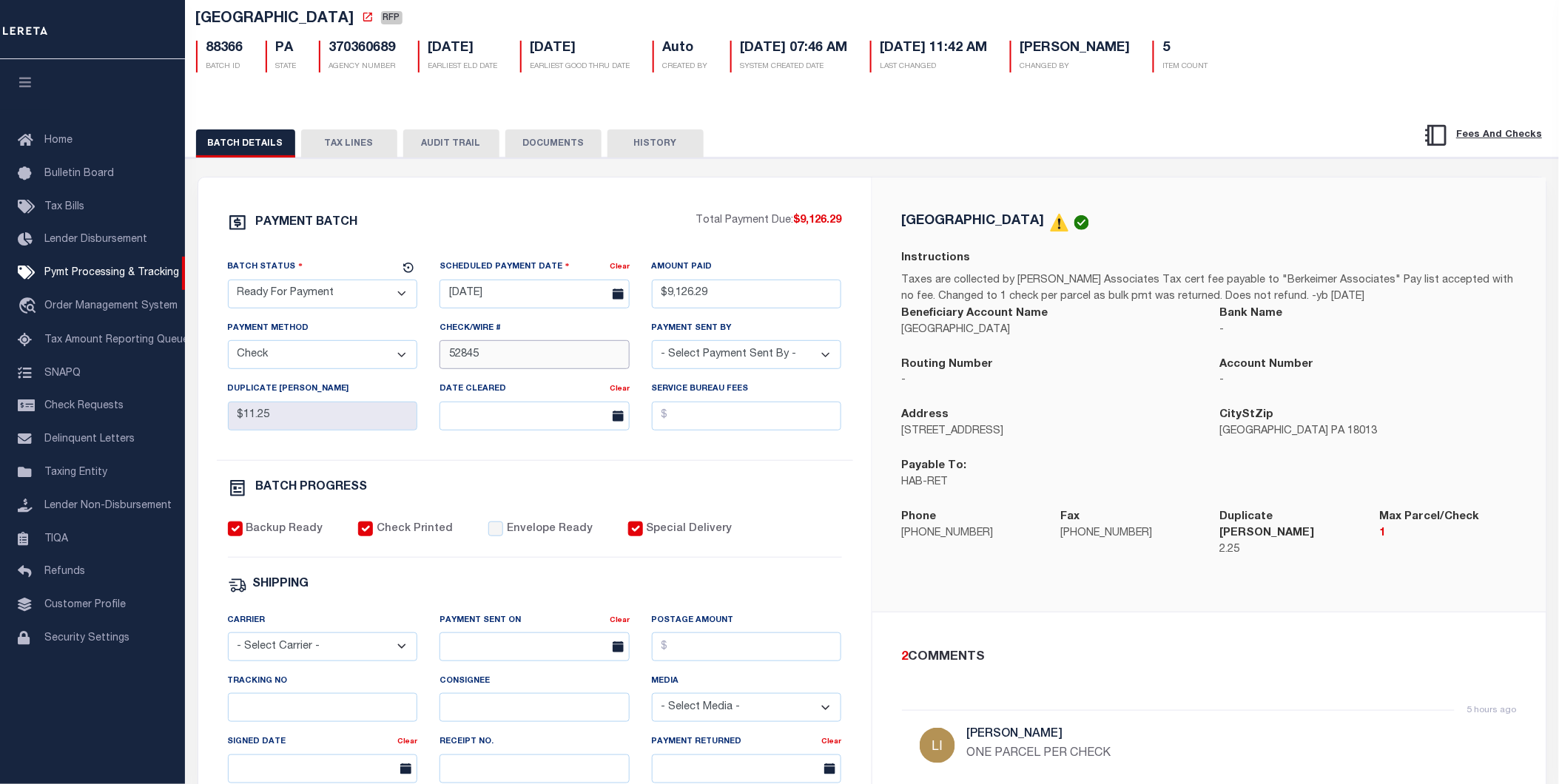
click at [491, 366] on input "52845" at bounding box center [534, 355] width 190 height 29
click at [448, 360] on input "52845" at bounding box center [534, 355] width 190 height 29
click at [447, 358] on input "52845" at bounding box center [534, 355] width 190 height 29
click at [446, 357] on input "52845" at bounding box center [534, 355] width 190 height 29
click at [443, 356] on input "52845" at bounding box center [534, 355] width 190 height 29
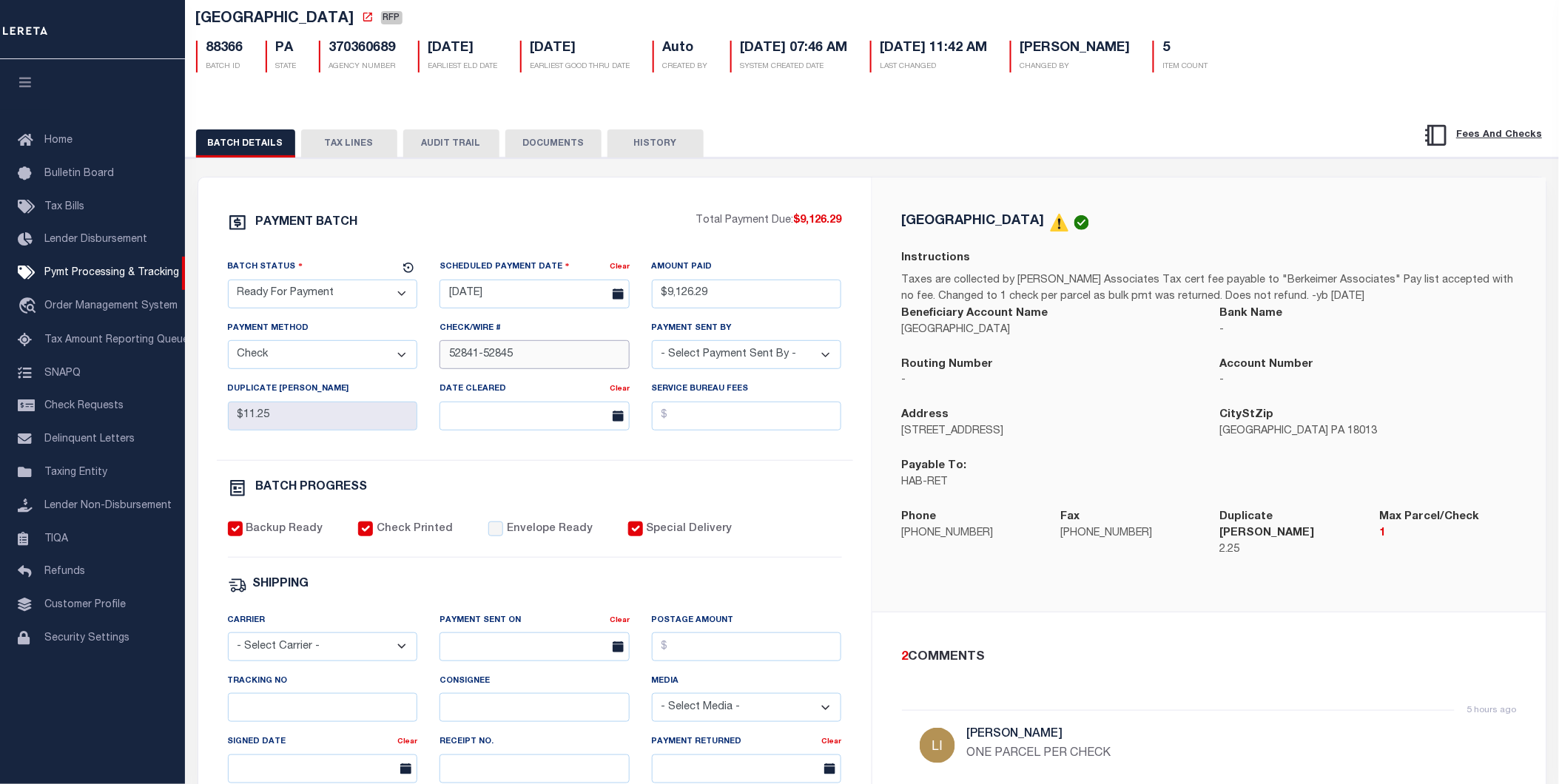
type input "52841-52845"
click at [526, 196] on div "PAYMENT BATCH Total Payment Due: $9,126.29 Batch Status" at bounding box center [535, 610] width 673 height 866
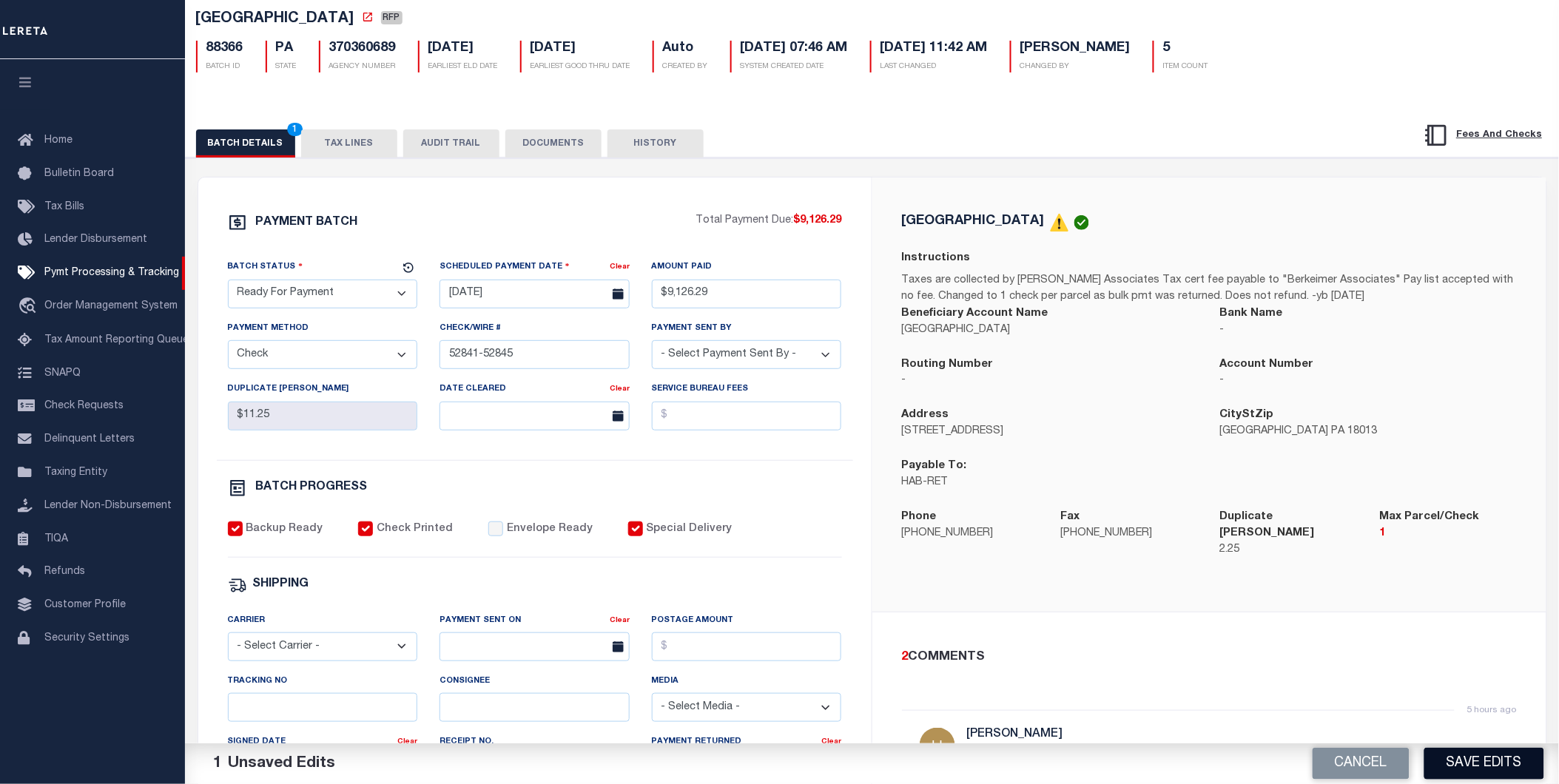
click at [1459, 767] on button "Save Edits" at bounding box center [1484, 764] width 120 height 32
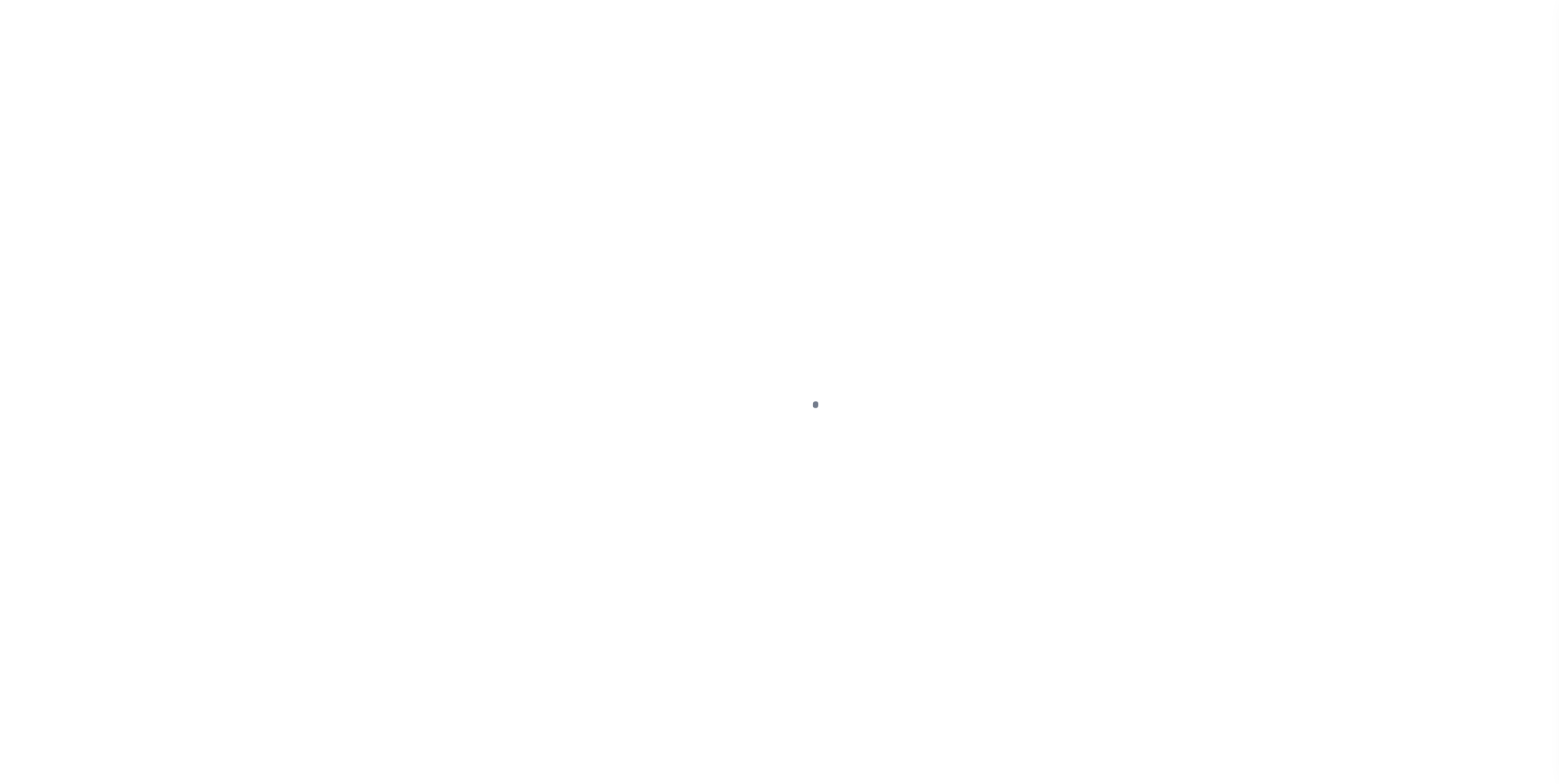
select select "RFP"
select select "CHK"
select select "[PERSON_NAME]"
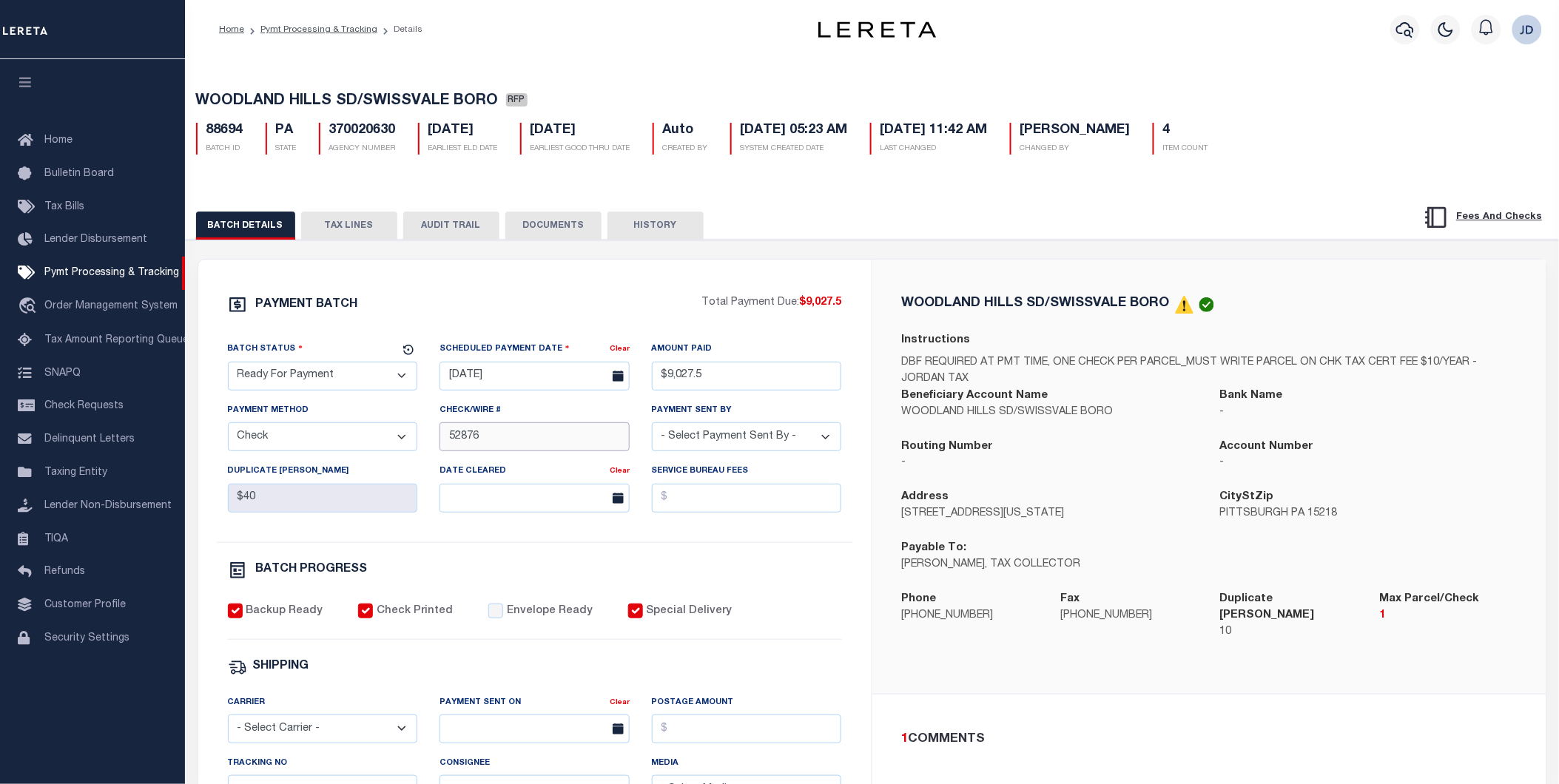
click at [447, 438] on input "52876" at bounding box center [534, 437] width 190 height 29
type input "52873-52876"
click at [453, 281] on div "PAYMENT BATCH Total Payment Due: $9,027.5 Batch Status" at bounding box center [535, 693] width 673 height 866
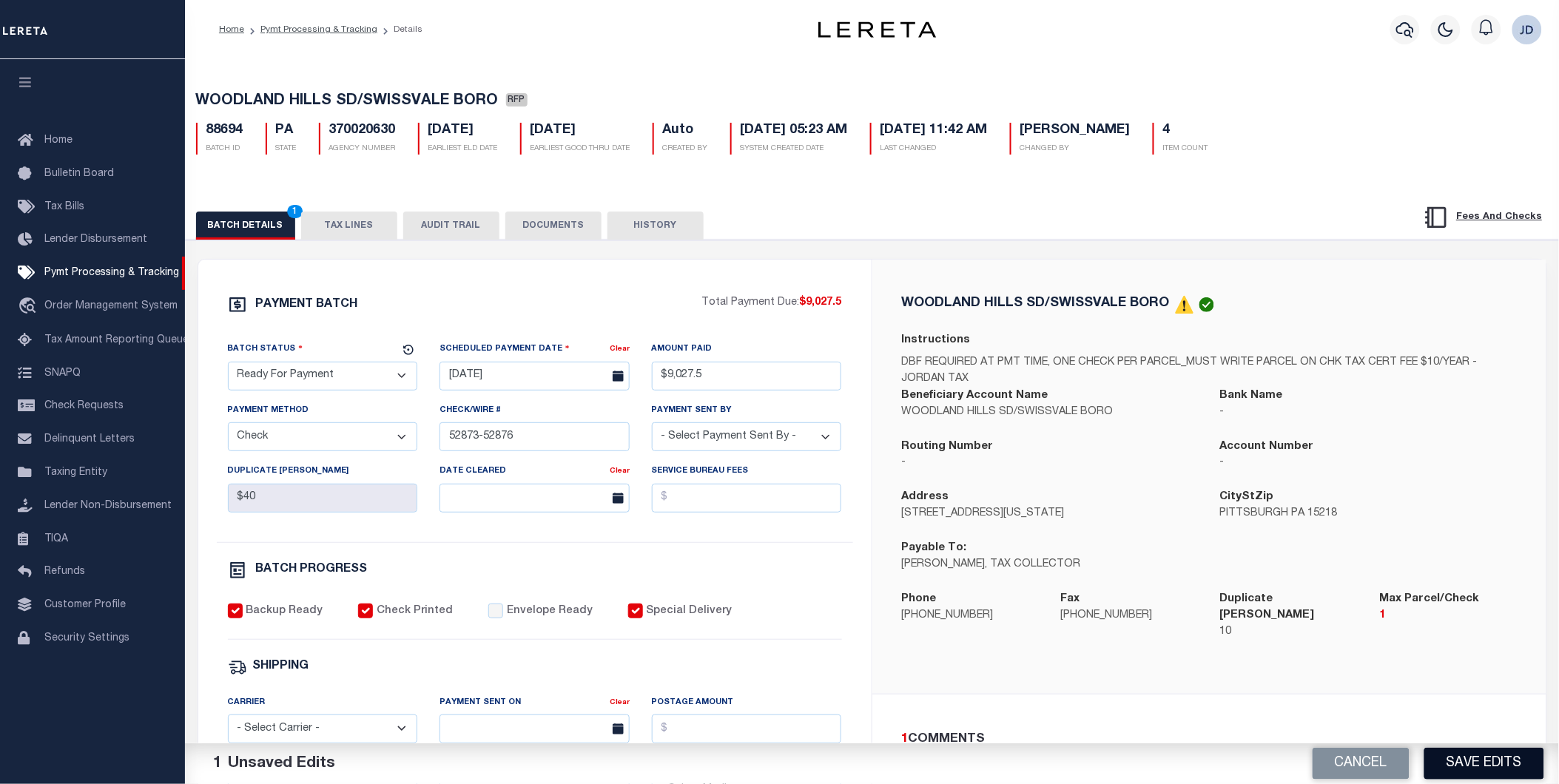
click at [1503, 757] on button "Save Edits" at bounding box center [1484, 764] width 120 height 32
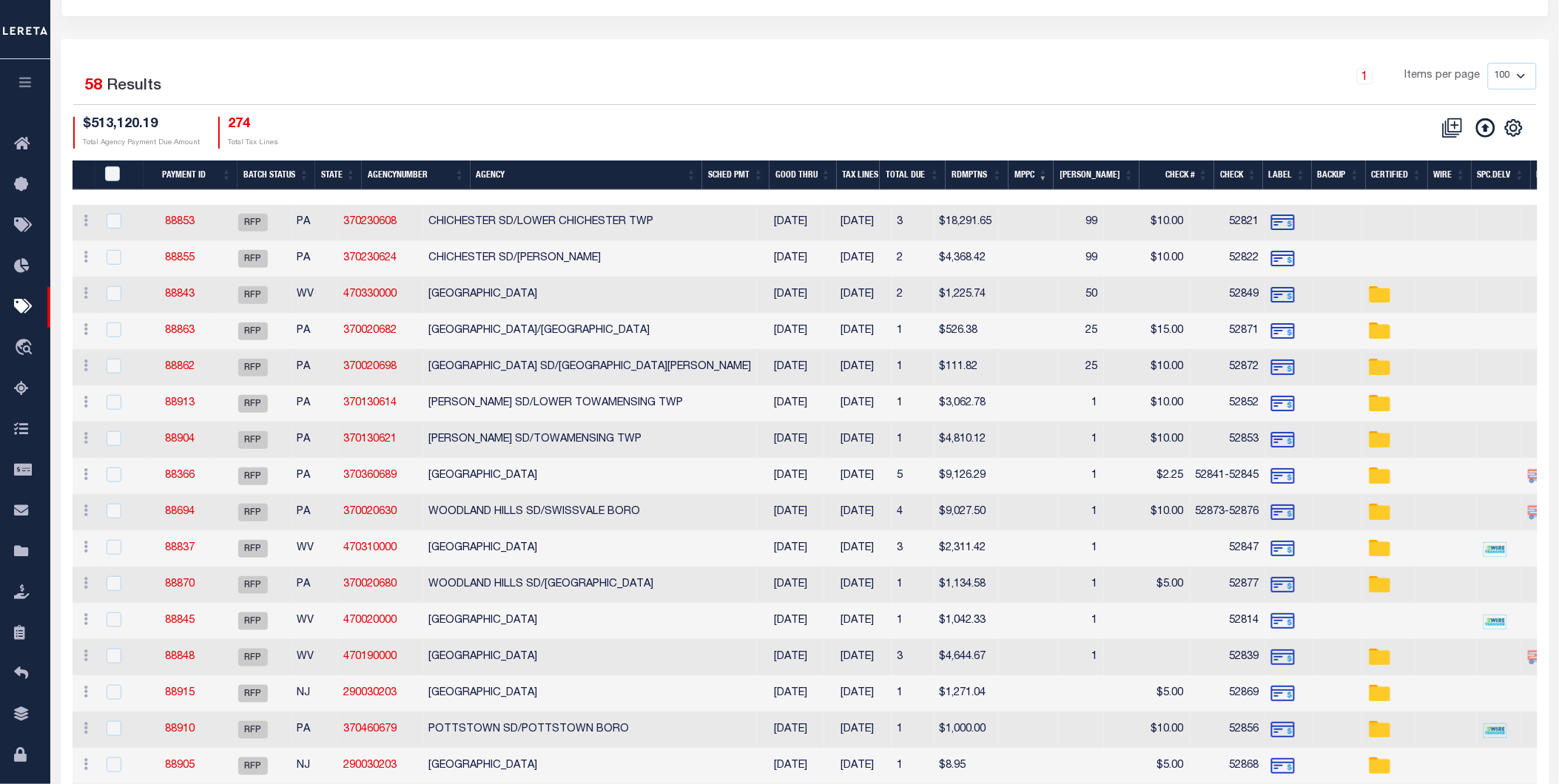
scroll to position [246, 0]
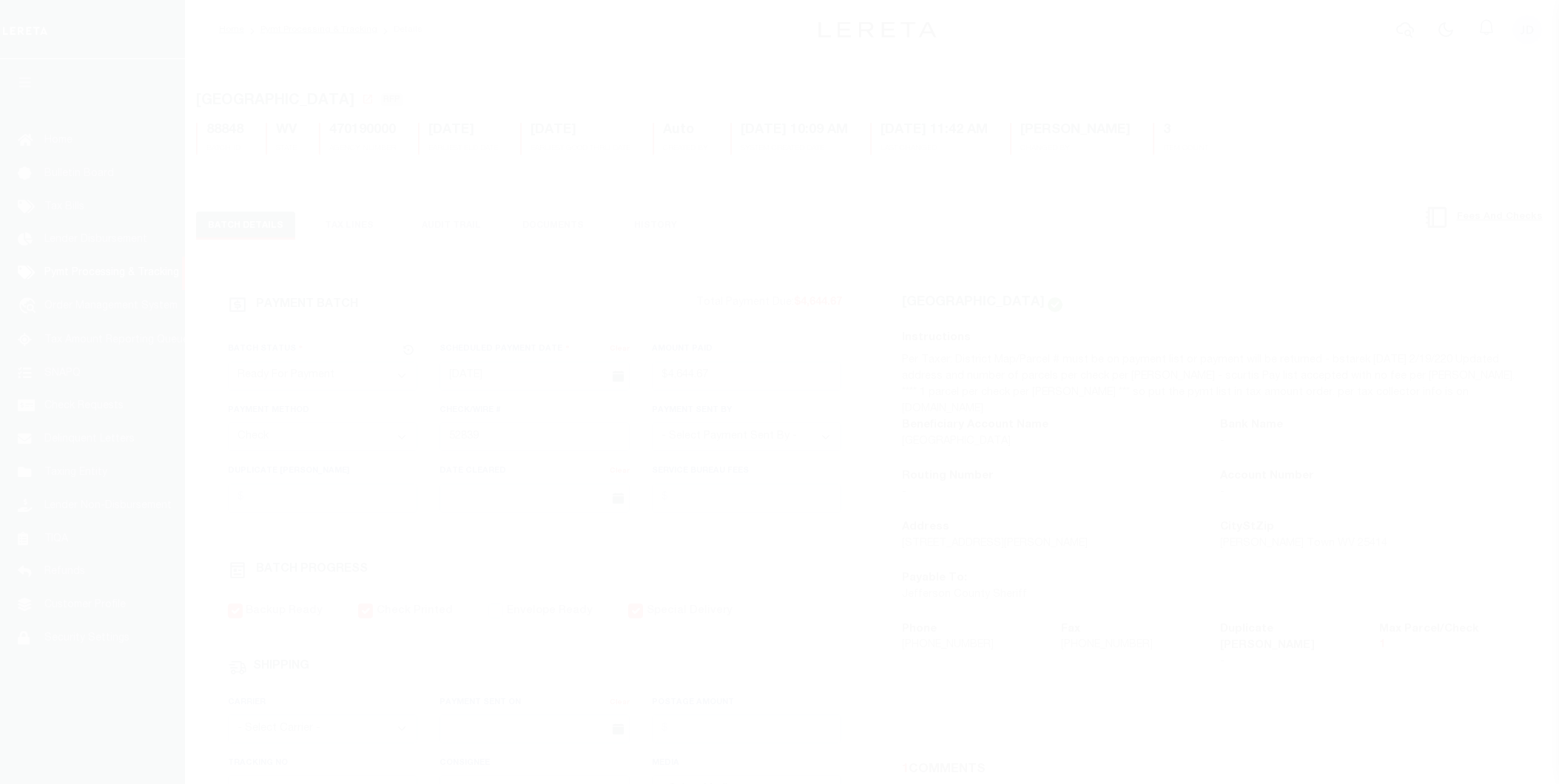
select select "RFP"
select select "CHK"
select select "[PERSON_NAME]"
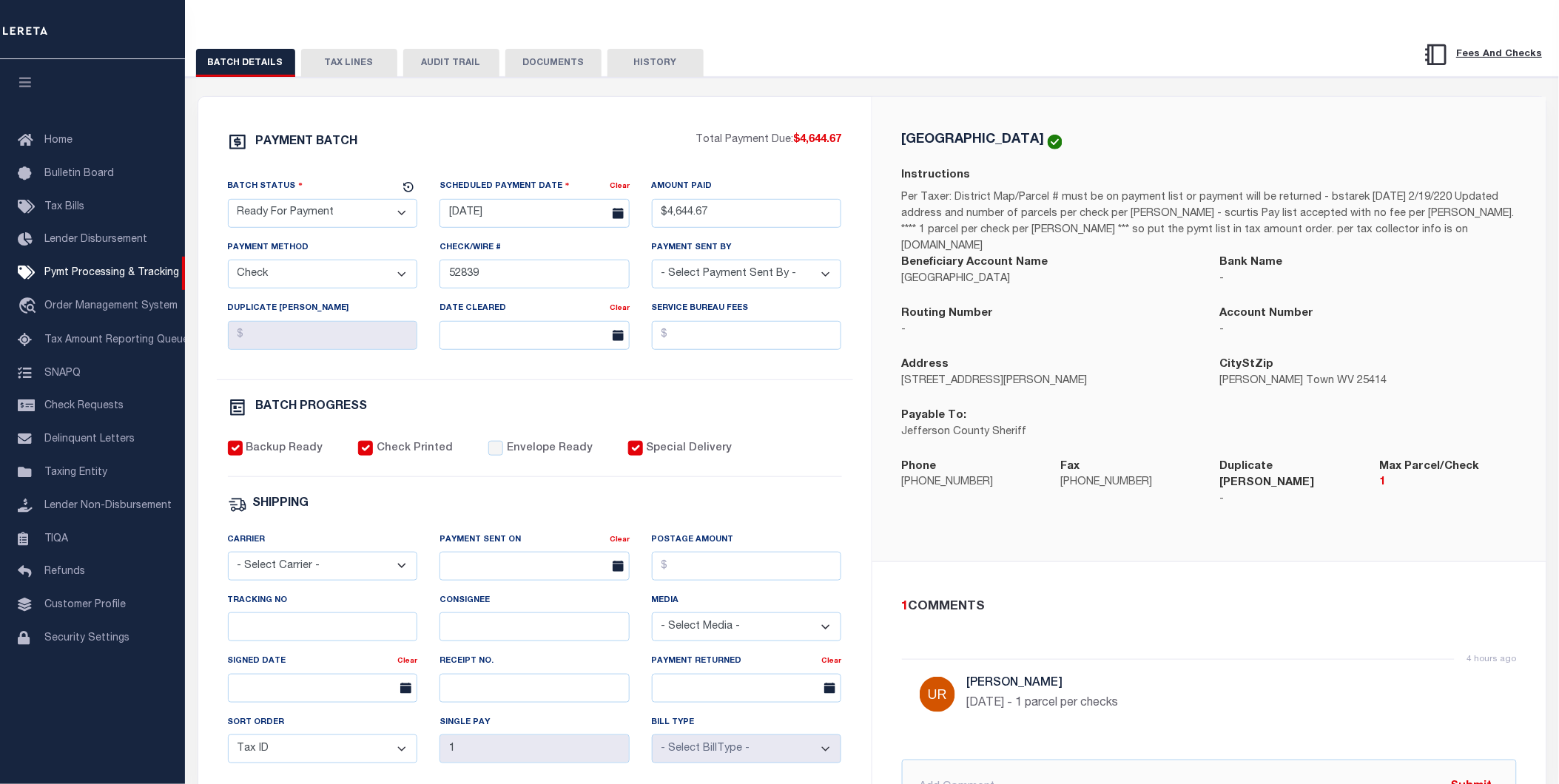
scroll to position [165, 0]
click at [448, 276] on input "52839" at bounding box center [534, 273] width 190 height 29
type input "52837-52839"
click at [755, 415] on div "BATCH PROGRESS" at bounding box center [535, 406] width 614 height 19
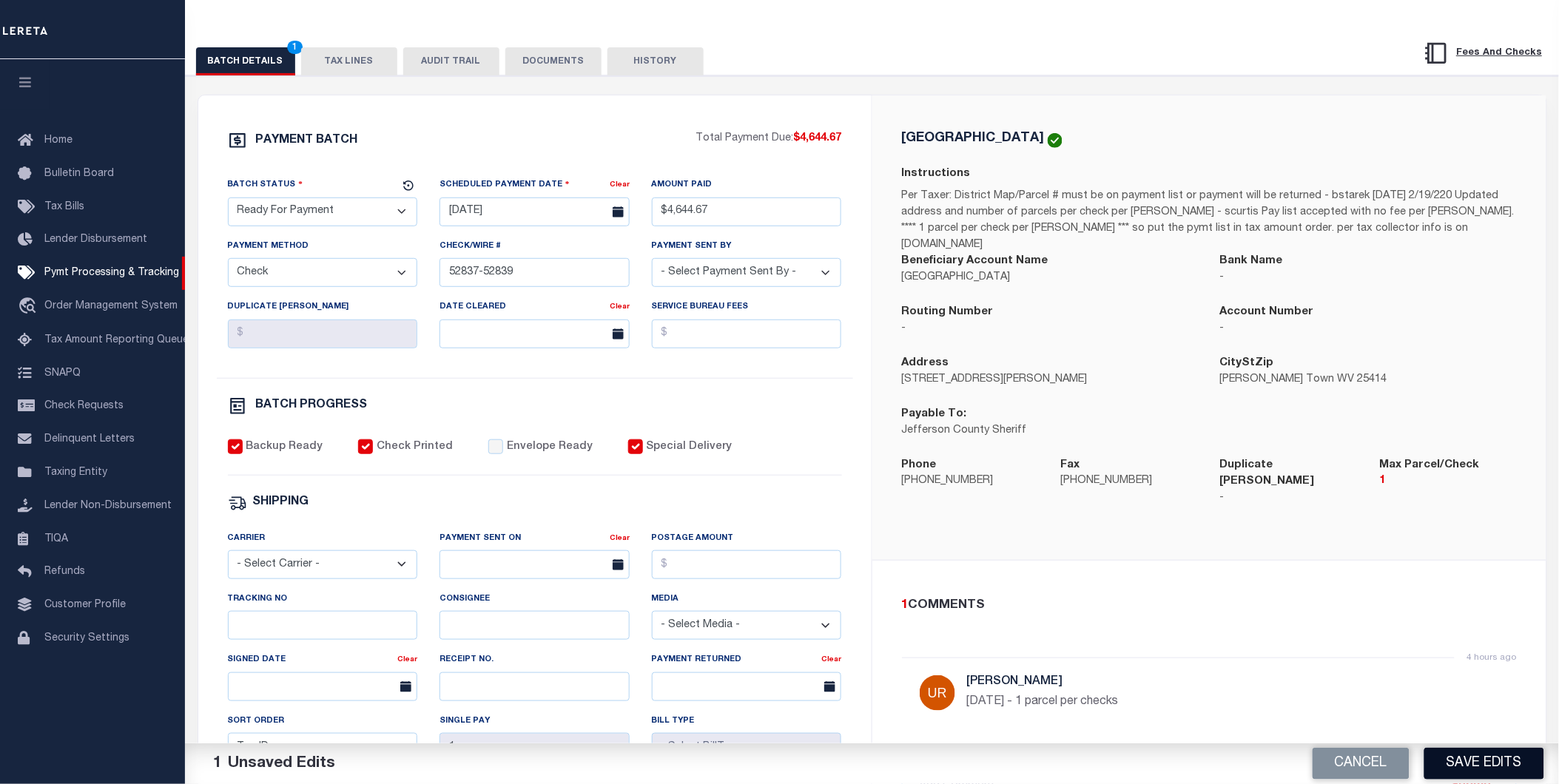
click at [1495, 765] on button "Save Edits" at bounding box center [1484, 764] width 120 height 32
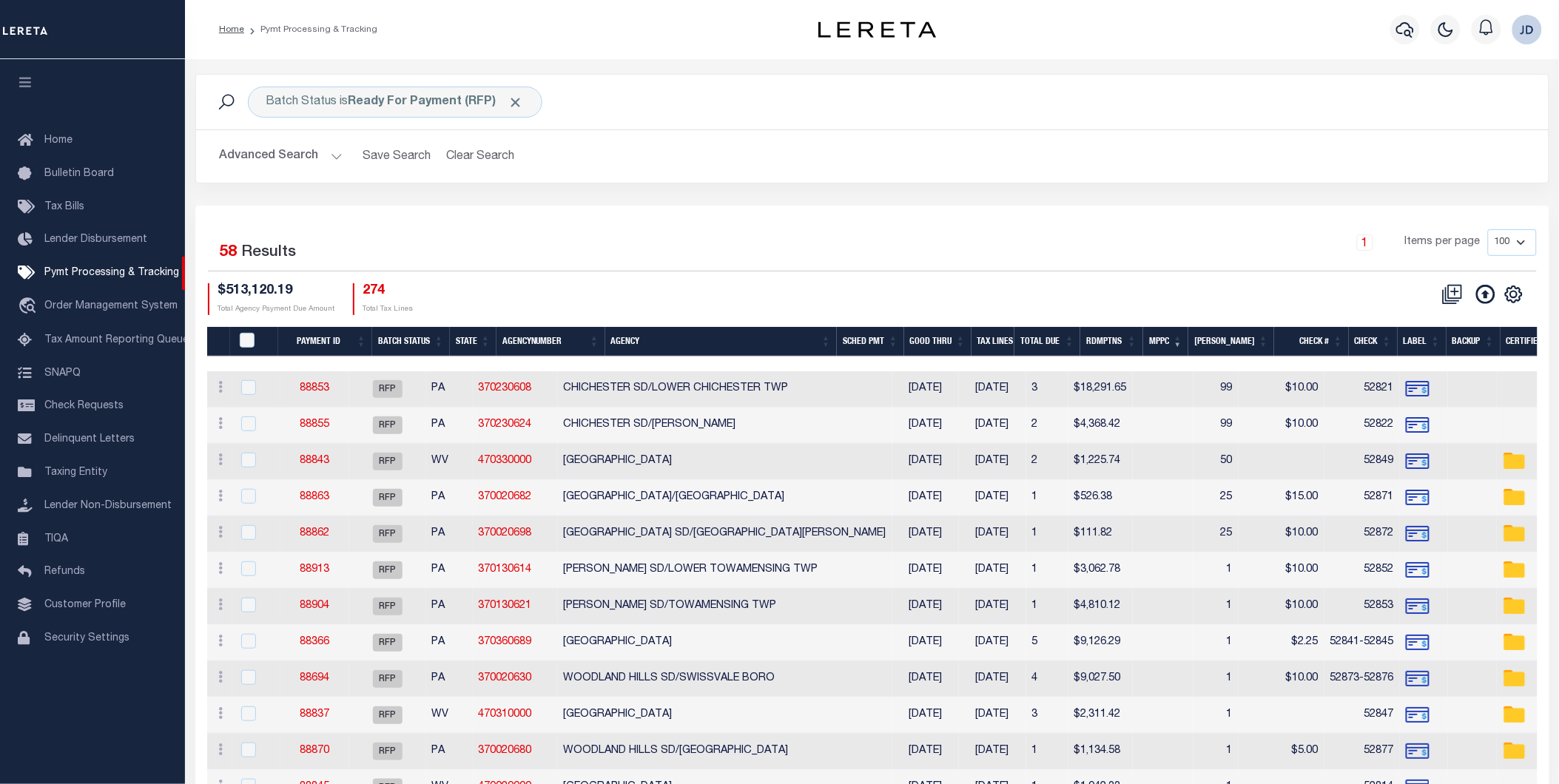
click at [30, 79] on icon "button" at bounding box center [25, 82] width 17 height 14
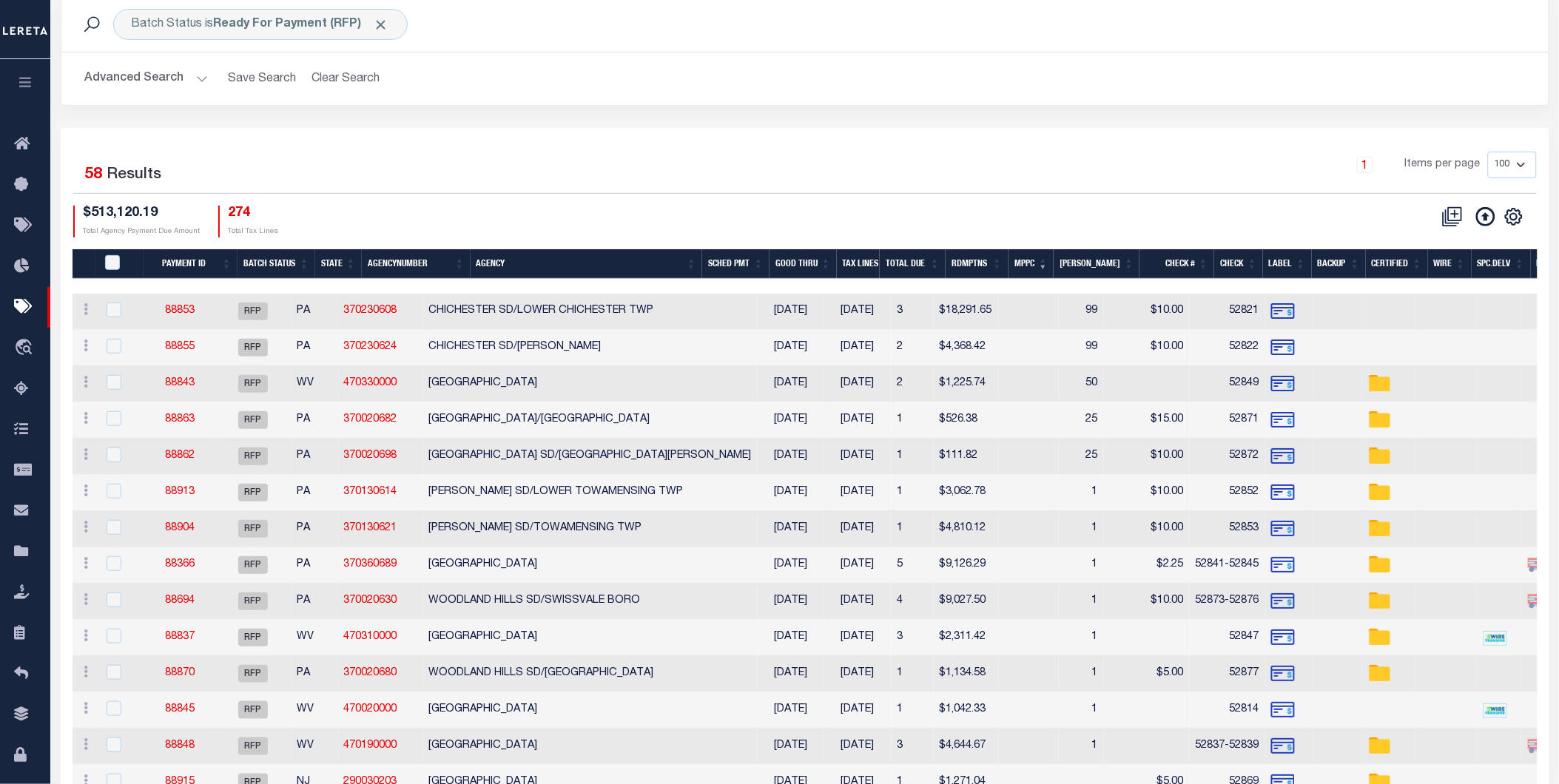
scroll to position [82, 0]
